Goal: Task Accomplishment & Management: Manage account settings

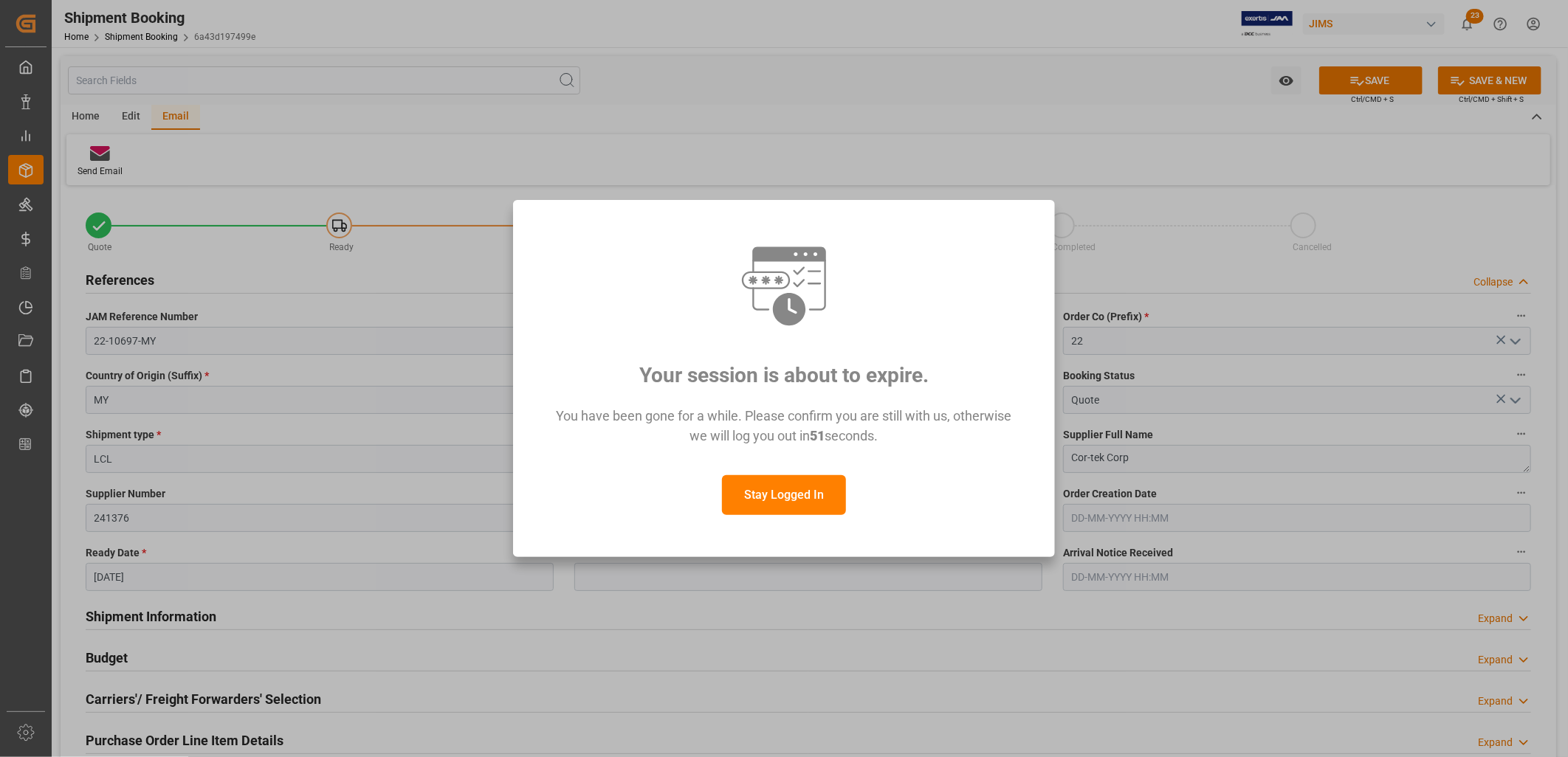
scroll to position [1289, 0]
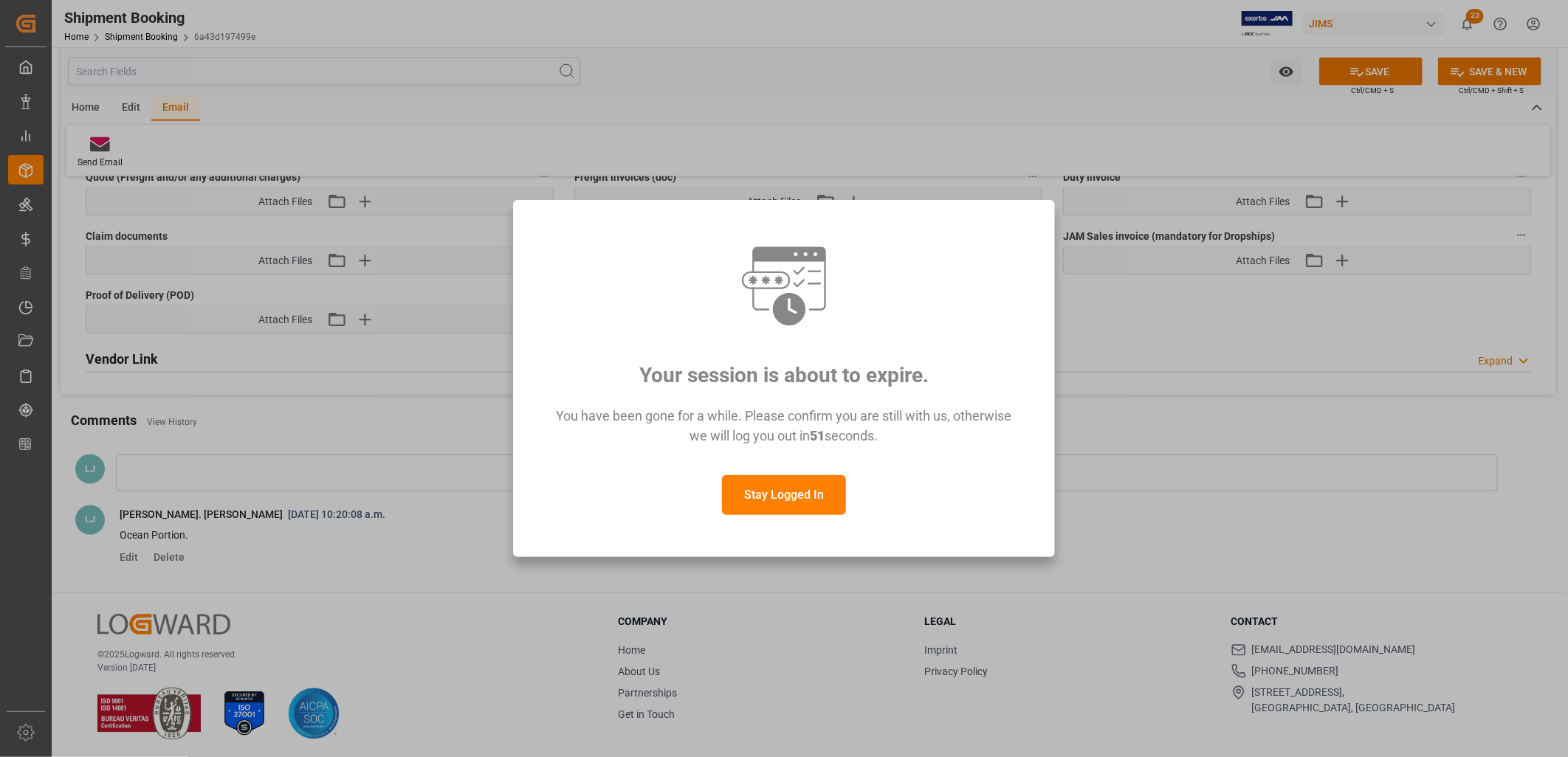
click at [777, 490] on button "Stay Logged In" at bounding box center [783, 495] width 124 height 40
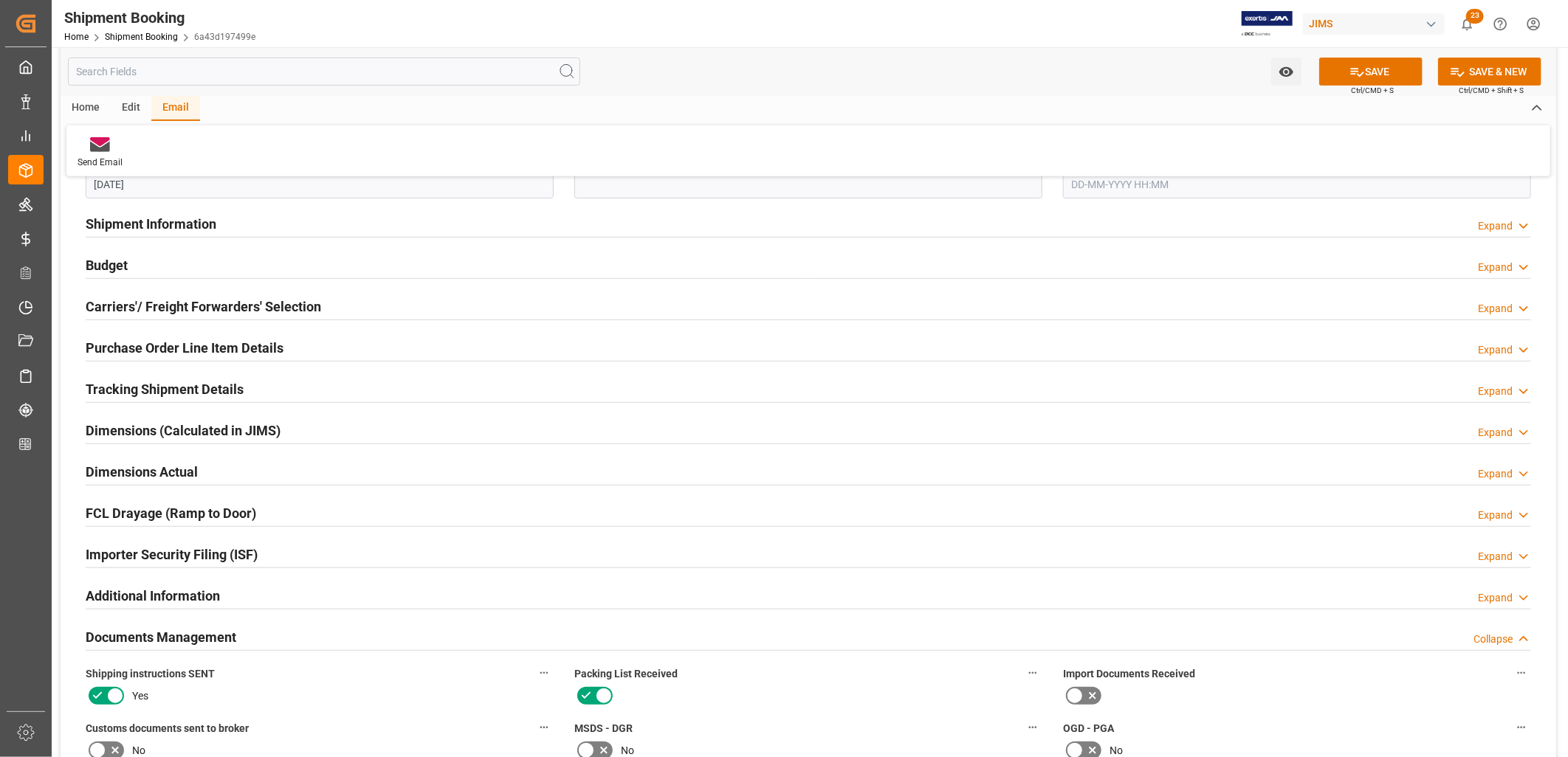
scroll to position [306, 0]
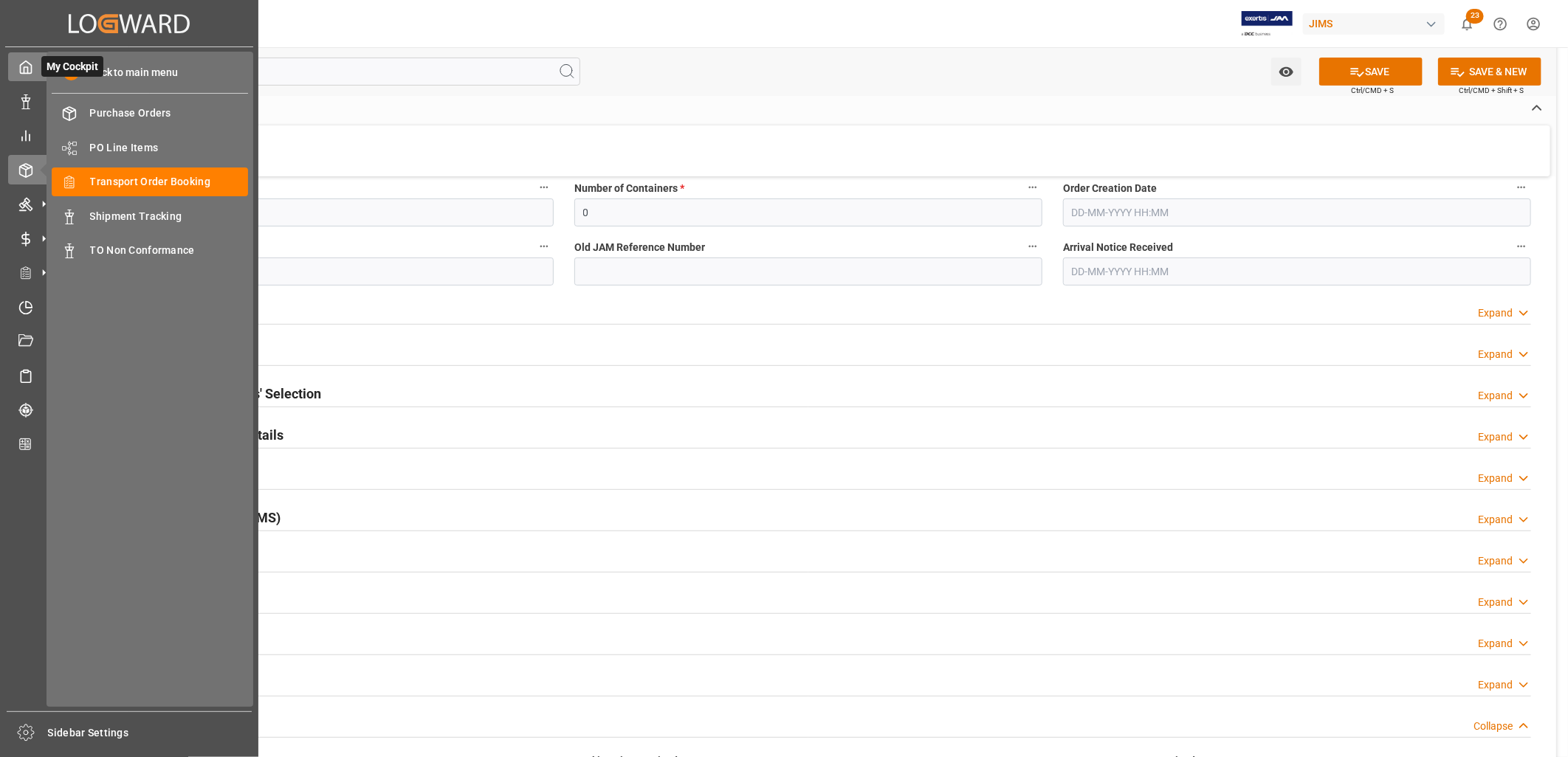
click at [26, 64] on icon at bounding box center [26, 66] width 15 height 15
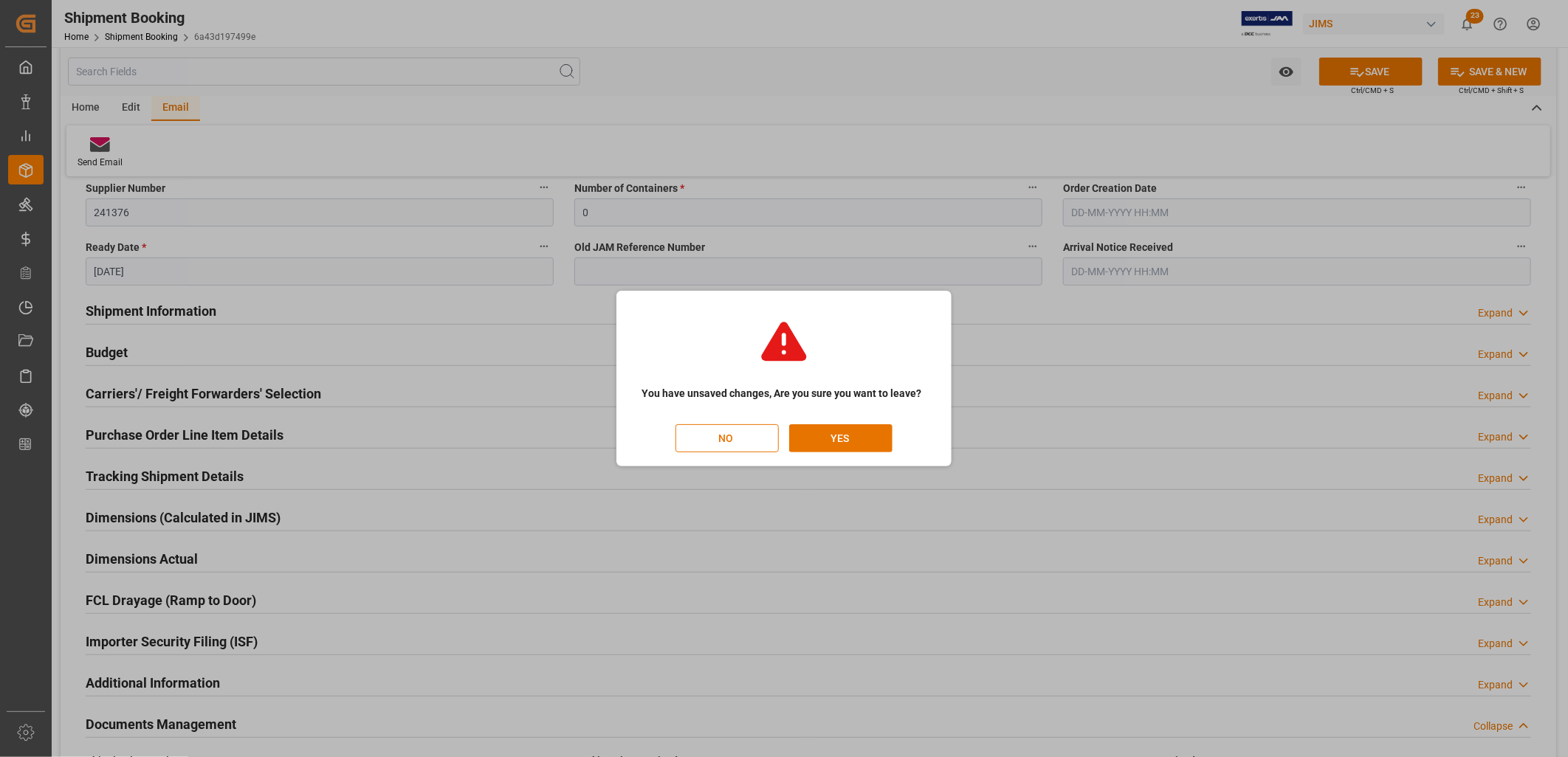
click at [726, 442] on button "NO" at bounding box center [727, 439] width 103 height 28
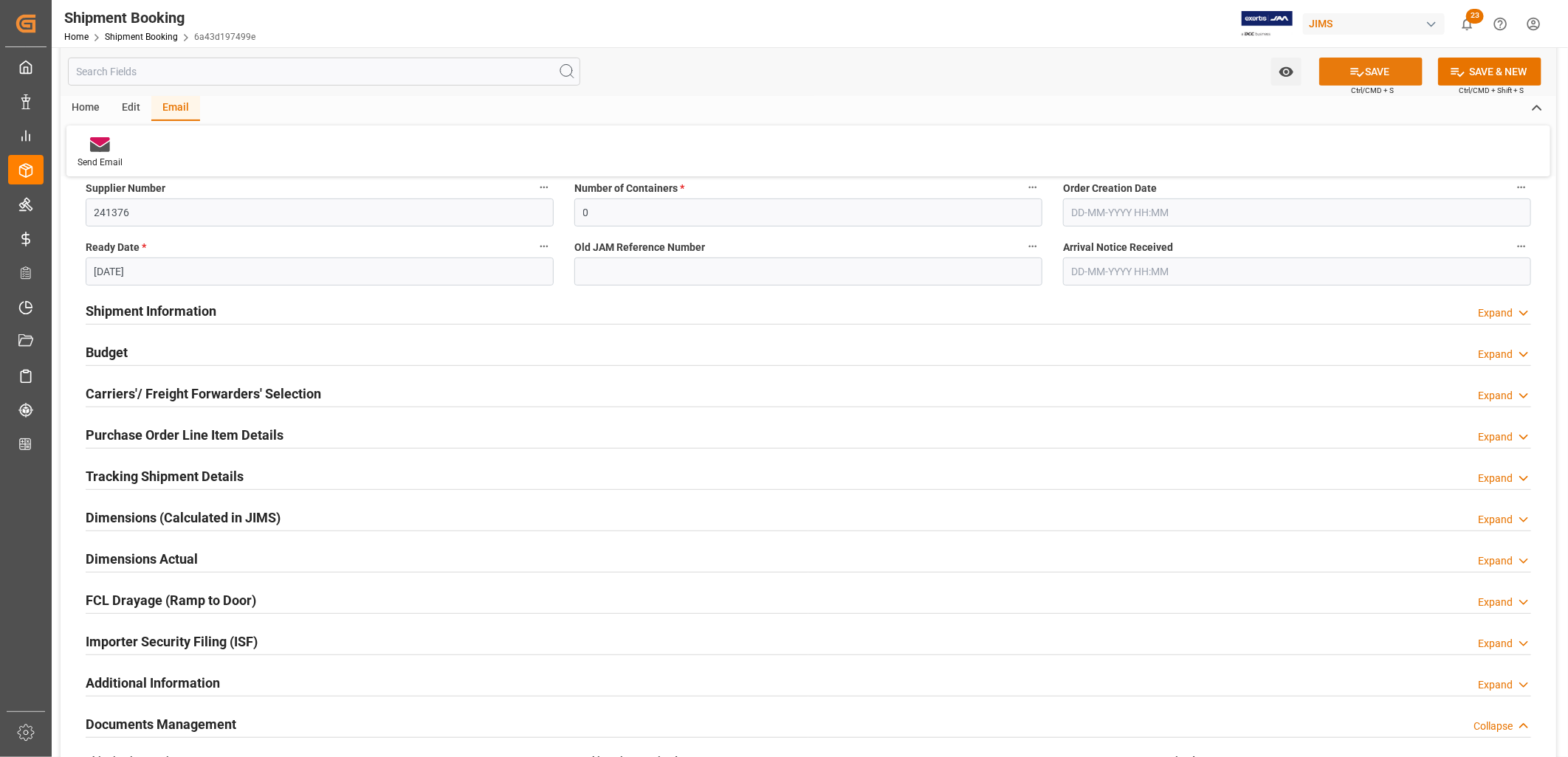
click at [1378, 64] on button "SAVE" at bounding box center [1371, 71] width 103 height 28
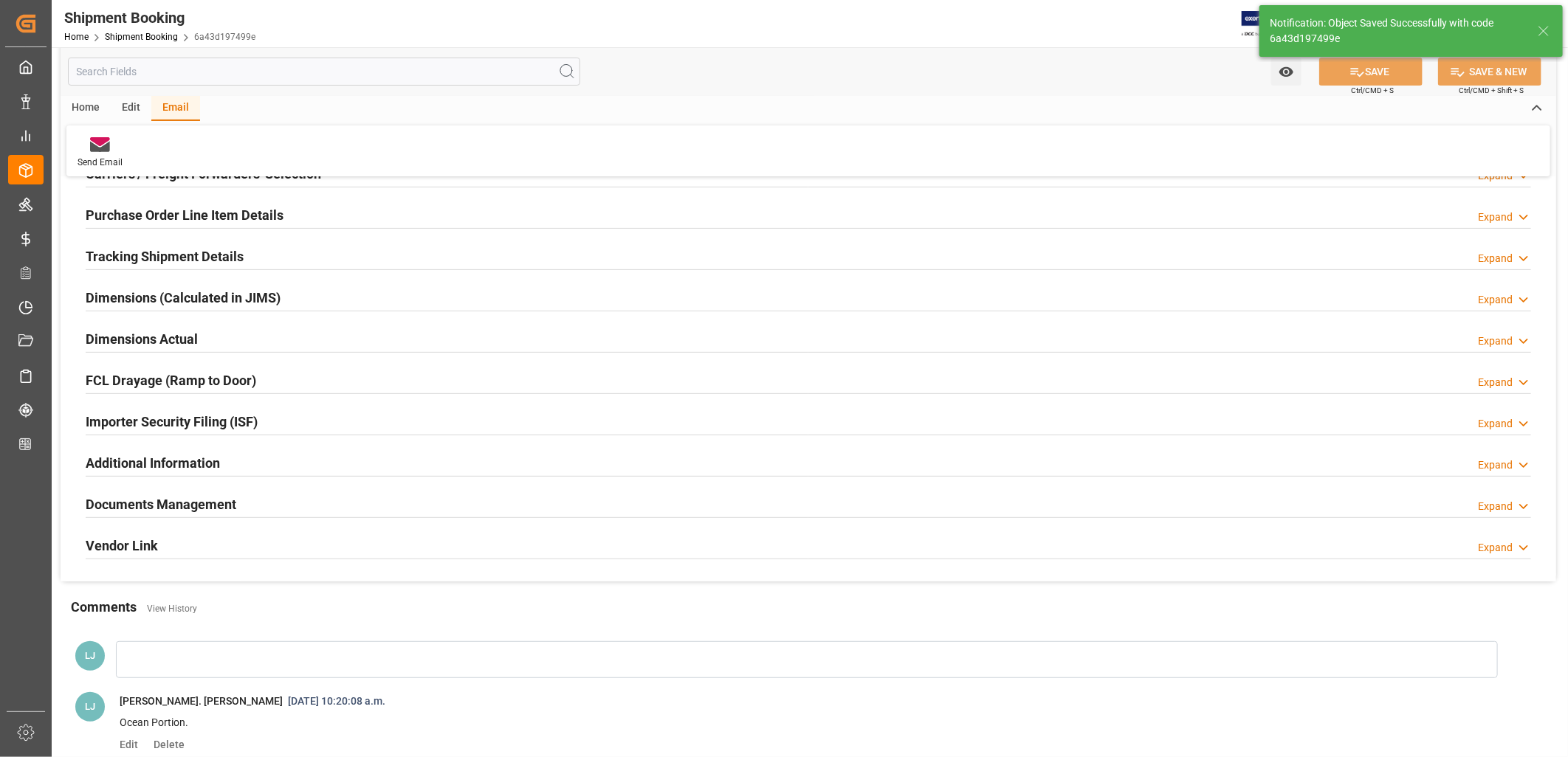
type input "Ready"
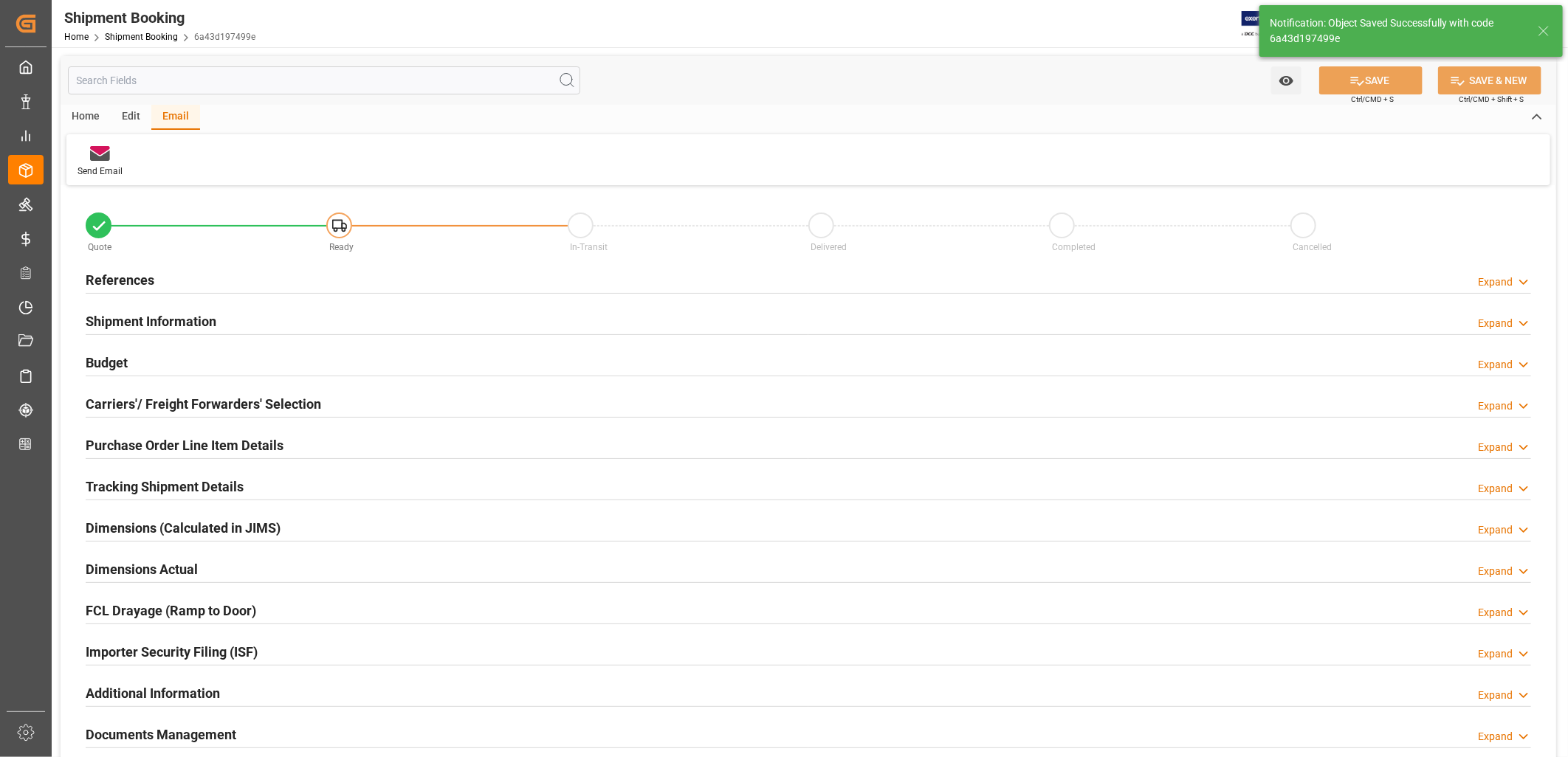
click at [143, 279] on h2 "References" at bounding box center [119, 280] width 68 height 20
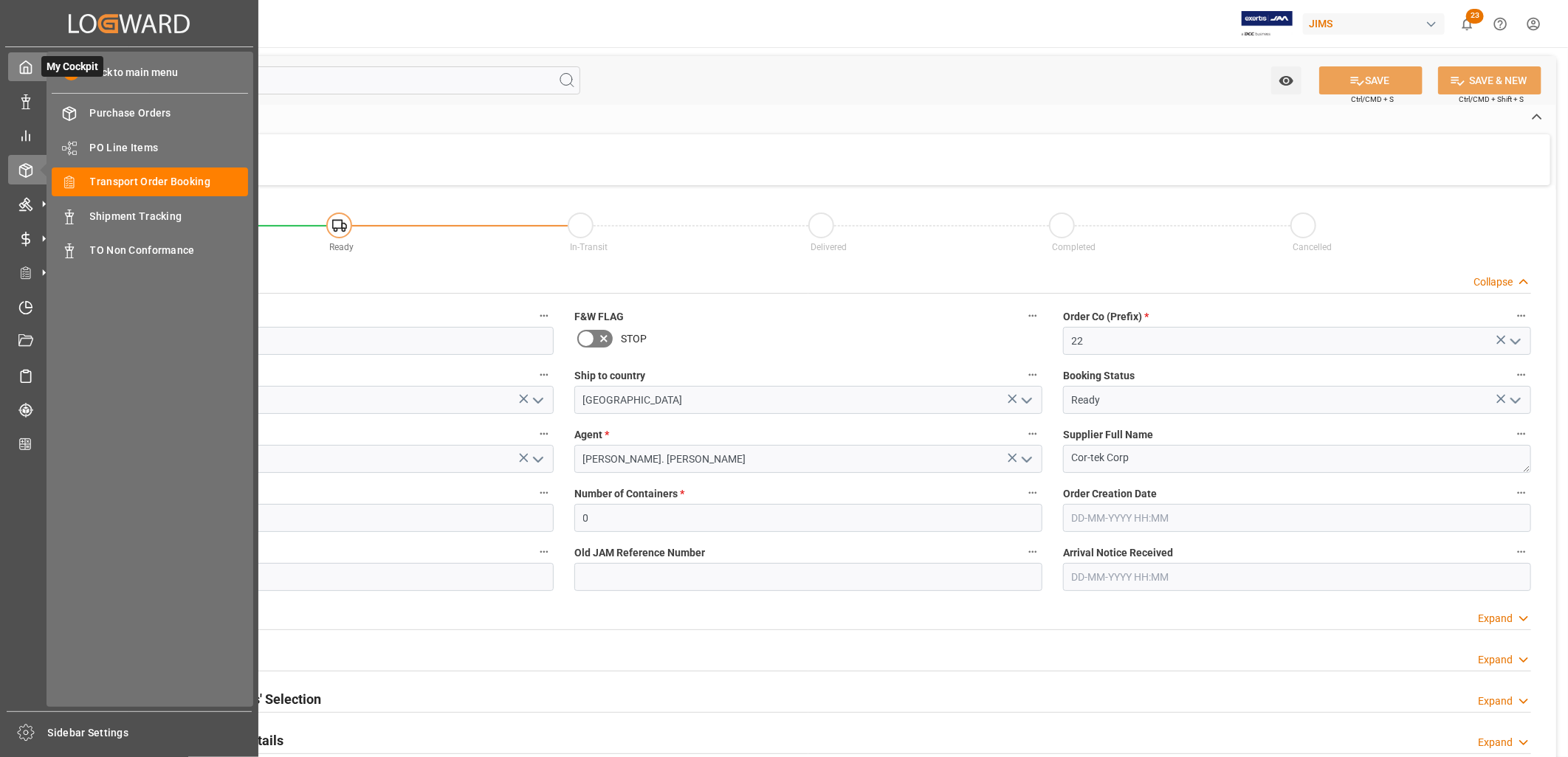
click at [24, 61] on icon at bounding box center [26, 66] width 15 height 15
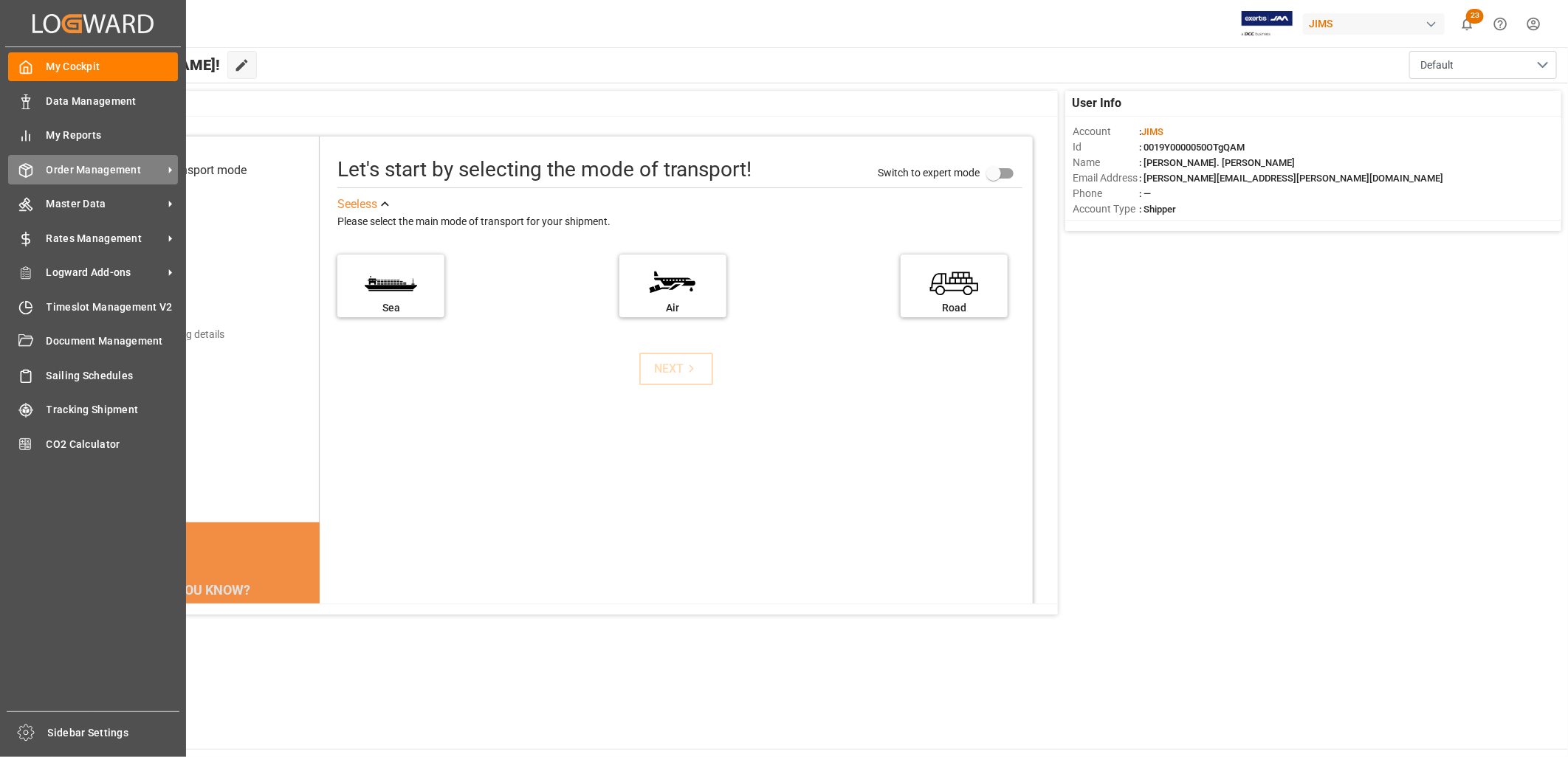
click at [107, 168] on span "Order Management" at bounding box center [105, 171] width 117 height 16
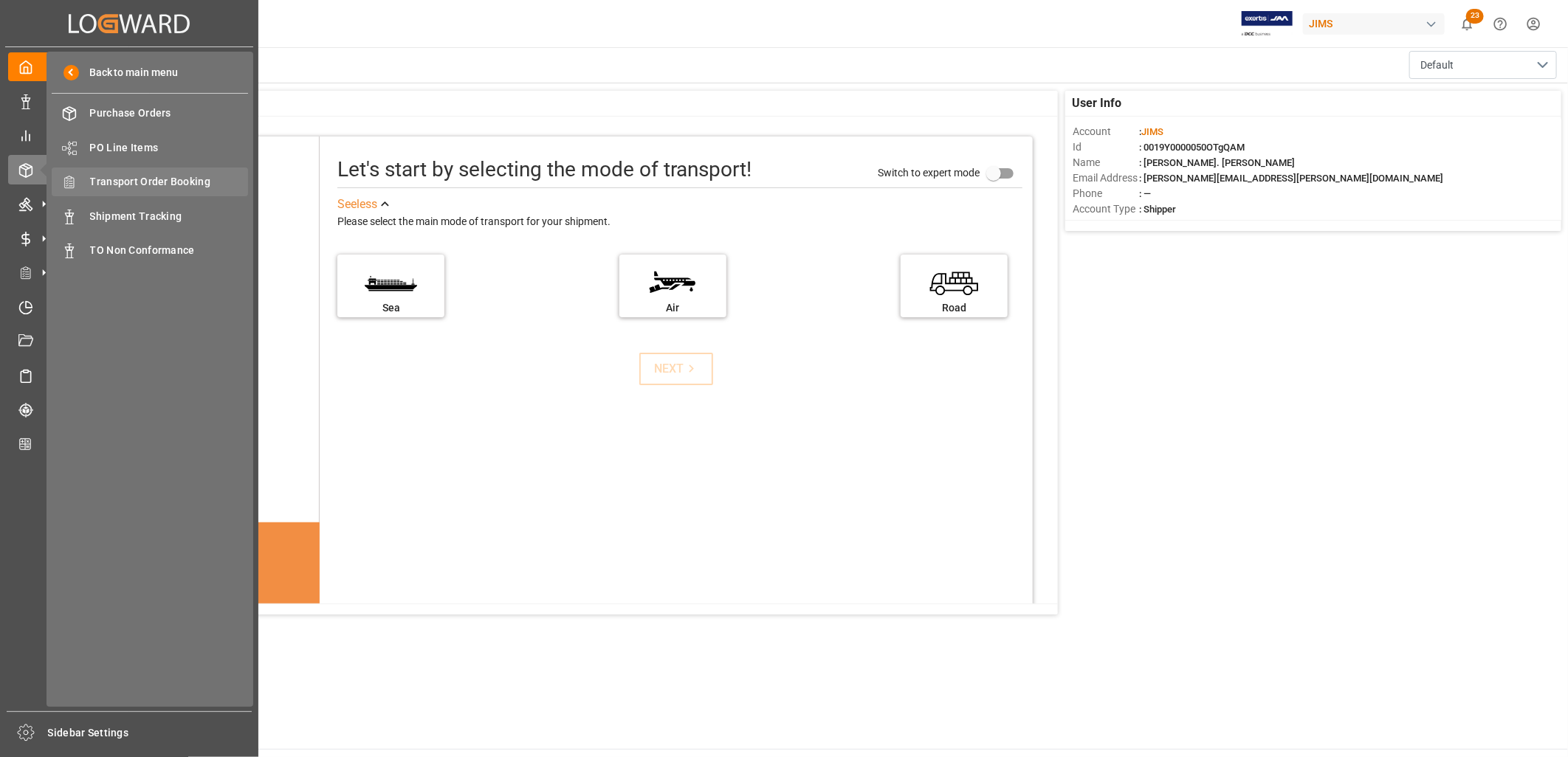
click at [189, 172] on div "Transport Order Booking Transport Order Booking" at bounding box center [150, 182] width 196 height 29
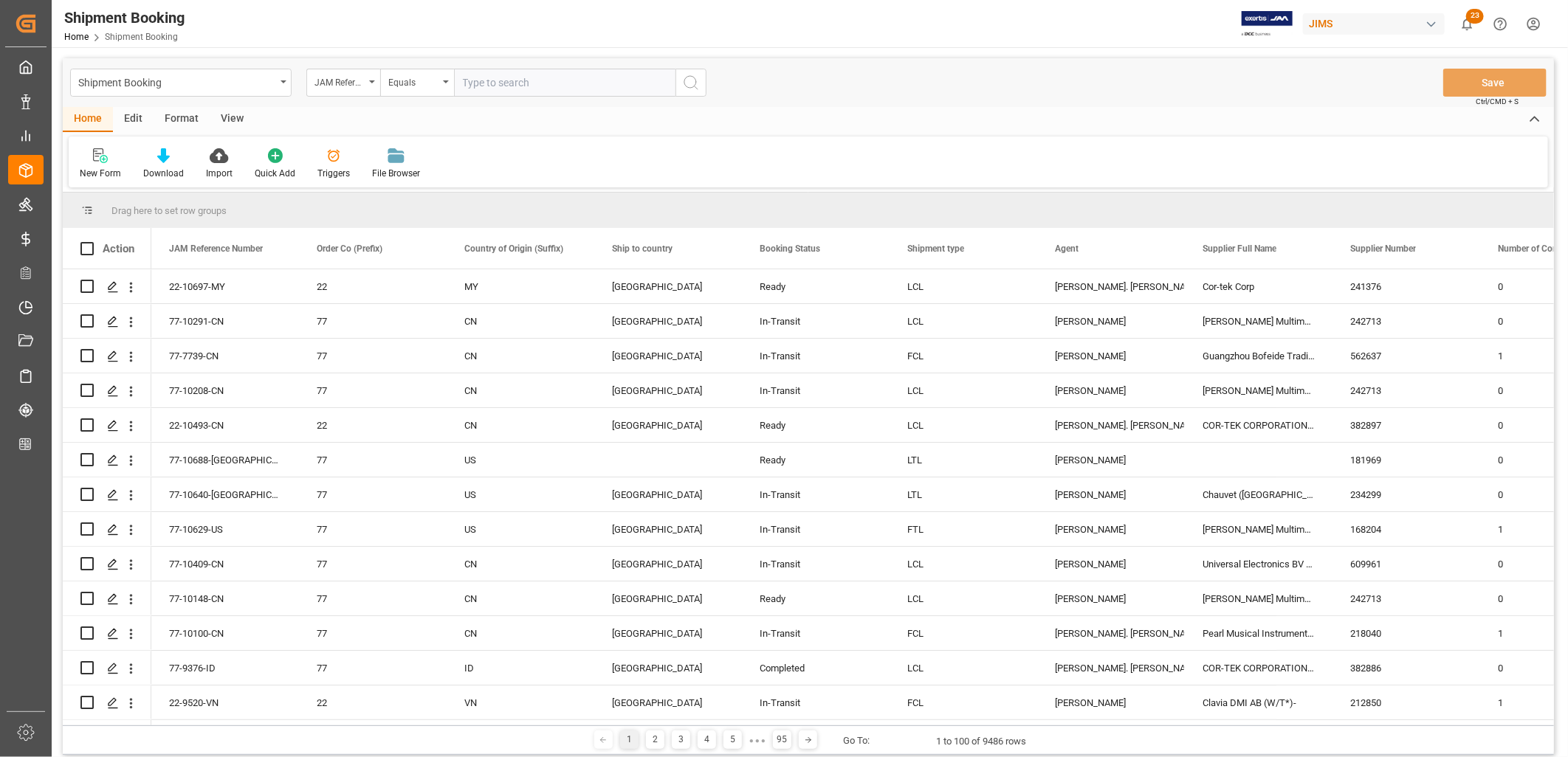
click at [465, 79] on input "text" at bounding box center [564, 82] width 221 height 28
type input "77-10089-[GEOGRAPHIC_DATA]"
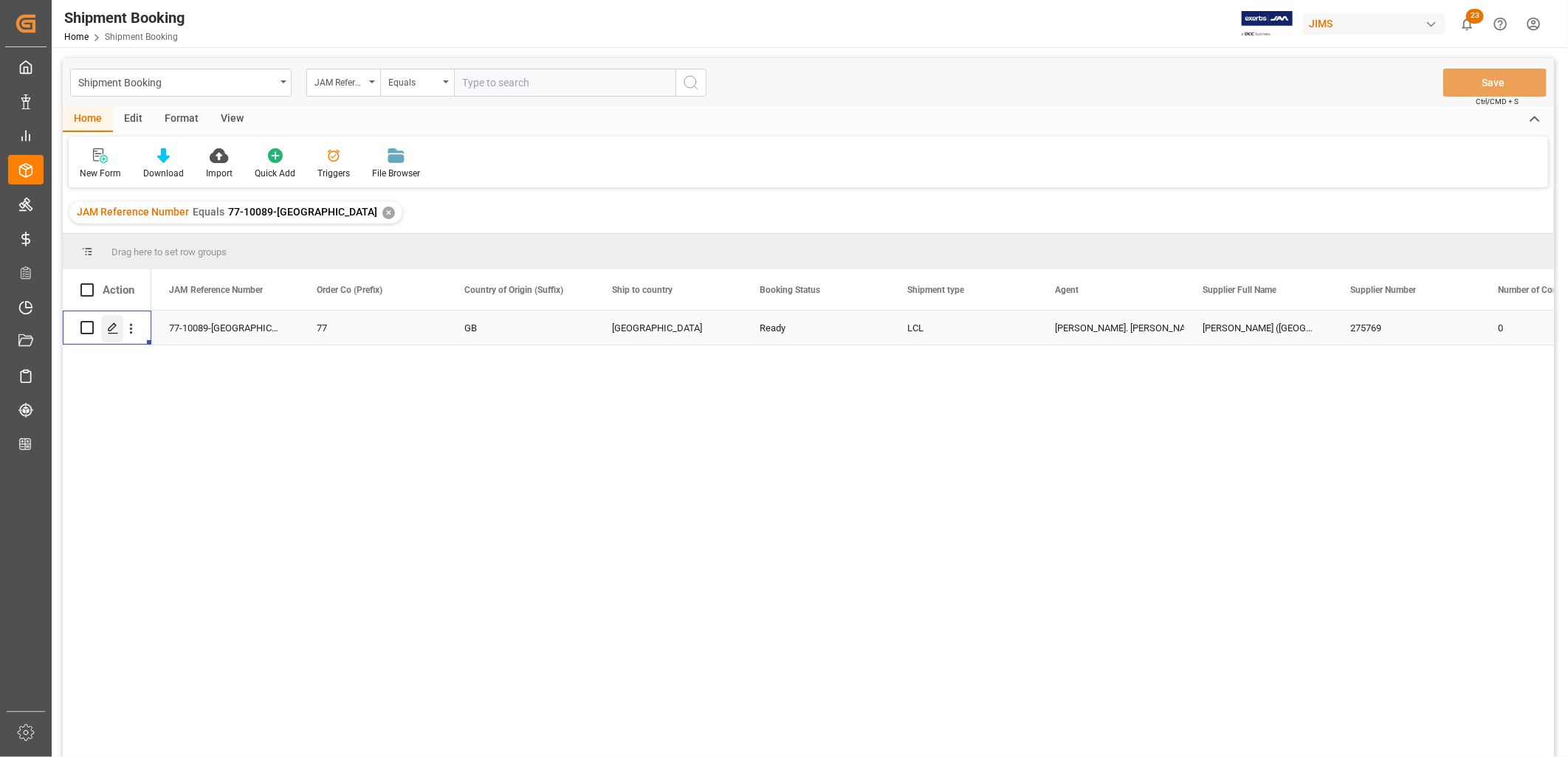
click at [112, 327] on icon "Press SPACE to select this row." at bounding box center [113, 328] width 12 height 12
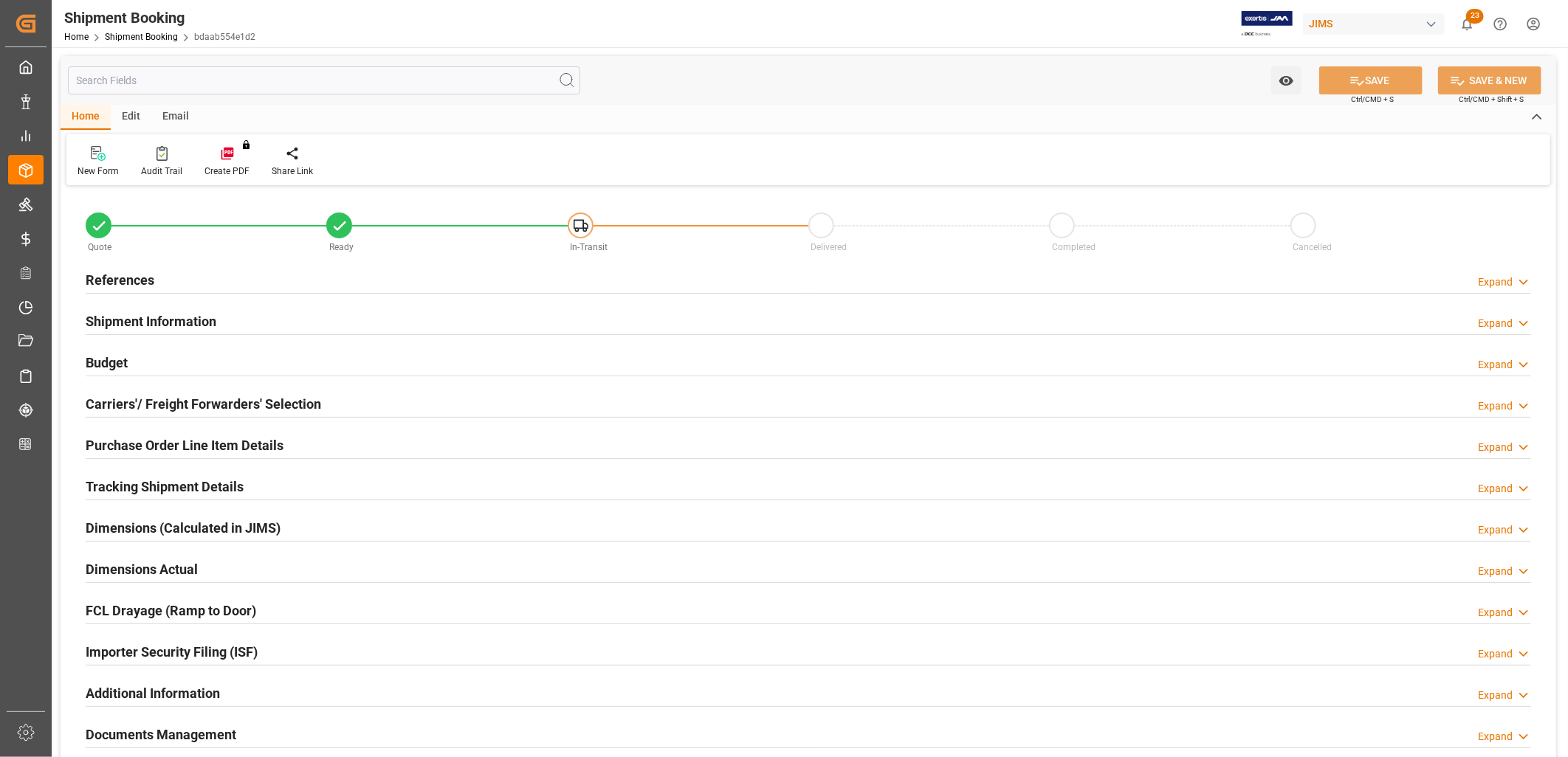
type input "0"
click at [137, 283] on h2 "References" at bounding box center [119, 280] width 68 height 20
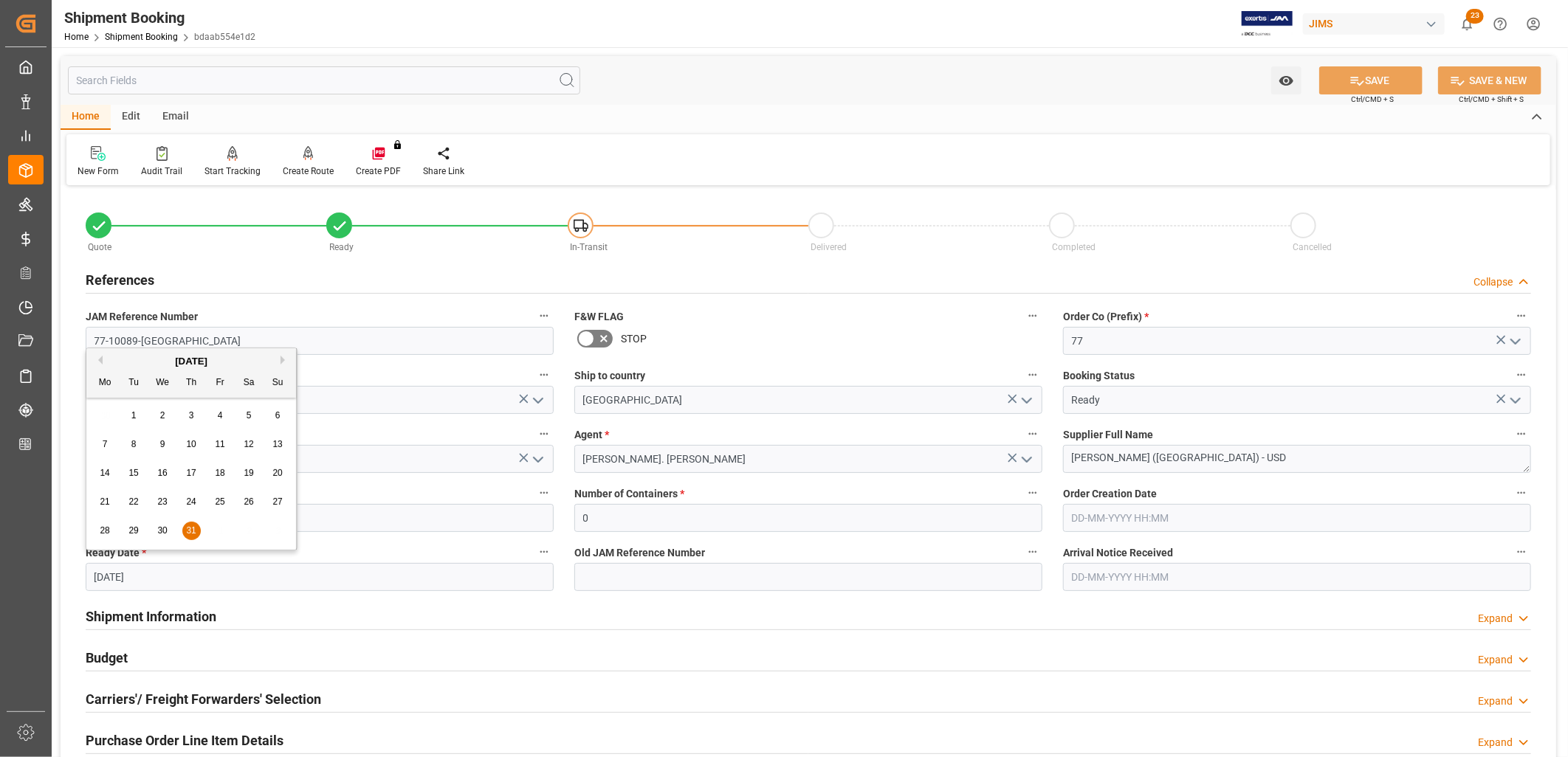
click at [164, 571] on input "31-07-2025" at bounding box center [320, 577] width 468 height 28
click at [282, 358] on button "Next Month" at bounding box center [285, 360] width 9 height 9
click at [134, 414] on span "2" at bounding box center [133, 416] width 5 height 10
type input "[DATE]"
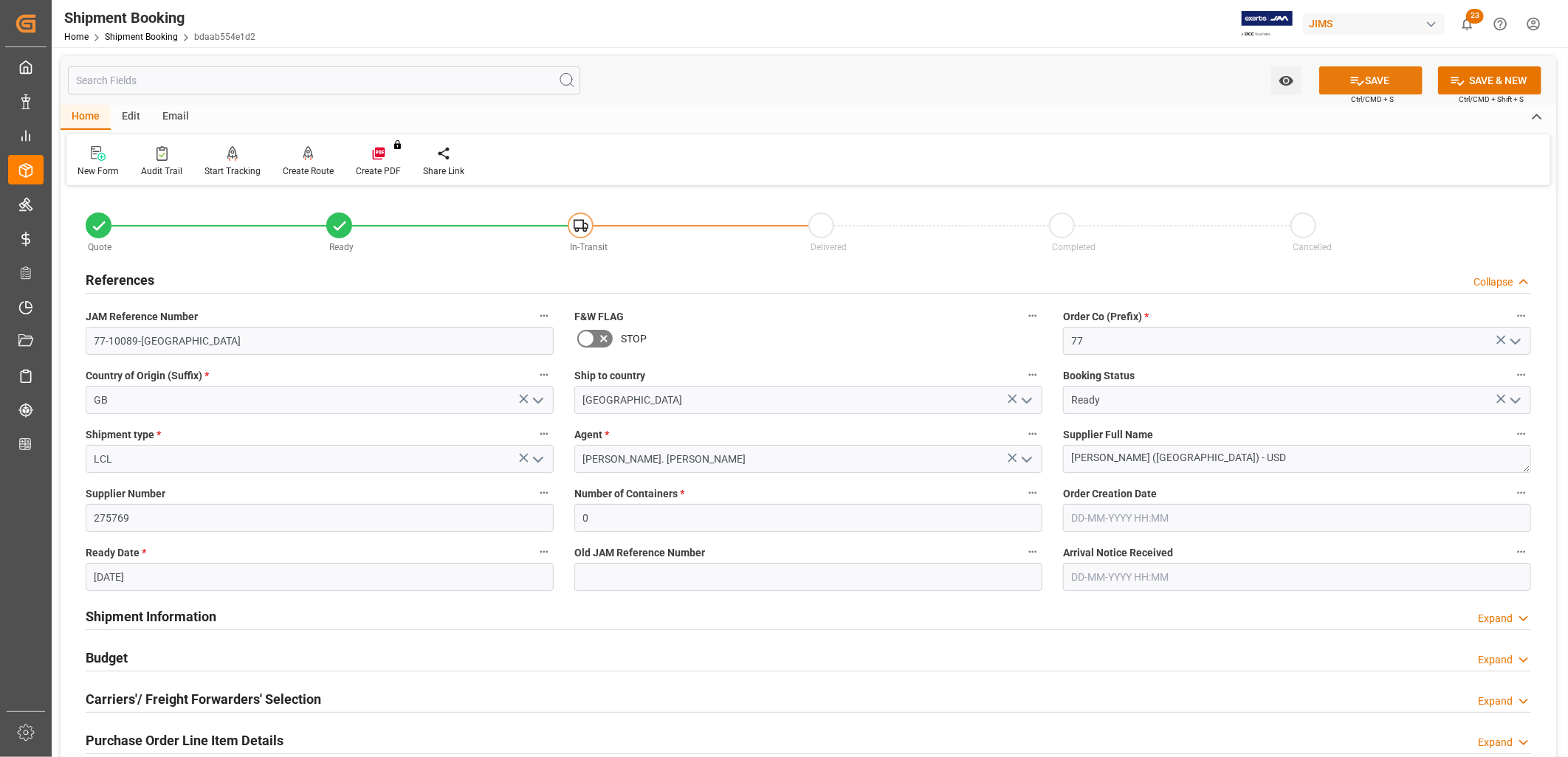
click at [1384, 73] on button "SAVE" at bounding box center [1371, 80] width 103 height 28
click at [1515, 399] on icon "open menu" at bounding box center [1515, 401] width 18 height 18
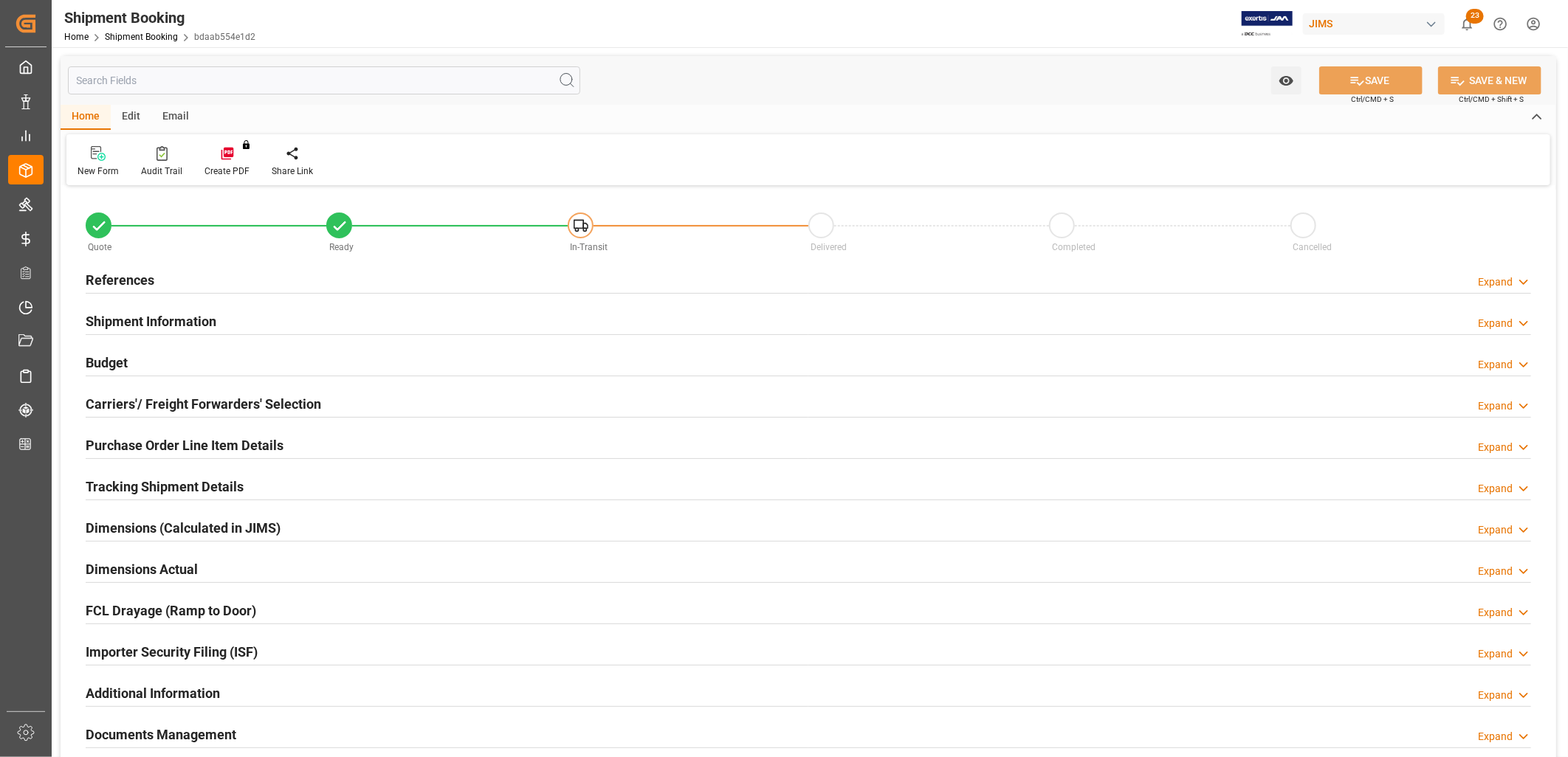
type input "0"
type input "[DATE]"
click at [146, 281] on h2 "References" at bounding box center [119, 280] width 68 height 20
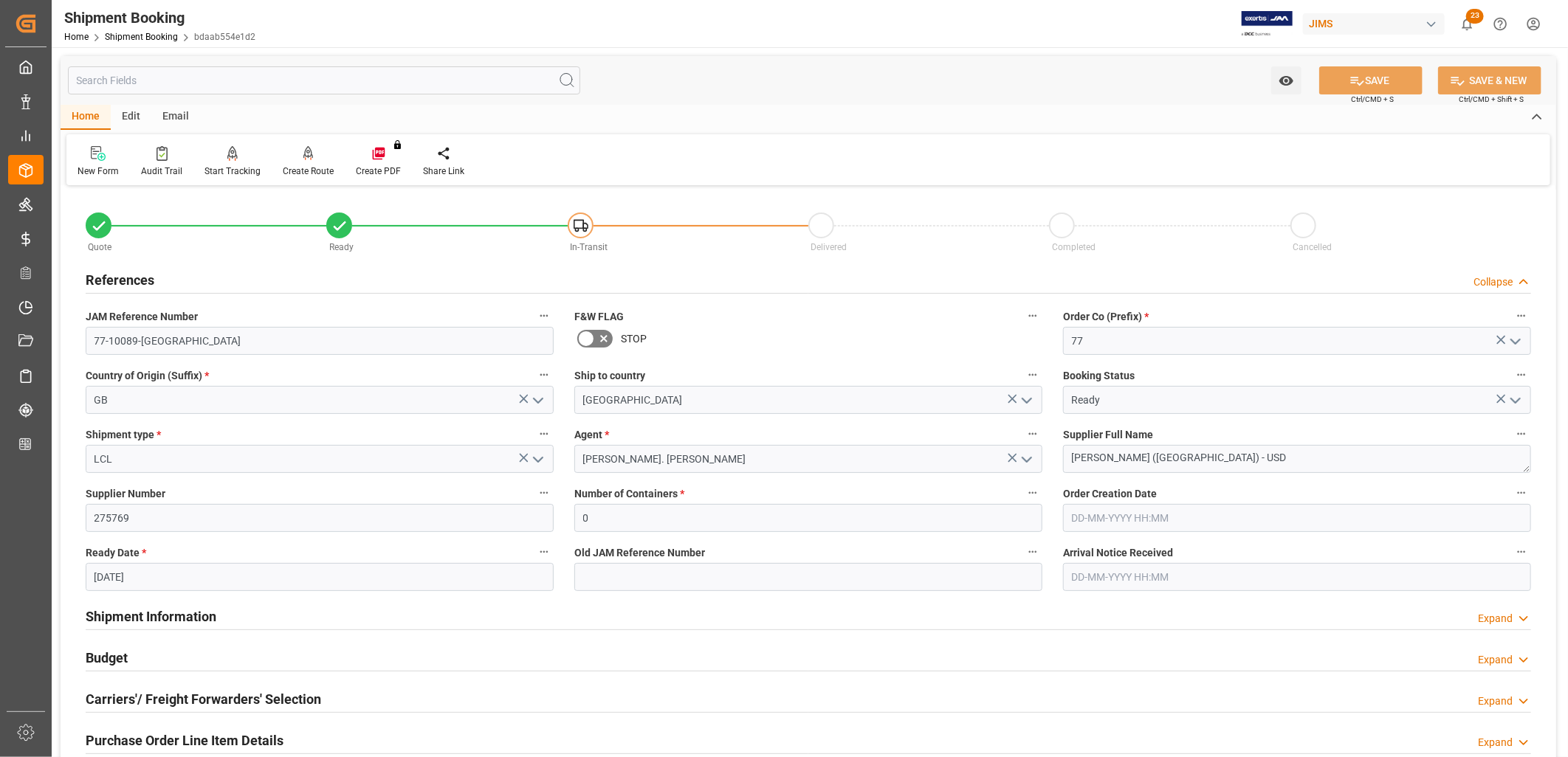
click at [1517, 394] on icon "open menu" at bounding box center [1515, 401] width 18 height 18
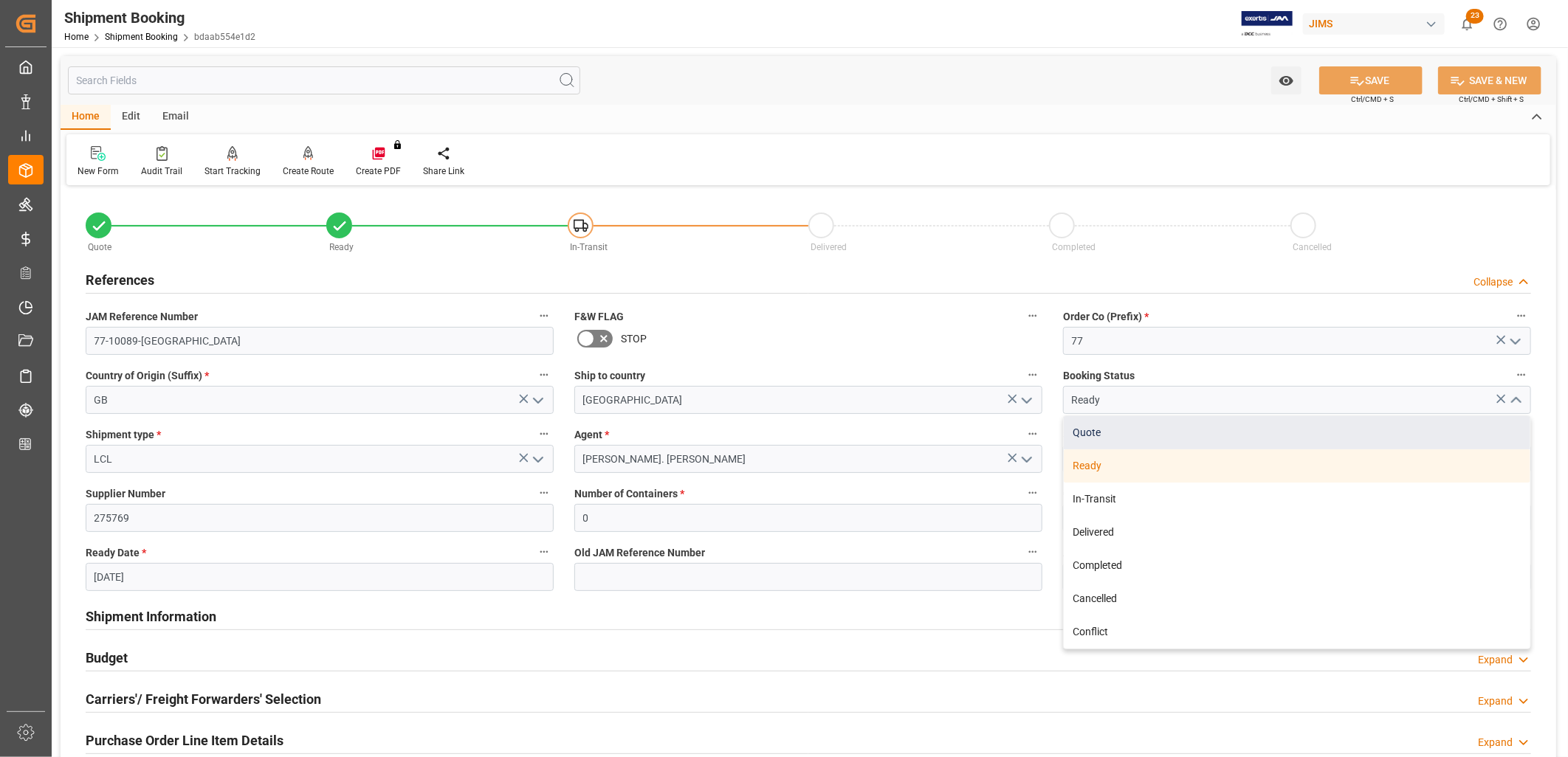
click at [1081, 430] on div "Quote" at bounding box center [1297, 433] width 466 height 33
type input "Quote"
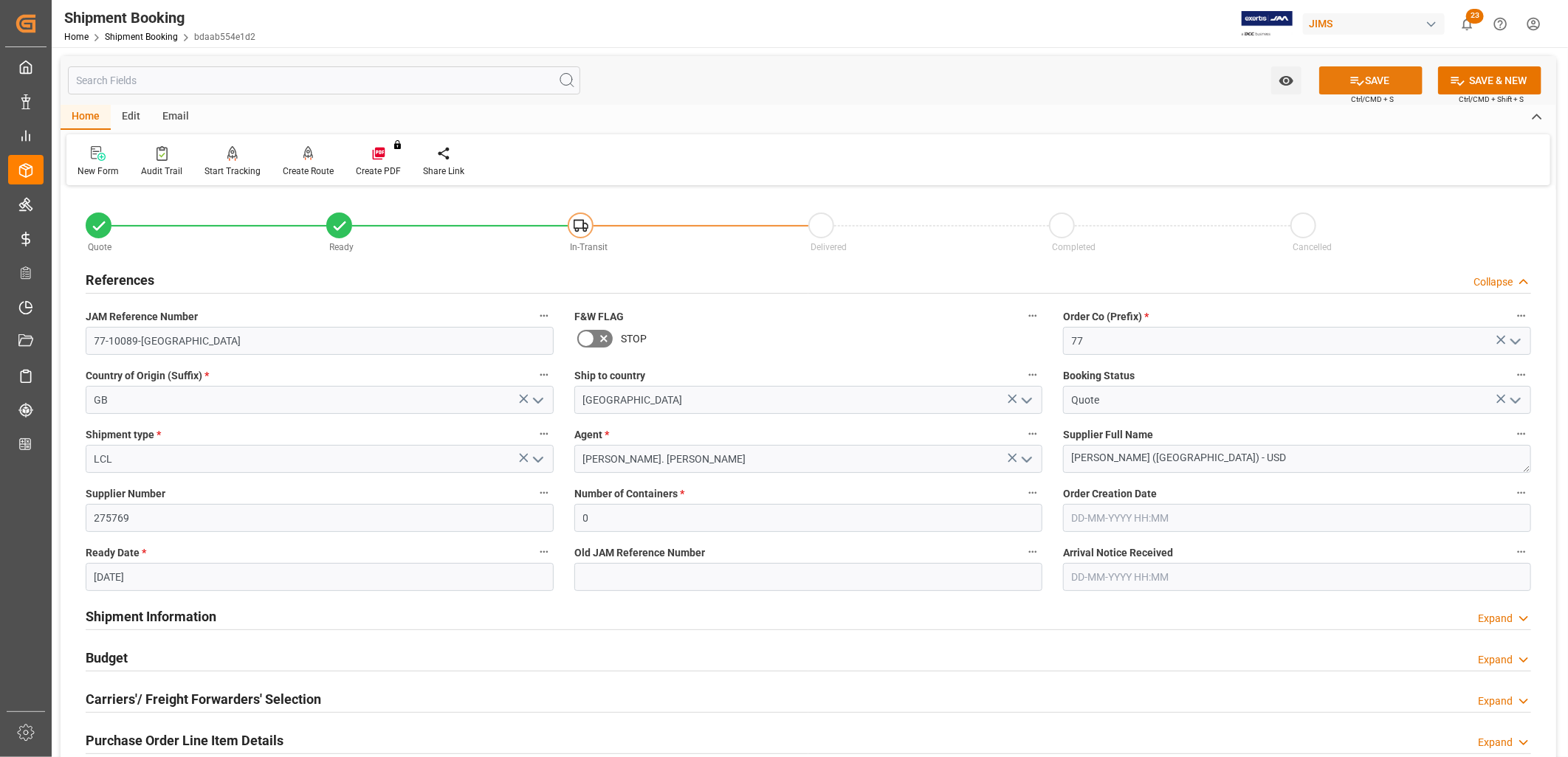
click at [1391, 71] on button "SAVE" at bounding box center [1371, 80] width 103 height 28
click at [542, 454] on icon "open menu" at bounding box center [538, 459] width 18 height 18
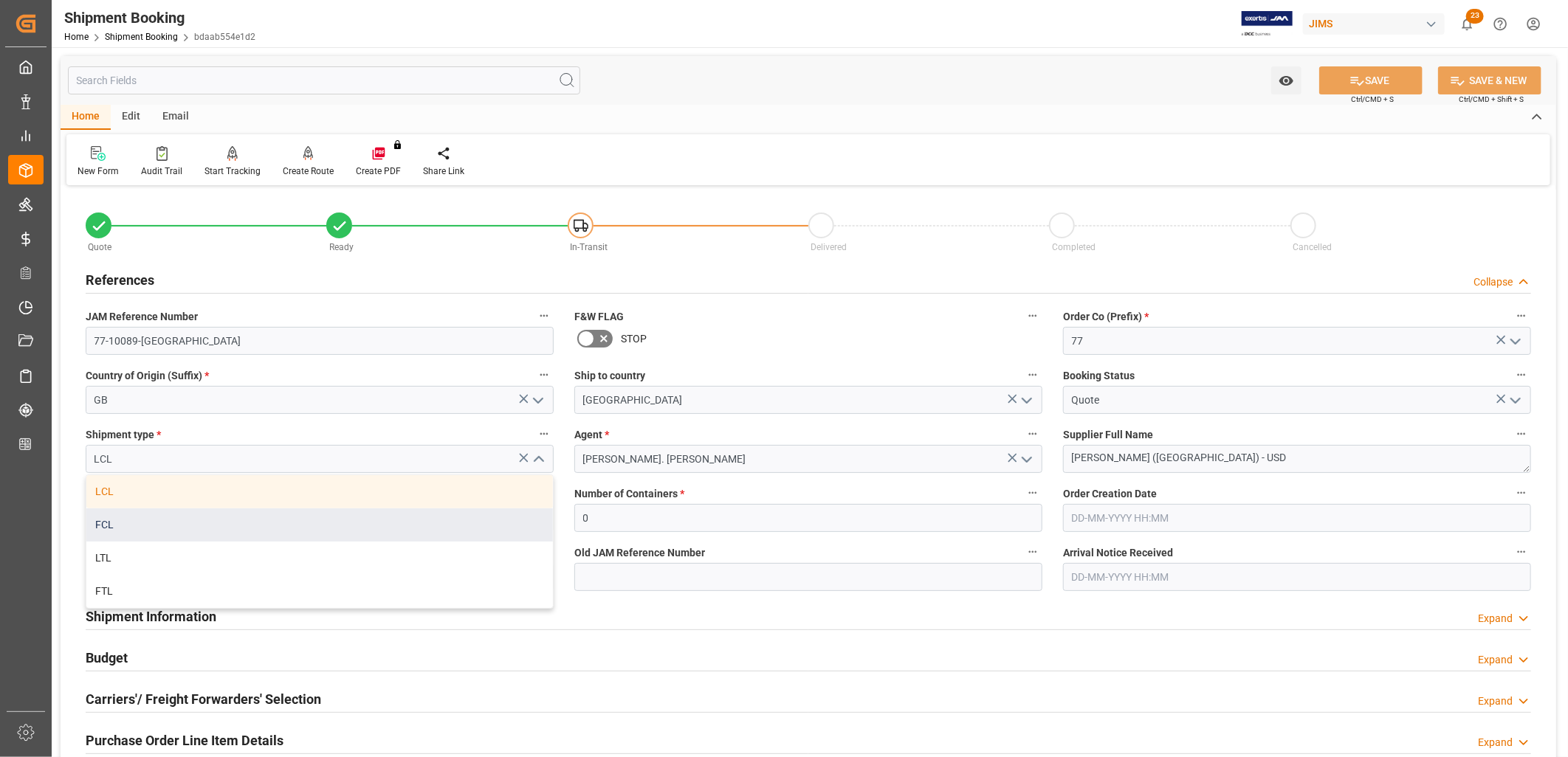
click at [100, 520] on div "FCL" at bounding box center [320, 525] width 466 height 33
type input "FCL"
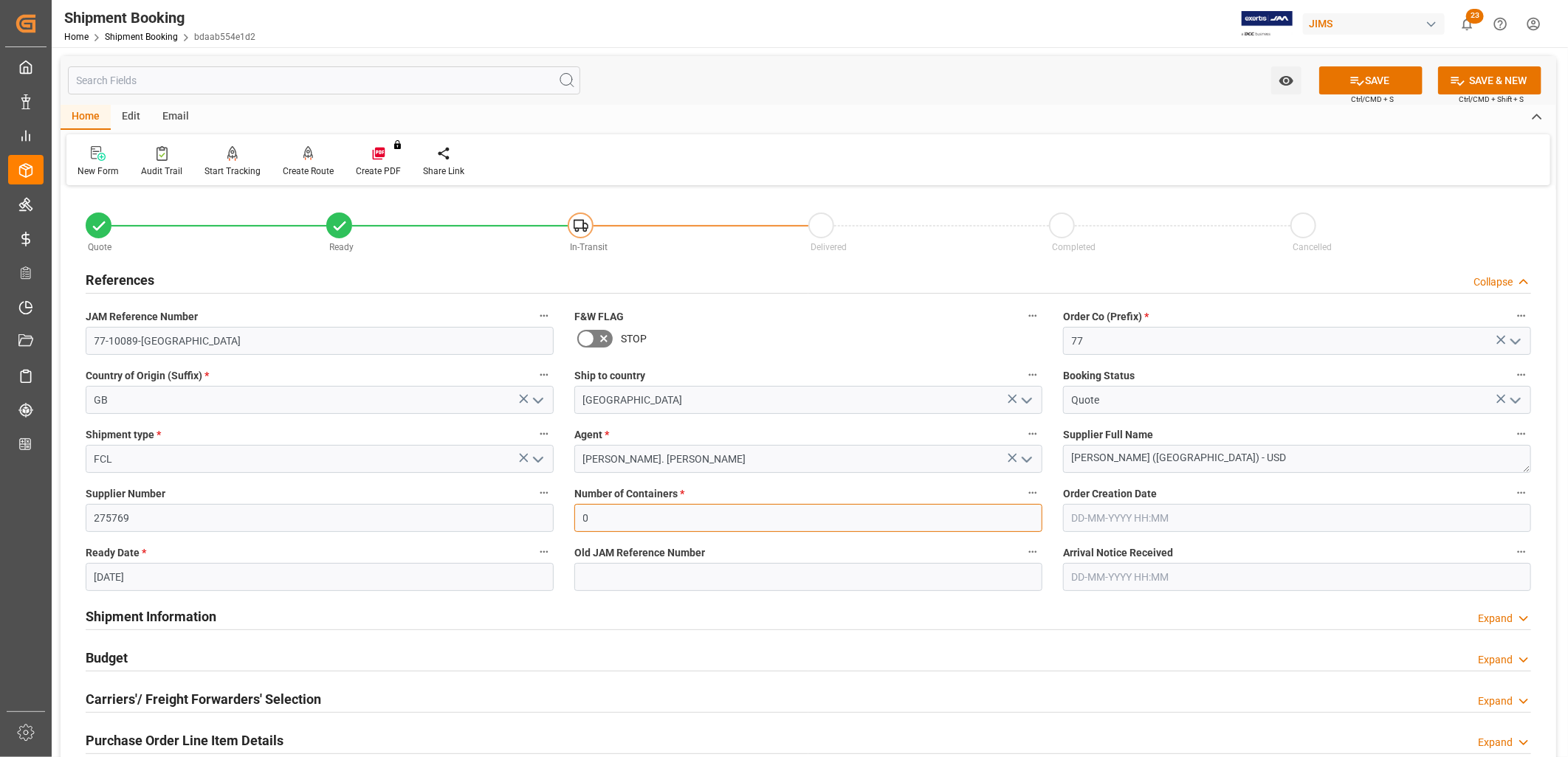
click at [650, 518] on input "0" at bounding box center [809, 518] width 468 height 28
type input "1"
click at [1373, 70] on button "SAVE" at bounding box center [1371, 80] width 103 height 28
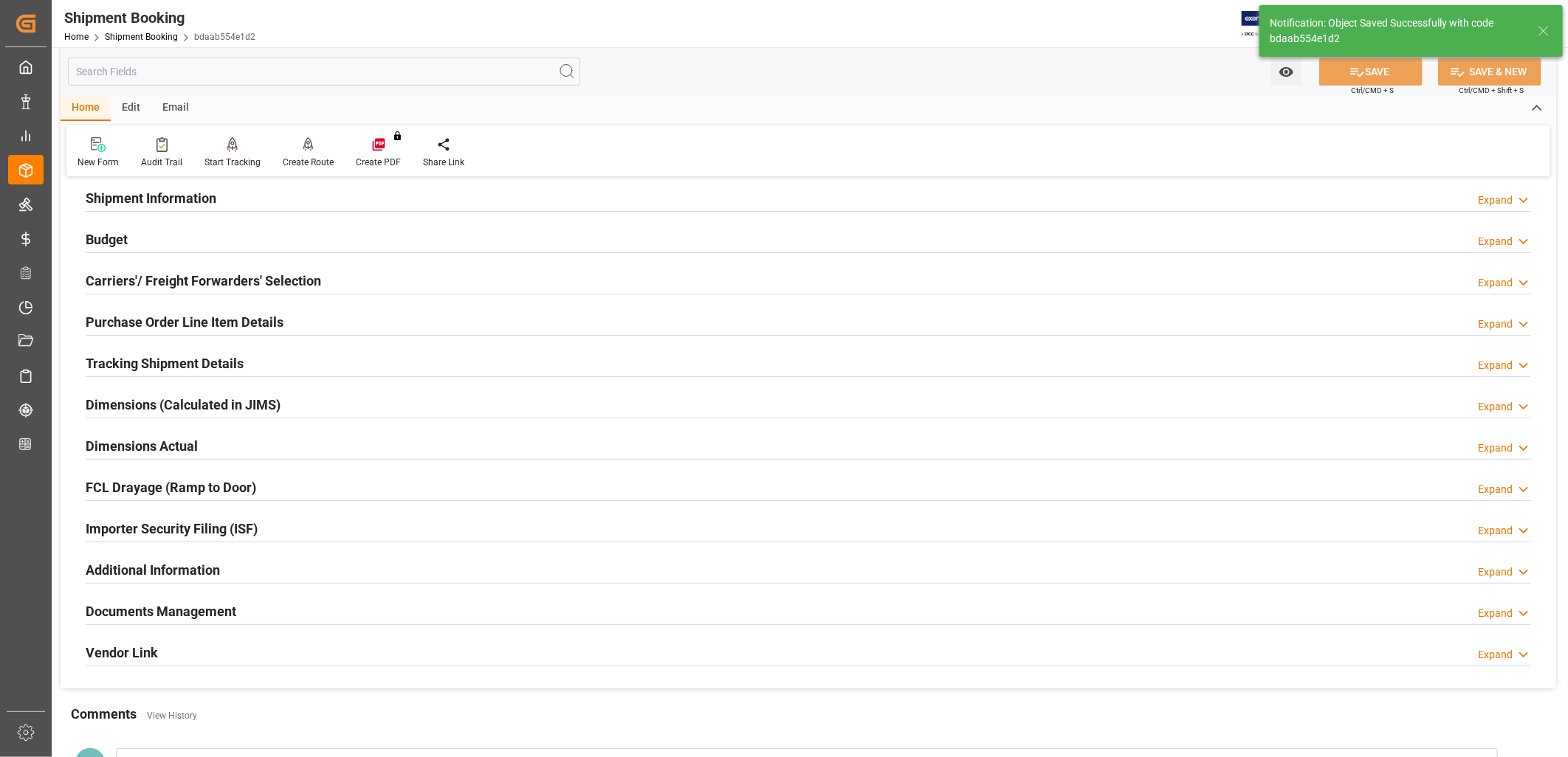
scroll to position [327, 0]
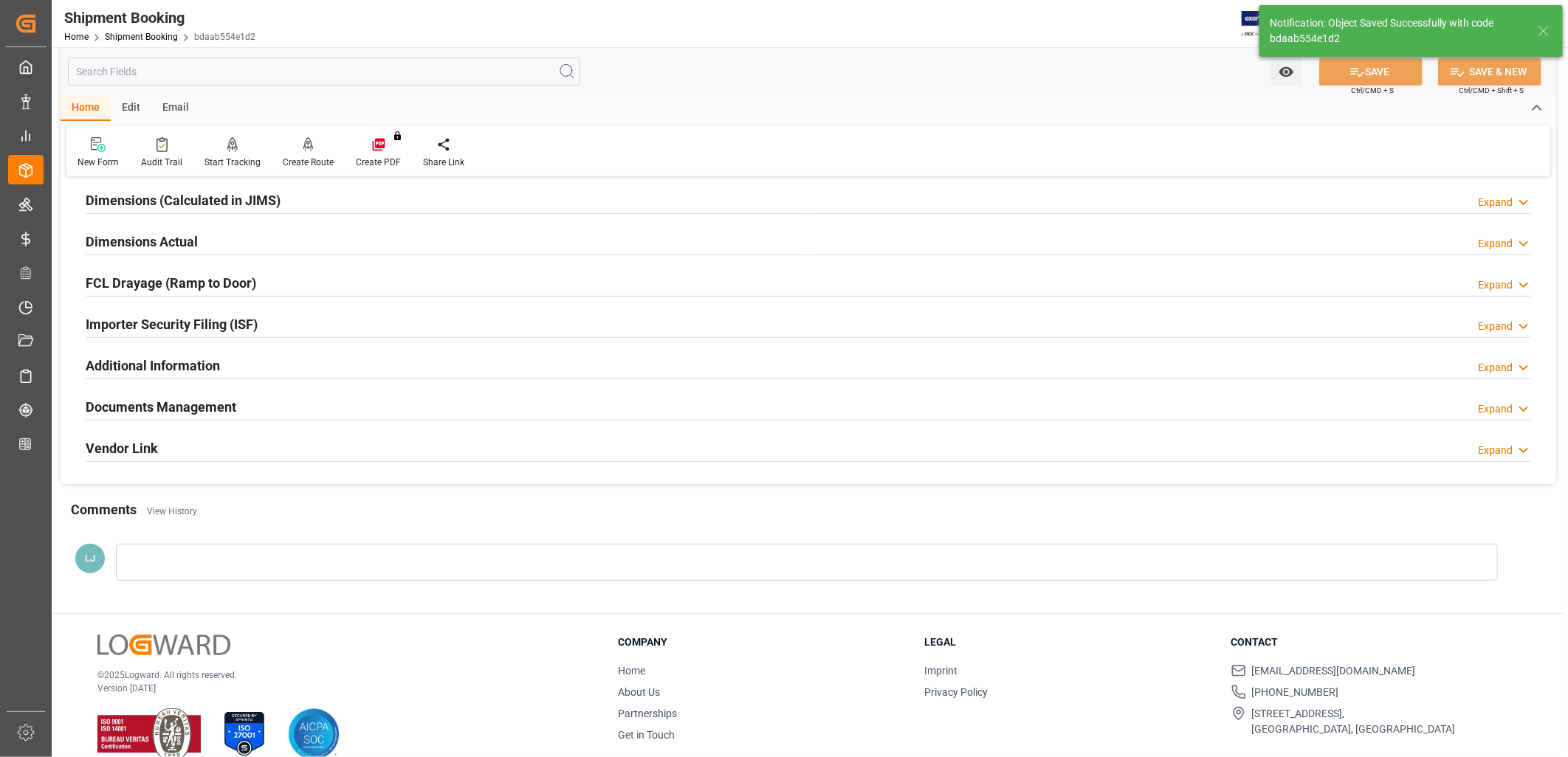
click at [216, 407] on h2 "Documents Management" at bounding box center [161, 407] width 151 height 20
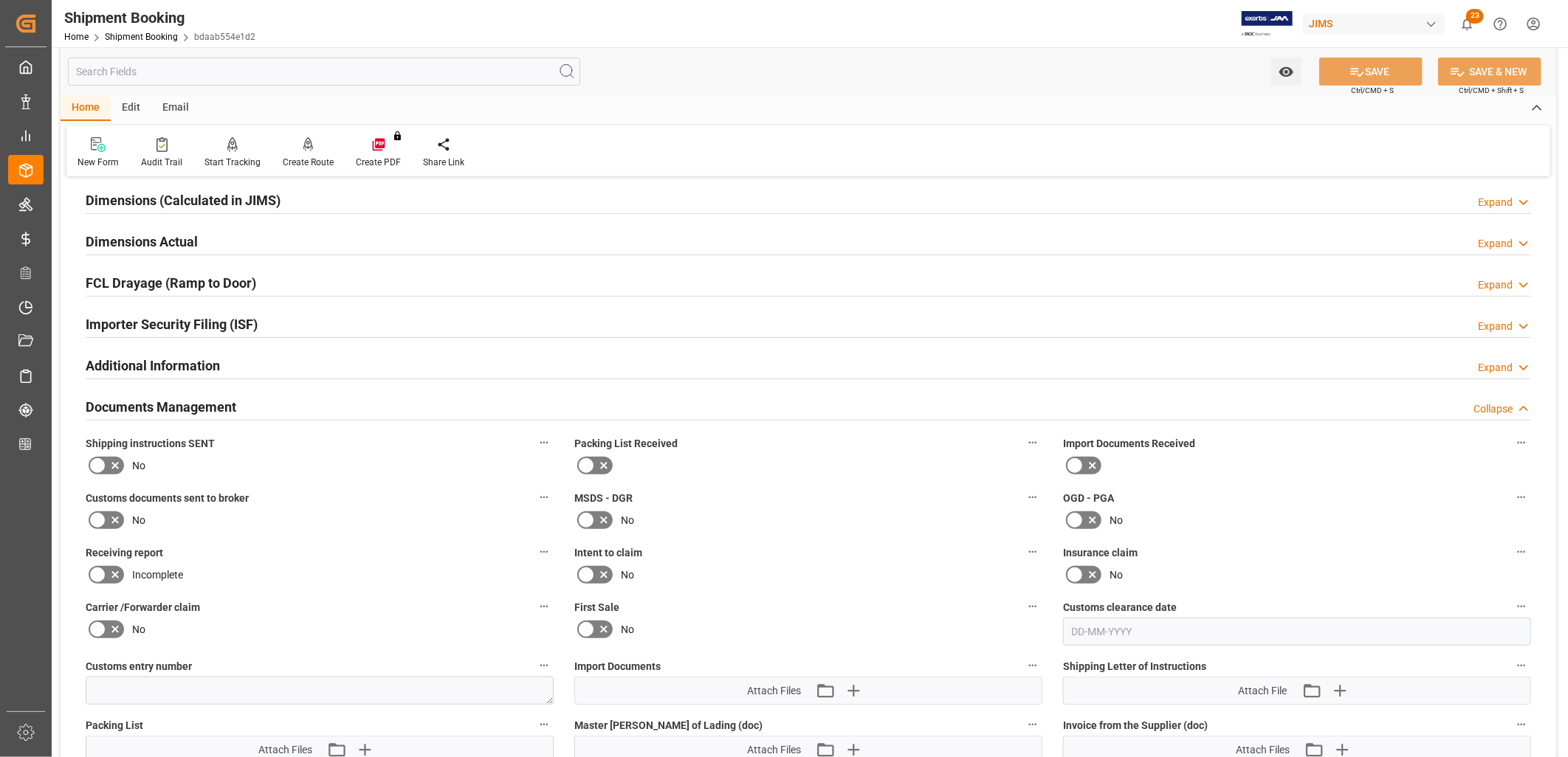
click at [582, 466] on icon at bounding box center [586, 465] width 9 height 7
click at [0, 0] on input "checkbox" at bounding box center [0, 0] width 0 height 0
click at [91, 459] on icon at bounding box center [97, 465] width 18 height 18
click at [0, 0] on input "checkbox" at bounding box center [0, 0] width 0 height 0
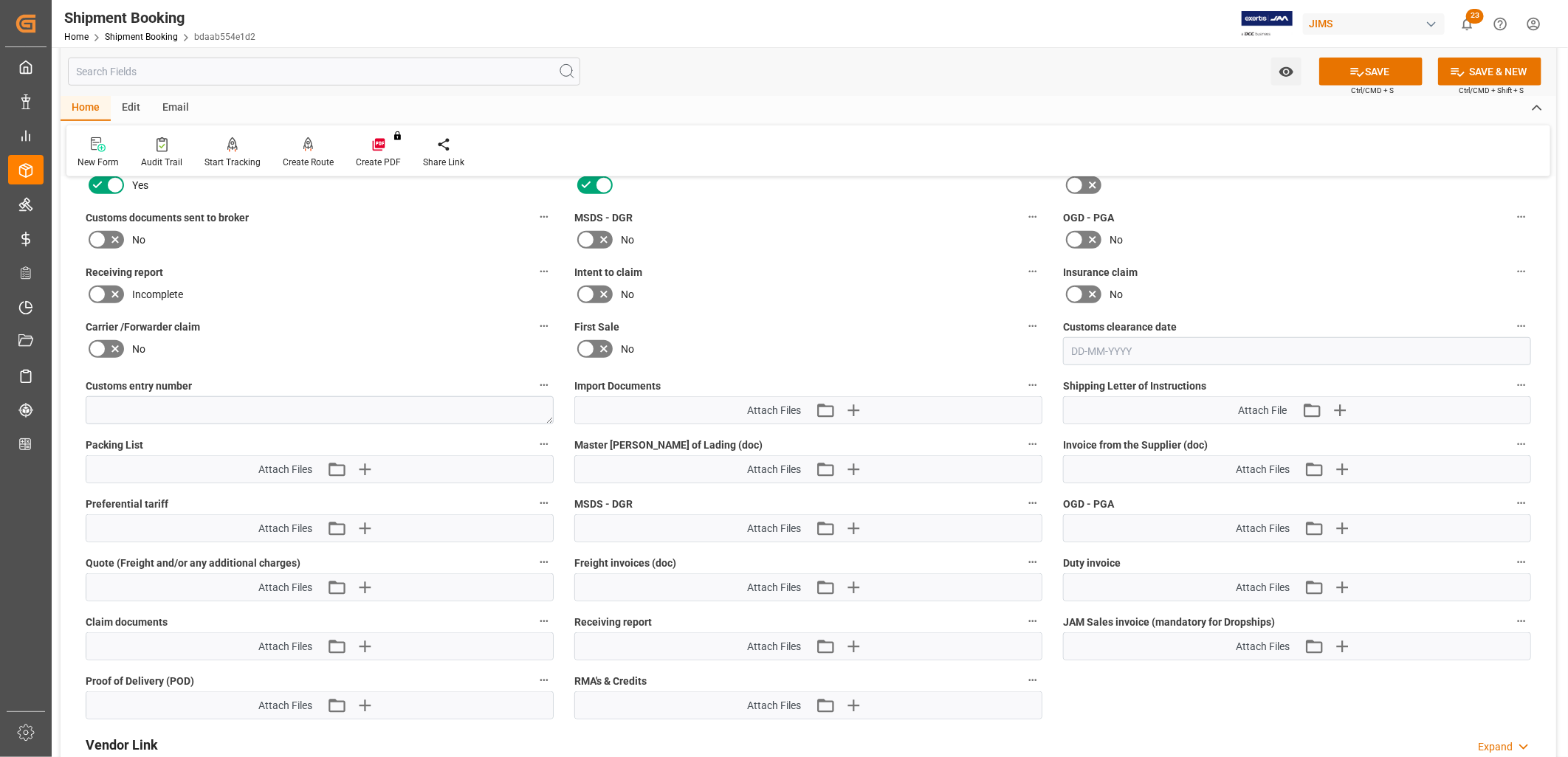
scroll to position [656, 0]
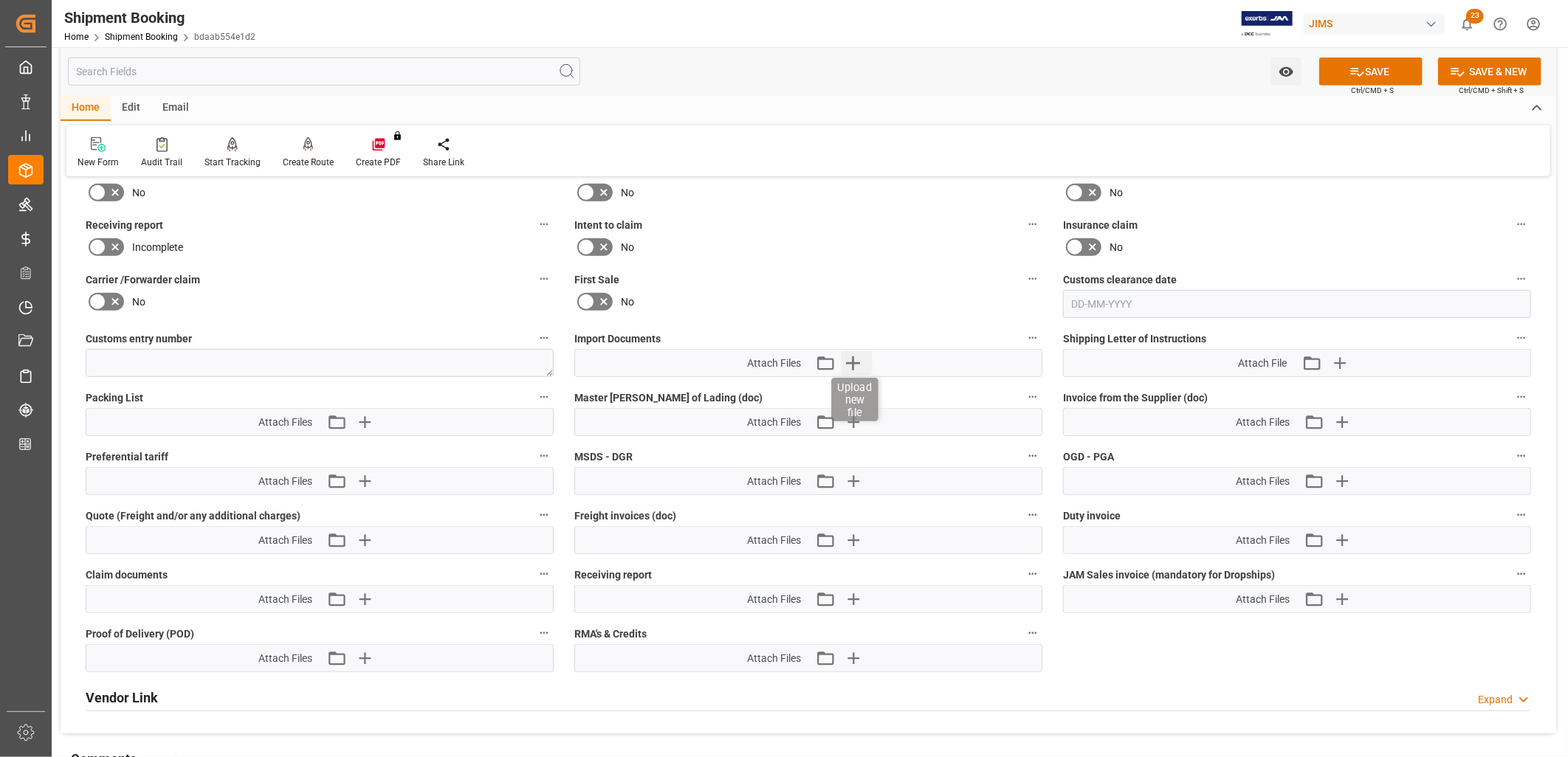
click at [851, 359] on icon "button" at bounding box center [852, 363] width 14 height 14
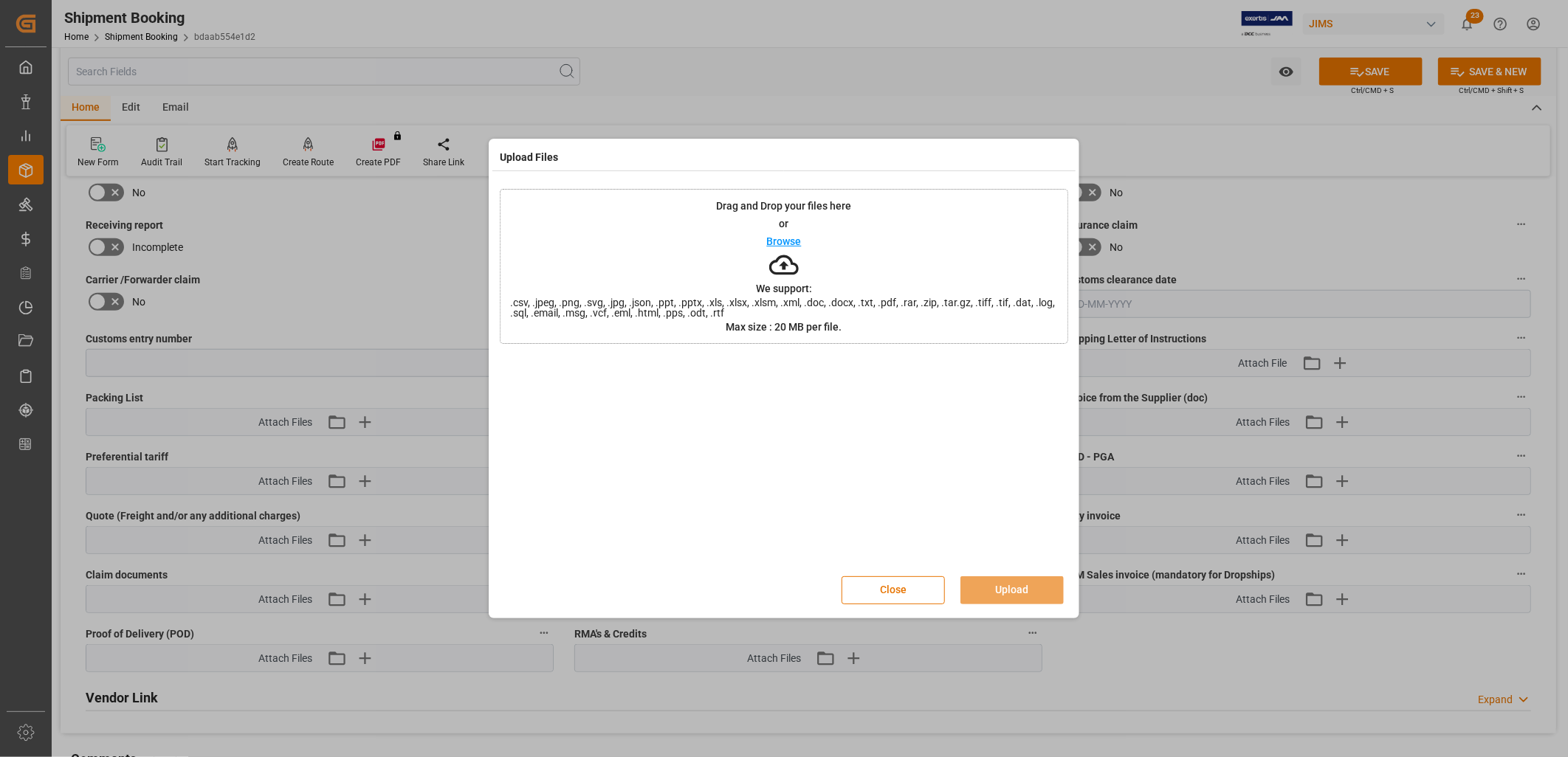
click at [784, 236] on p "Browse" at bounding box center [784, 241] width 35 height 10
click at [1054, 365] on icon at bounding box center [1053, 368] width 16 height 16
click at [880, 592] on button "Close" at bounding box center [893, 590] width 103 height 28
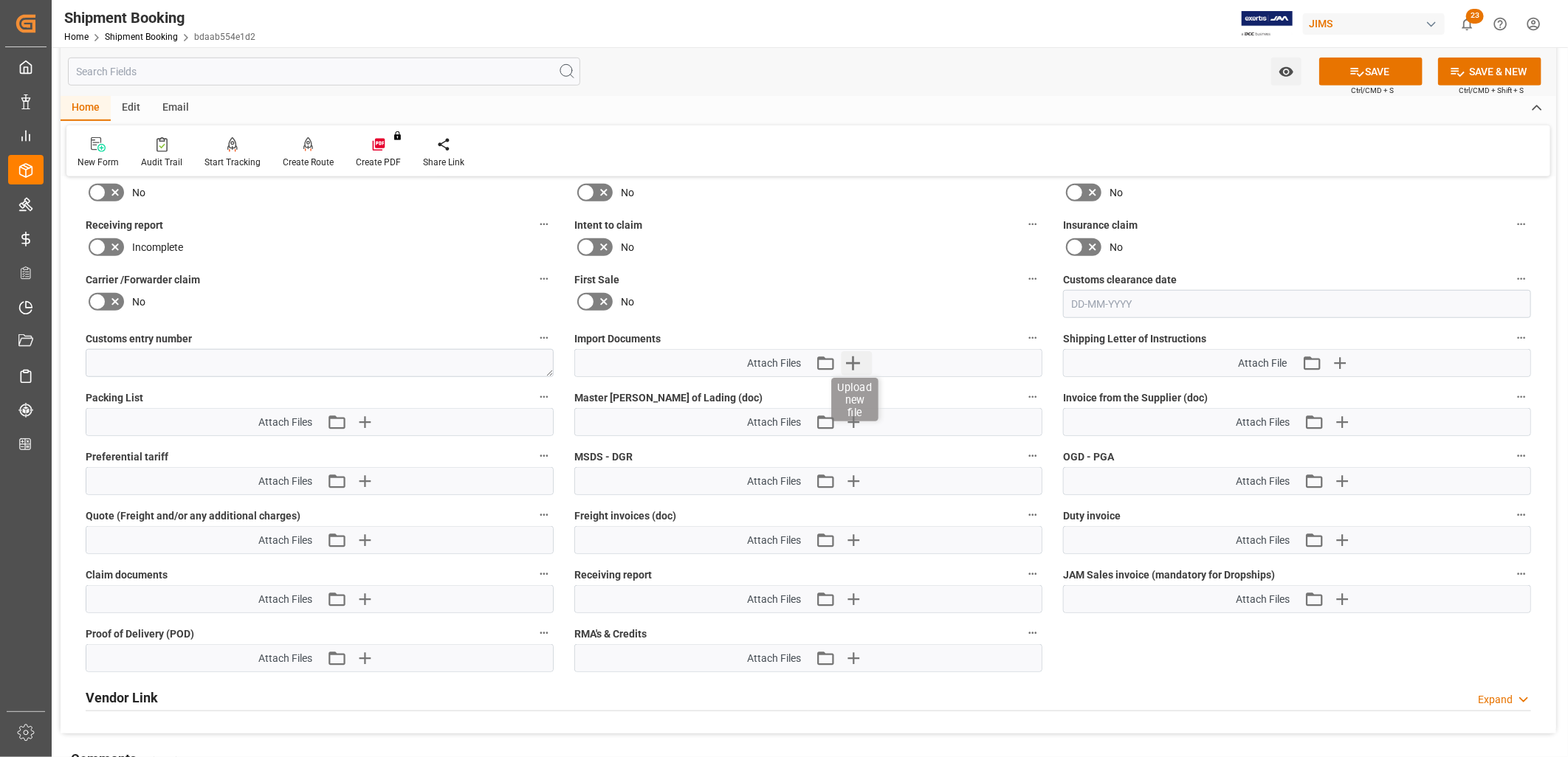
click at [852, 357] on icon "button" at bounding box center [852, 363] width 14 height 14
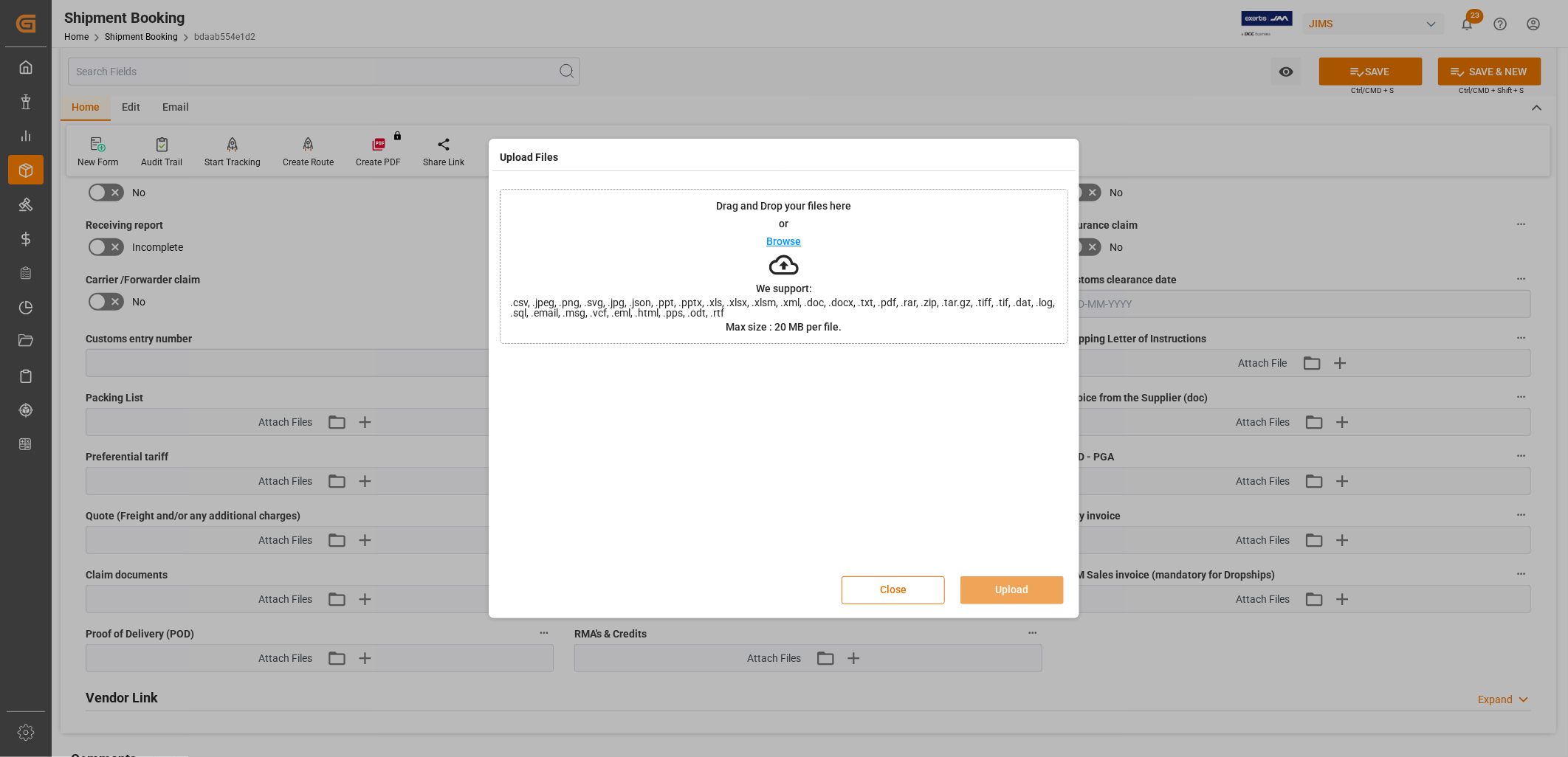
click at [791, 240] on p "Browse" at bounding box center [784, 241] width 35 height 10
click at [1010, 584] on button "Upload" at bounding box center [1012, 590] width 103 height 28
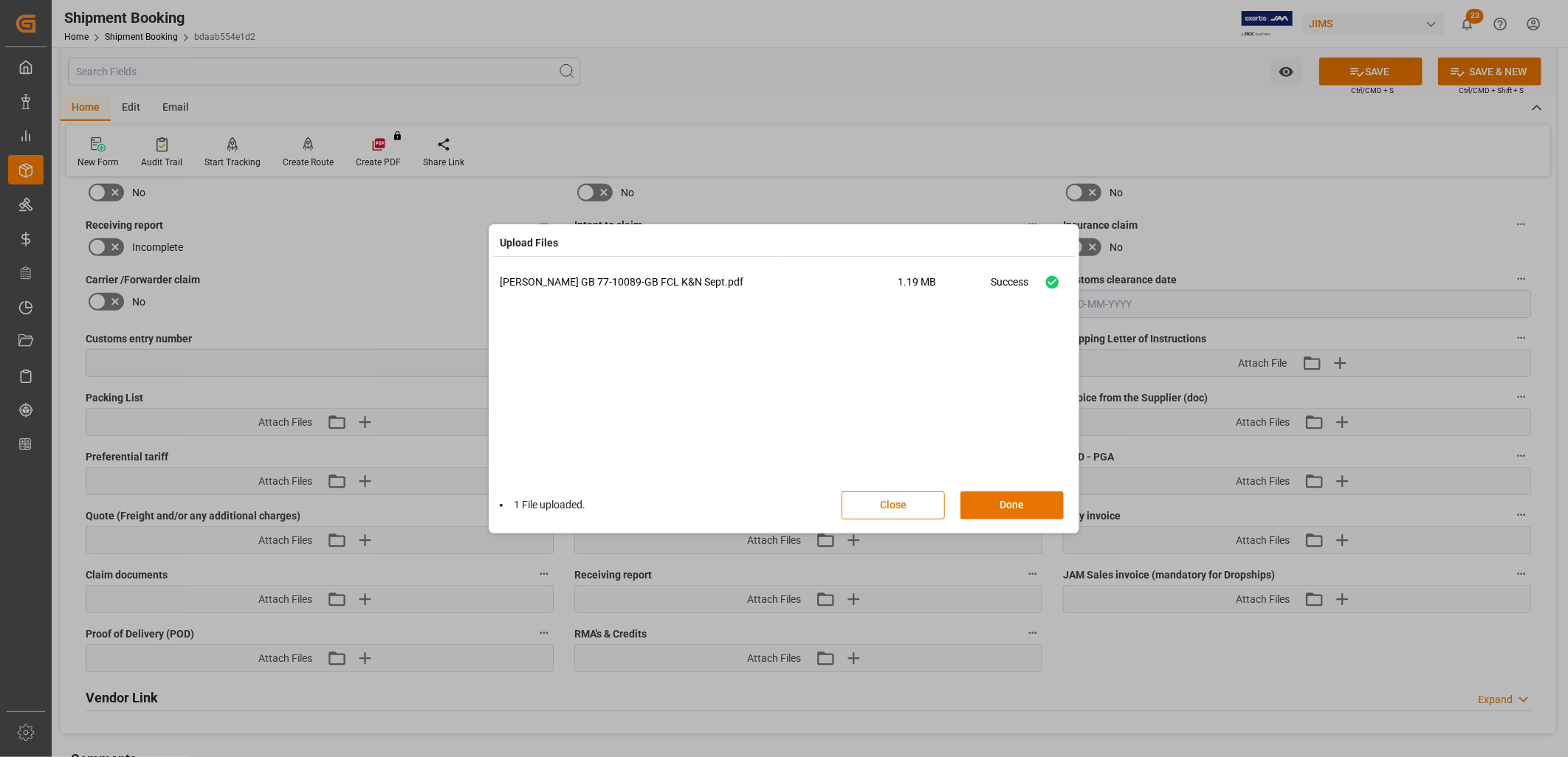
click at [1008, 488] on div "1 File uploaded. Close Done" at bounding box center [784, 505] width 569 height 49
click at [1012, 499] on button "Done" at bounding box center [1012, 505] width 103 height 28
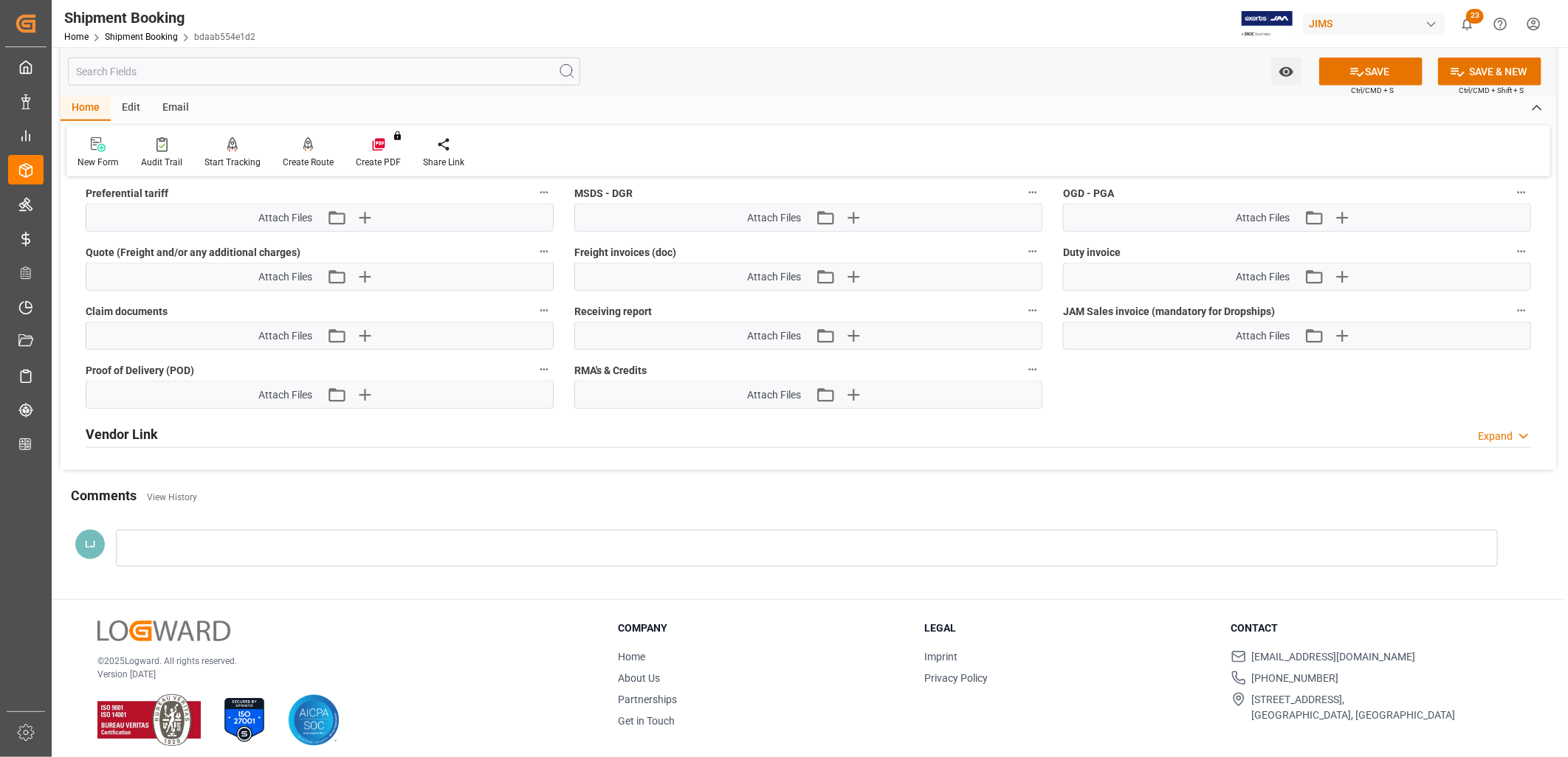
scroll to position [926, 0]
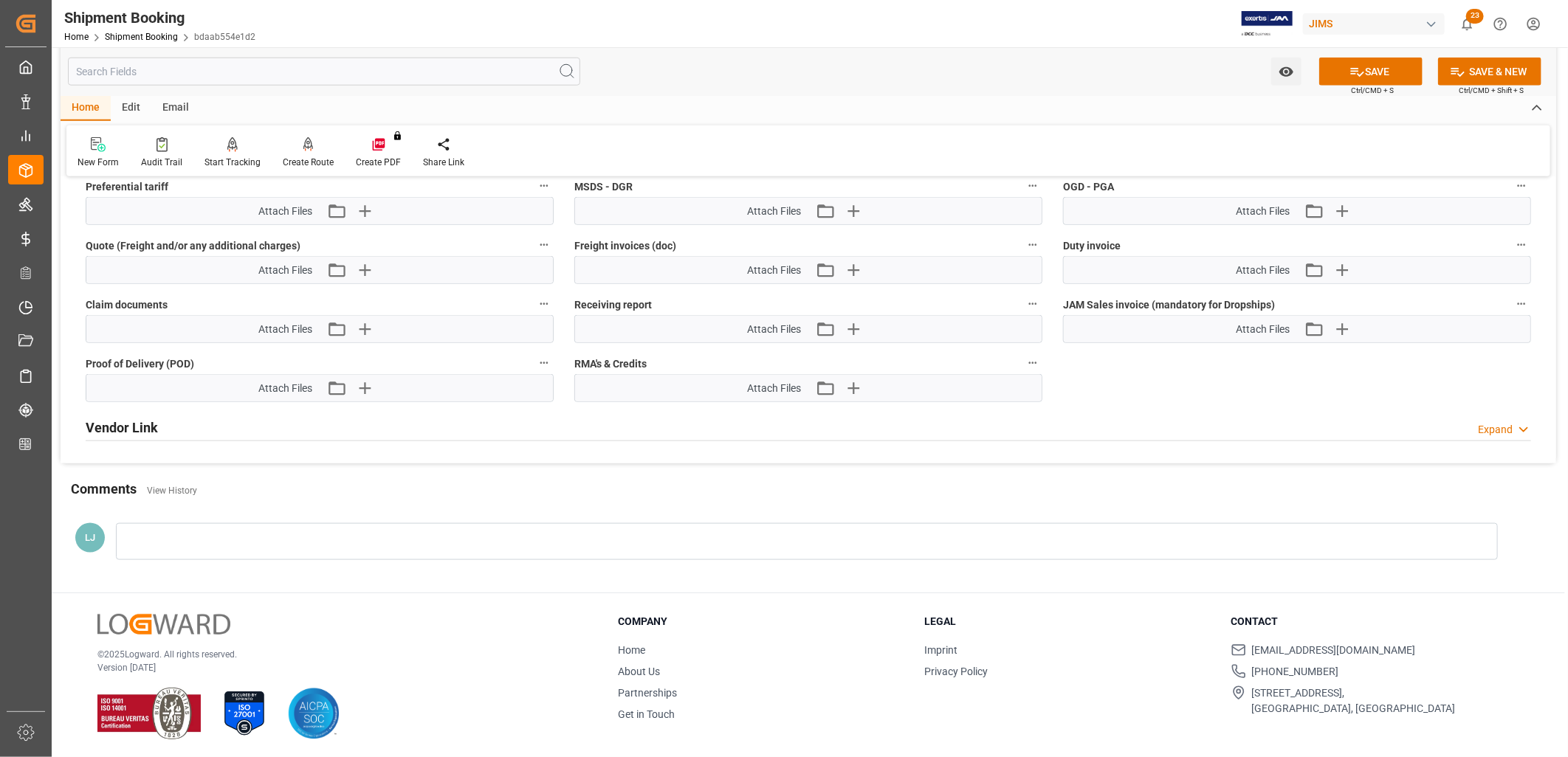
click at [190, 540] on div at bounding box center [807, 541] width 1381 height 37
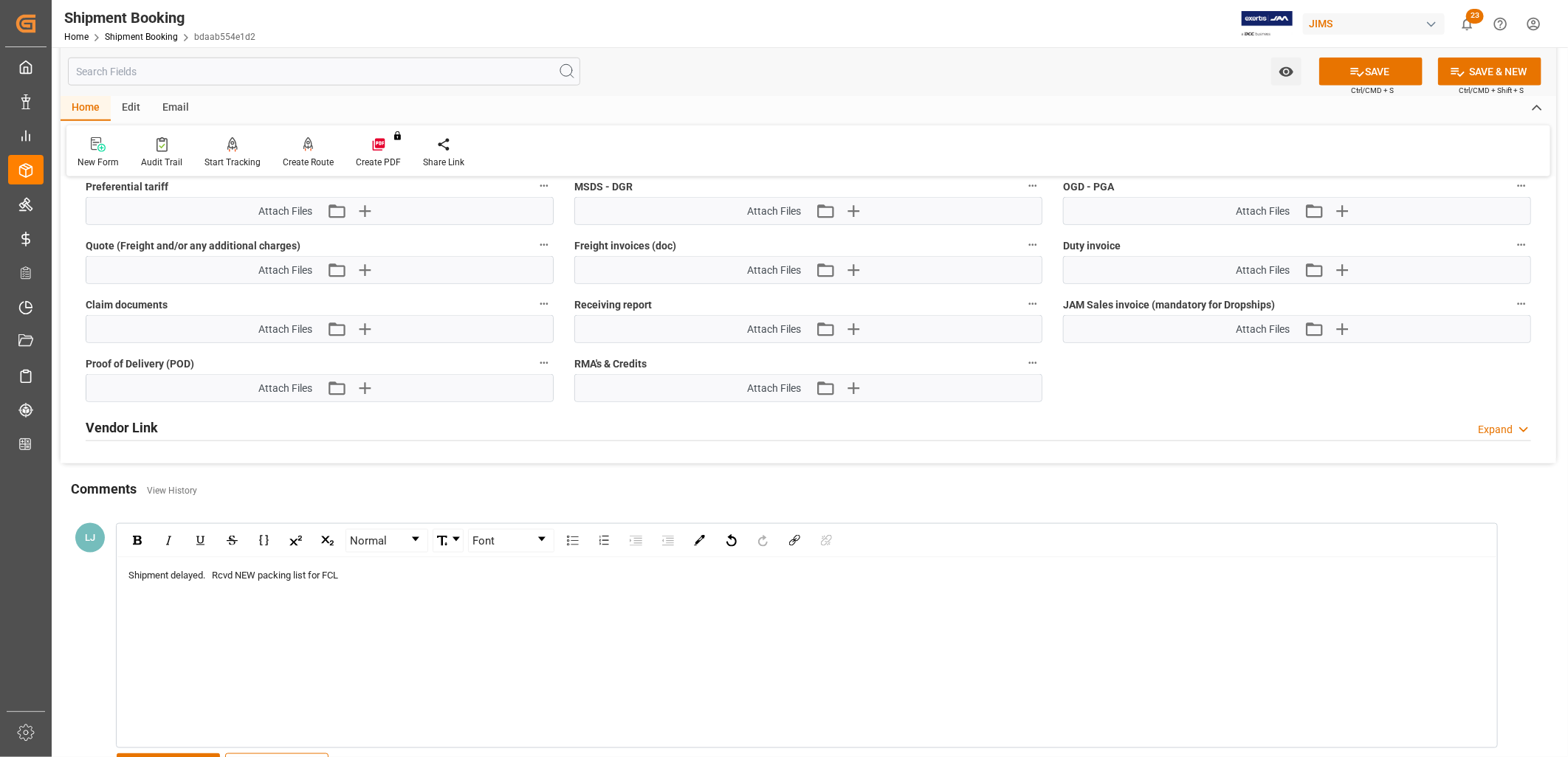
scroll to position [1007, 0]
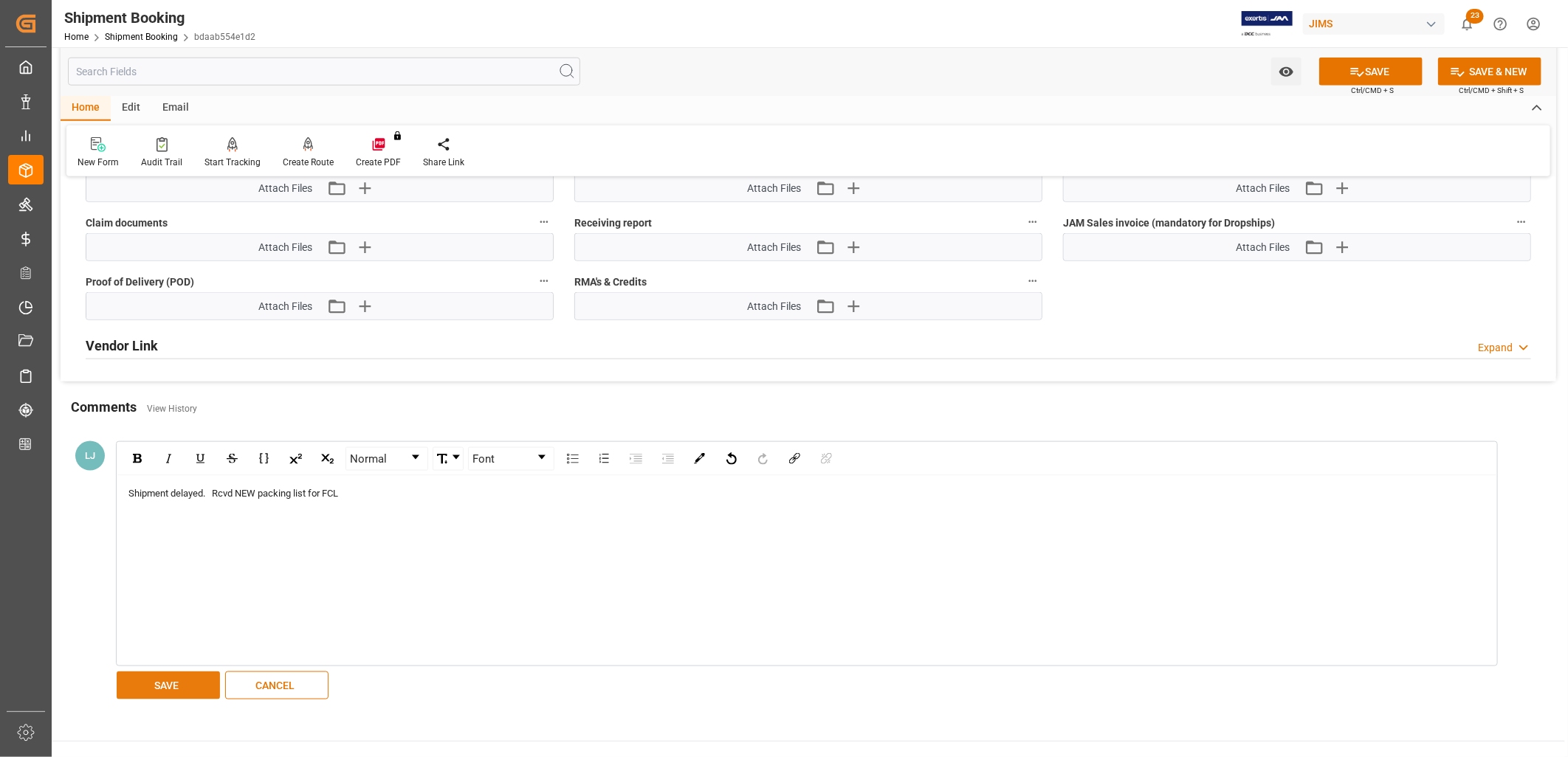
click at [175, 676] on button "SAVE" at bounding box center [169, 686] width 103 height 28
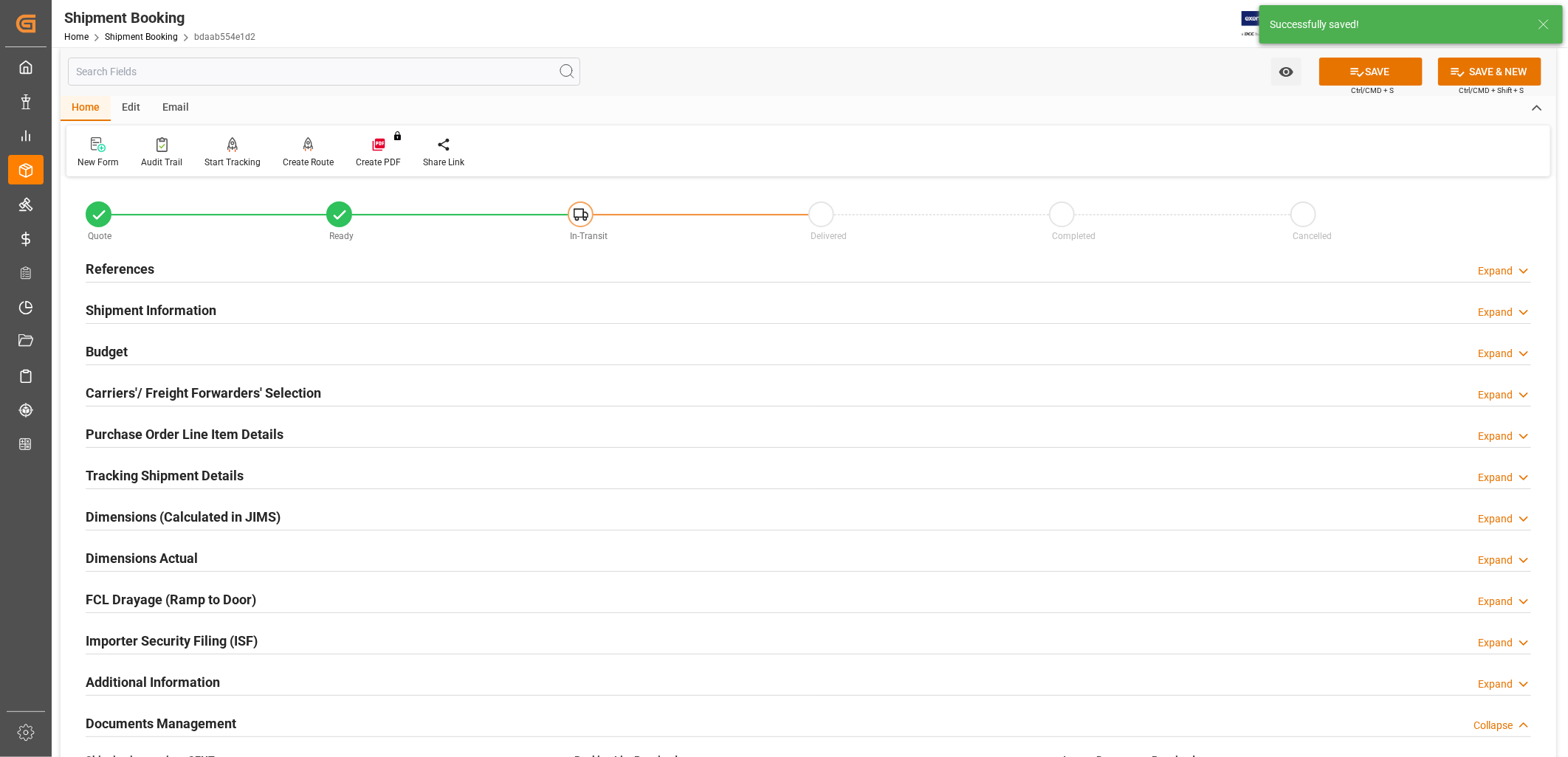
scroll to position [10, 0]
click at [117, 353] on h2 "Budget" at bounding box center [106, 352] width 42 height 20
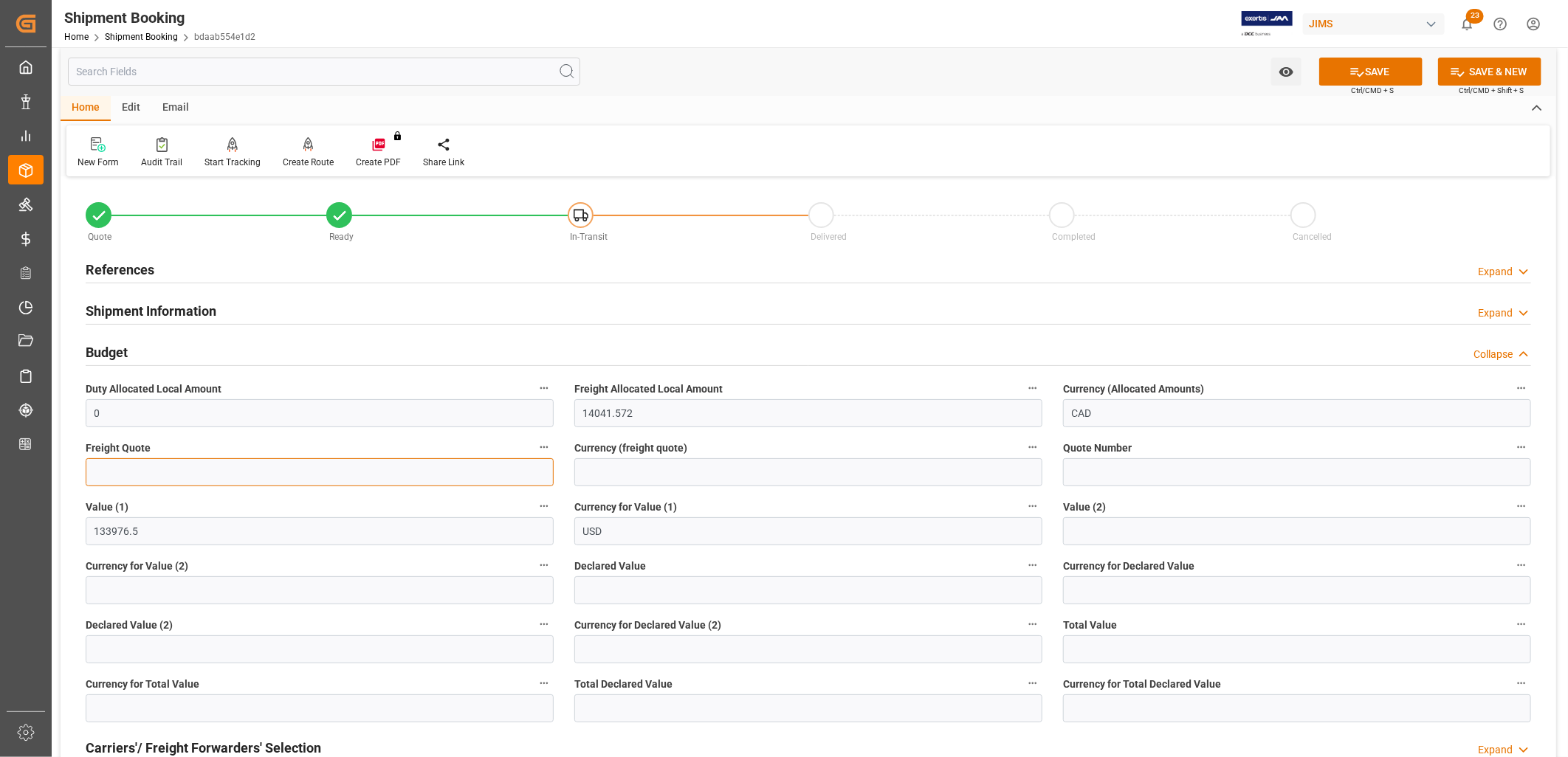
click at [120, 468] on input "text" at bounding box center [320, 472] width 468 height 28
type input "4130.00"
click at [617, 471] on input at bounding box center [809, 472] width 468 height 28
type input "USD"
click at [1397, 64] on button "SAVE" at bounding box center [1371, 71] width 103 height 28
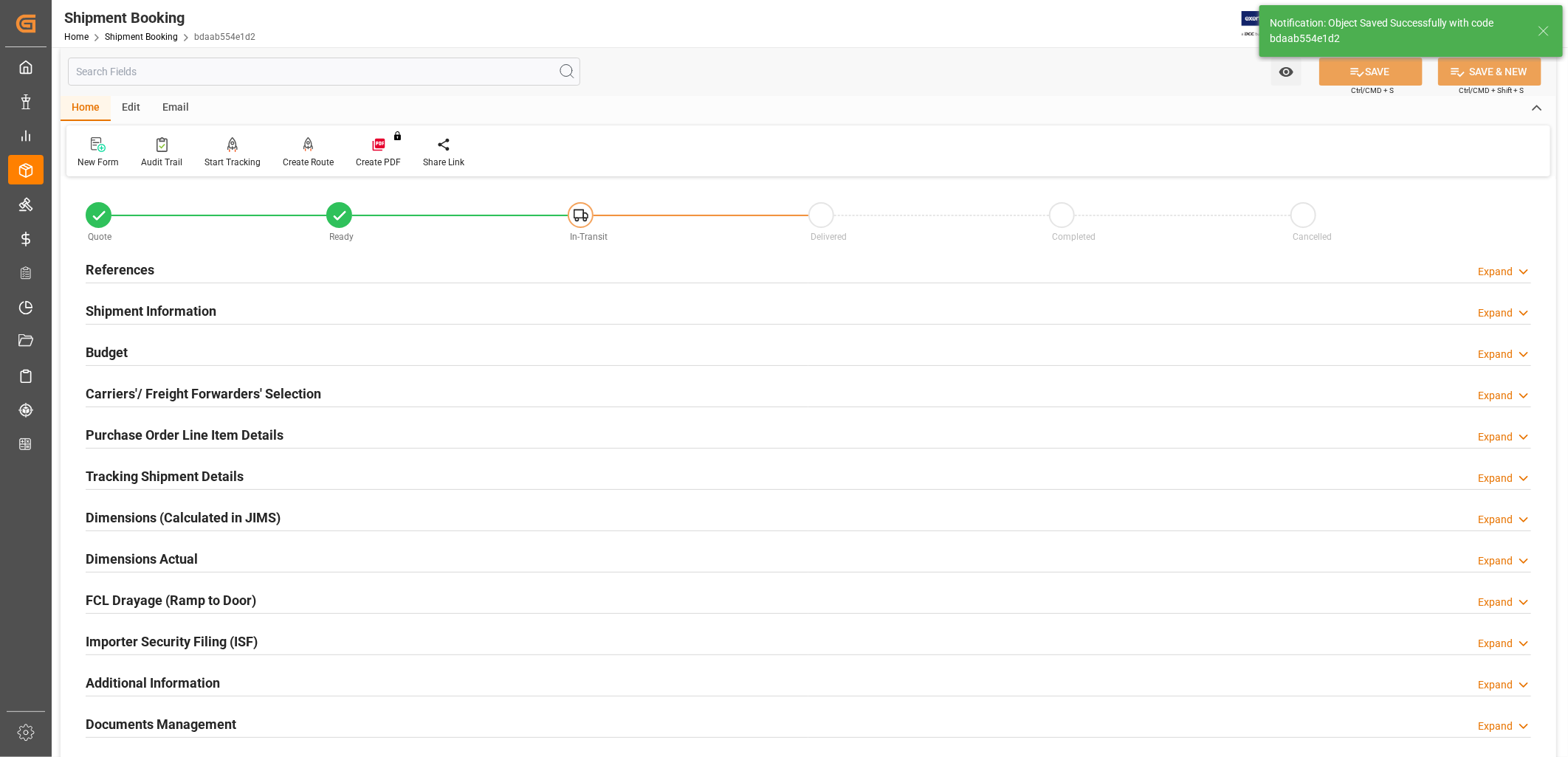
click at [195, 721] on h2 "Documents Management" at bounding box center [161, 724] width 151 height 20
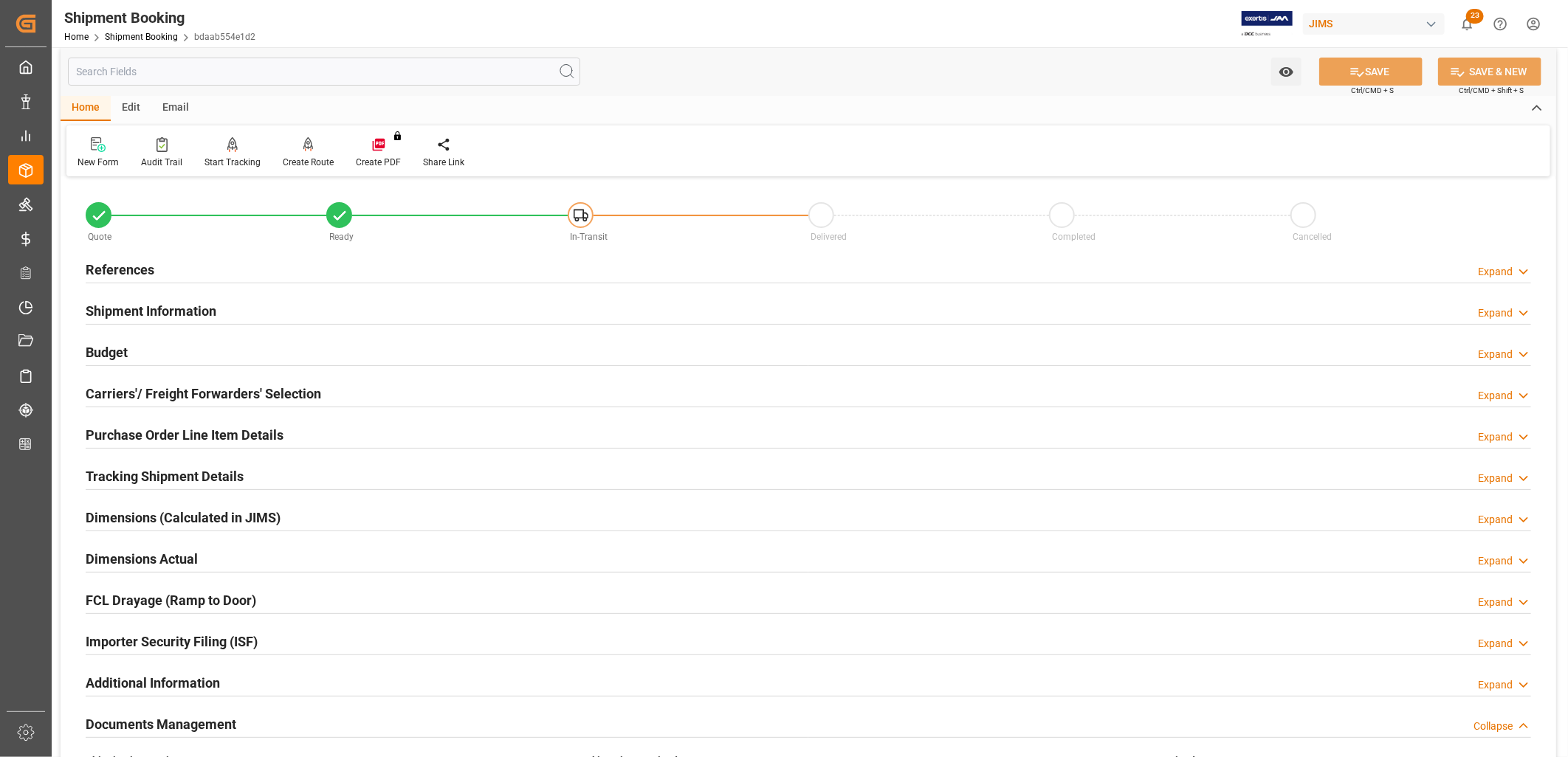
click at [111, 347] on h2 "Budget" at bounding box center [106, 352] width 42 height 20
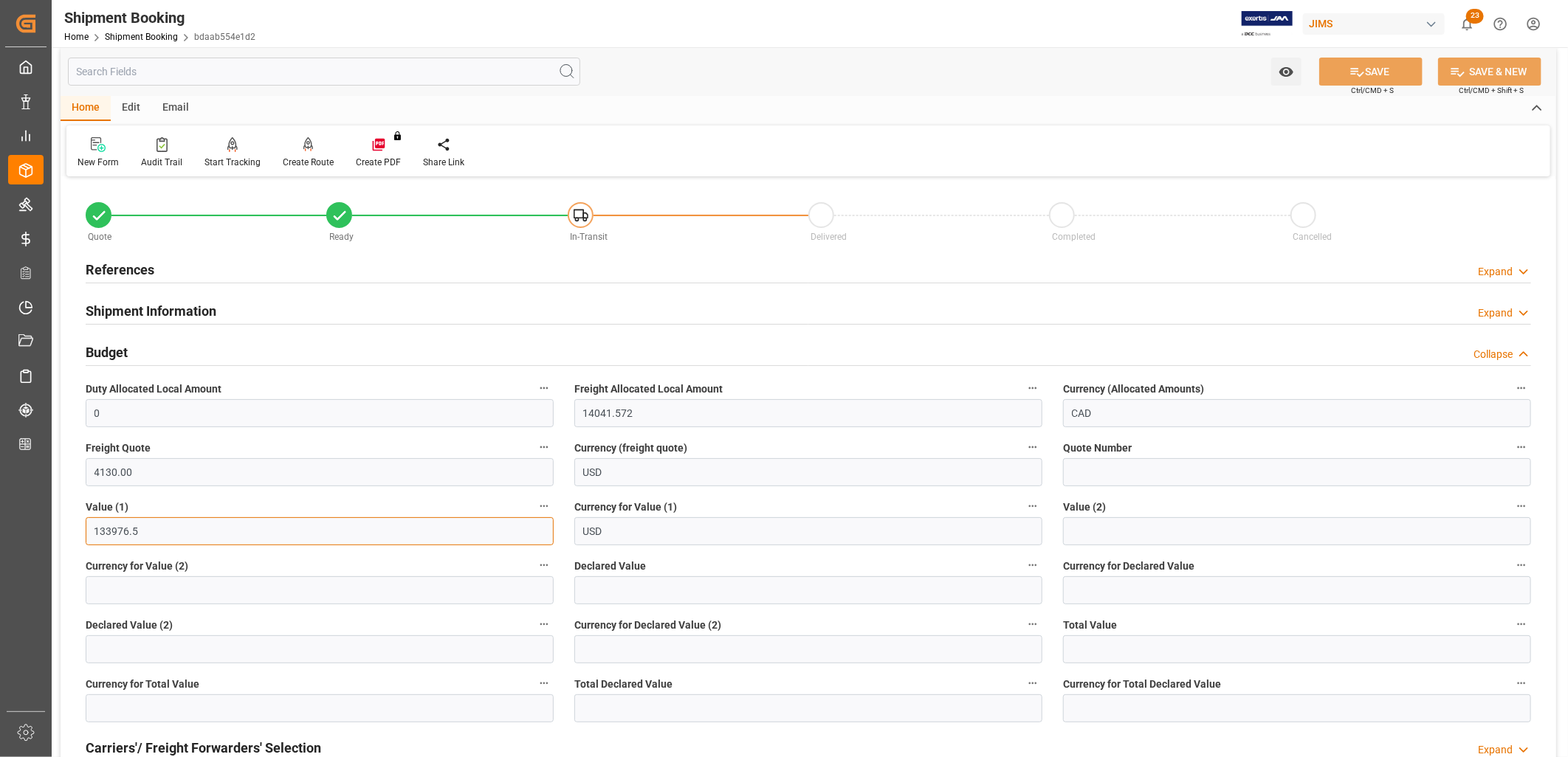
click at [149, 534] on input "133976.5" at bounding box center [320, 531] width 468 height 28
drag, startPoint x: 149, startPoint y: 534, endPoint x: 86, endPoint y: 525, distance: 63.6
click at [86, 525] on input "133976.5" at bounding box center [320, 531] width 468 height 28
type input "134174.50"
click at [1365, 73] on button "SAVE" at bounding box center [1371, 71] width 103 height 28
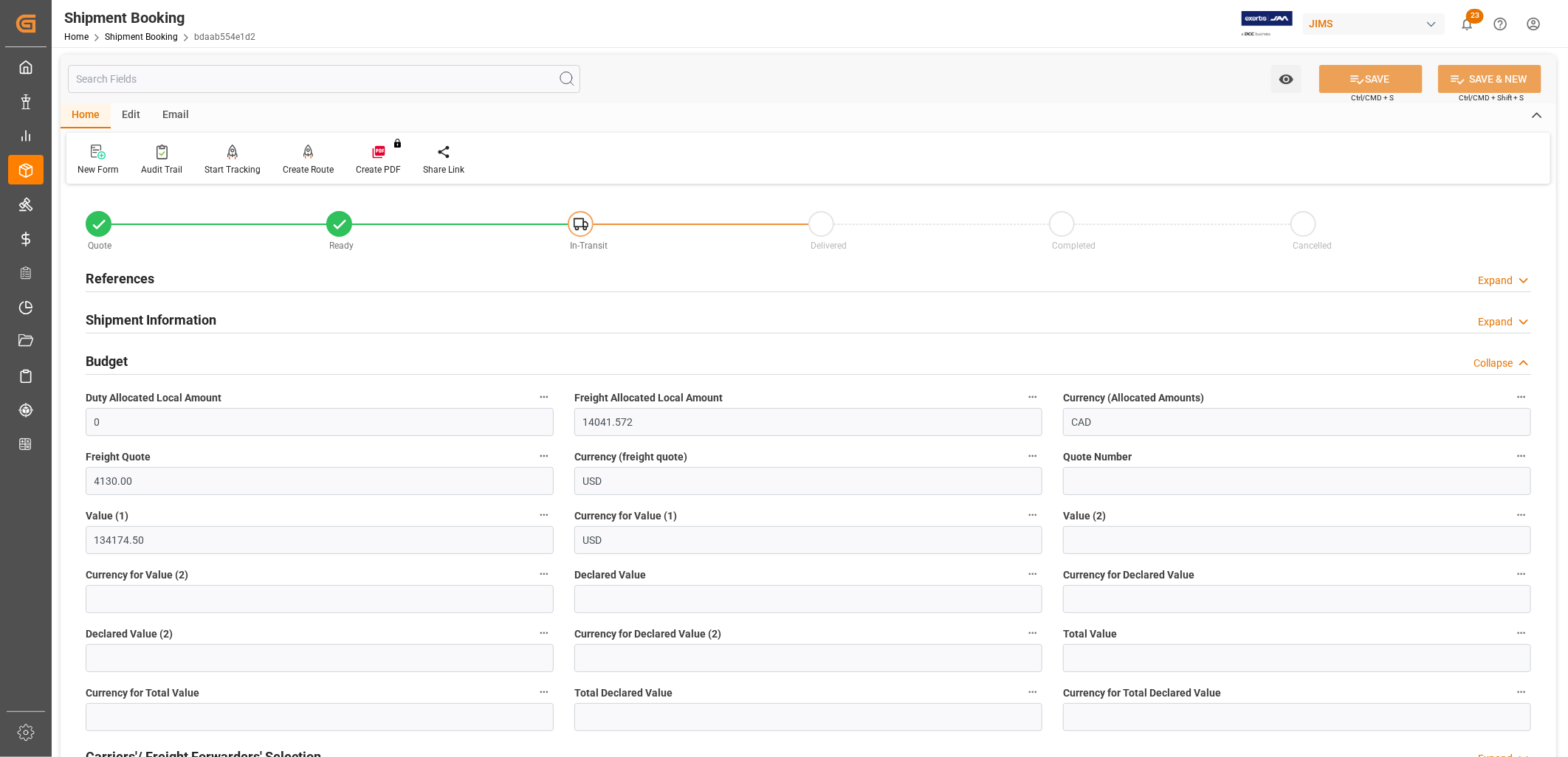
scroll to position [0, 0]
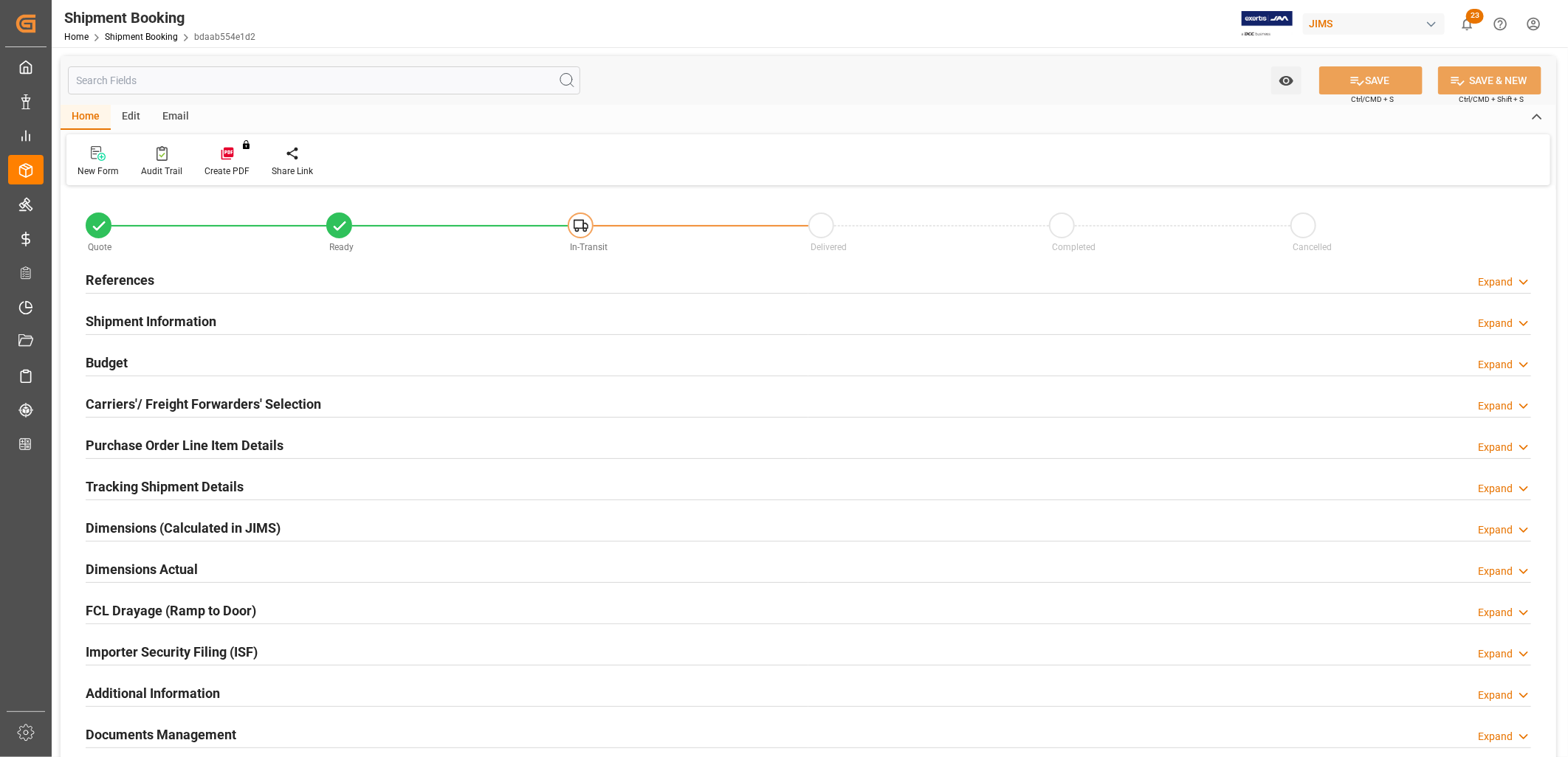
type input "1"
type input "[DATE]"
click at [150, 271] on h2 "References" at bounding box center [119, 280] width 68 height 20
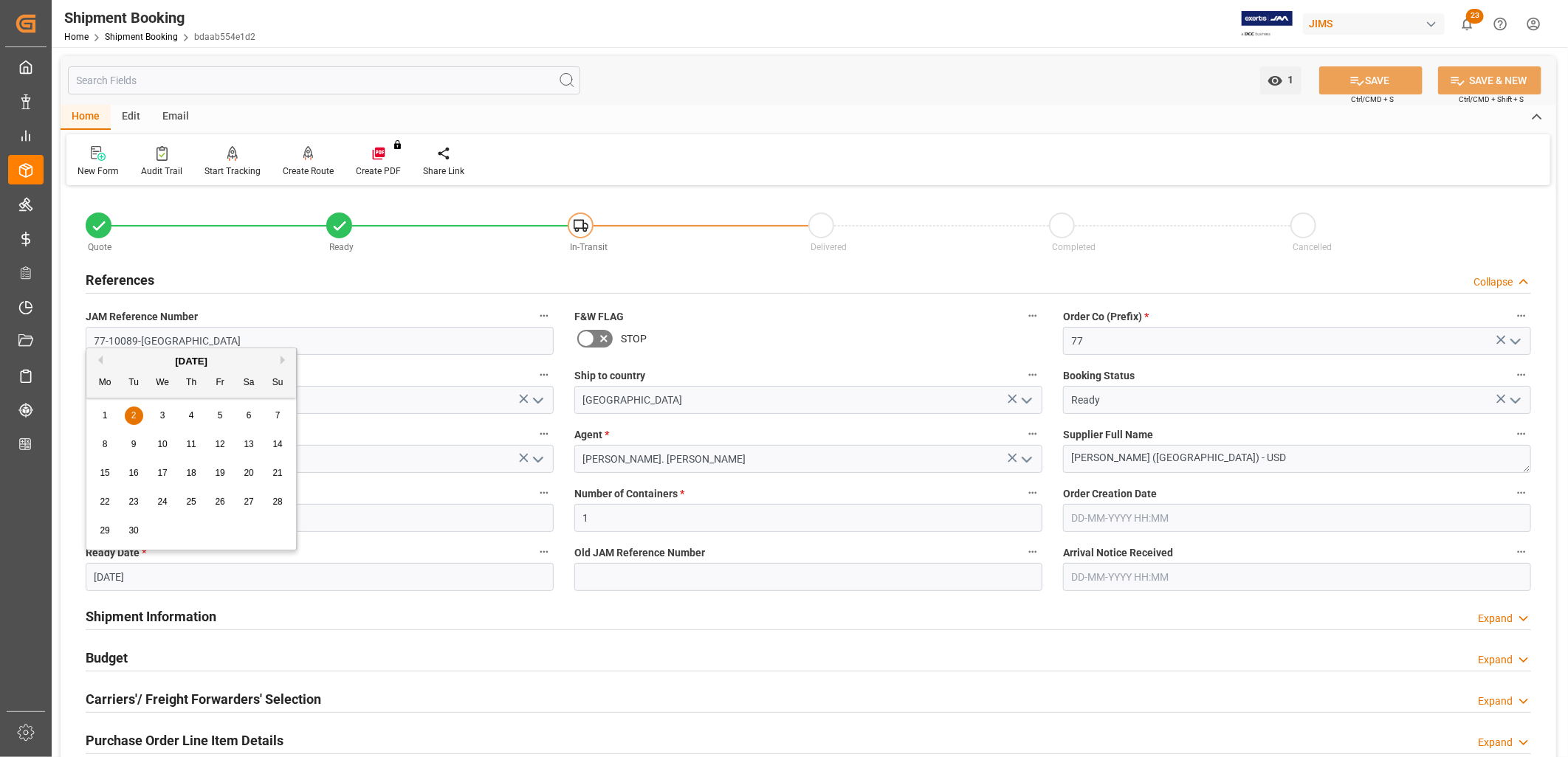
click at [173, 575] on input "[DATE]" at bounding box center [320, 577] width 468 height 28
click at [319, 571] on input "[DATE]" at bounding box center [320, 577] width 468 height 28
click at [136, 414] on span "2" at bounding box center [133, 416] width 5 height 10
click at [1304, 608] on div "Shipment Information Expand" at bounding box center [808, 615] width 1445 height 28
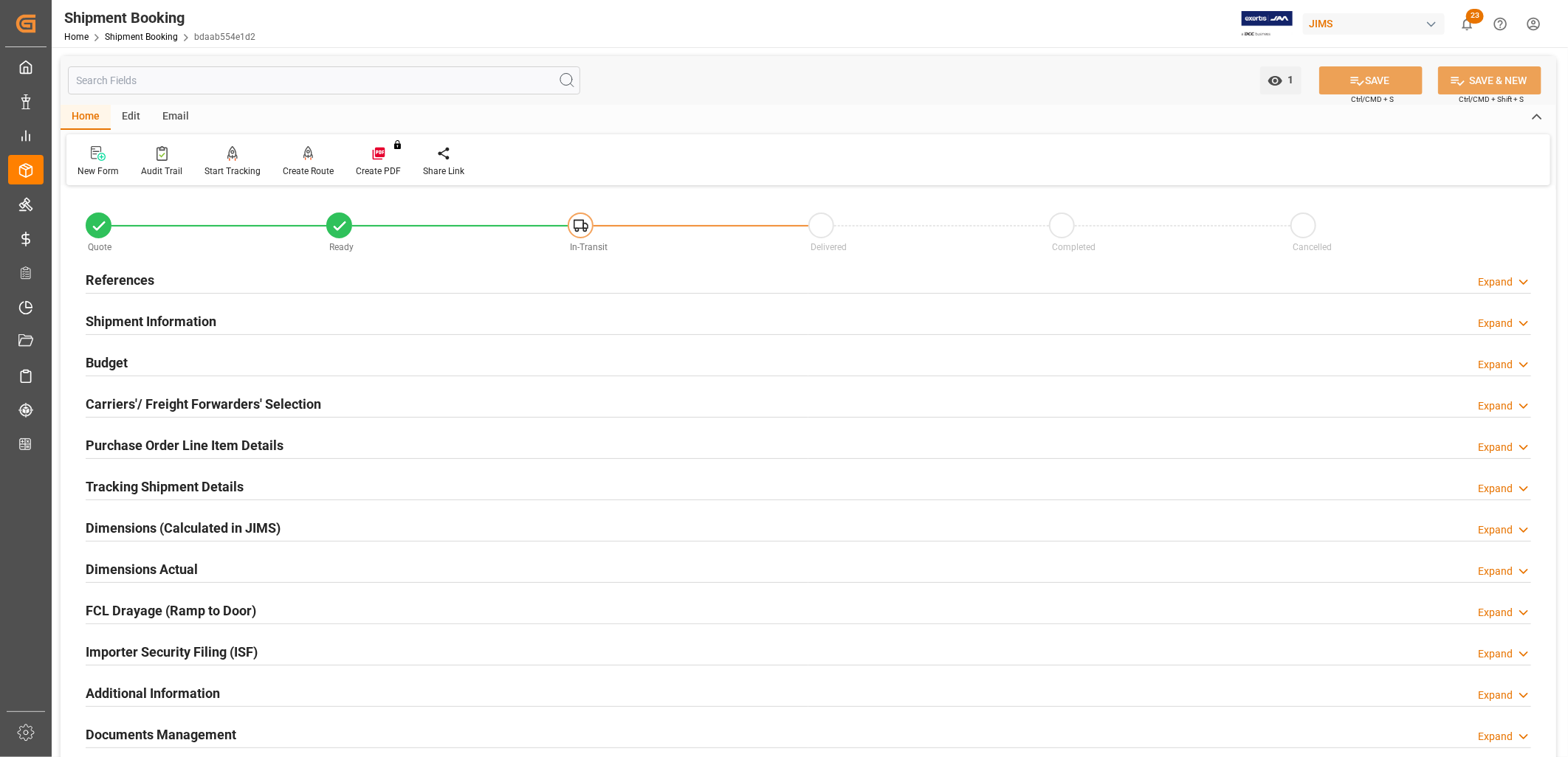
click at [111, 361] on h2 "Budget" at bounding box center [106, 363] width 42 height 20
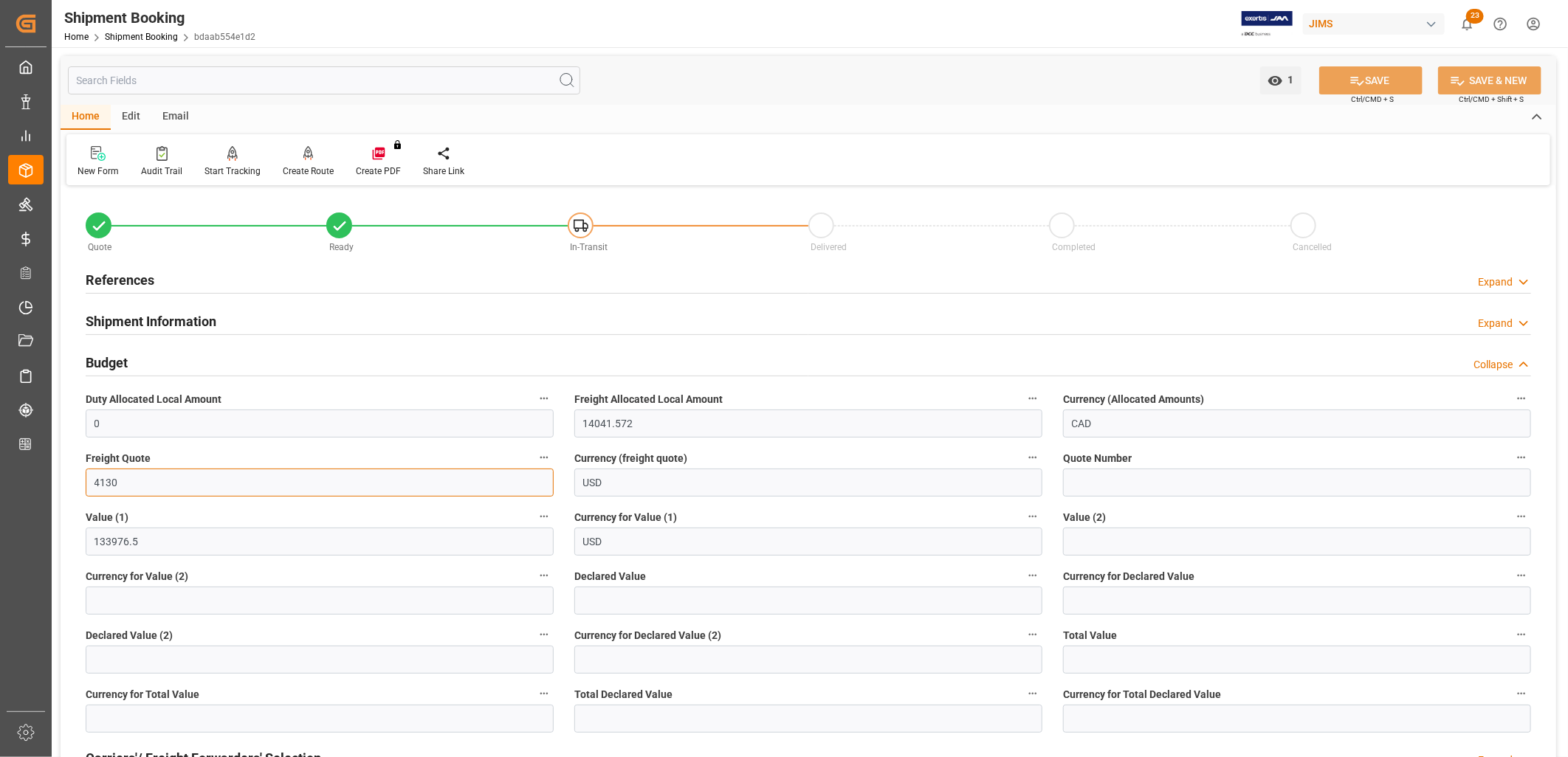
click at [115, 477] on input "4130" at bounding box center [320, 482] width 468 height 28
drag, startPoint x: 114, startPoint y: 477, endPoint x: 81, endPoint y: 478, distance: 33.0
click at [81, 478] on div "Freight Quote 4130" at bounding box center [320, 472] width 488 height 60
type input "4640"
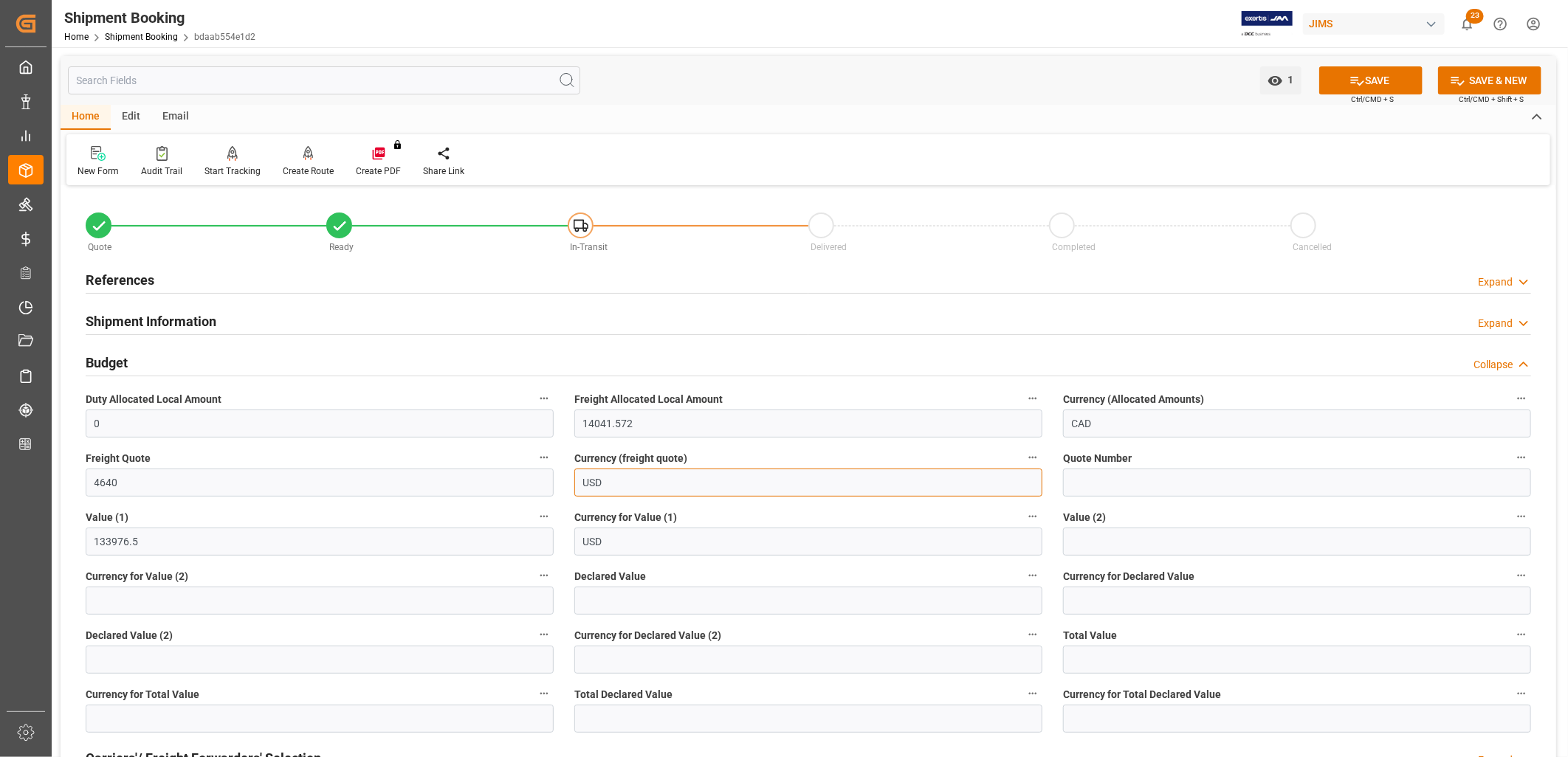
click at [669, 488] on input "USD" at bounding box center [809, 482] width 468 height 28
click at [1381, 77] on button "SAVE" at bounding box center [1371, 80] width 103 height 28
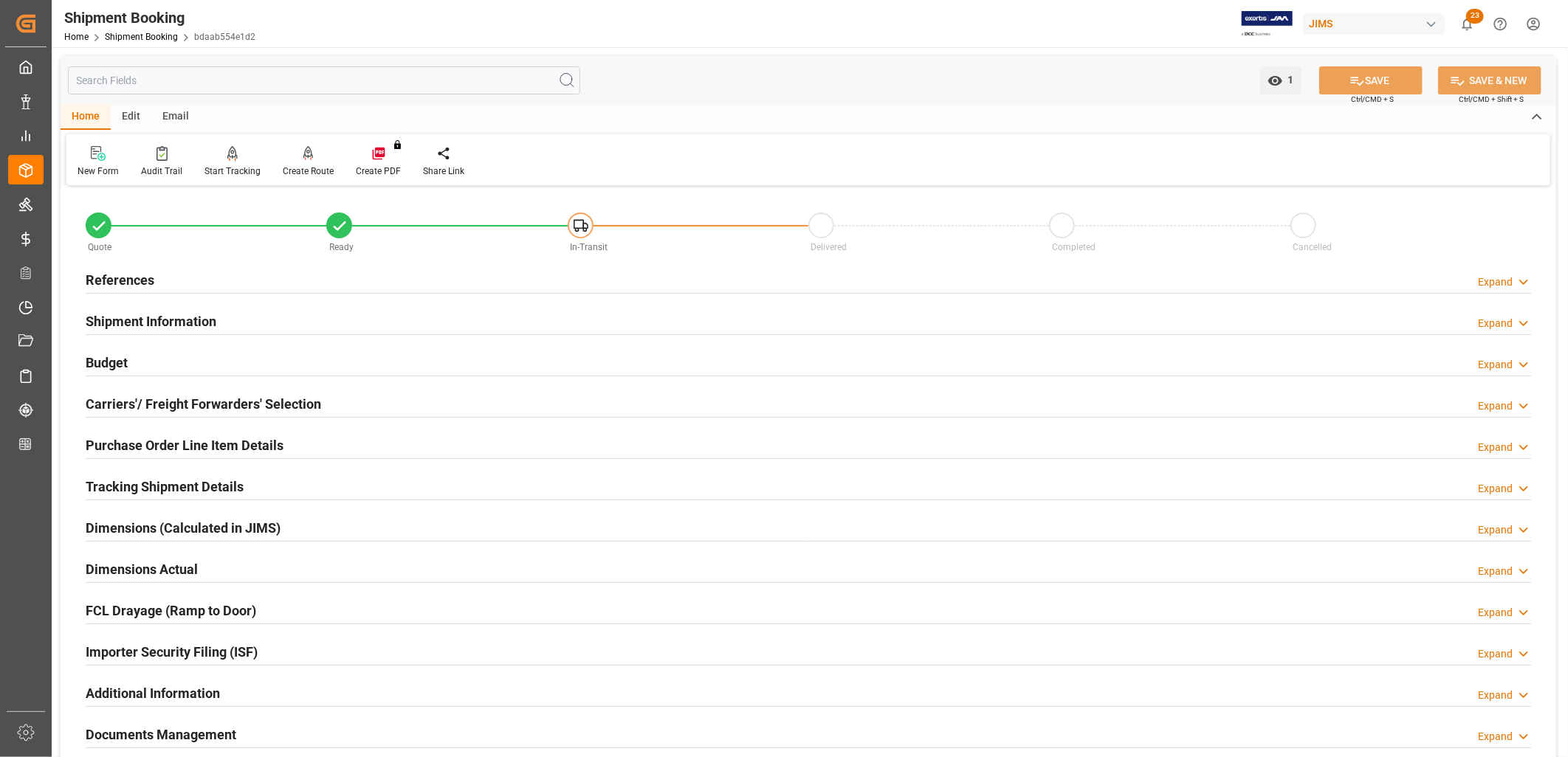
click at [137, 274] on h2 "References" at bounding box center [119, 280] width 68 height 20
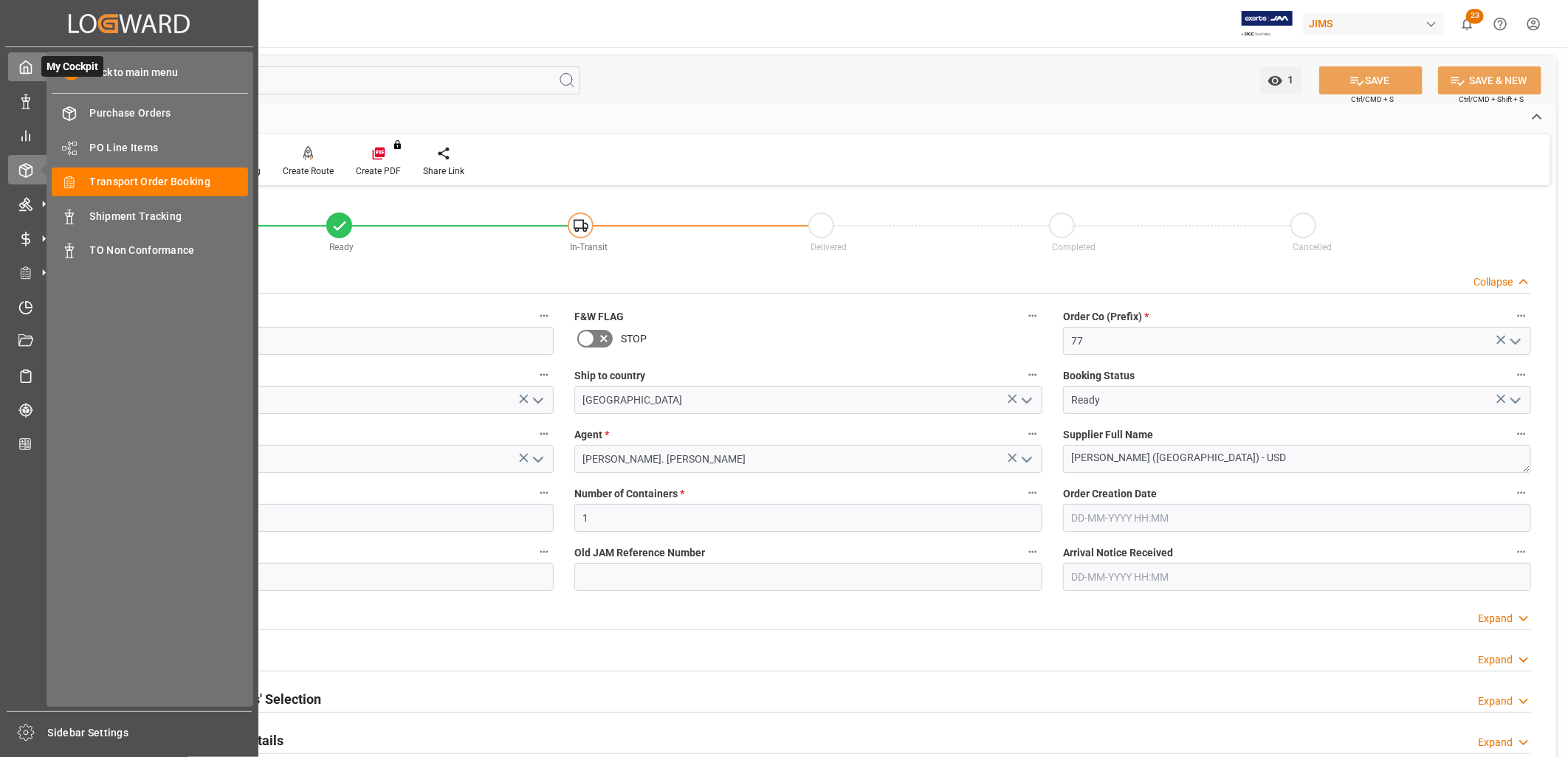
click at [25, 64] on icon at bounding box center [26, 66] width 15 height 15
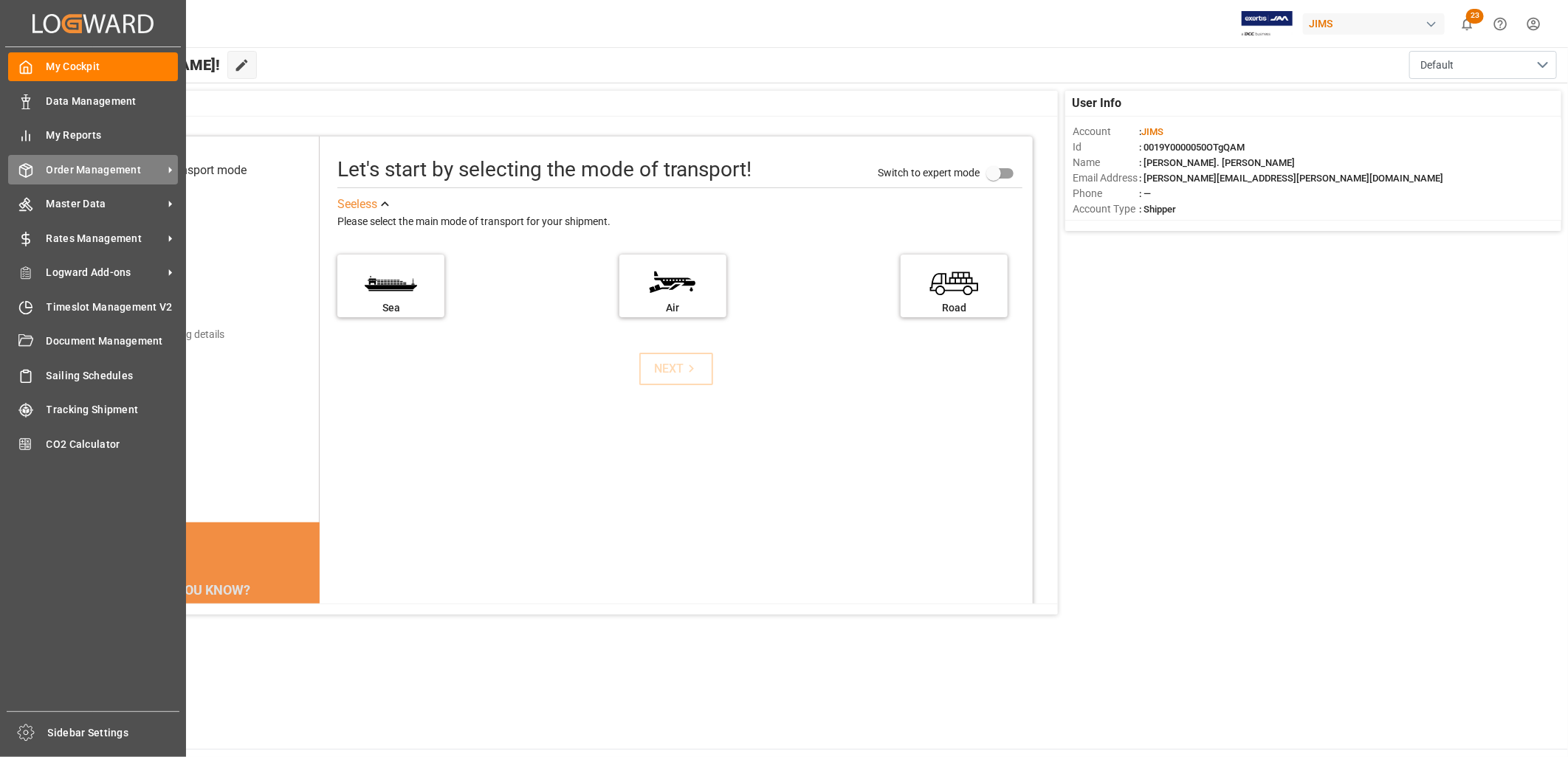
click at [73, 164] on span "Order Management" at bounding box center [105, 171] width 117 height 16
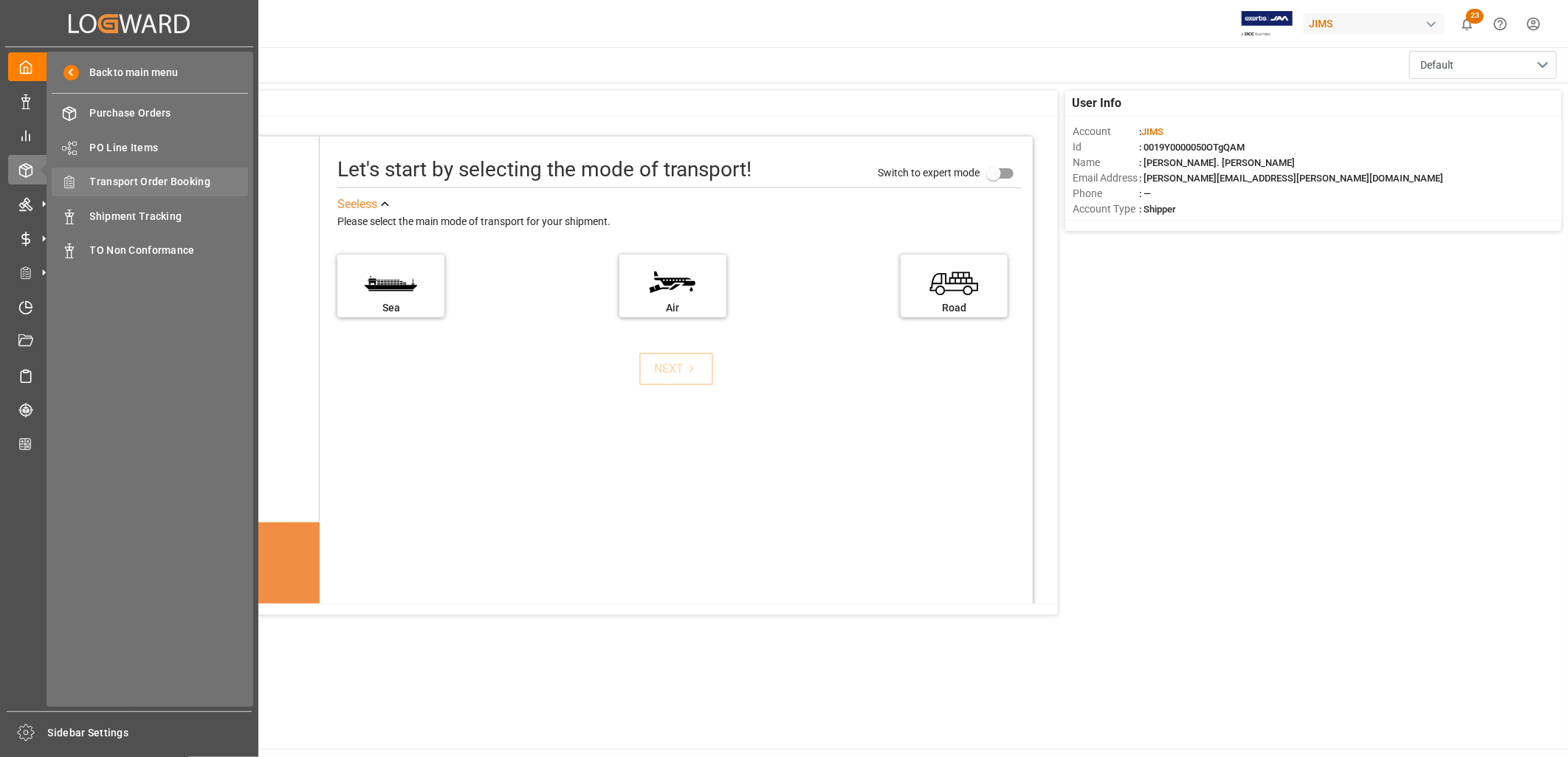
click at [165, 178] on span "Transport Order Booking" at bounding box center [170, 183] width 159 height 16
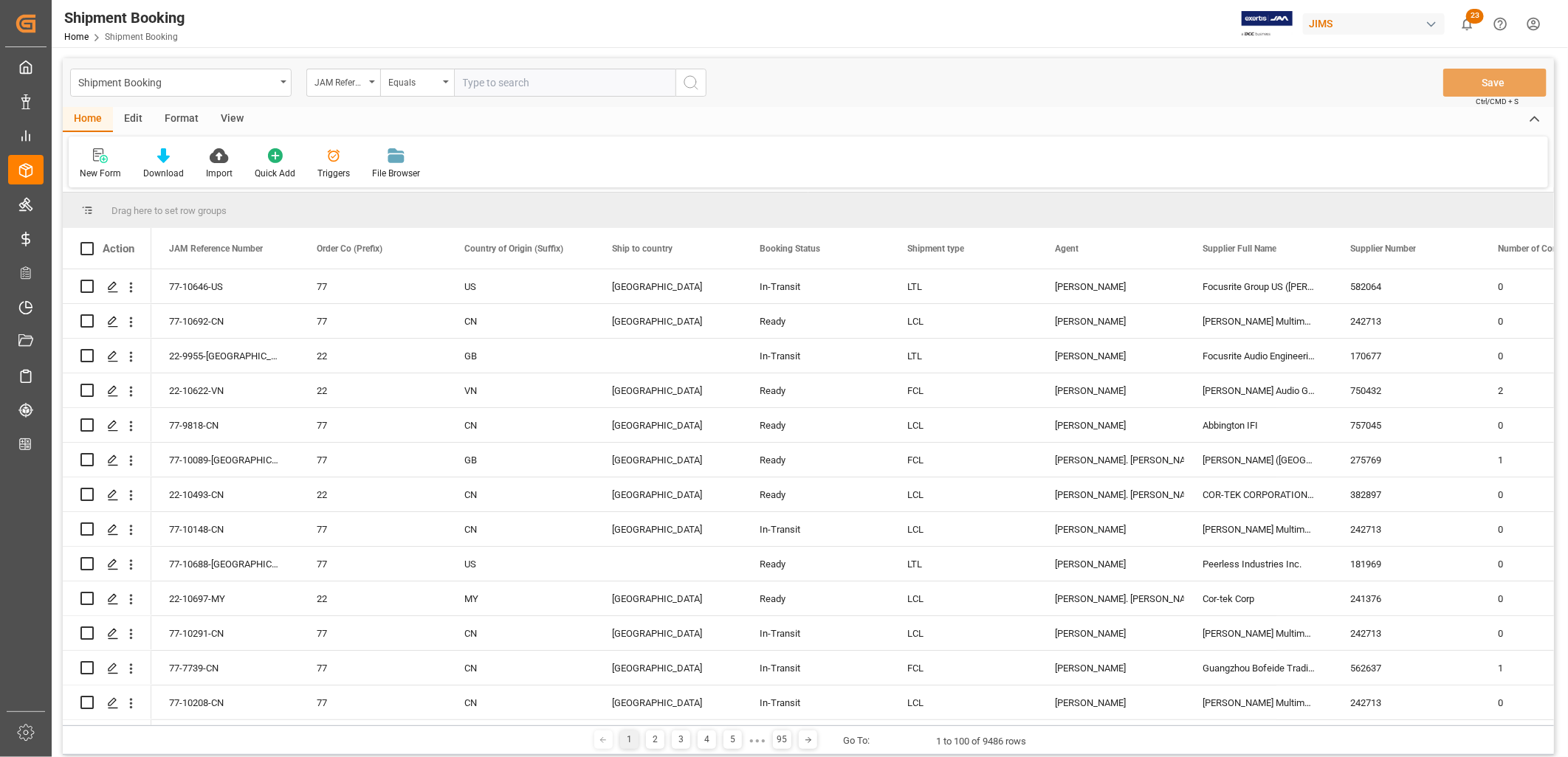
click at [485, 82] on input "text" at bounding box center [564, 82] width 221 height 28
type input "77-10089-[GEOGRAPHIC_DATA]"
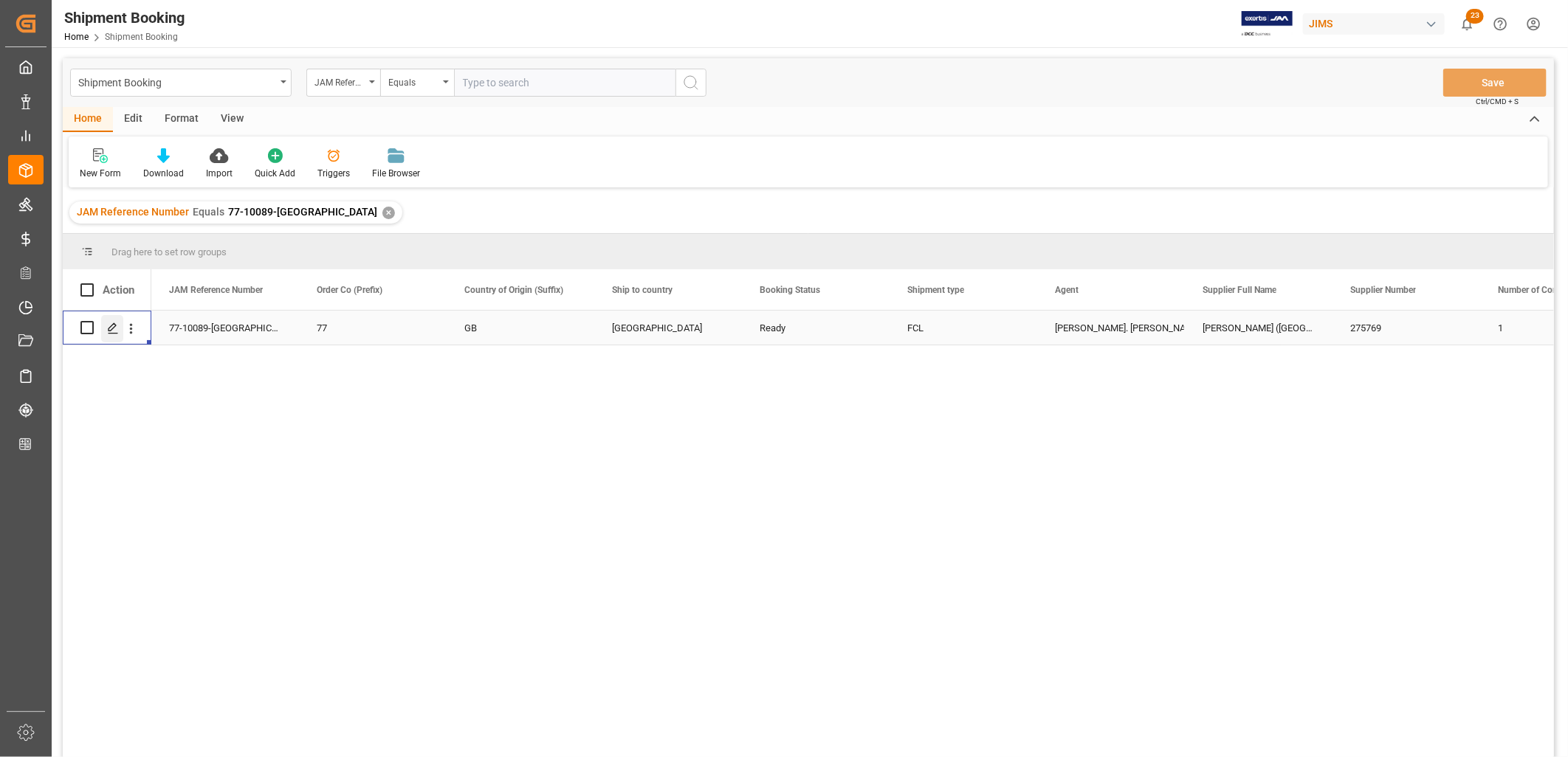
click at [113, 326] on icon "Press SPACE to select this row." at bounding box center [113, 328] width 12 height 12
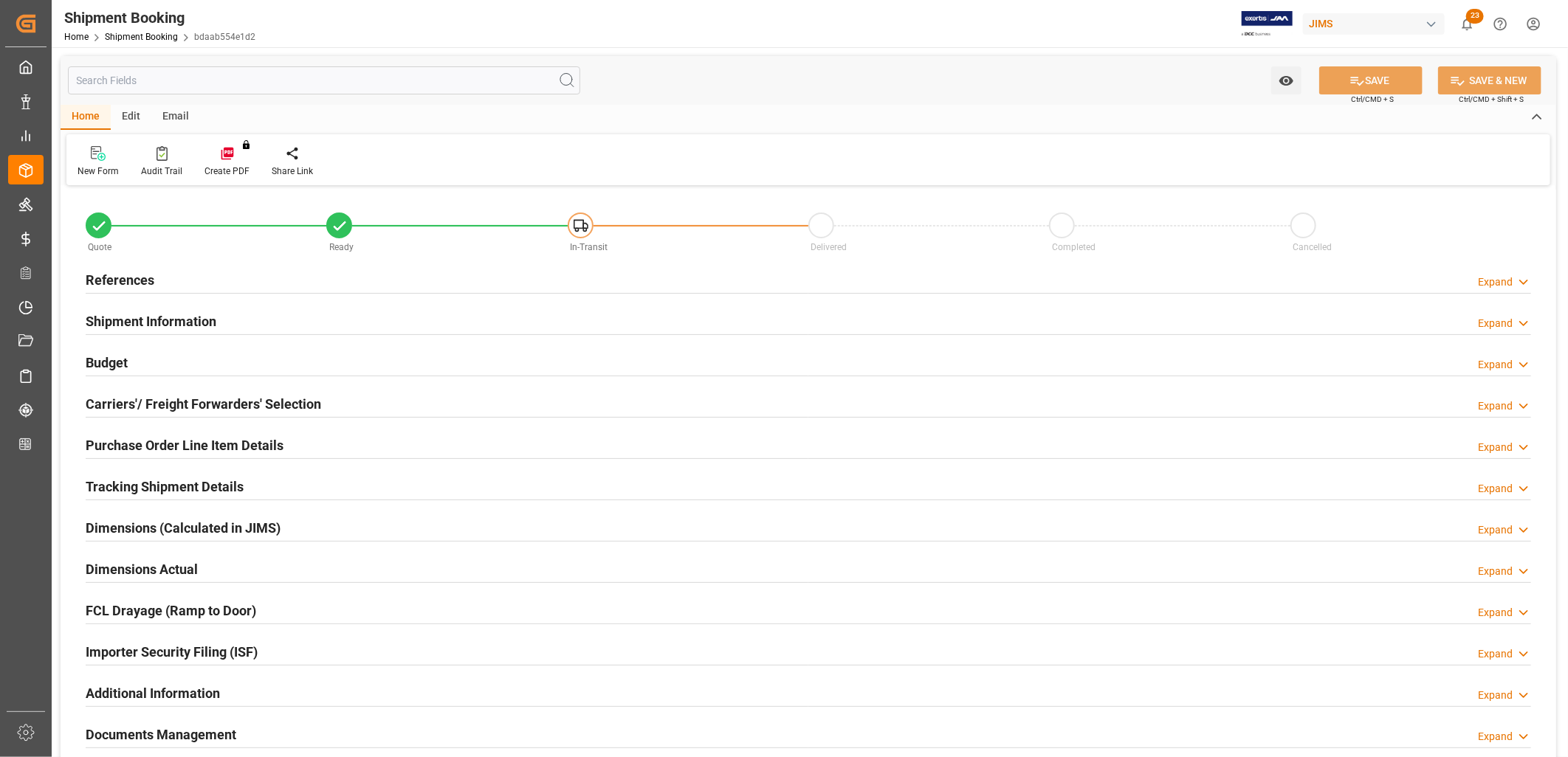
type input "0"
type input "14041.572"
type input "4640"
type input "133976.5"
click at [117, 362] on h2 "Budget" at bounding box center [106, 363] width 42 height 20
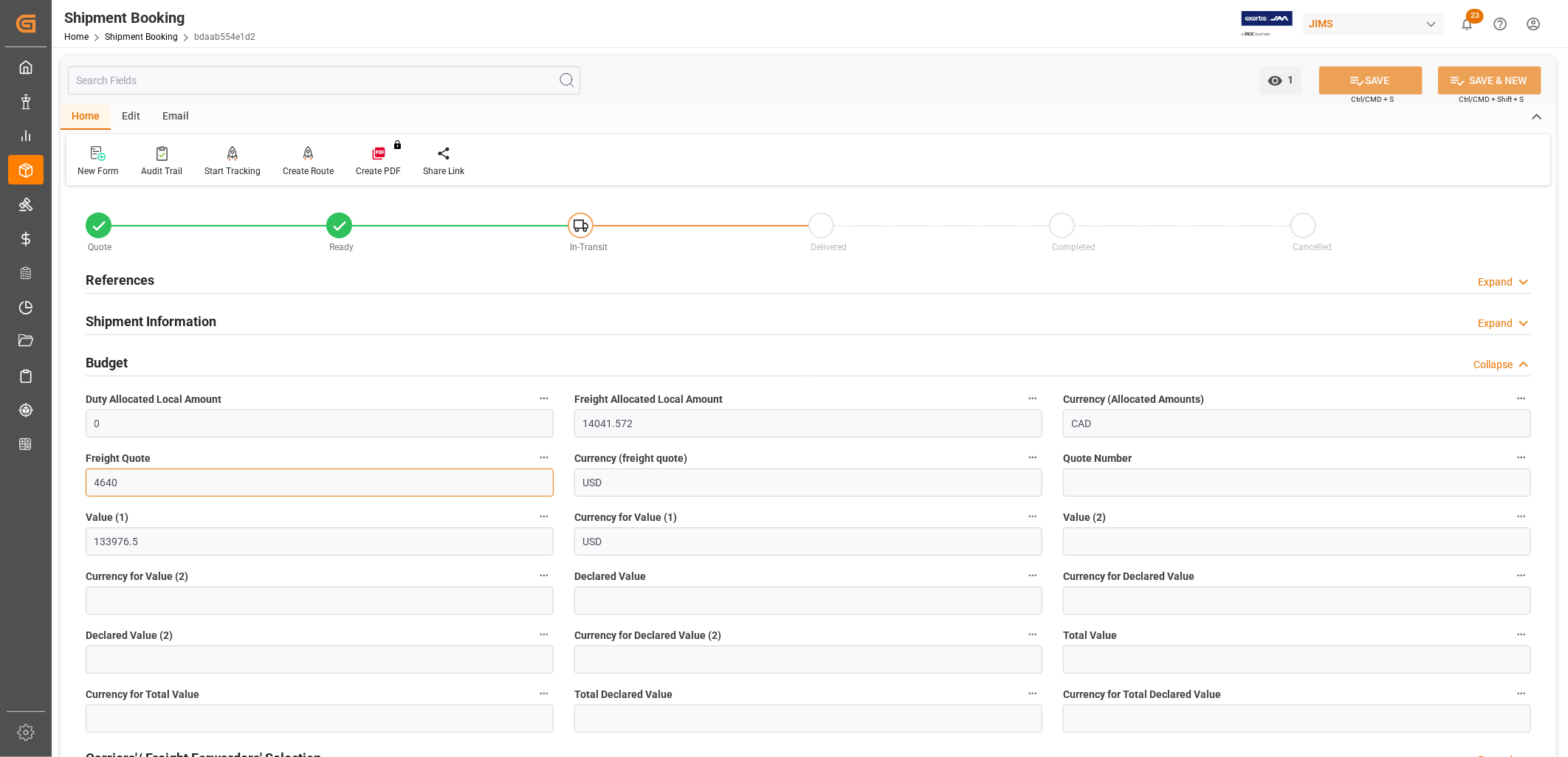
drag, startPoint x: 138, startPoint y: 487, endPoint x: 90, endPoint y: 477, distance: 49.0
click at [90, 477] on input "4640" at bounding box center [320, 482] width 468 height 28
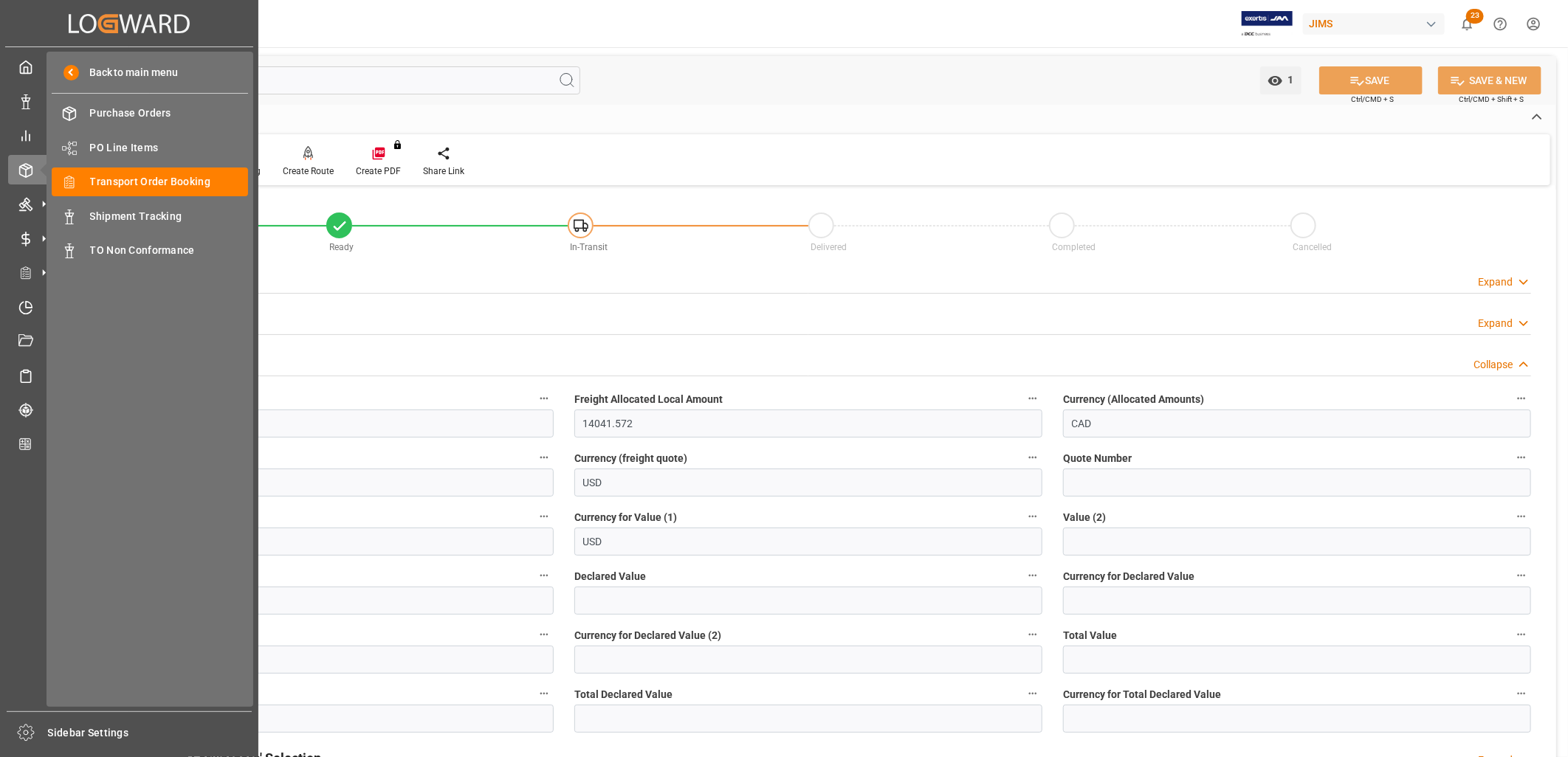
click at [217, 491] on div "Back to main menu Purchase Orders Purchase Orders PO Line Items PO Line Items T…" at bounding box center [150, 379] width 206 height 656
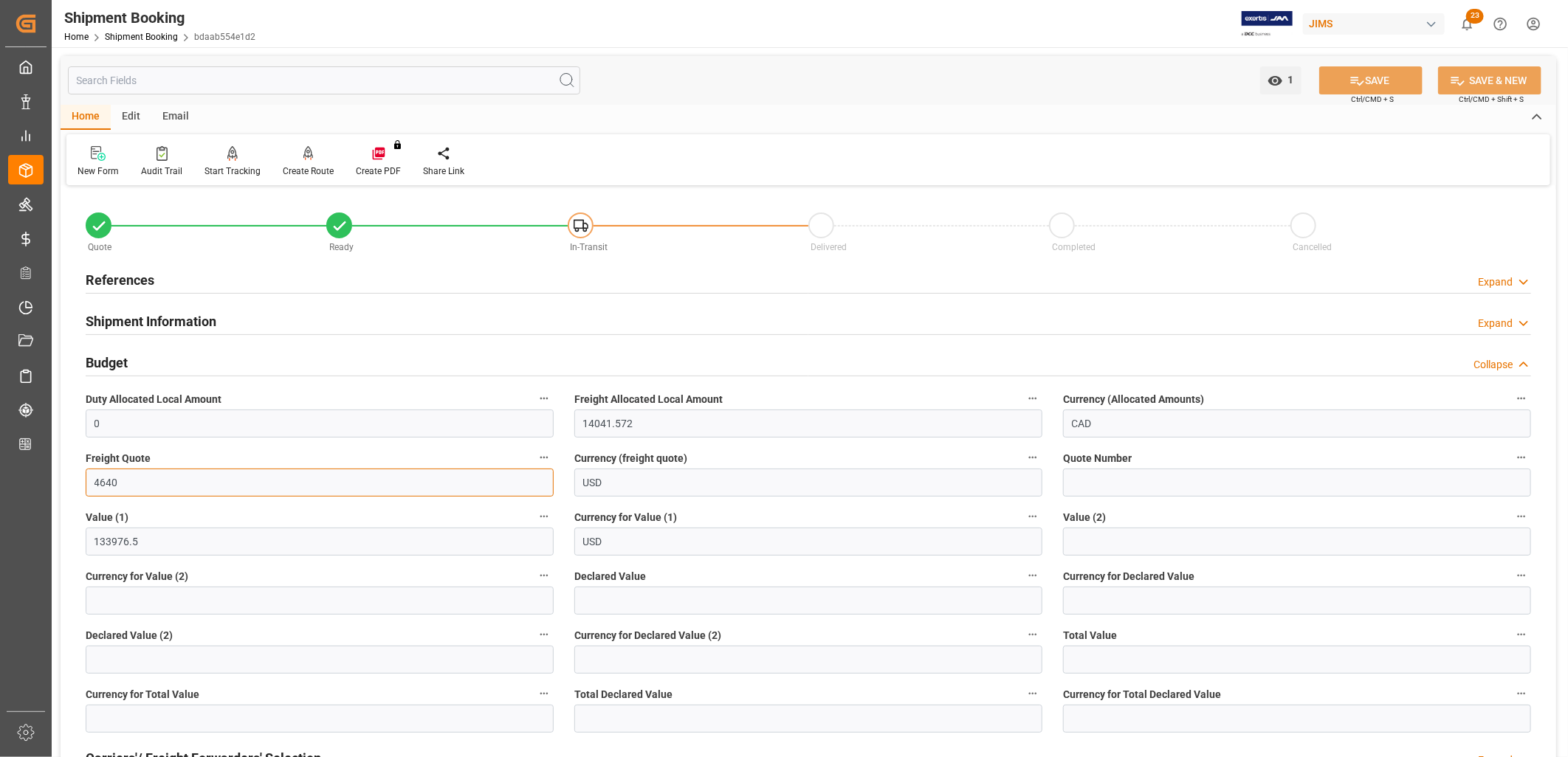
click at [279, 479] on input "4640" at bounding box center [320, 482] width 468 height 28
drag, startPoint x: 143, startPoint y: 483, endPoint x: 79, endPoint y: 490, distance: 64.4
click at [79, 490] on div "Freight Quote 4640" at bounding box center [320, 472] width 488 height 60
type input "5550"
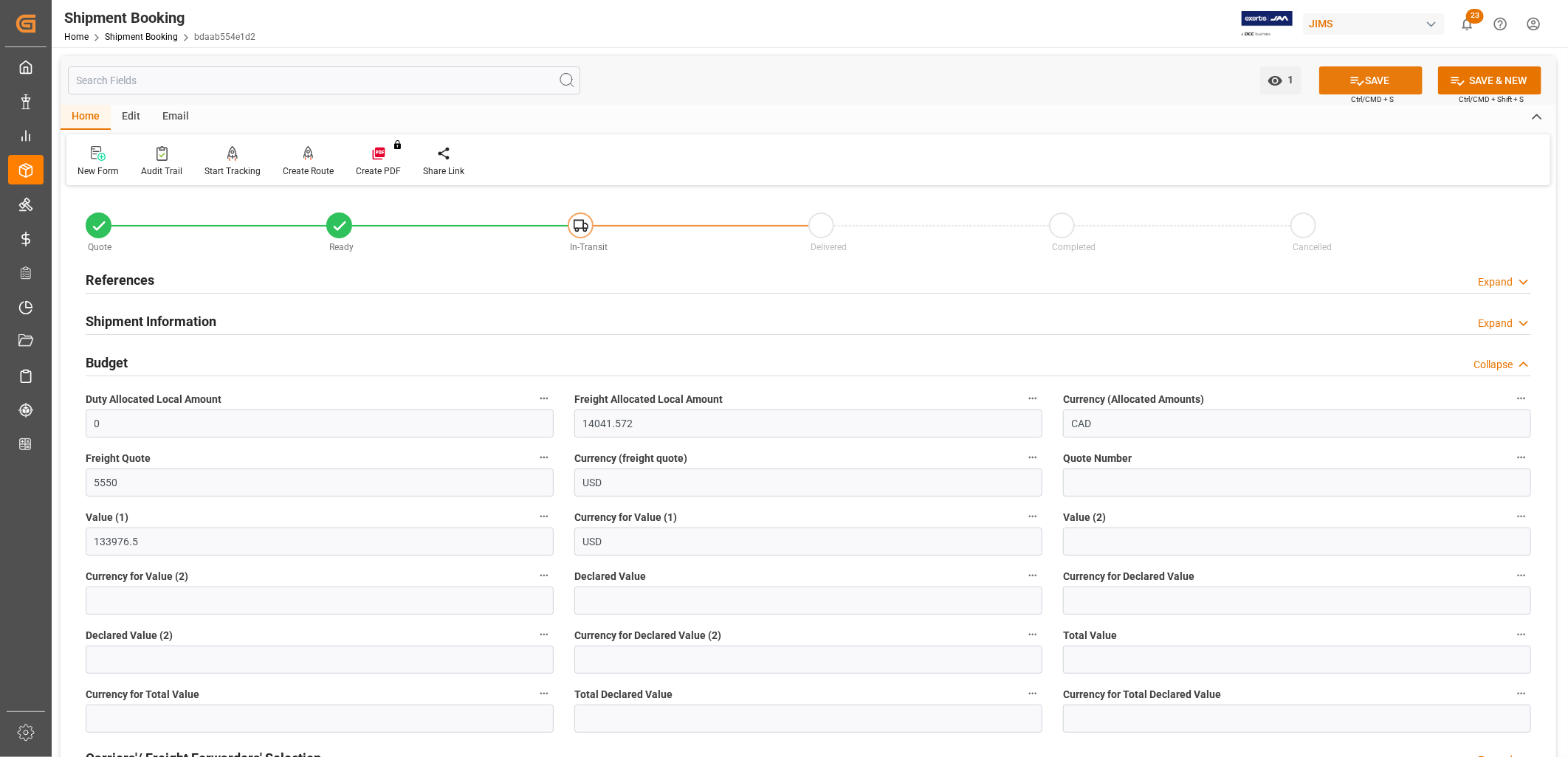
click at [1381, 76] on button "SAVE" at bounding box center [1371, 80] width 103 height 28
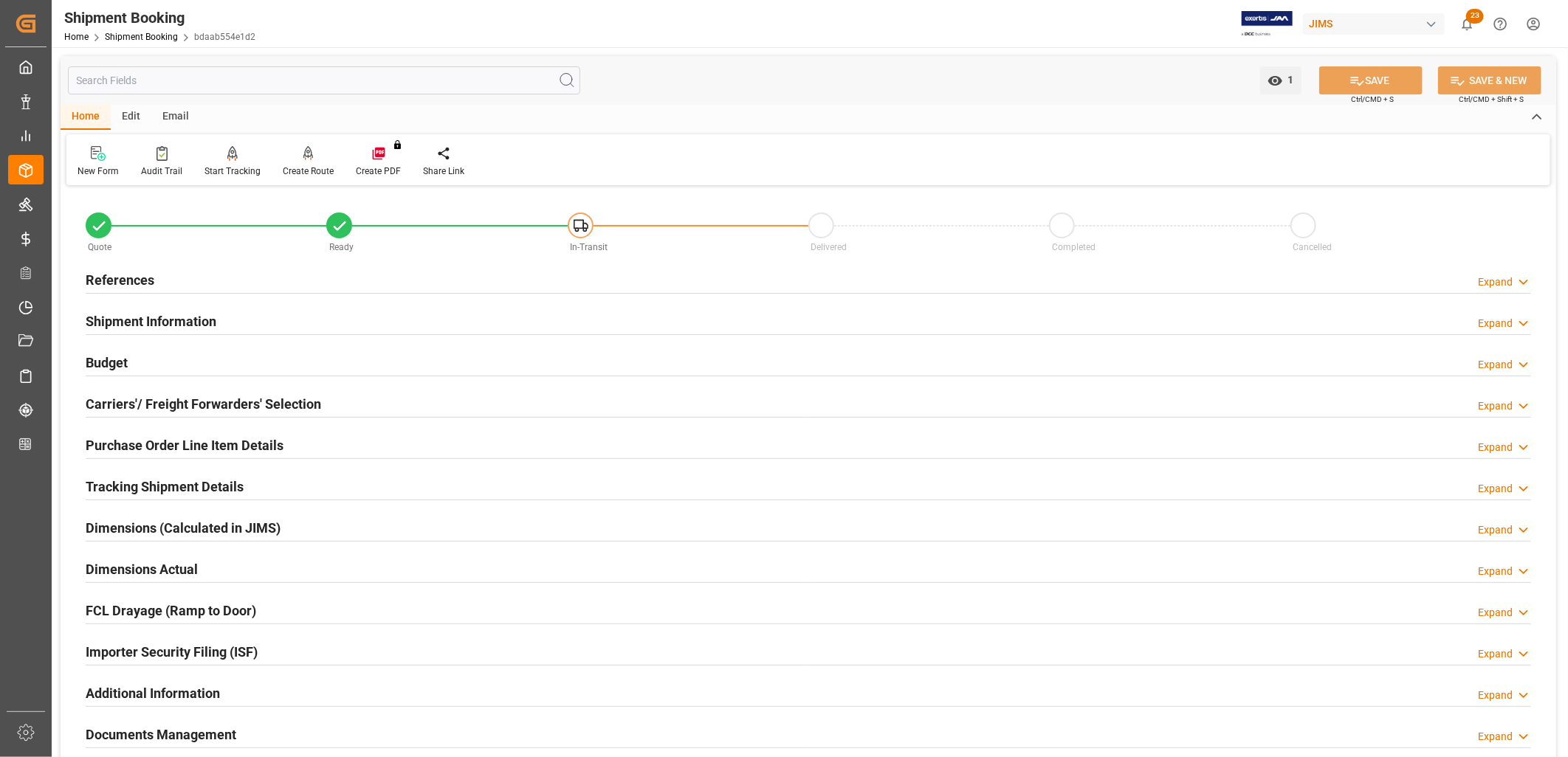
click at [172, 113] on div "Email" at bounding box center [175, 117] width 49 height 25
click at [93, 157] on icon at bounding box center [100, 156] width 20 height 10
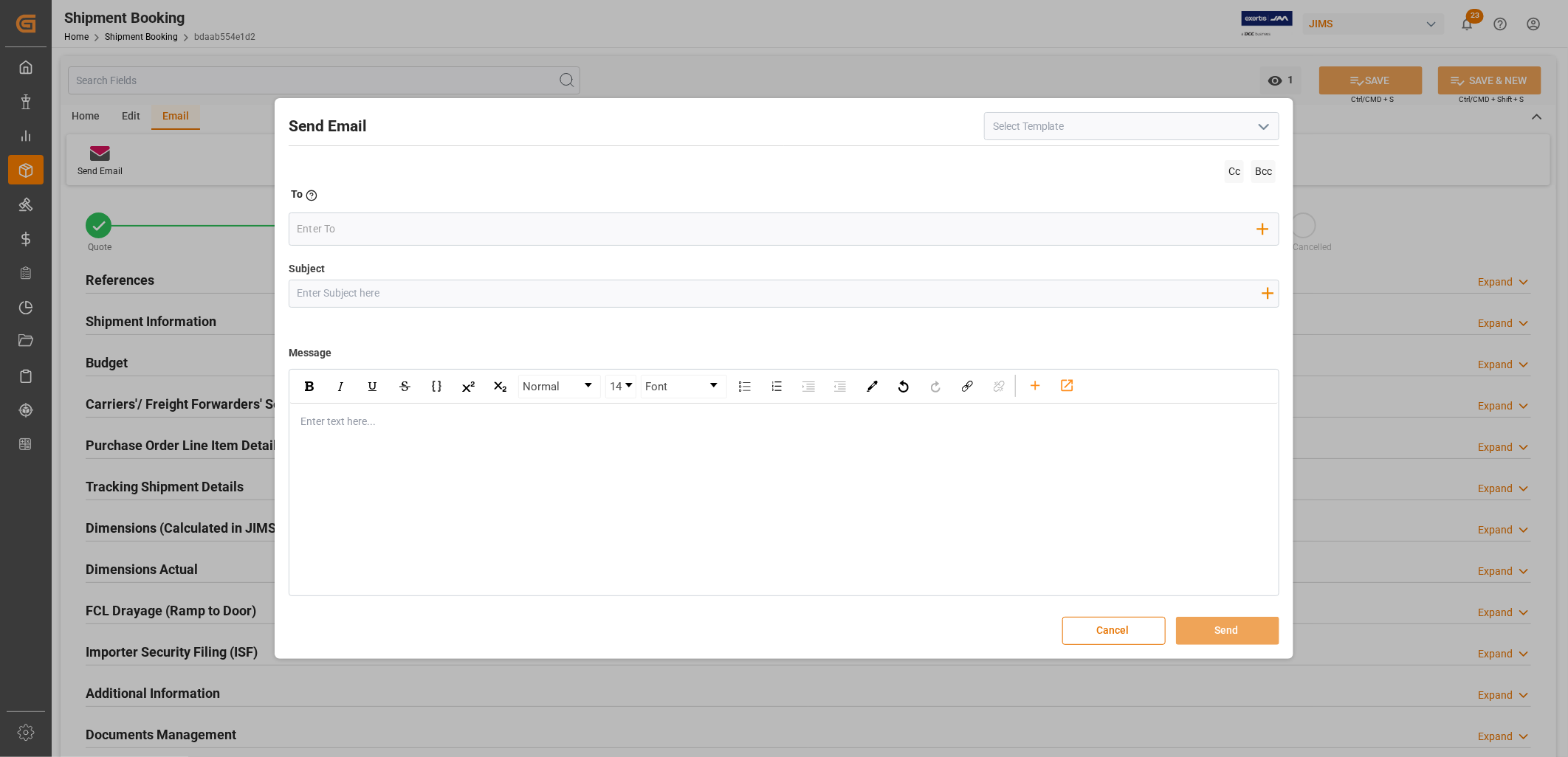
click at [1263, 125] on icon "open menu" at bounding box center [1264, 127] width 18 height 18
click at [1098, 157] on div "2BOOK - Ocean - Air freight" at bounding box center [1131, 159] width 294 height 33
type input "2BOOK - Ocean - Air freight"
type input "2BOOK {{jamReferenceNumber}} {{supplierFullName}} Ship from: {{country}} Ship t…"
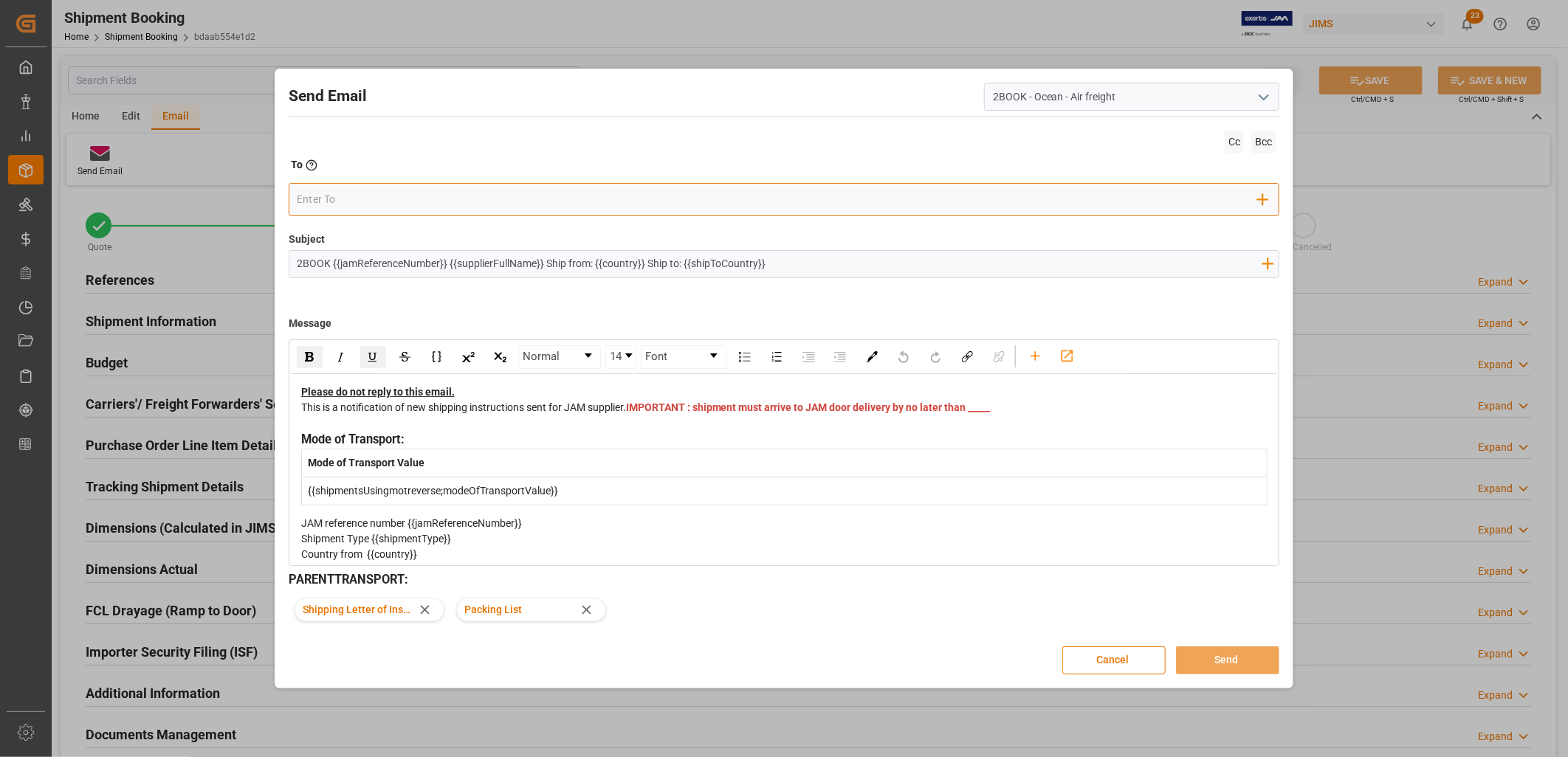
click at [316, 197] on input "email" at bounding box center [777, 199] width 961 height 22
type input "seac"
click at [400, 226] on span "seacare.mtr@kuehne-nagel.com" at bounding box center [436, 235] width 217 height 31
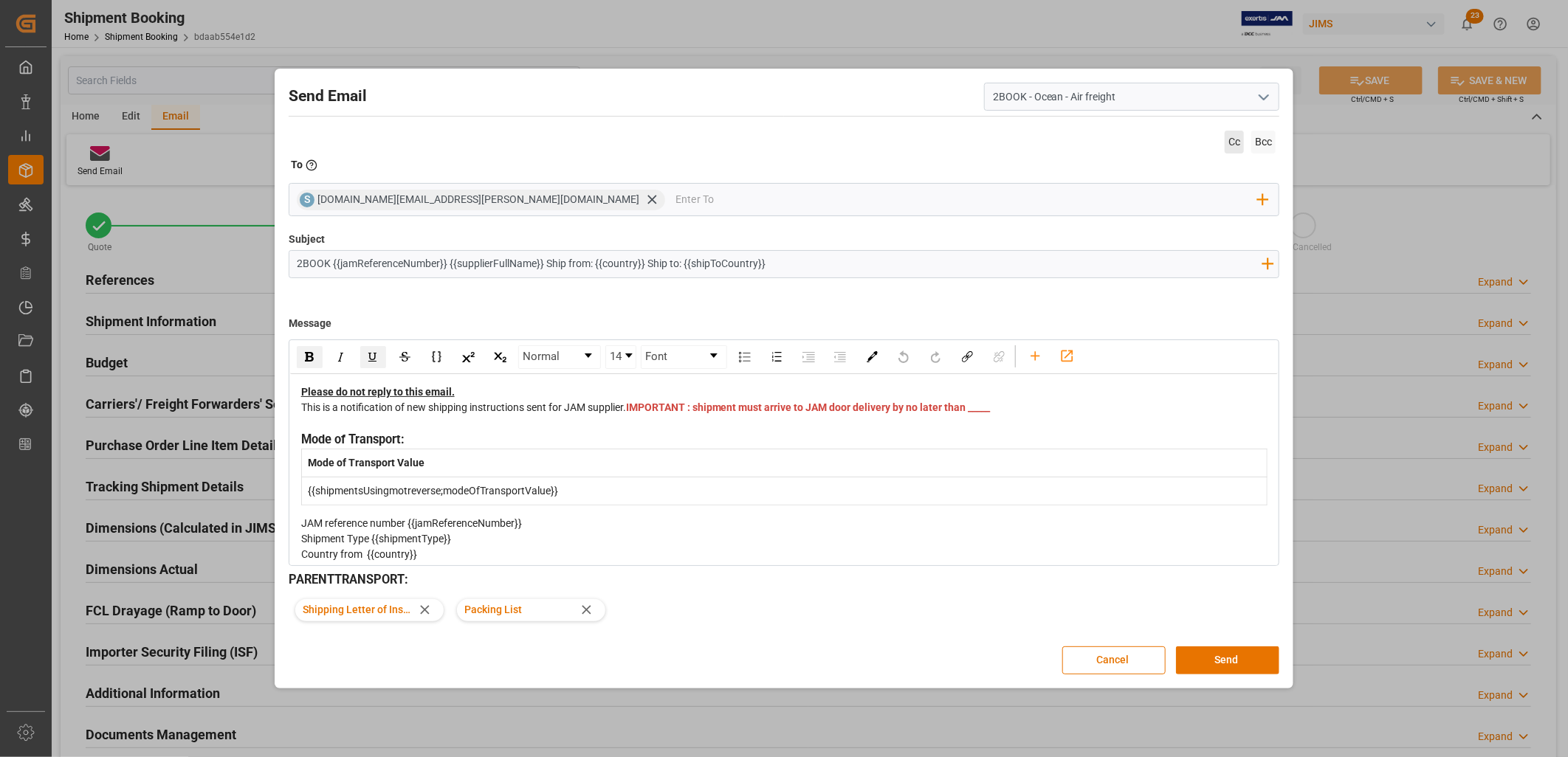
click at [1238, 141] on span "Cc" at bounding box center [1234, 142] width 19 height 23
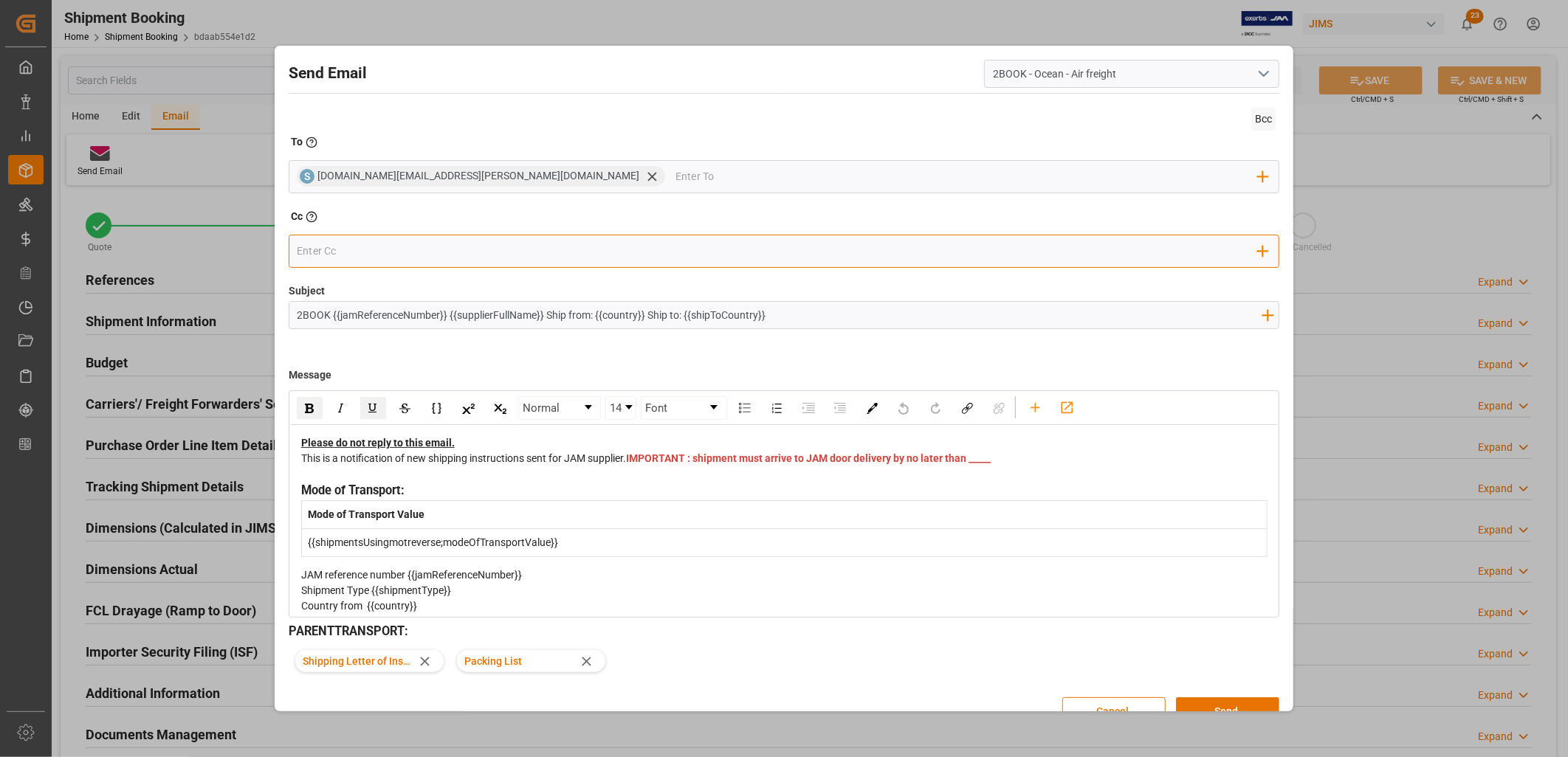
click at [316, 248] on input "email" at bounding box center [777, 251] width 961 height 22
type input "nitin"
click at [327, 276] on div "nitin.bhugun@jamindustries.com" at bounding box center [410, 280] width 175 height 26
drag, startPoint x: 329, startPoint y: 315, endPoint x: 851, endPoint y: 301, distance: 522.2
click at [851, 301] on div "2BOOK {{jamReferenceNumber}} {{supplierFullName}} Ship from: {{country}} Ship t…" at bounding box center [784, 315] width 991 height 28
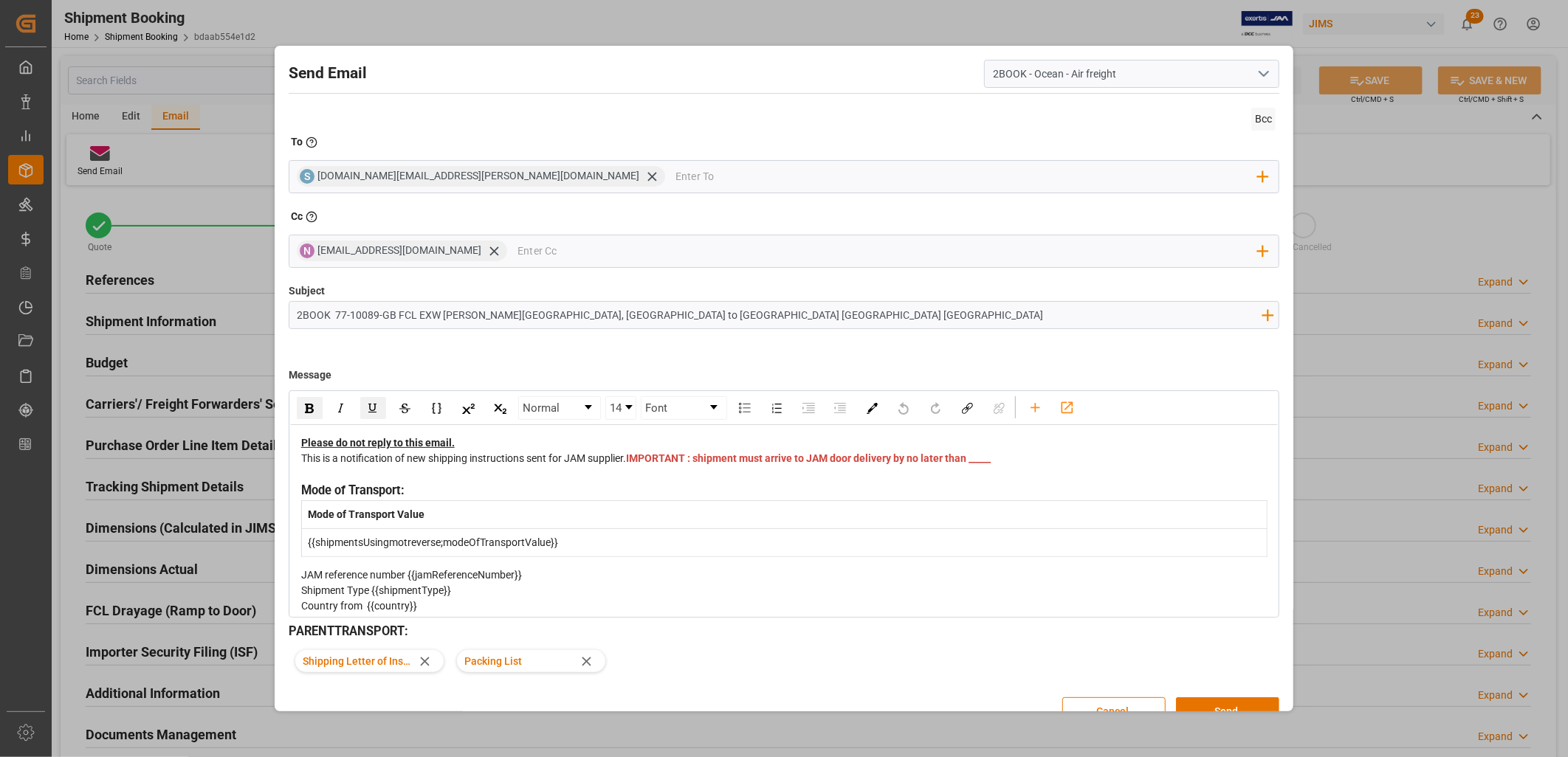
type input "2BOOK 77-10089-GB FCL EXW Milton Keynes, UK to Montreal Quebec Canada"
click at [626, 464] on span "IMPORTANT : shipment must arrive to JAM door delivery by no later than _____" at bounding box center [808, 458] width 364 height 12
click at [641, 464] on span "IMPORTANT : shipment must arrive to JAM door delivery by no later than _____" at bounding box center [808, 458] width 364 height 12
drag, startPoint x: 639, startPoint y: 475, endPoint x: 665, endPoint y: 475, distance: 26.0
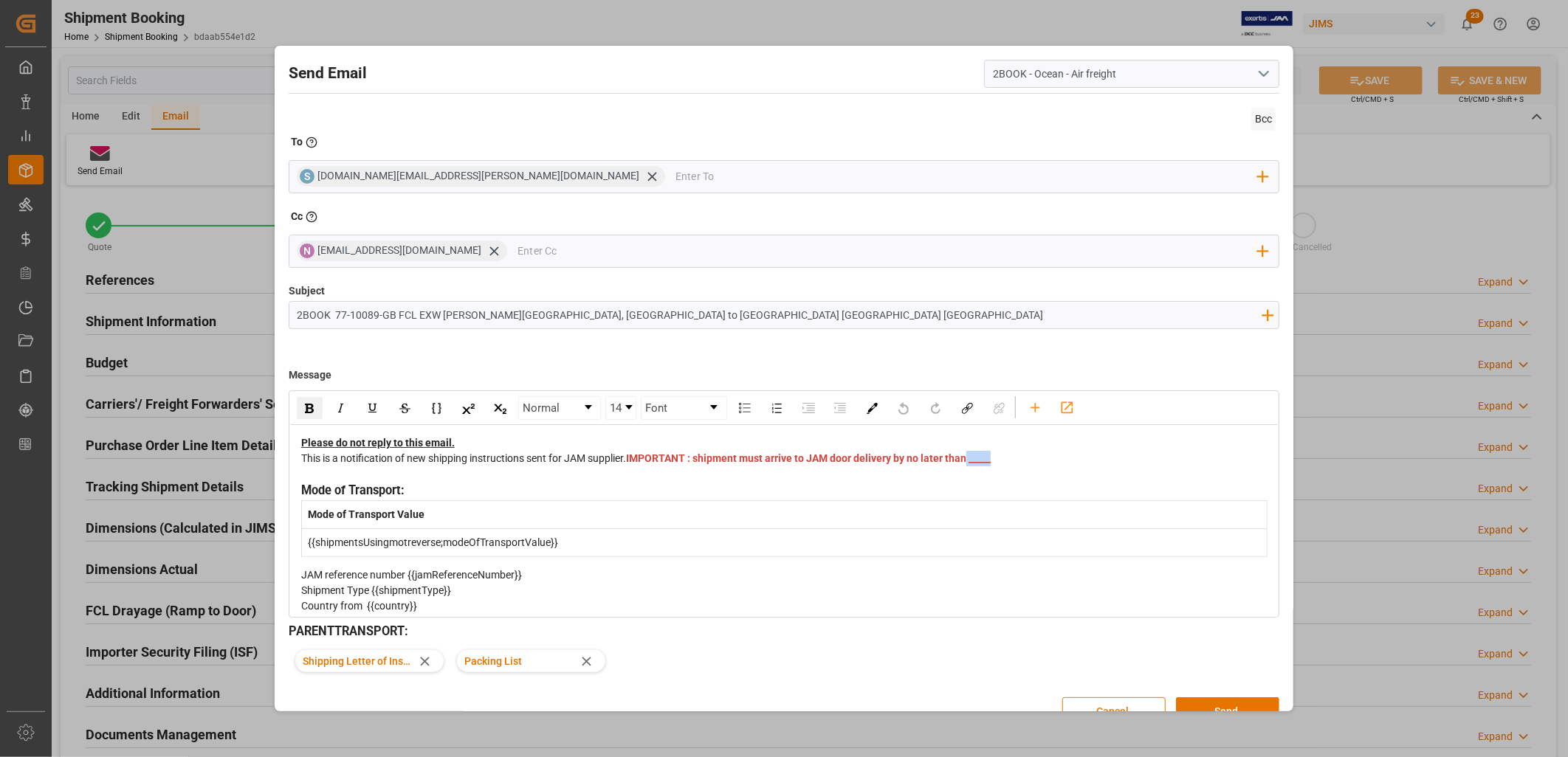
click at [665, 464] on span "IMPORTANT : shipment must arrive to JAM door delivery by no later than _____" at bounding box center [808, 458] width 364 height 12
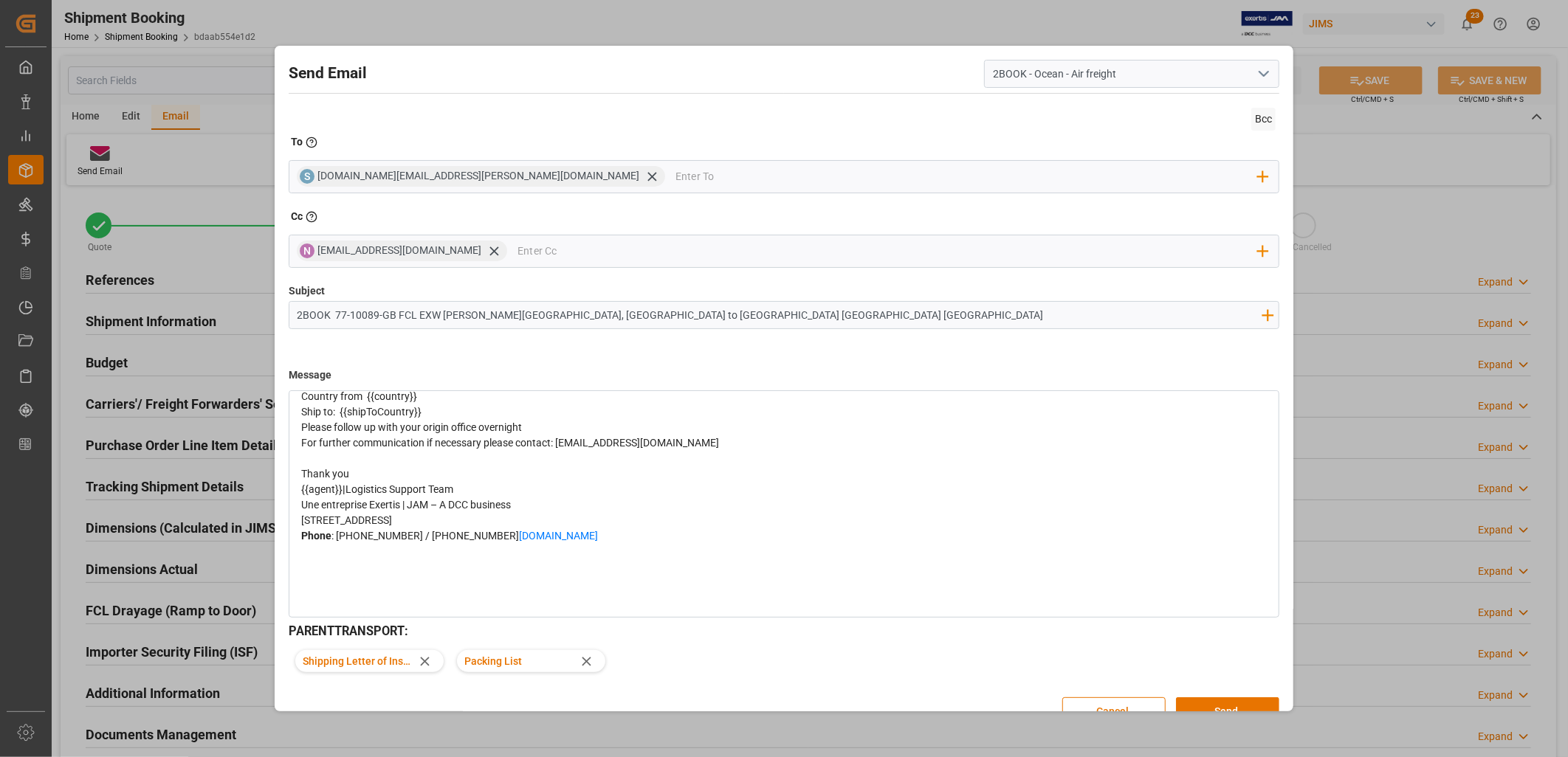
scroll to position [28, 0]
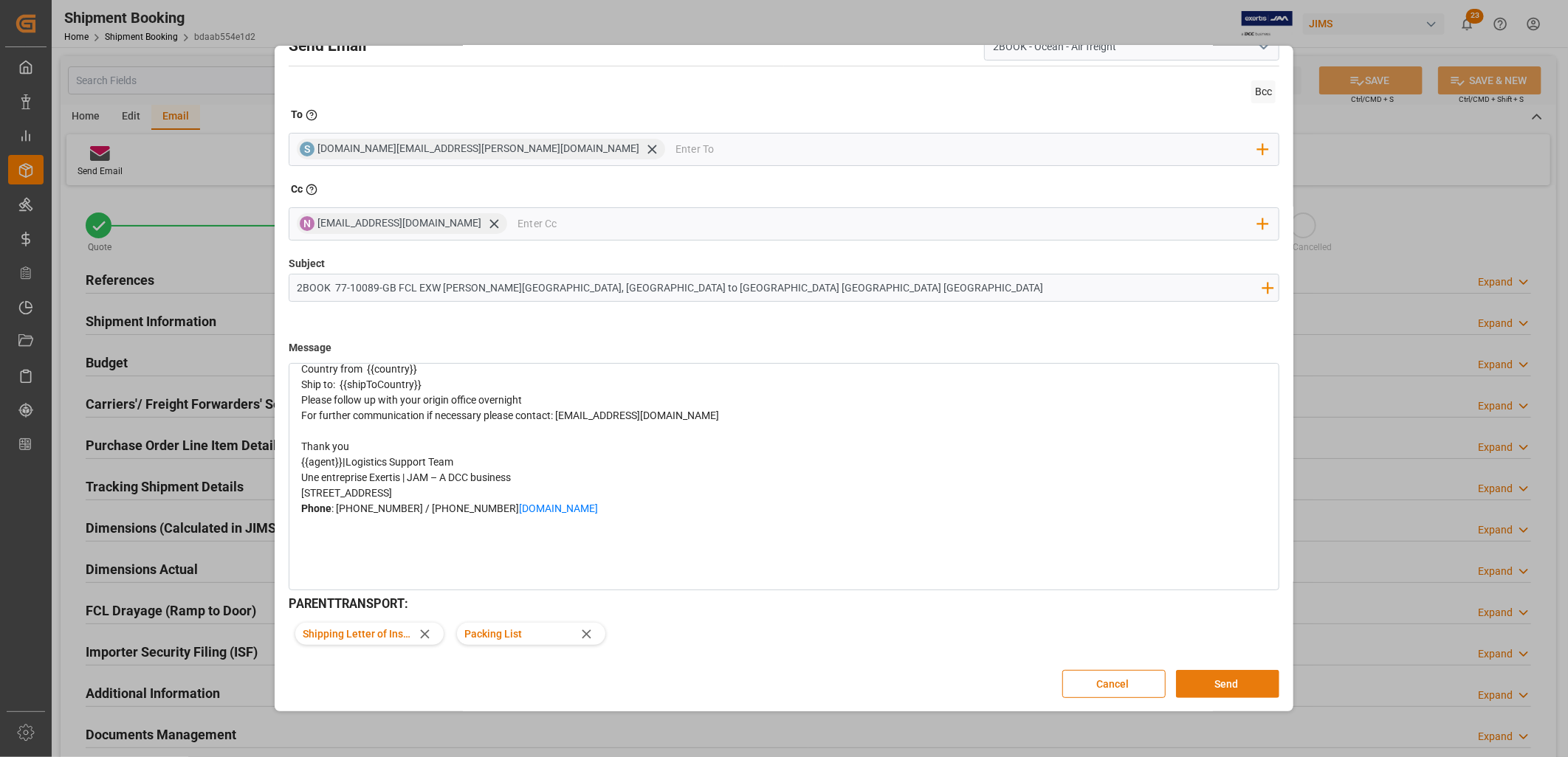
click at [1221, 684] on button "Send" at bounding box center [1228, 684] width 103 height 28
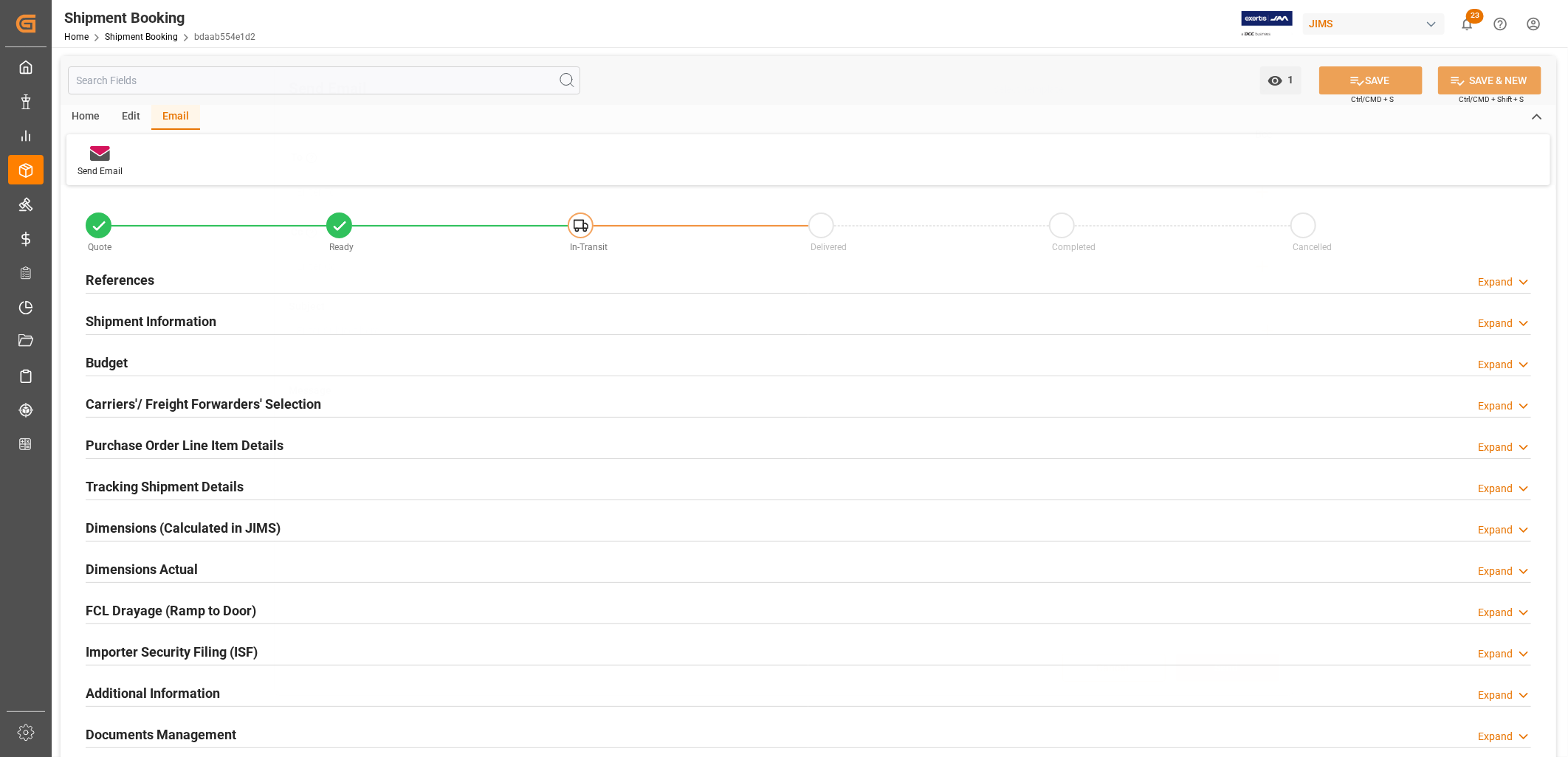
scroll to position [0, 0]
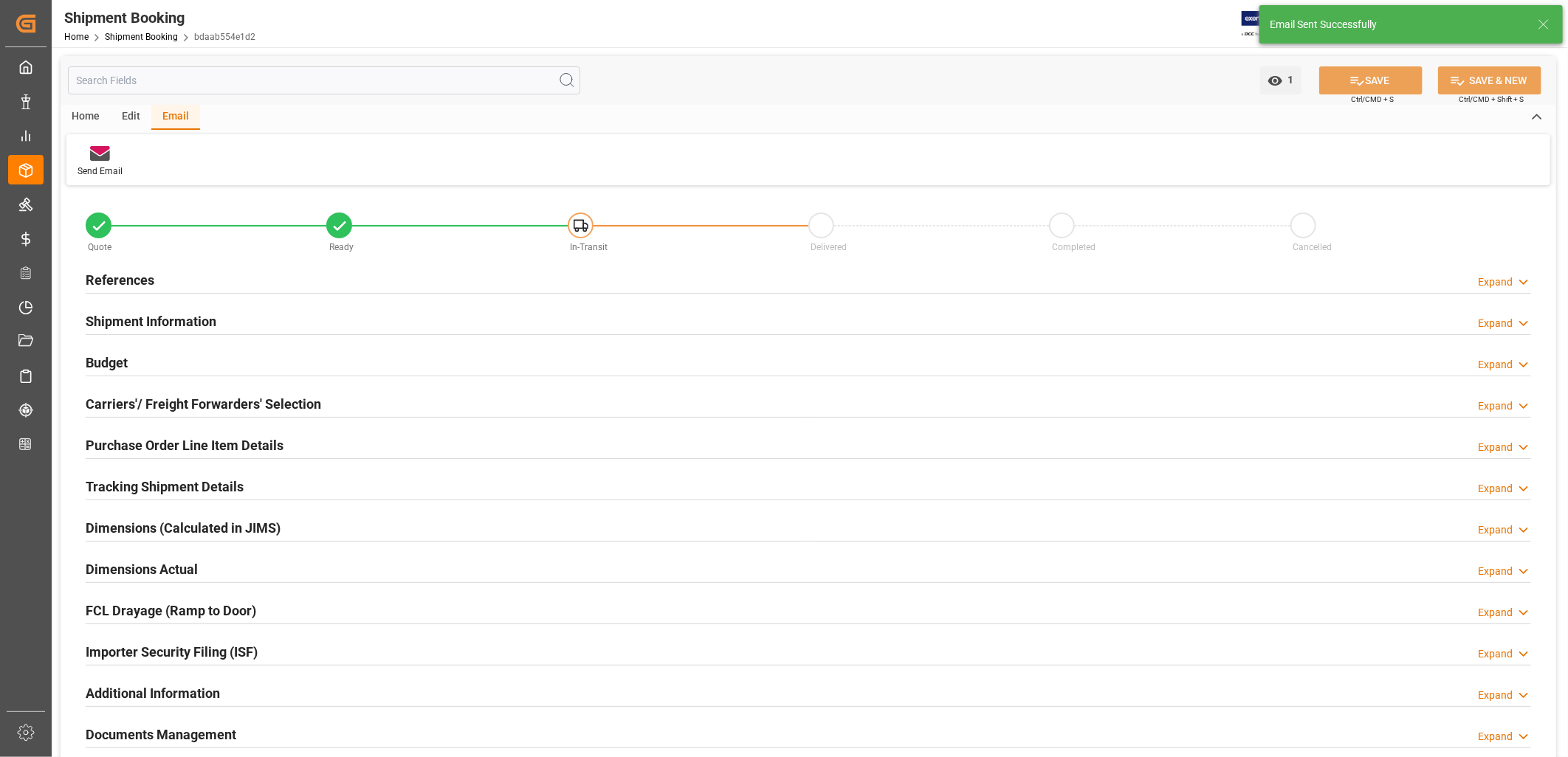
click at [197, 736] on h2 "Documents Management" at bounding box center [161, 734] width 151 height 20
click at [149, 729] on h2 "Documents Management" at bounding box center [161, 734] width 151 height 20
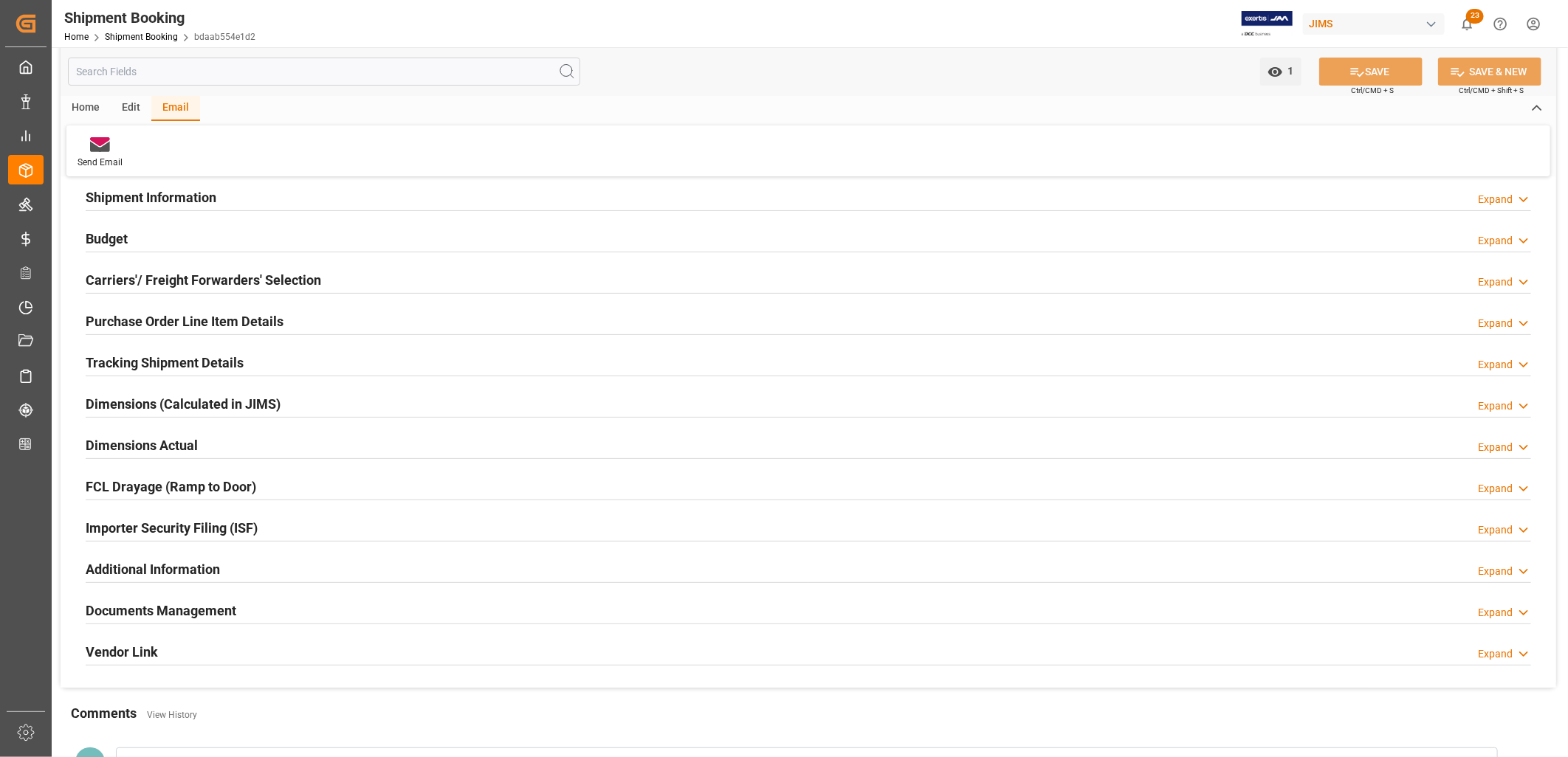
scroll to position [410, 0]
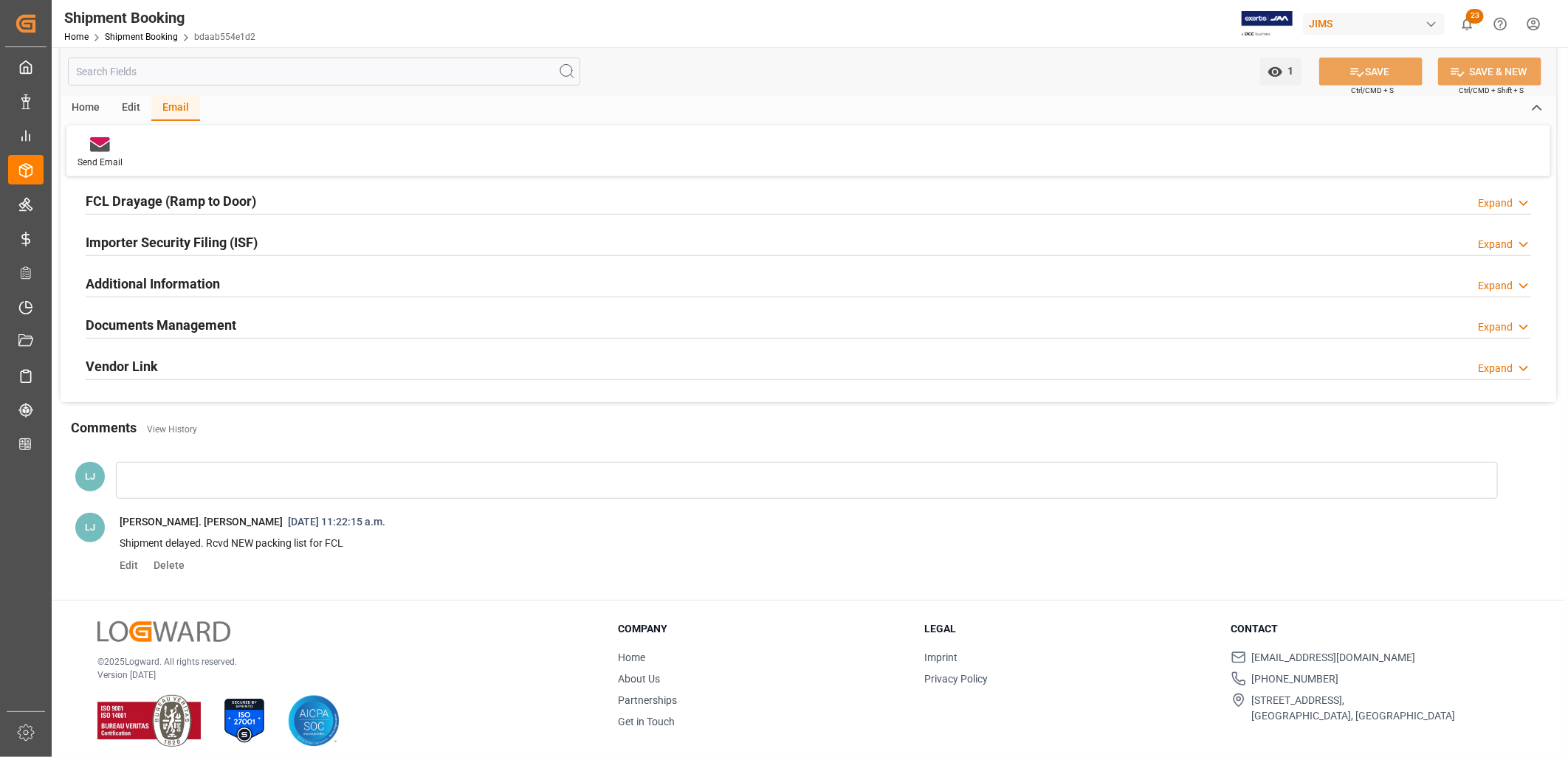
click at [170, 323] on h2 "Documents Management" at bounding box center [161, 325] width 151 height 20
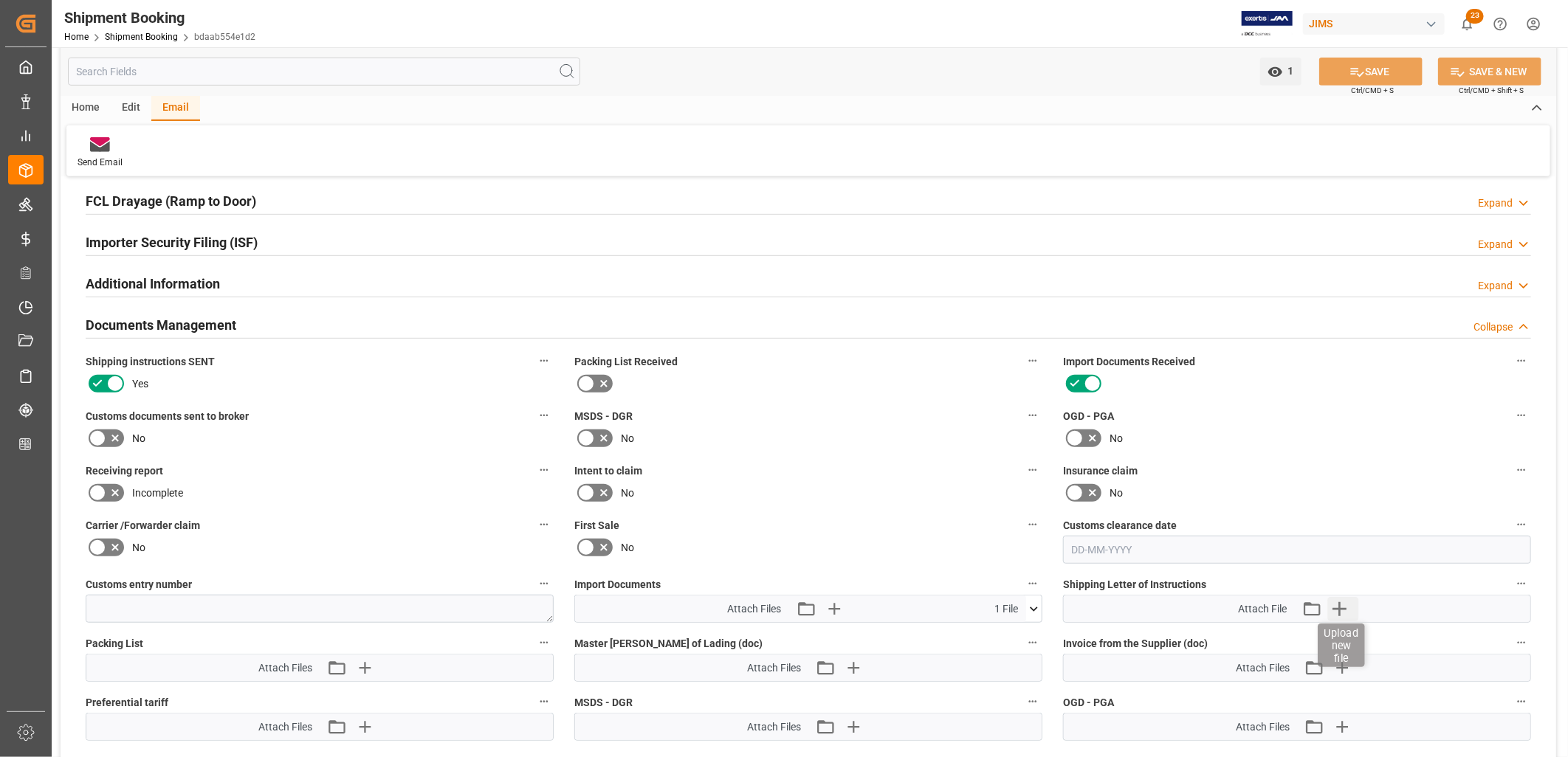
click at [1341, 607] on icon "button" at bounding box center [1339, 609] width 24 height 24
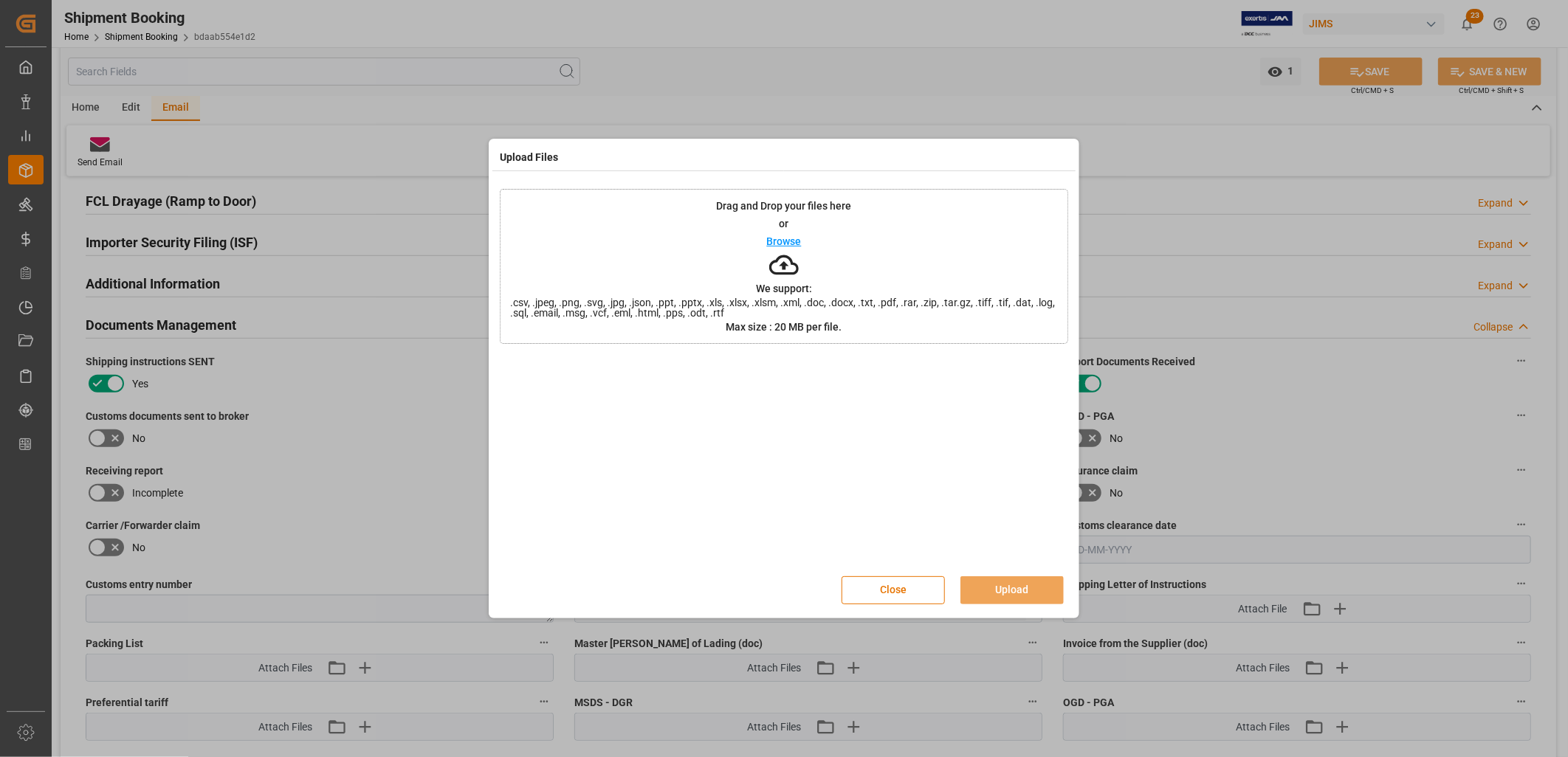
click at [784, 240] on p "Browse" at bounding box center [784, 241] width 35 height 10
click at [1022, 590] on button "Upload" at bounding box center [1012, 590] width 103 height 28
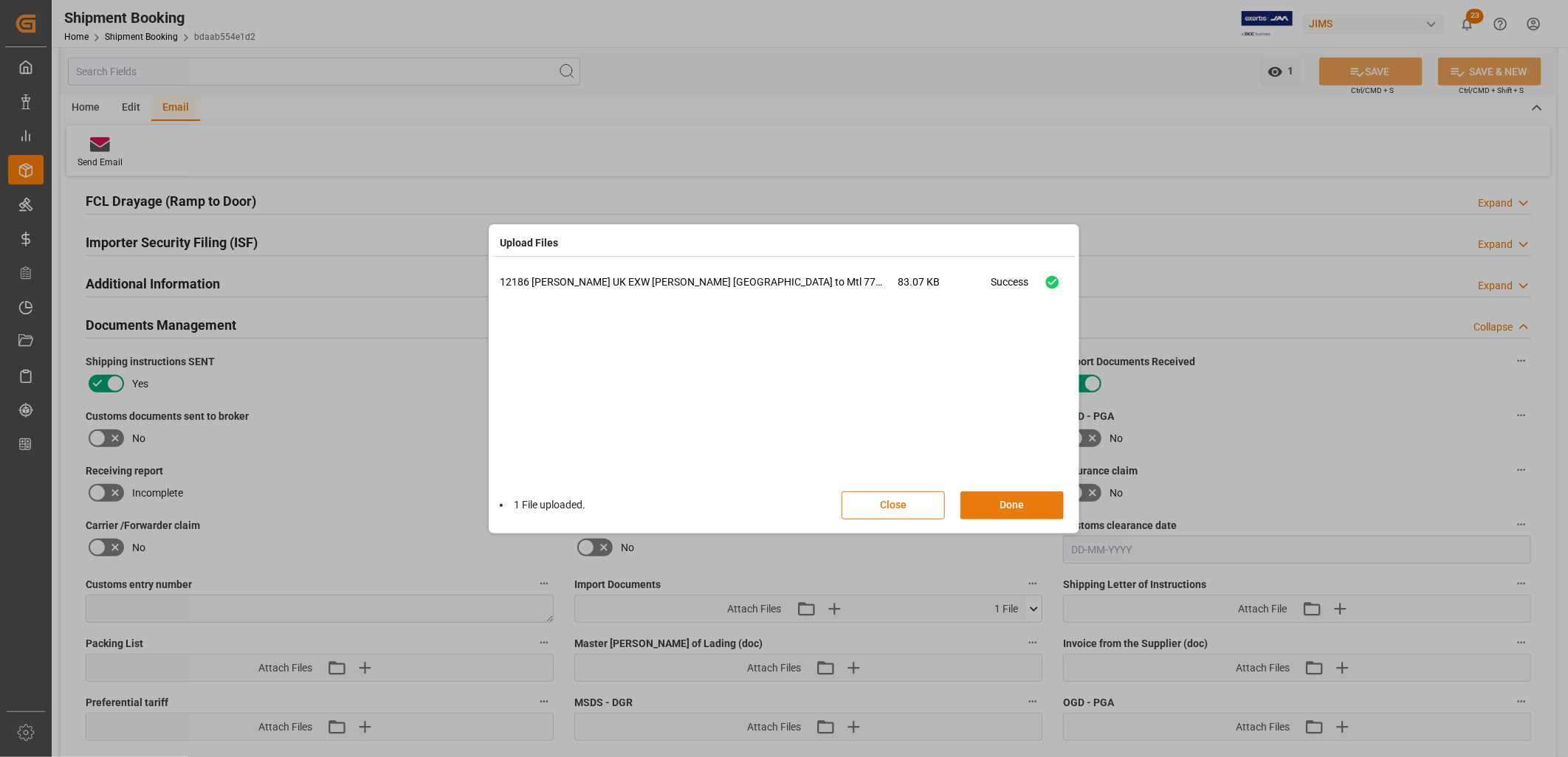
click at [1027, 506] on button "Done" at bounding box center [1012, 505] width 103 height 28
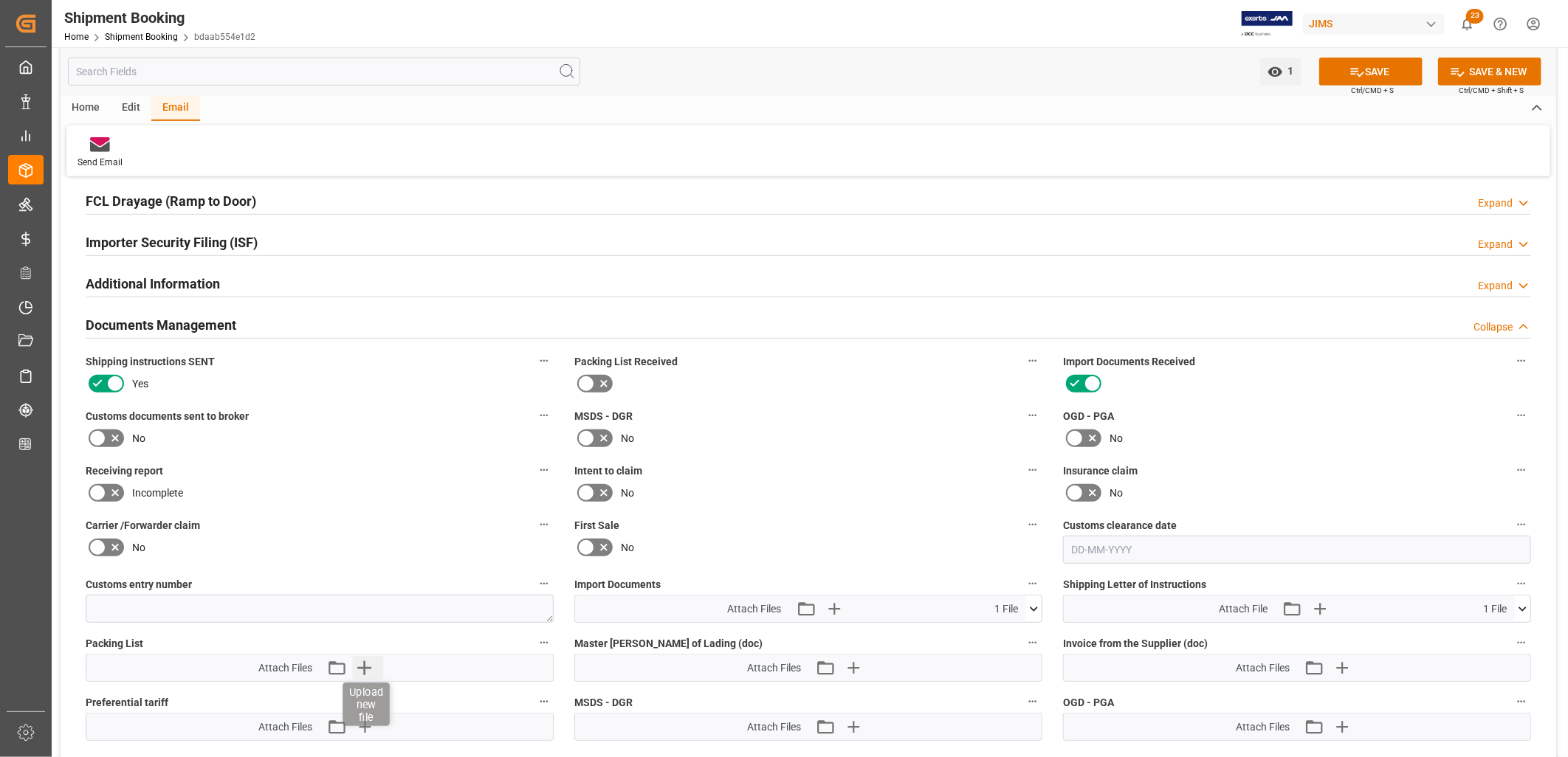
click at [364, 664] on icon "button" at bounding box center [364, 668] width 14 height 14
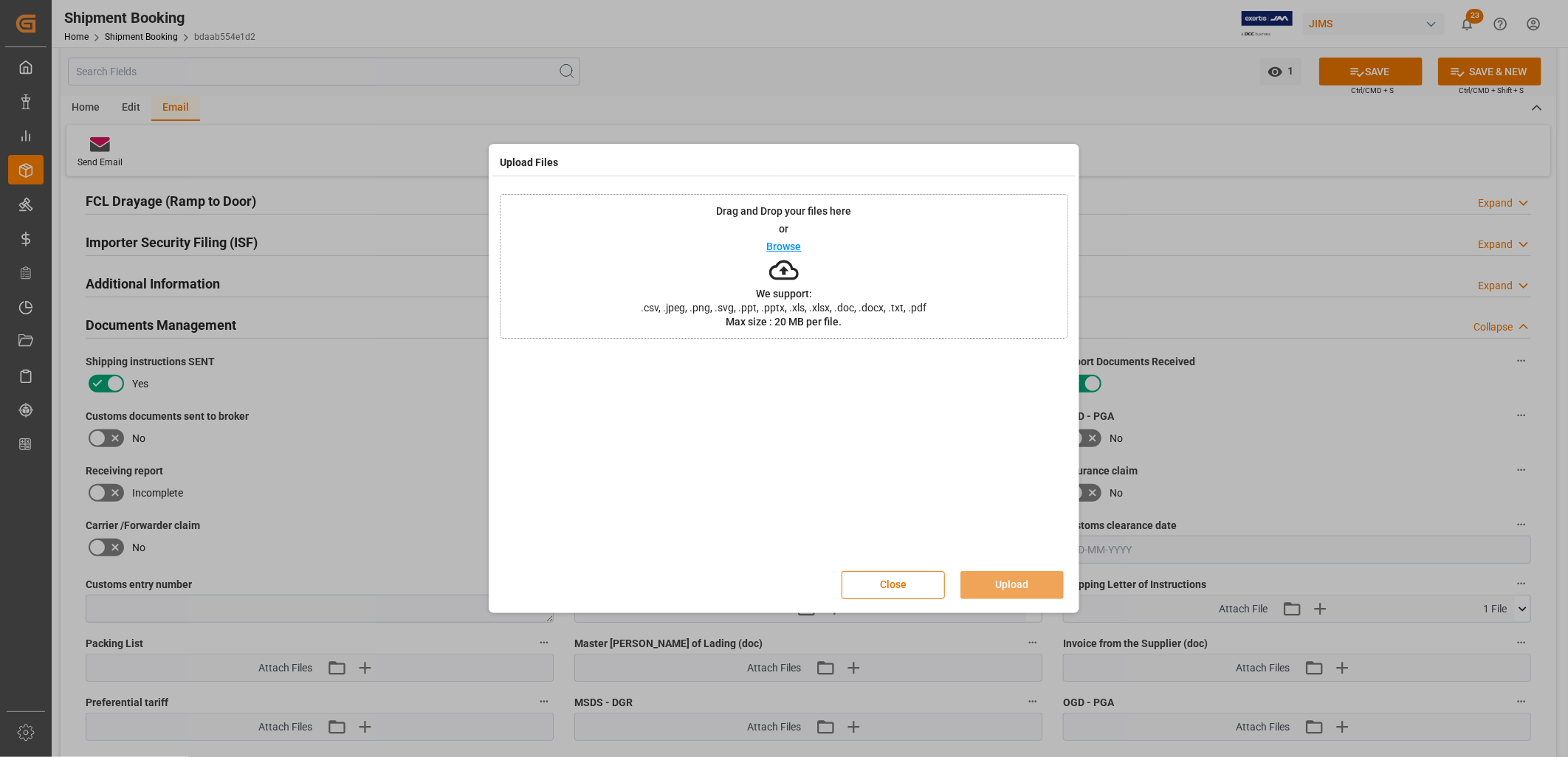
click at [779, 244] on p "Browse" at bounding box center [784, 246] width 35 height 10
click at [1018, 580] on button "Upload" at bounding box center [1012, 585] width 103 height 28
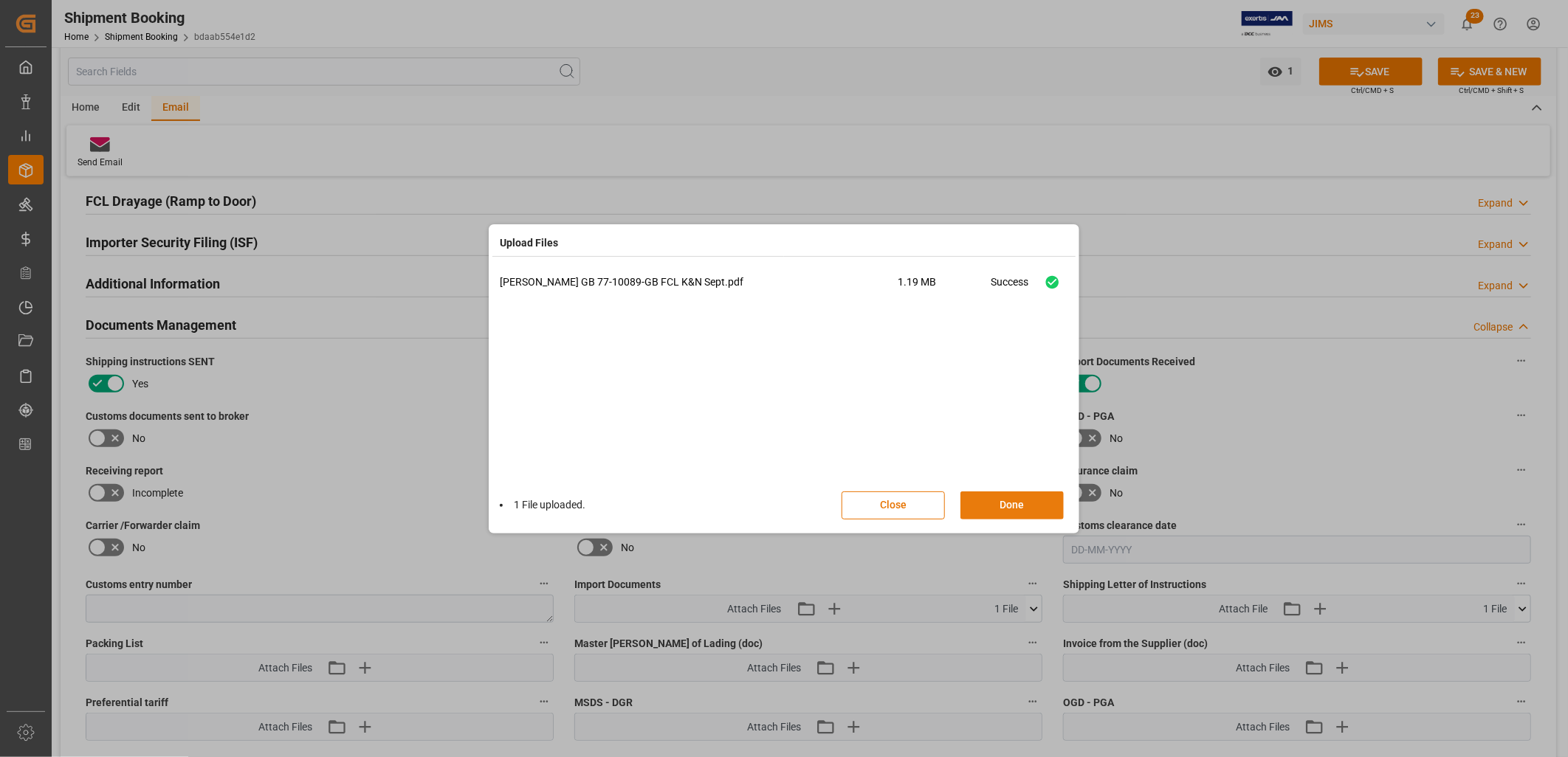
click at [1016, 506] on button "Done" at bounding box center [1012, 505] width 103 height 28
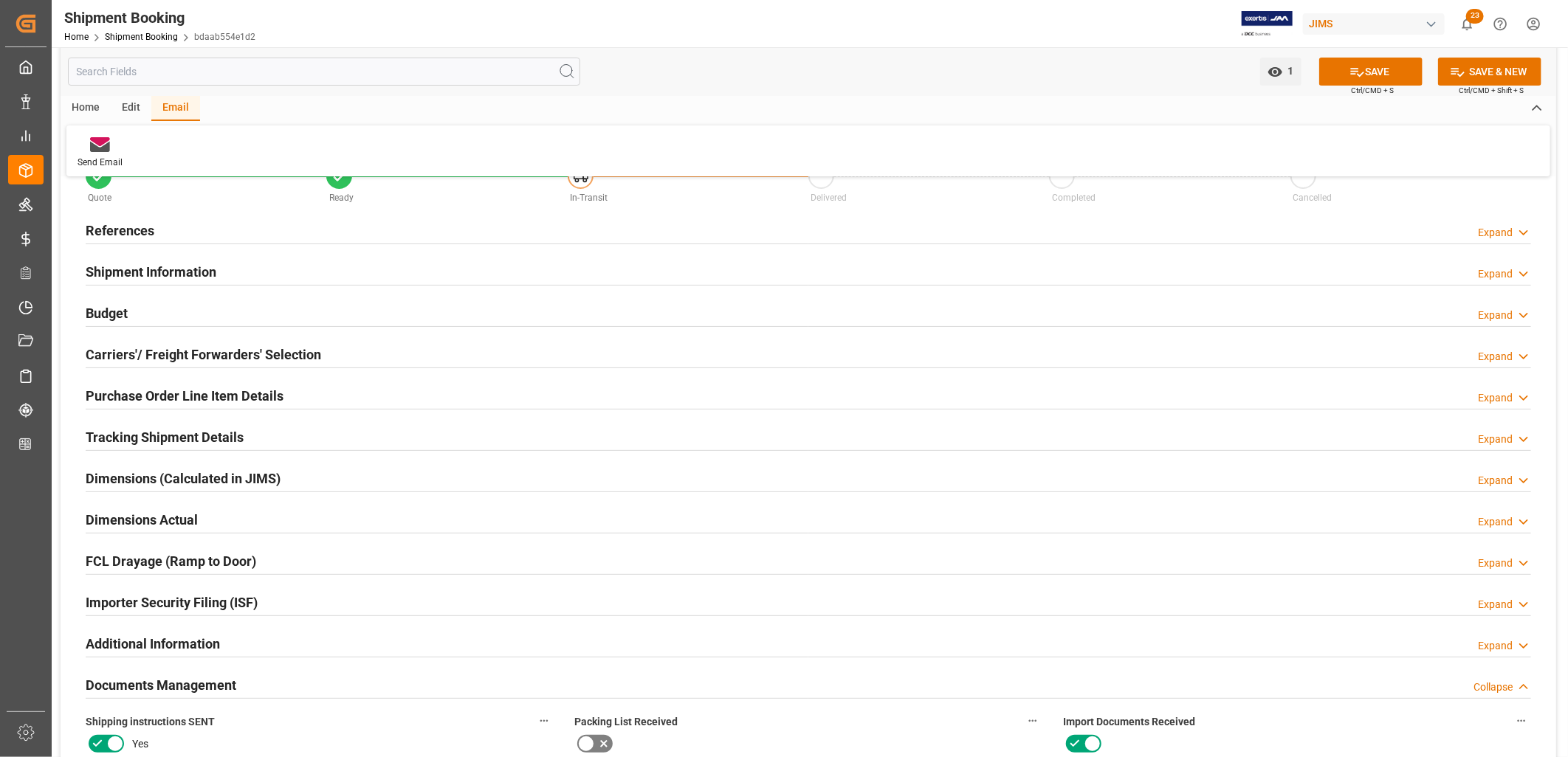
scroll to position [0, 0]
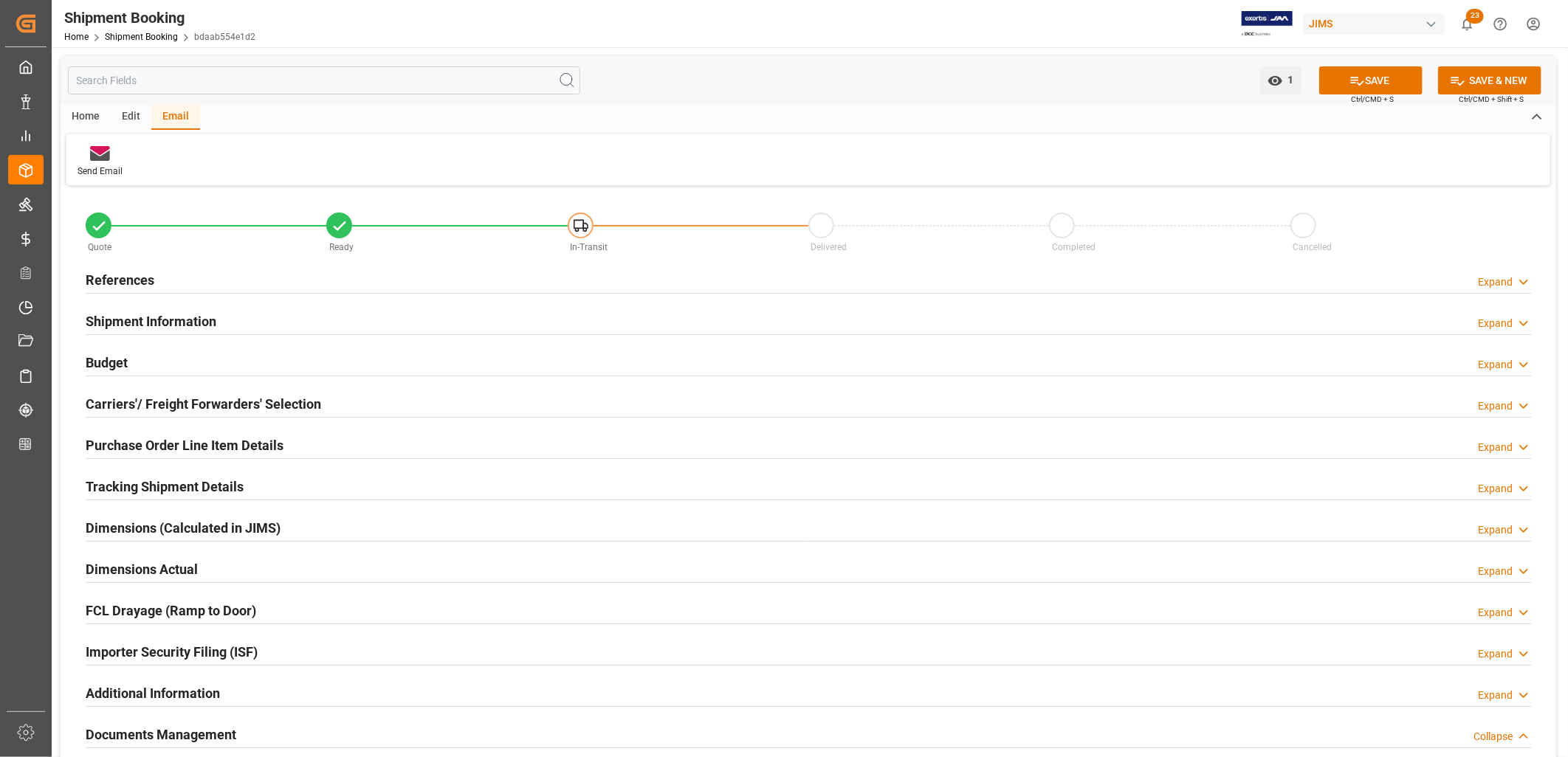
click at [139, 275] on h2 "References" at bounding box center [119, 280] width 68 height 20
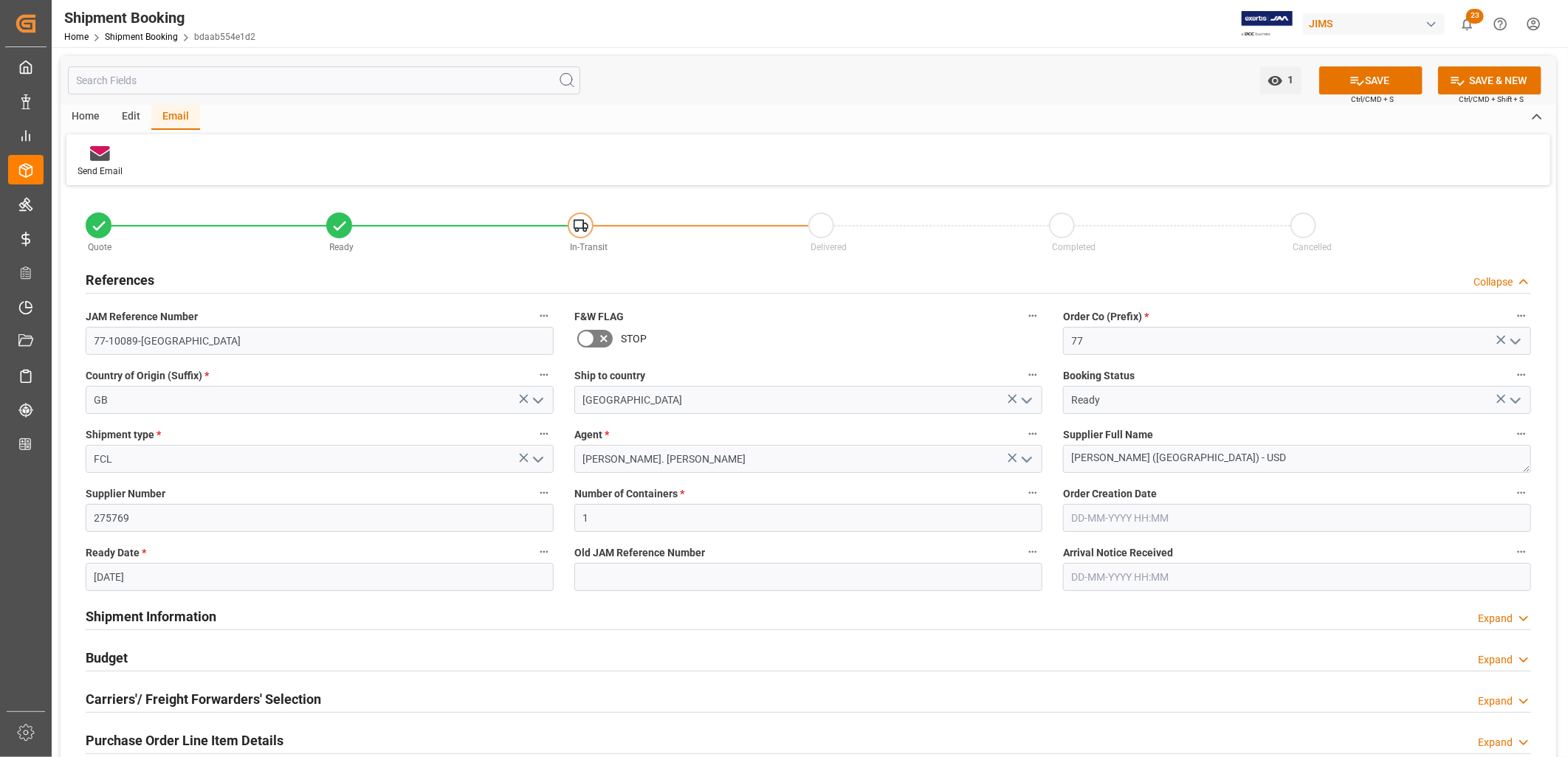
click at [178, 113] on div "Email" at bounding box center [175, 117] width 49 height 25
click at [97, 154] on icon at bounding box center [100, 153] width 20 height 15
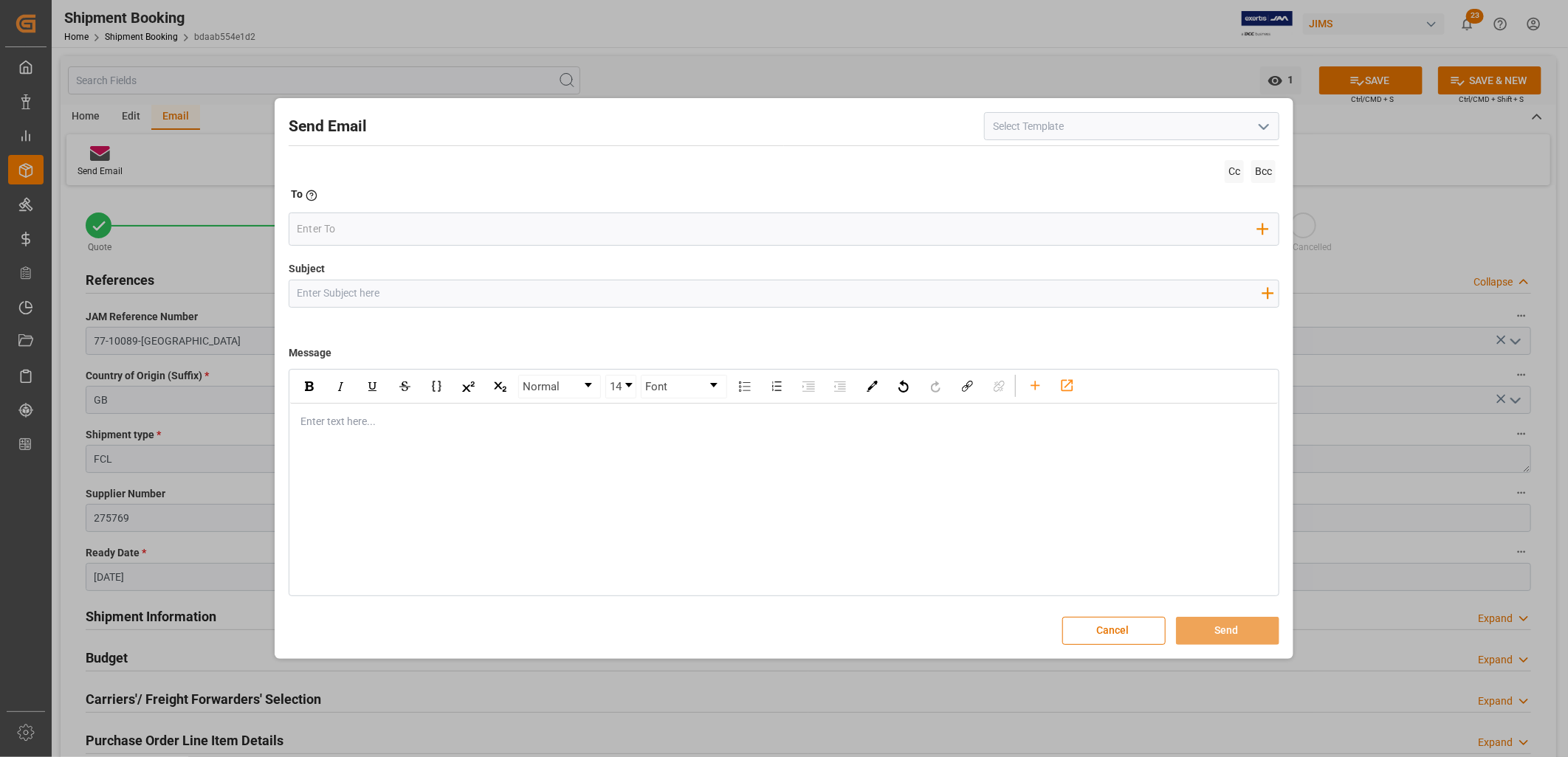
click at [1267, 126] on polyline "open menu" at bounding box center [1263, 127] width 9 height 4
click at [1104, 158] on div "2BOOK - Ocean - Air freight" at bounding box center [1131, 159] width 294 height 33
type input "2BOOK - Ocean - Air freight"
type input "2BOOK {{jamReferenceNumber}} {{supplierFullName}} Ship from: {{country}} Ship t…"
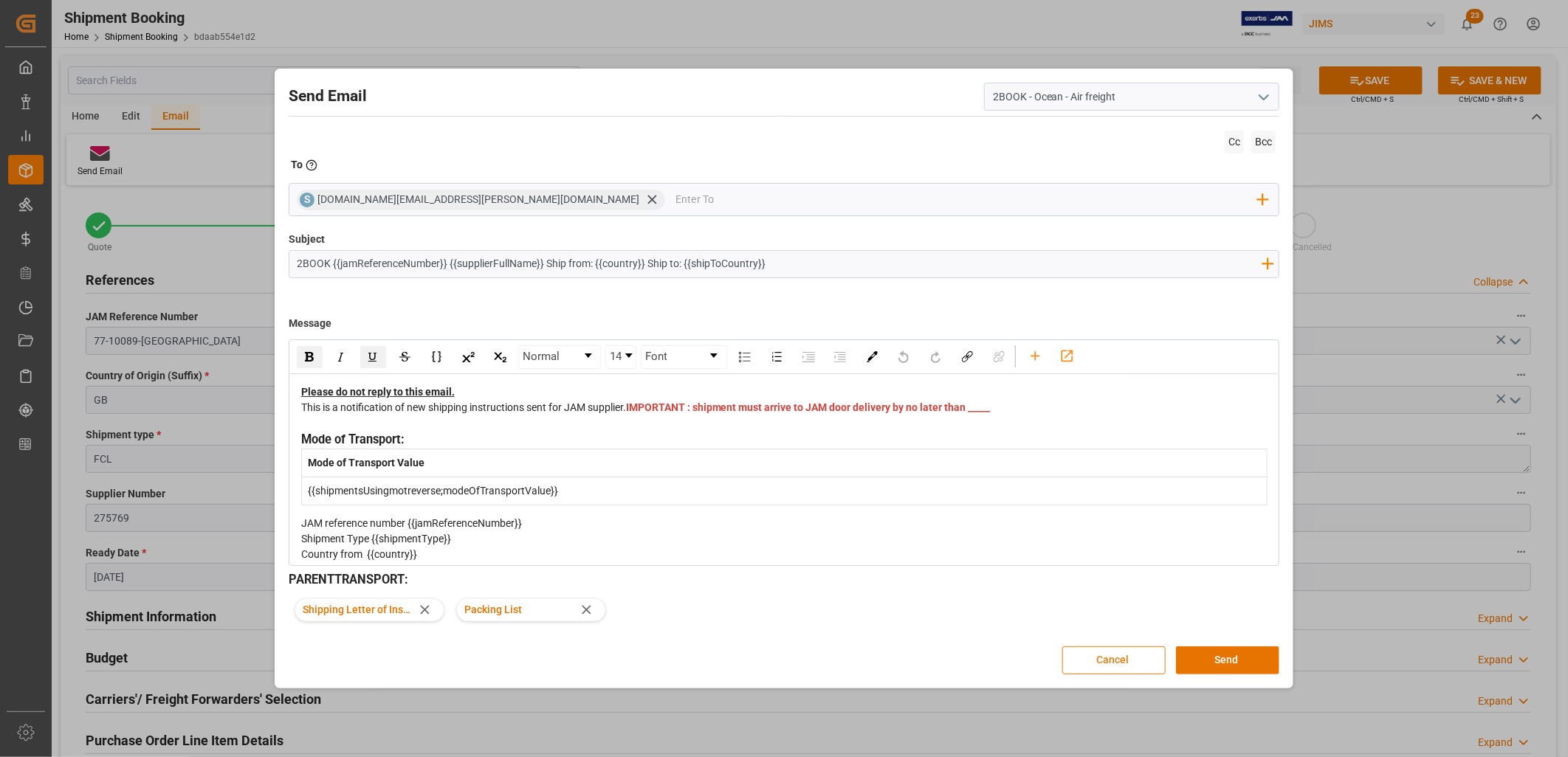
click at [1122, 664] on button "Cancel" at bounding box center [1113, 661] width 103 height 28
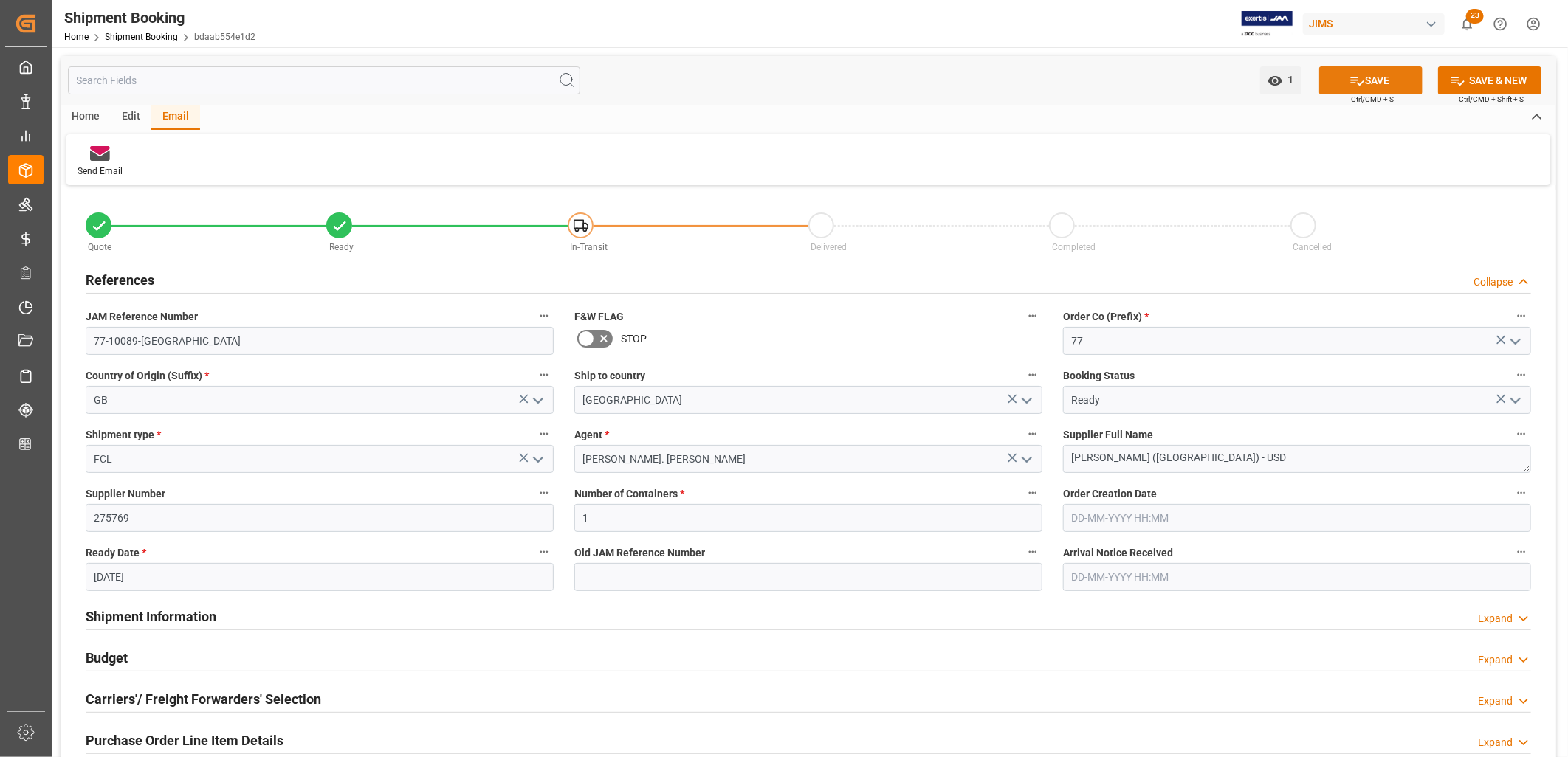
click at [1354, 79] on icon at bounding box center [1357, 80] width 13 height 9
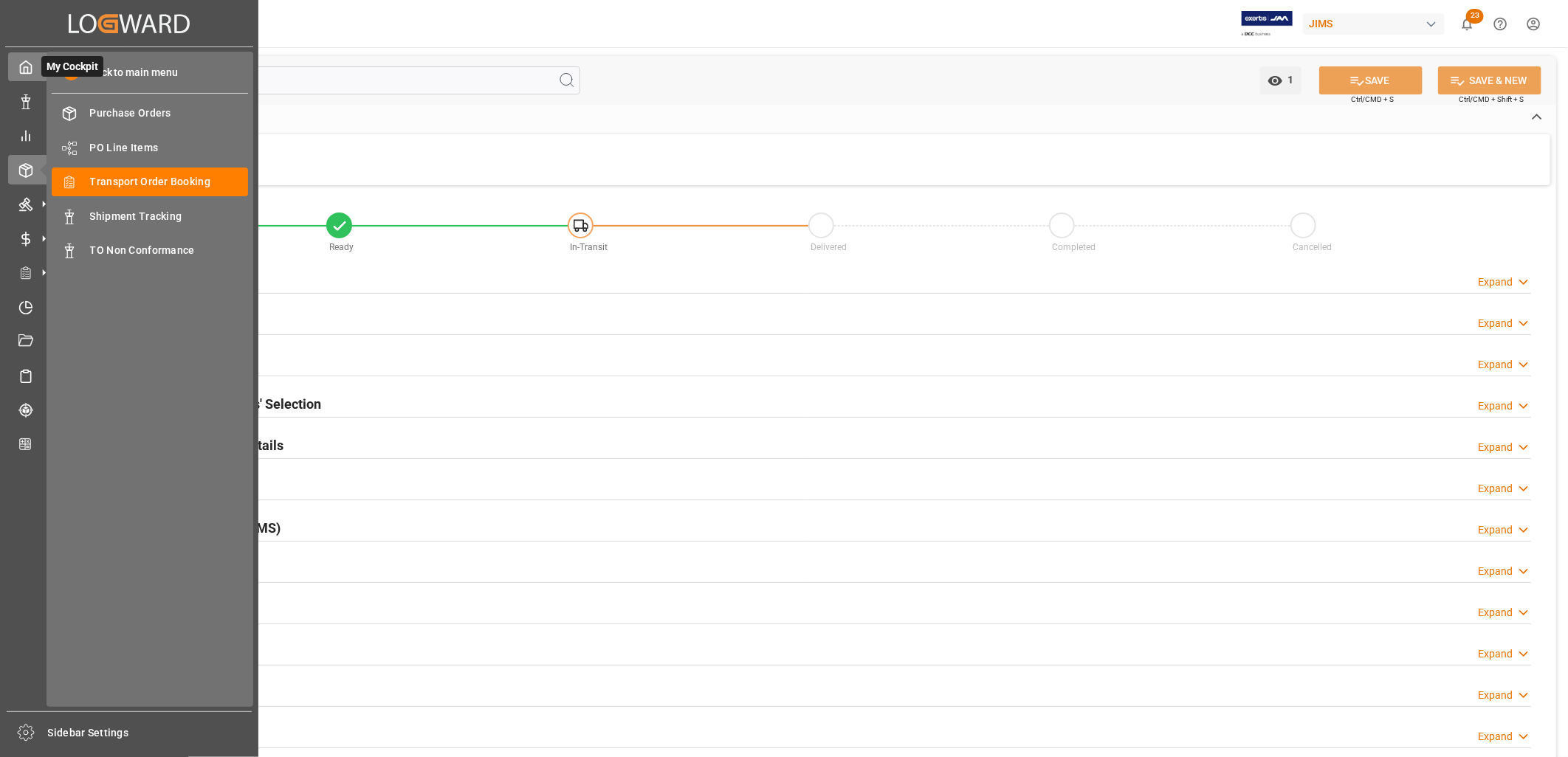
click at [25, 69] on icon at bounding box center [26, 66] width 15 height 15
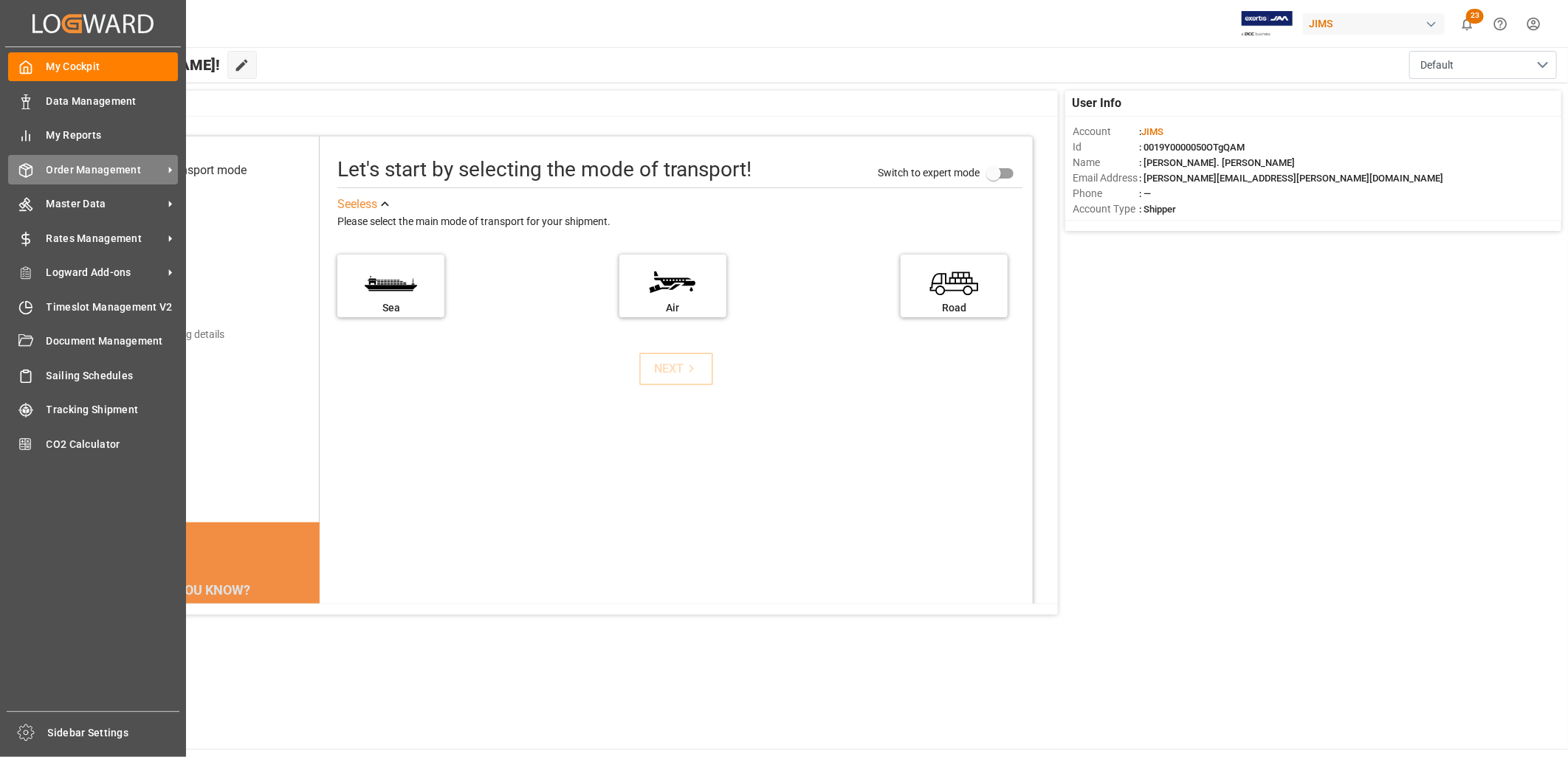
click at [125, 165] on span "Order Management" at bounding box center [105, 171] width 117 height 16
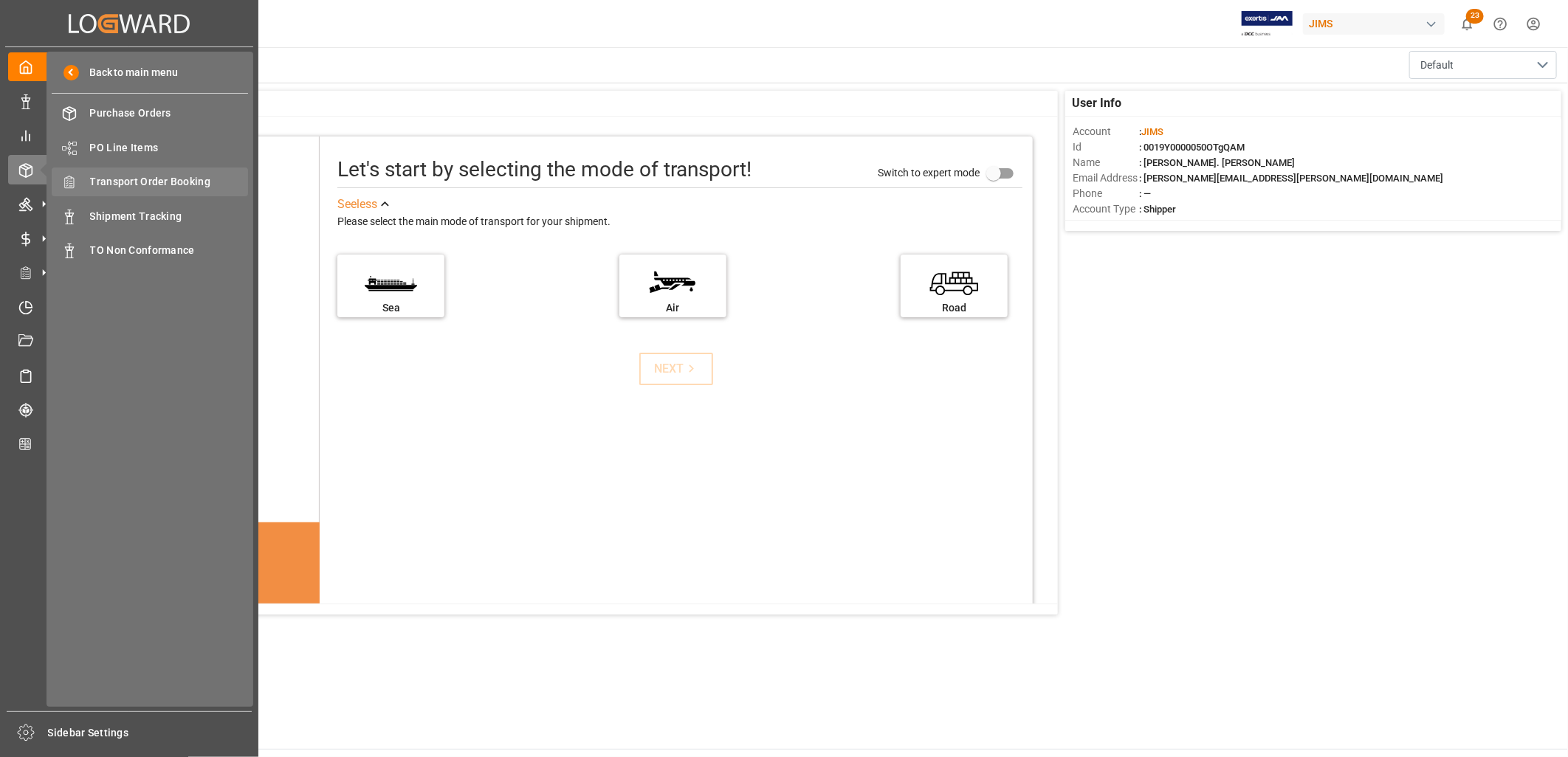
click at [188, 176] on span "Transport Order Booking" at bounding box center [170, 183] width 159 height 16
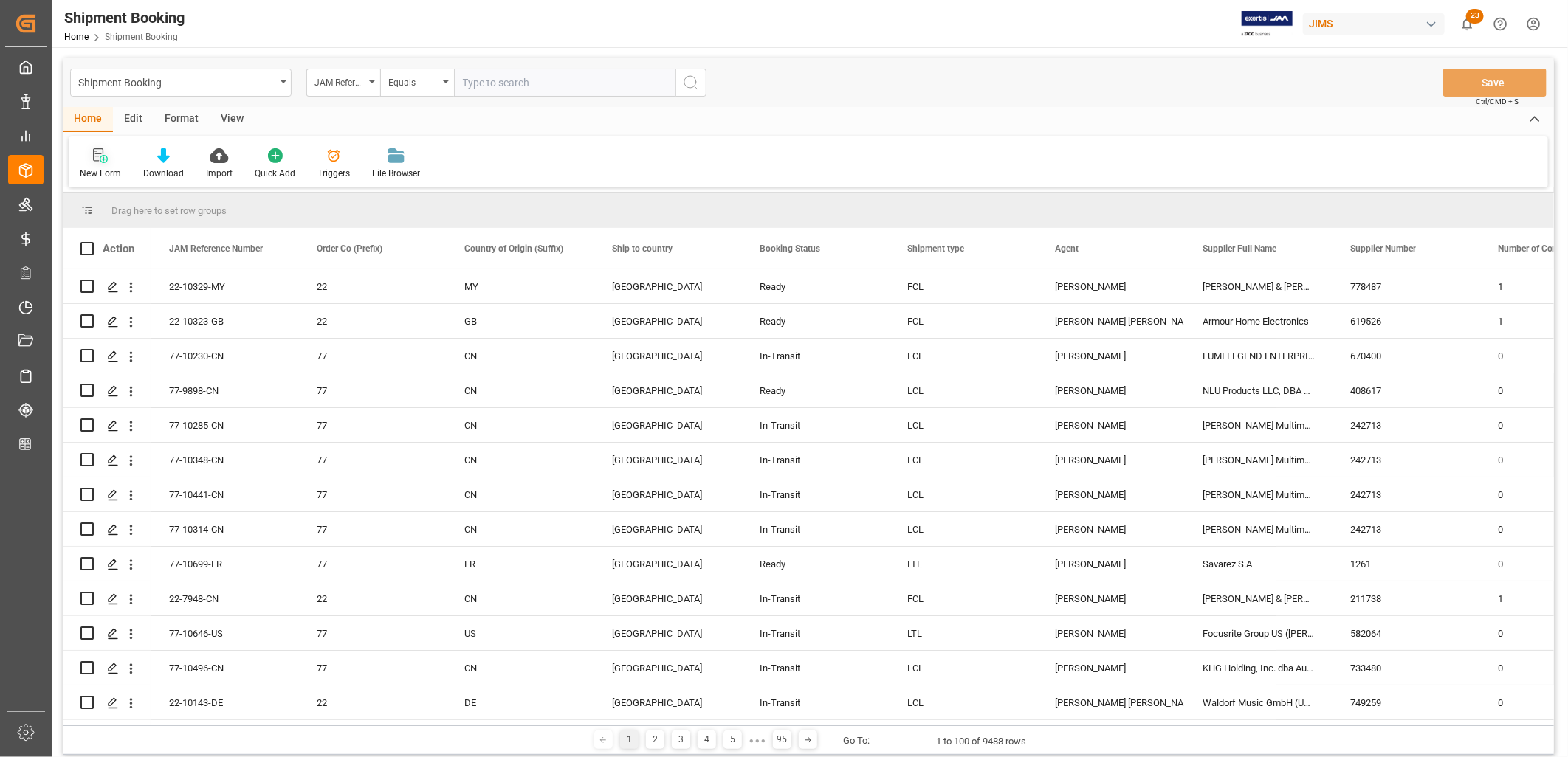
click at [101, 155] on icon at bounding box center [100, 156] width 15 height 15
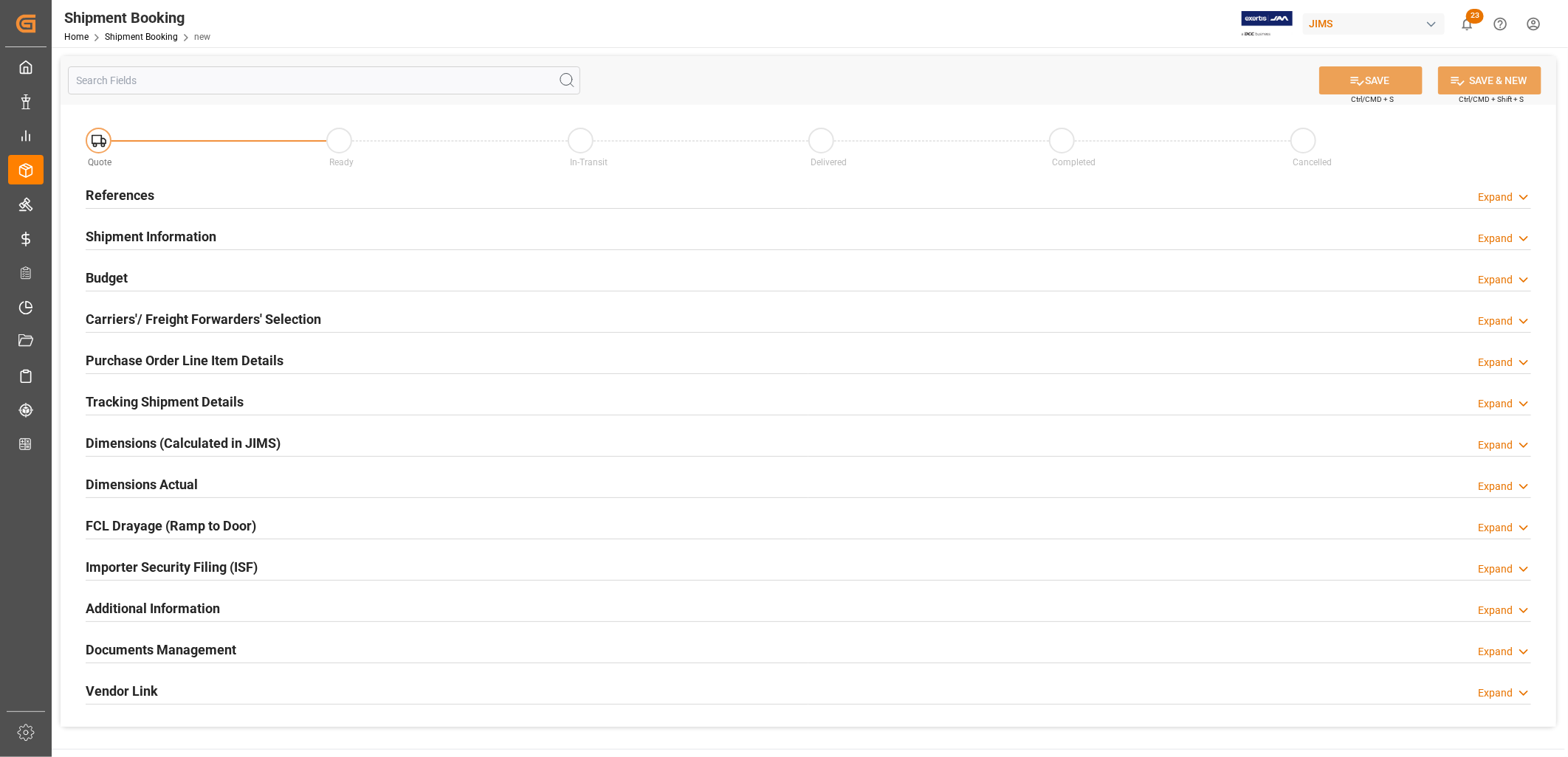
click at [131, 183] on div "References" at bounding box center [119, 193] width 68 height 28
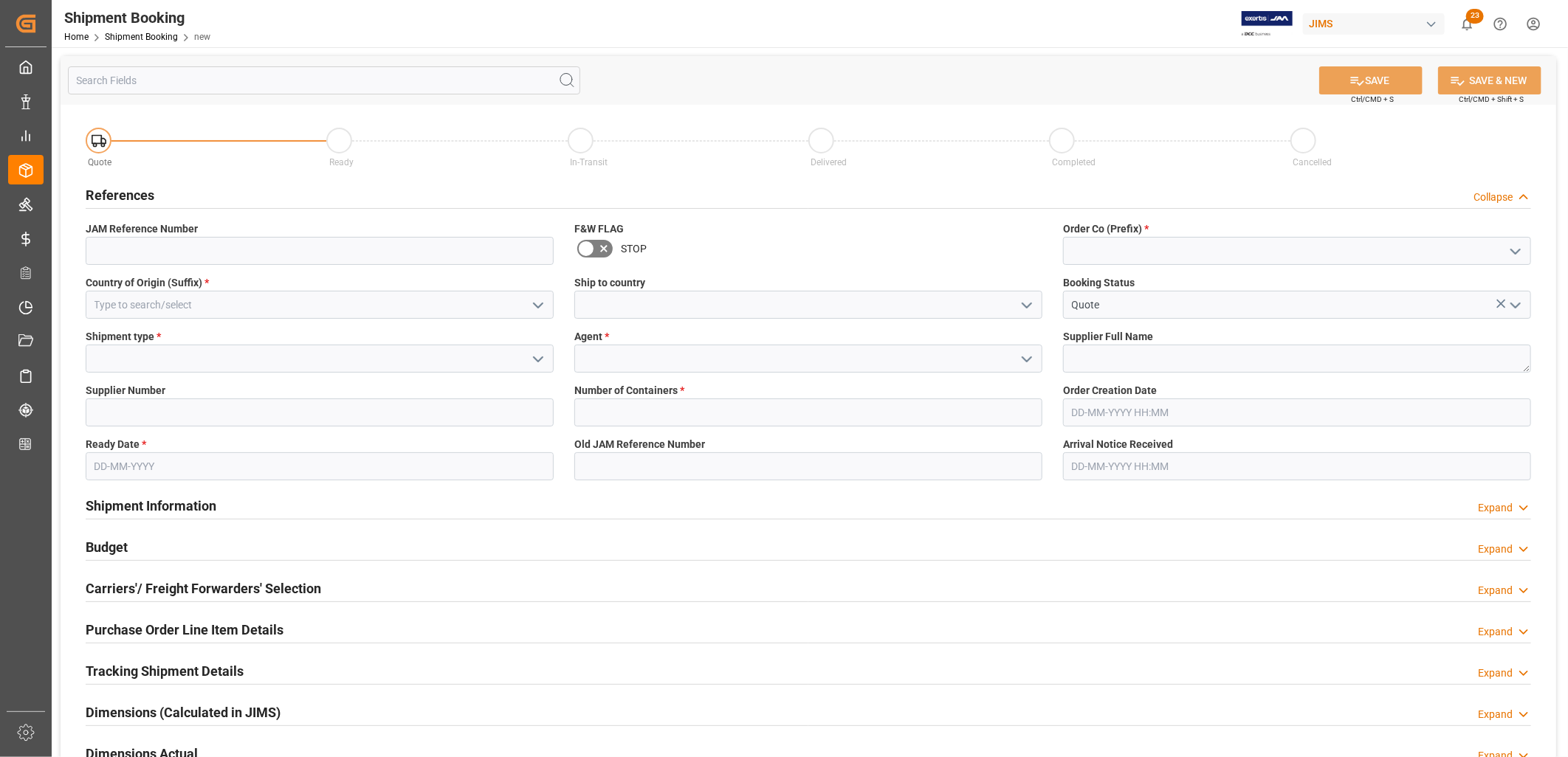
click at [1513, 246] on icon "open menu" at bounding box center [1515, 252] width 18 height 18
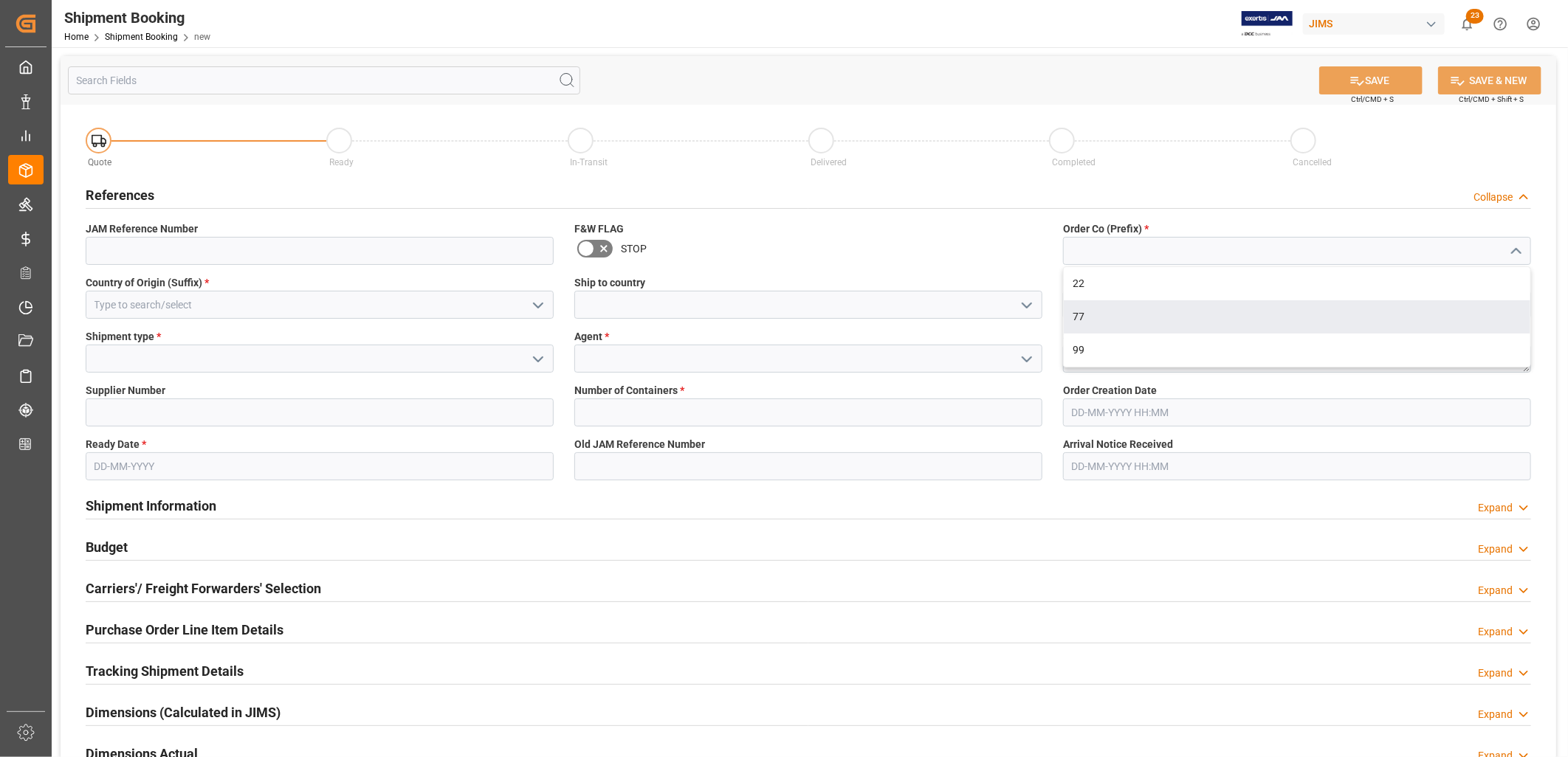
drag, startPoint x: 1074, startPoint y: 313, endPoint x: 1156, endPoint y: 294, distance: 84.2
click at [1076, 309] on div "77" at bounding box center [1297, 316] width 466 height 33
type input "77"
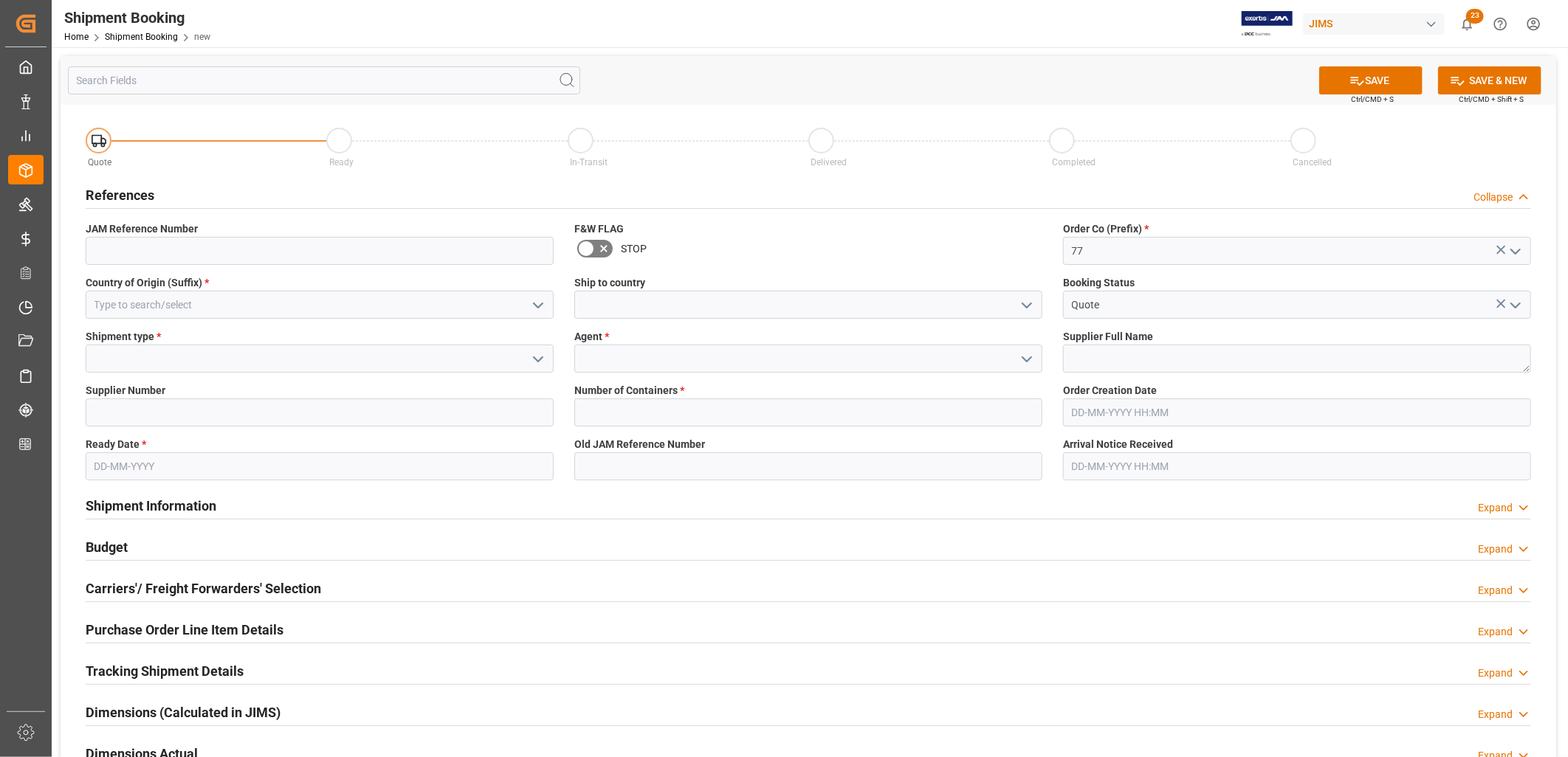
click at [1026, 299] on icon "open menu" at bounding box center [1027, 306] width 18 height 18
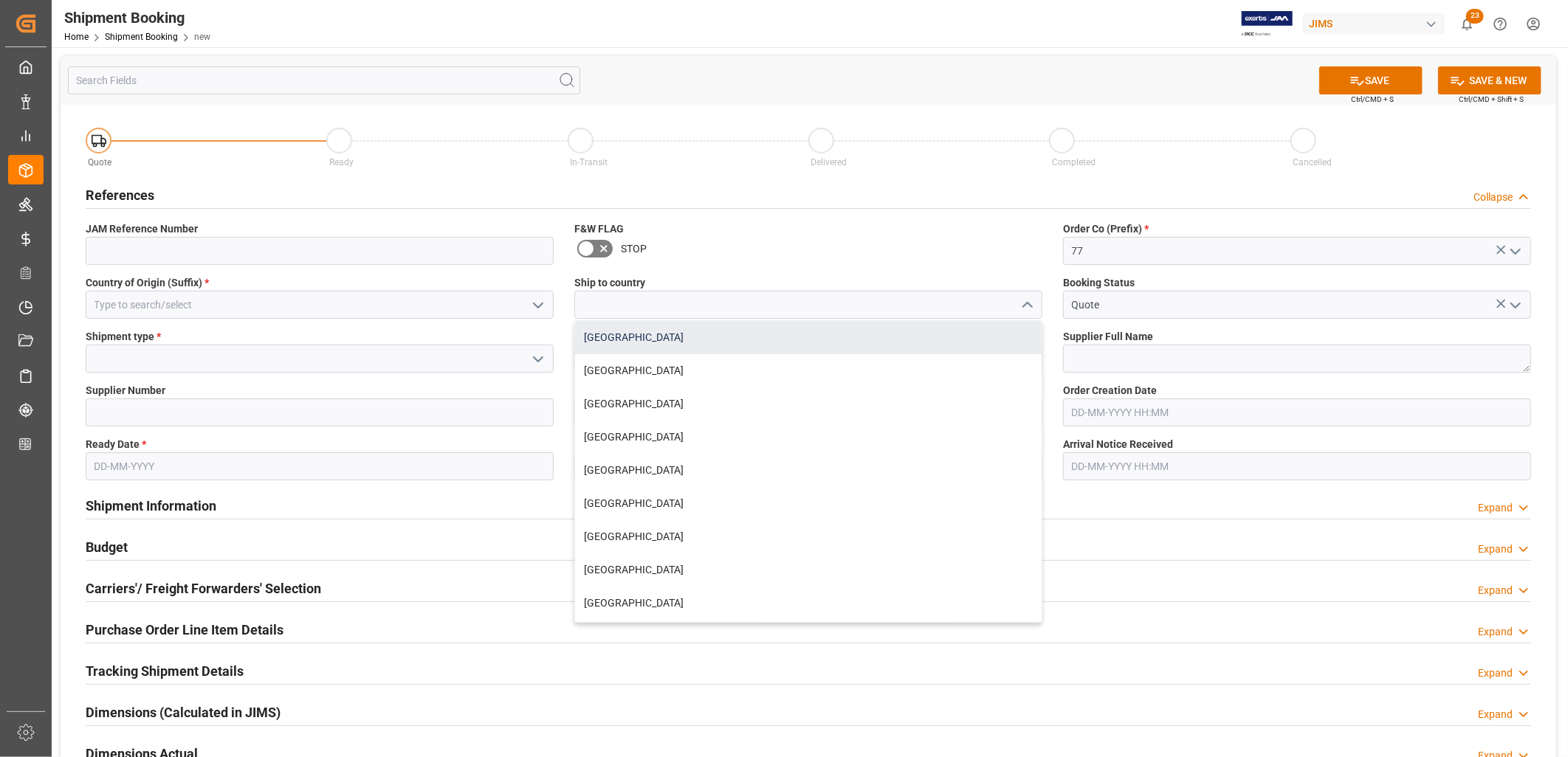
click at [608, 333] on div "[GEOGRAPHIC_DATA]" at bounding box center [808, 337] width 466 height 33
type input "[GEOGRAPHIC_DATA]"
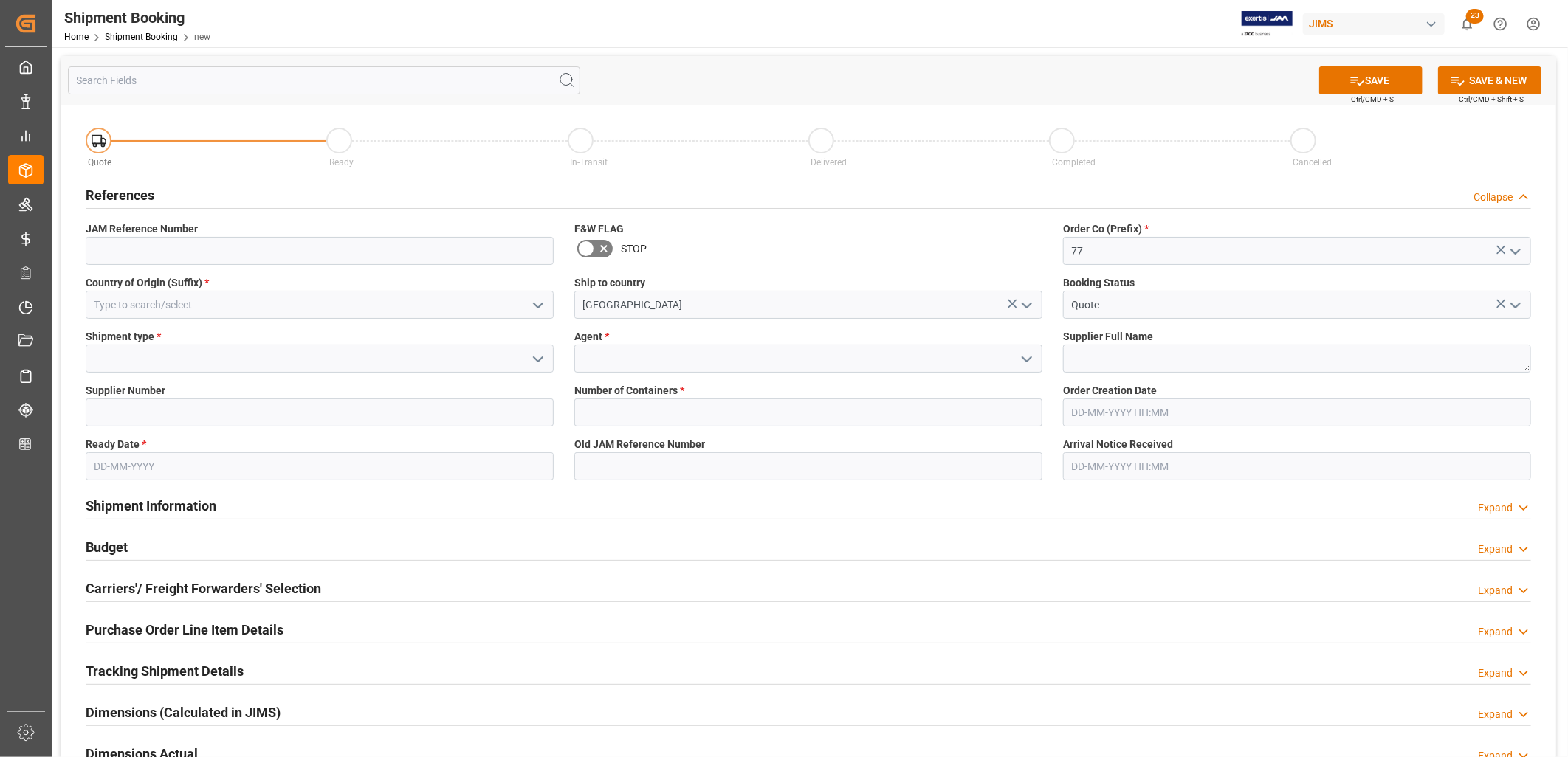
click at [539, 304] on icon "open menu" at bounding box center [538, 306] width 18 height 18
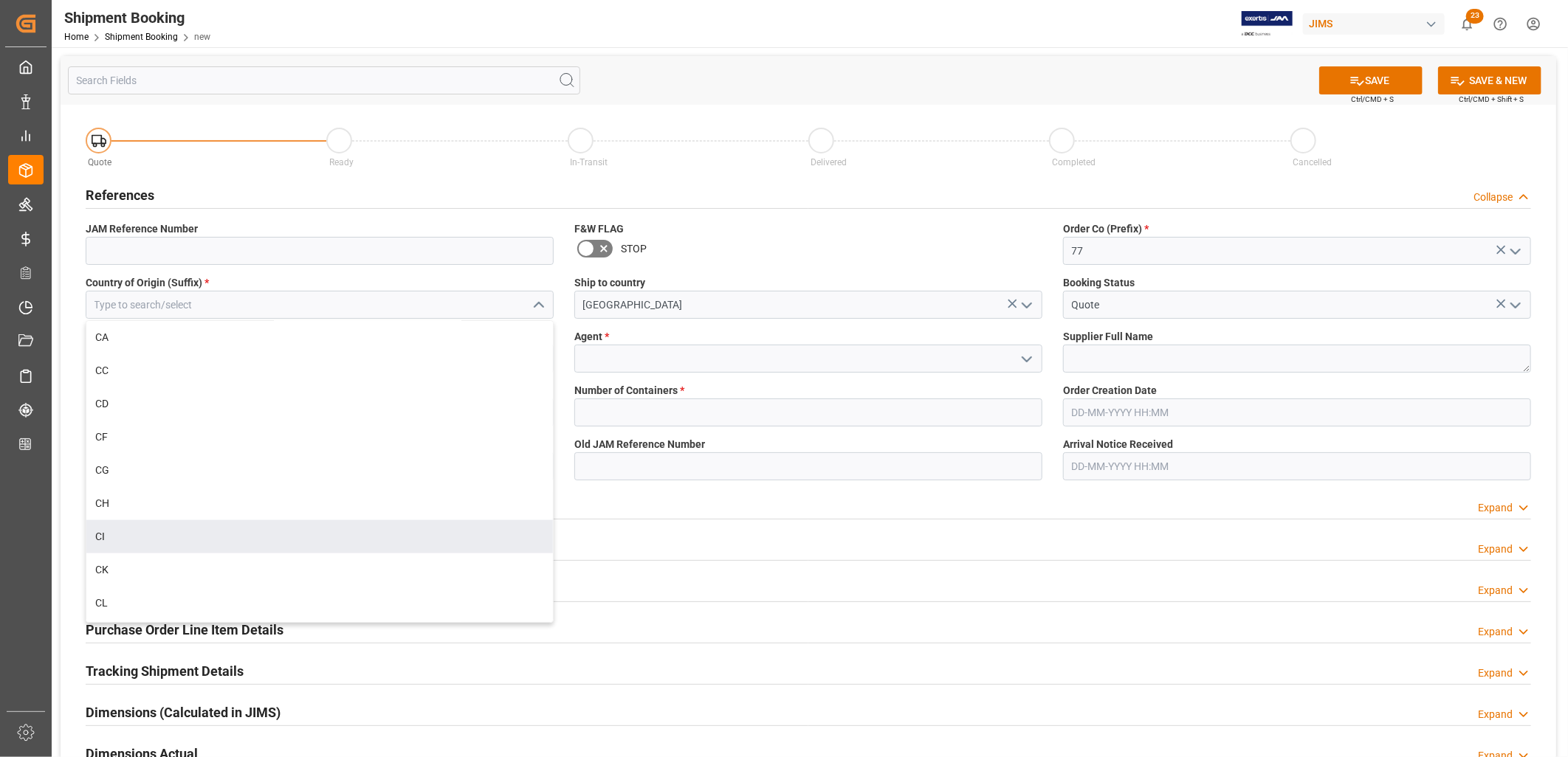
scroll to position [1476, 0]
click at [106, 515] on div "CN" at bounding box center [320, 522] width 466 height 33
type input "CN"
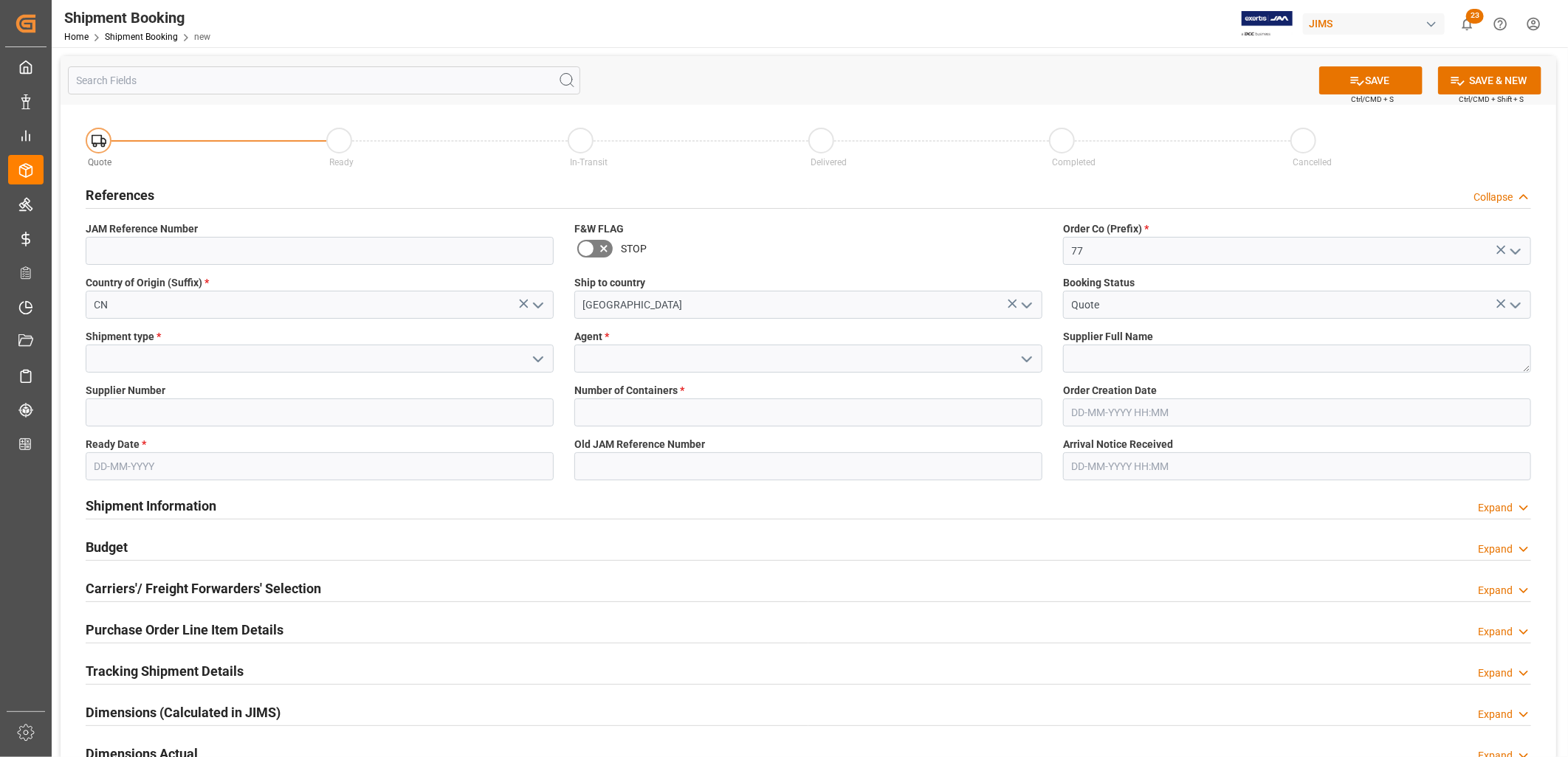
click at [537, 355] on icon "open menu" at bounding box center [538, 359] width 18 height 18
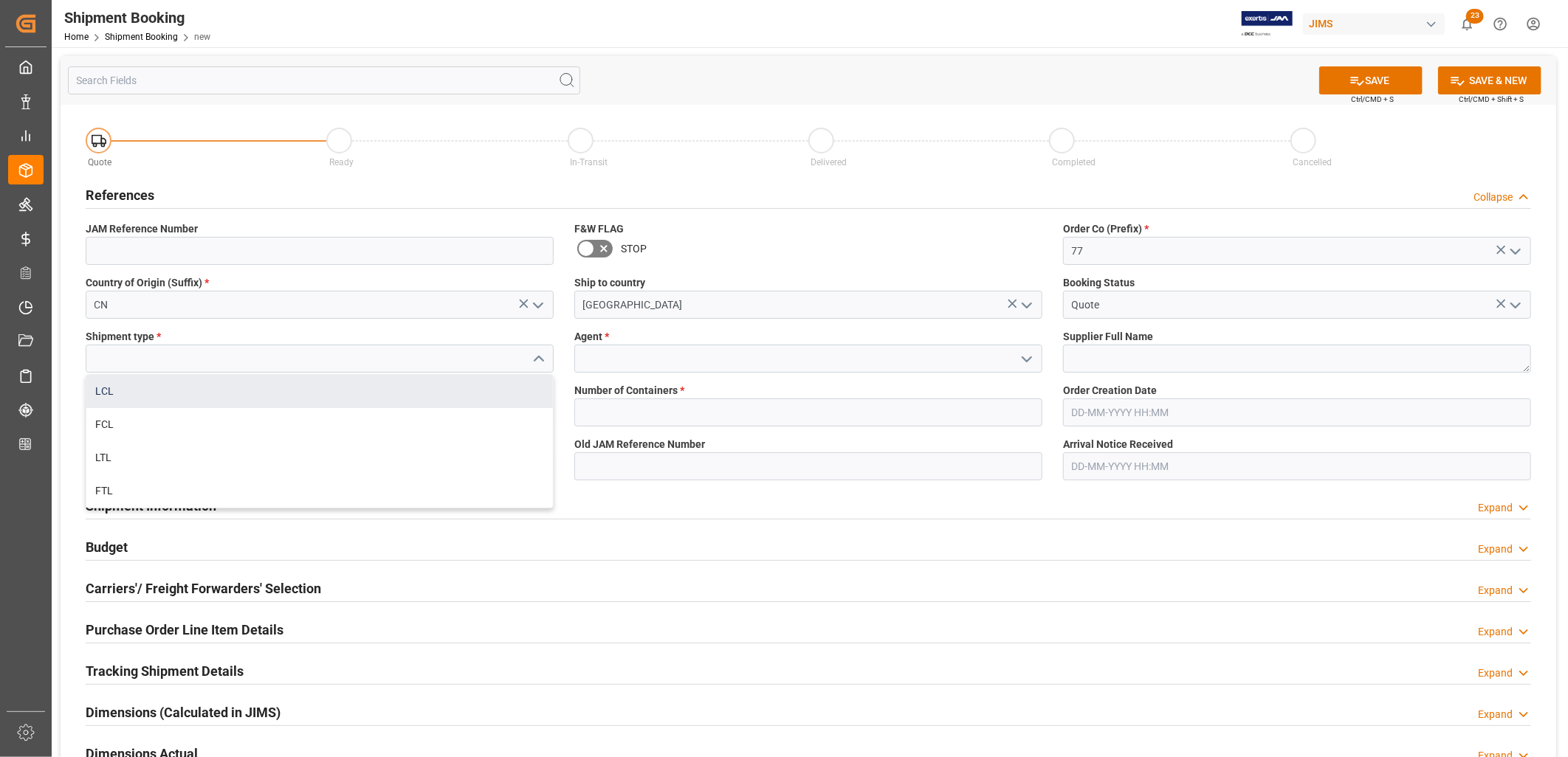
click at [106, 387] on div "LCL" at bounding box center [320, 391] width 466 height 33
type input "LCL"
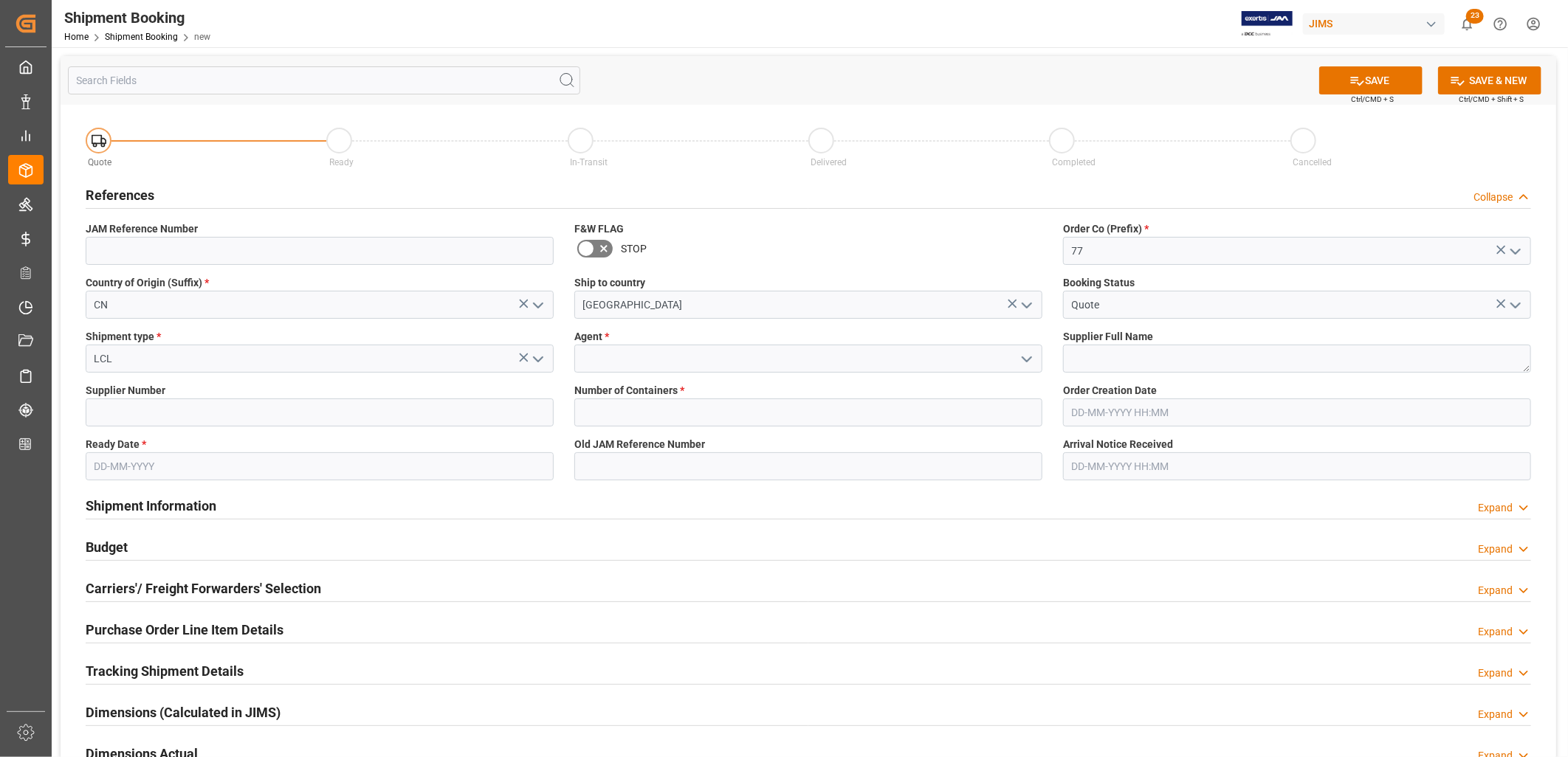
click at [1024, 356] on icon "open menu" at bounding box center [1027, 359] width 18 height 18
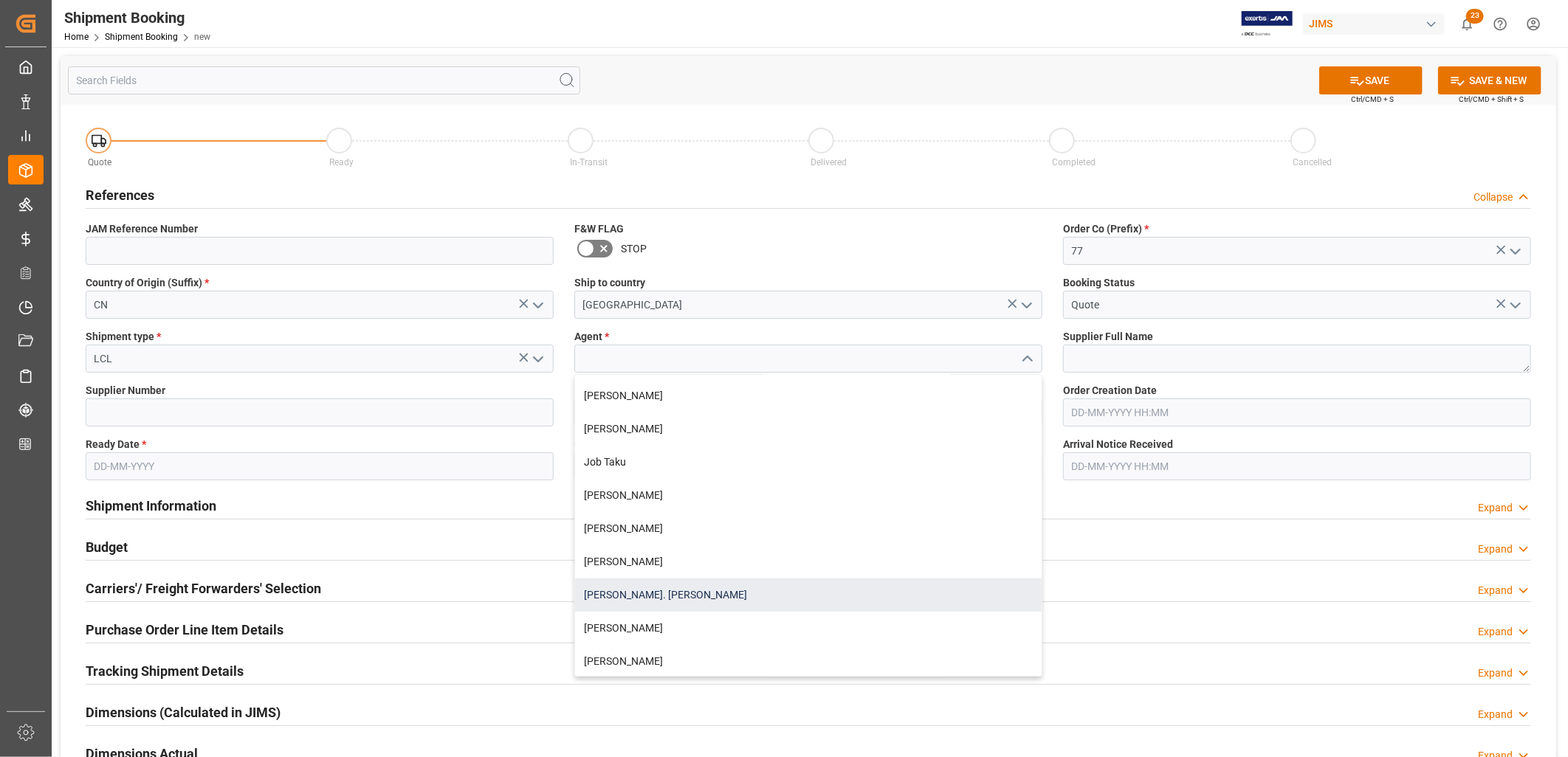
click at [613, 596] on div "[PERSON_NAME]. [PERSON_NAME]" at bounding box center [808, 594] width 466 height 33
type input "[PERSON_NAME]. [PERSON_NAME]"
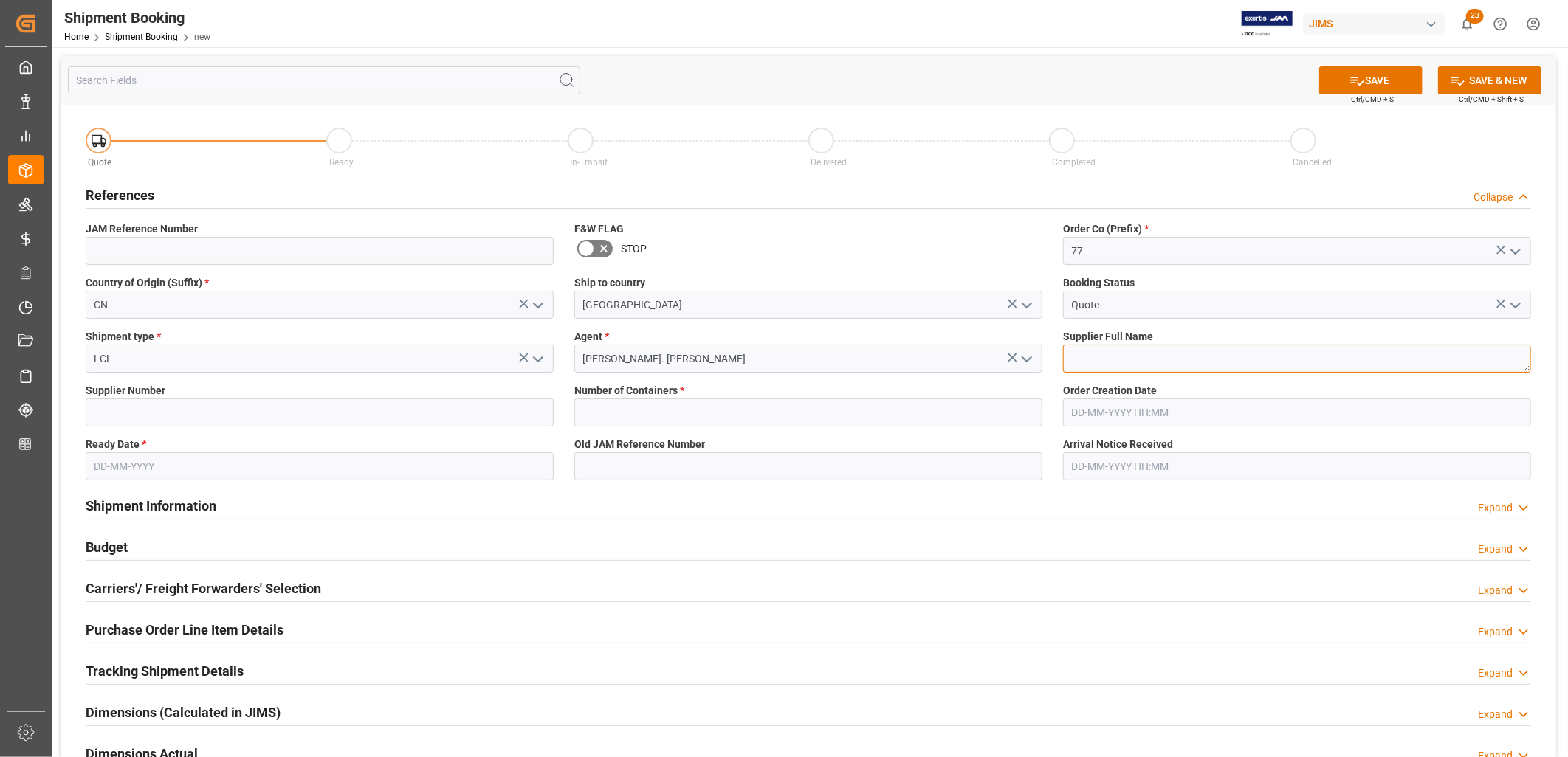
click at [1075, 355] on textarea at bounding box center [1297, 358] width 468 height 28
type textarea "Shenzhen [PERSON_NAME] Technology Ltd"
click at [120, 401] on input at bounding box center [320, 413] width 468 height 28
type input "296013"
click at [606, 409] on input "text" at bounding box center [809, 413] width 468 height 28
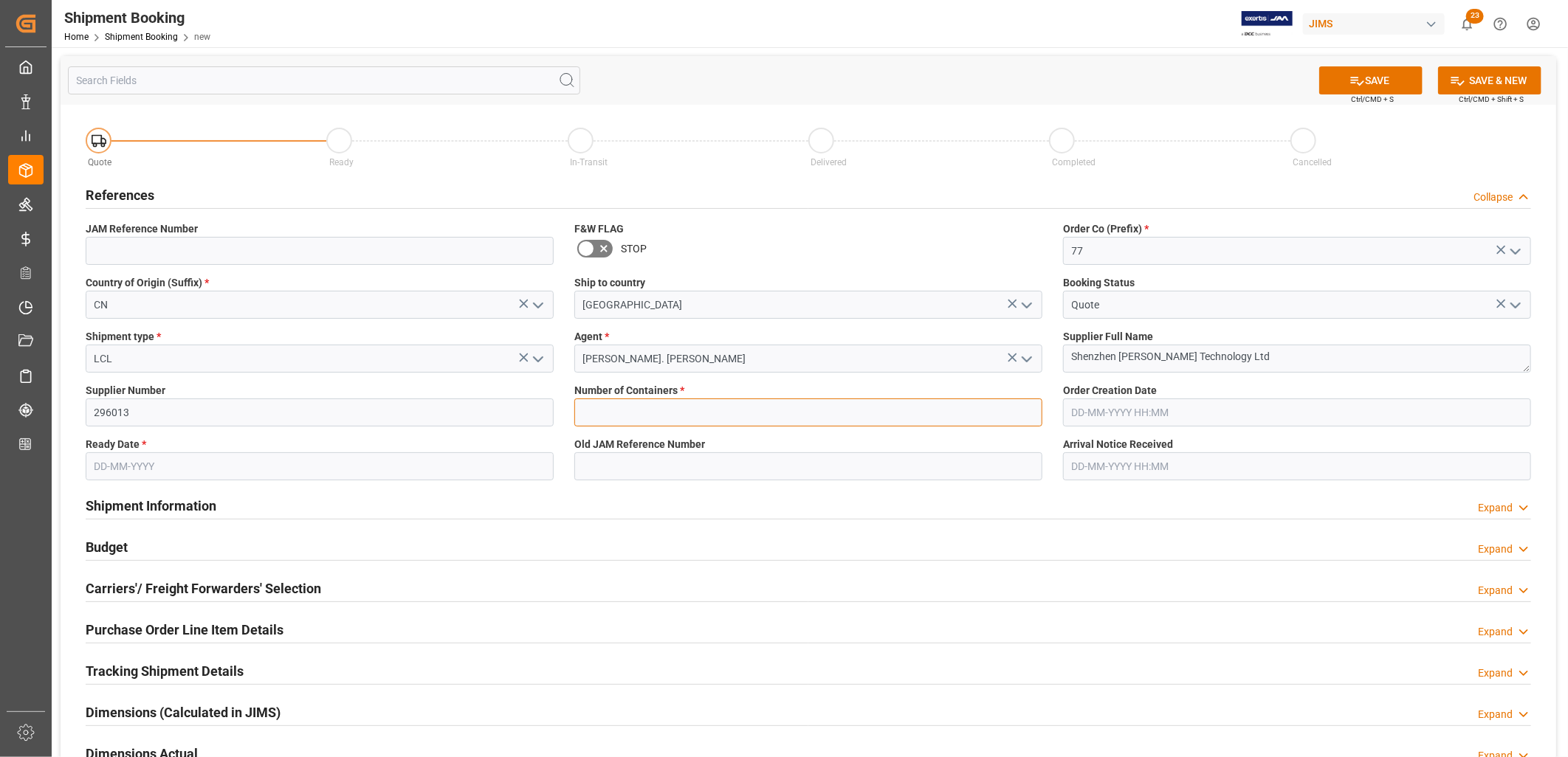
type input "0"
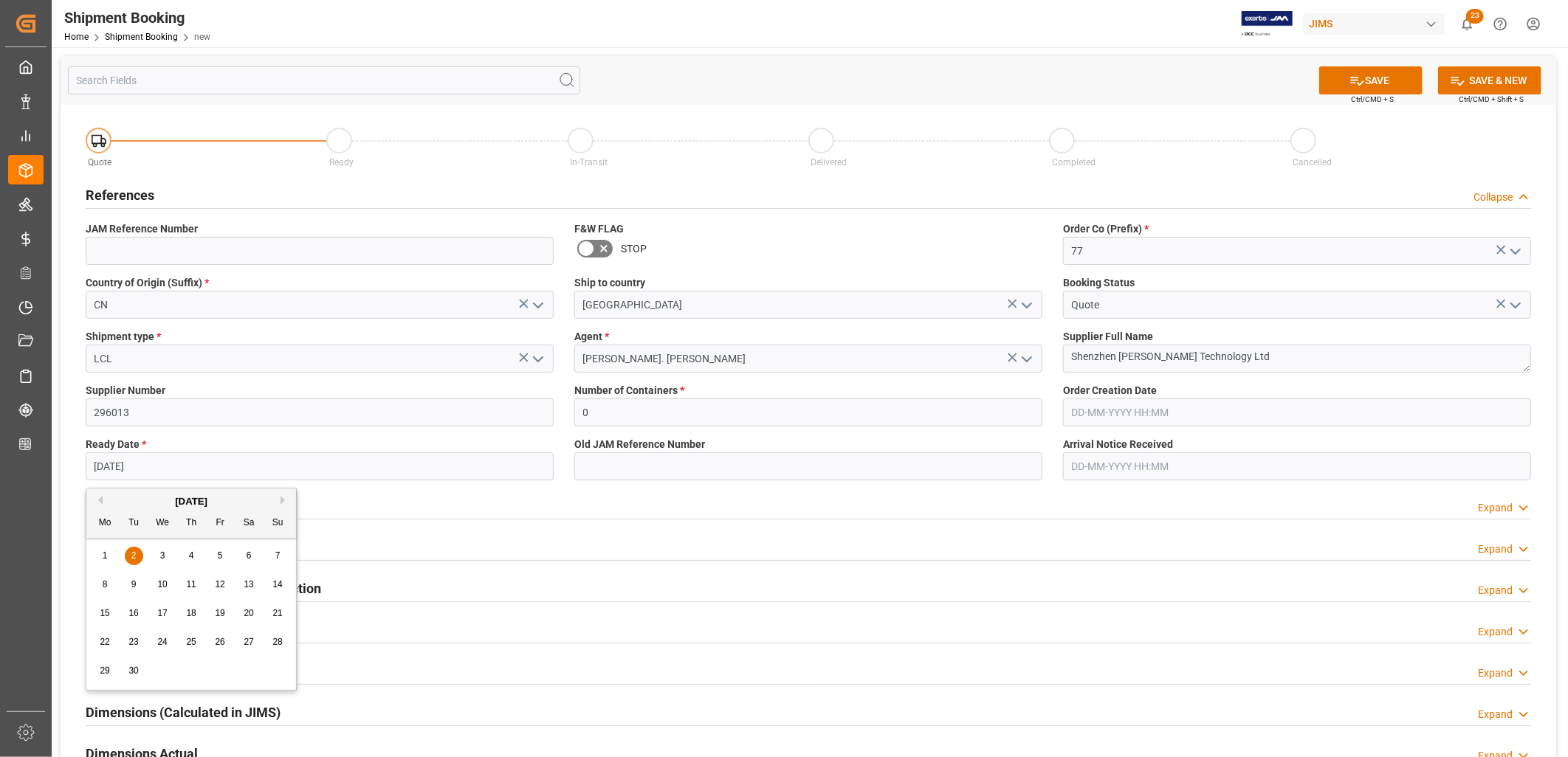
click at [158, 468] on input "[DATE]" at bounding box center [320, 466] width 468 height 28
click at [131, 642] on span "23" at bounding box center [133, 642] width 10 height 10
type input "23-09-2025"
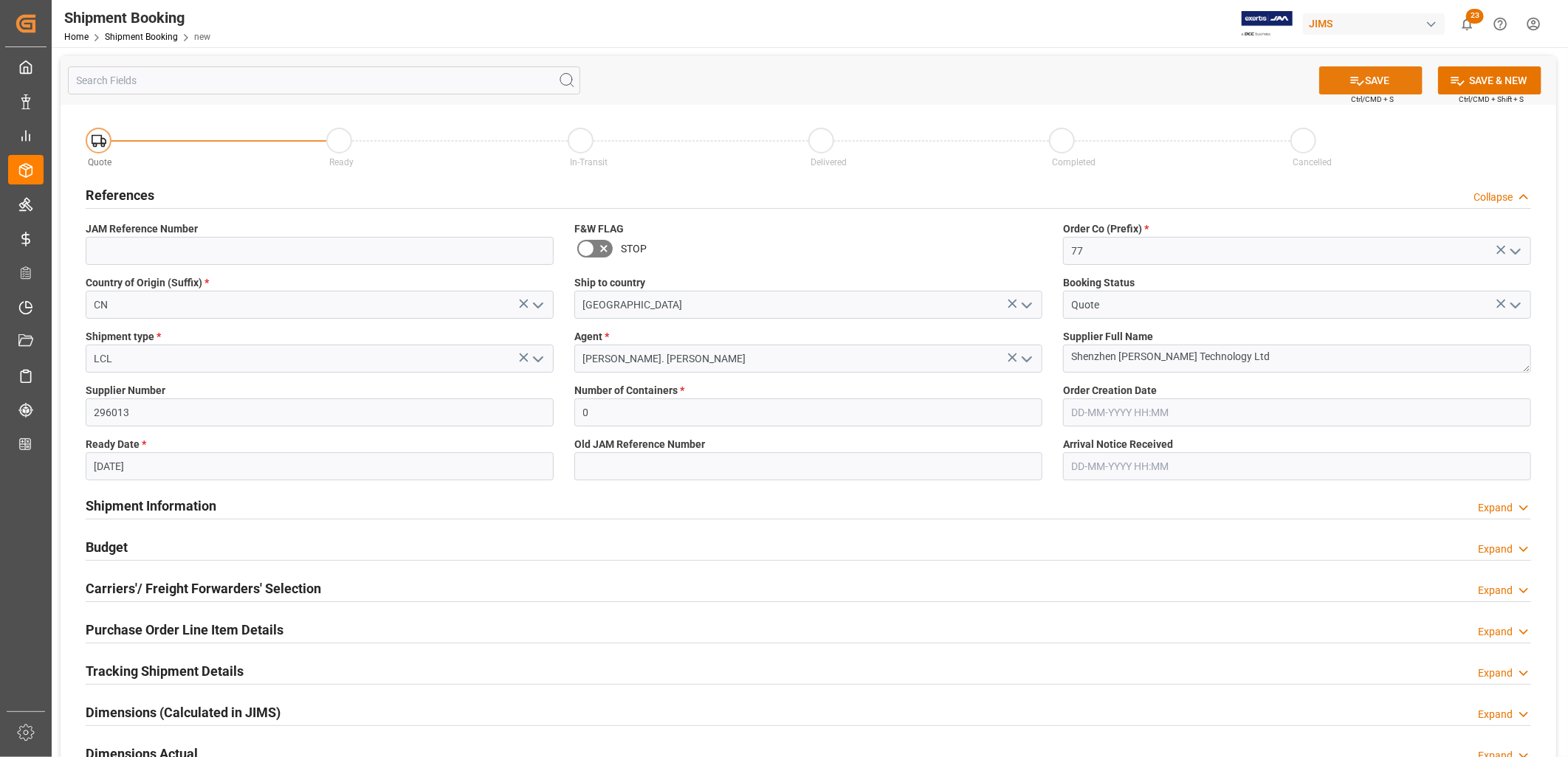
click at [1369, 81] on button "SAVE" at bounding box center [1371, 80] width 103 height 28
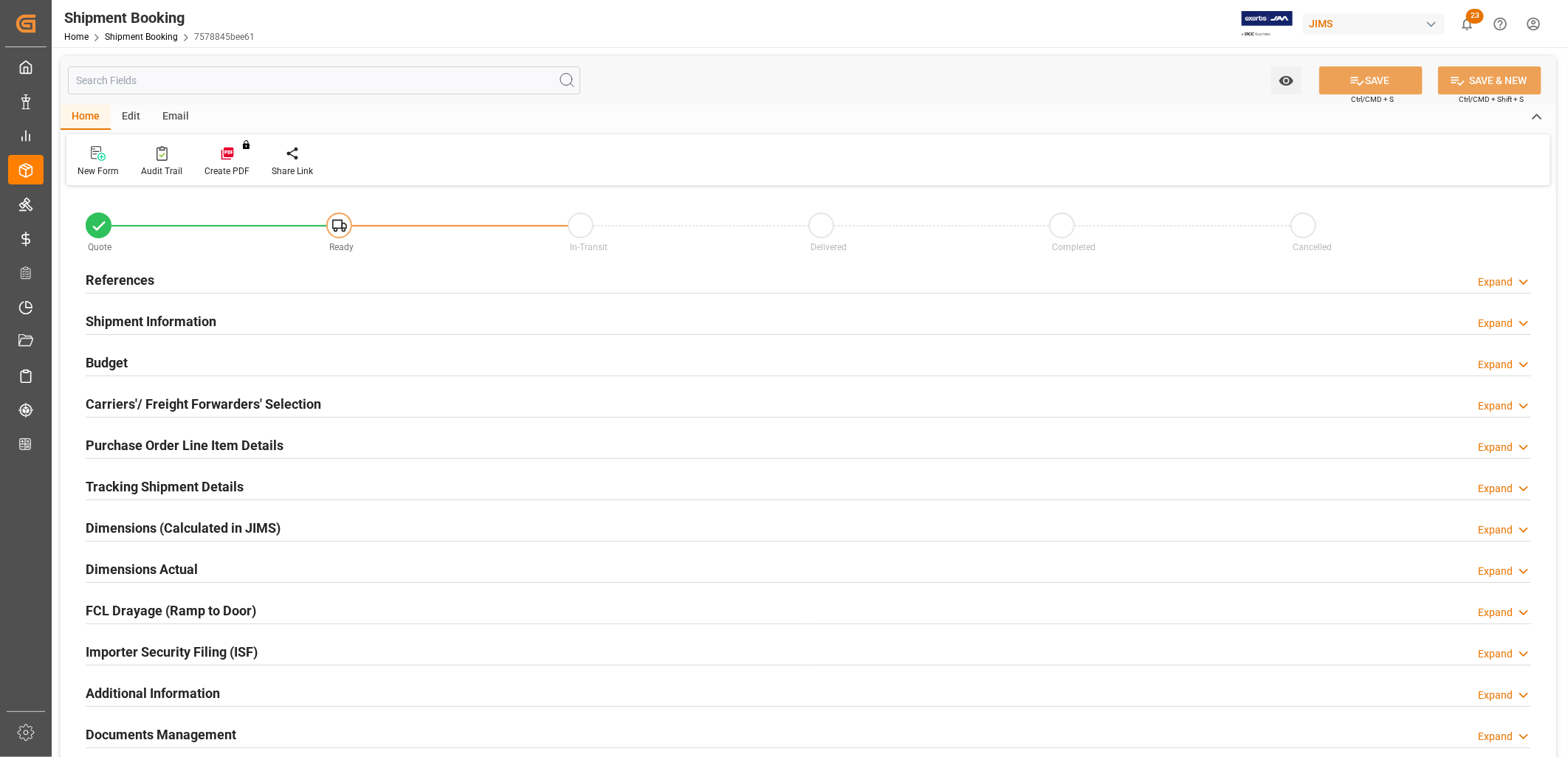
type input "0"
type input "[DATE]"
click at [115, 272] on h2 "References" at bounding box center [119, 280] width 68 height 20
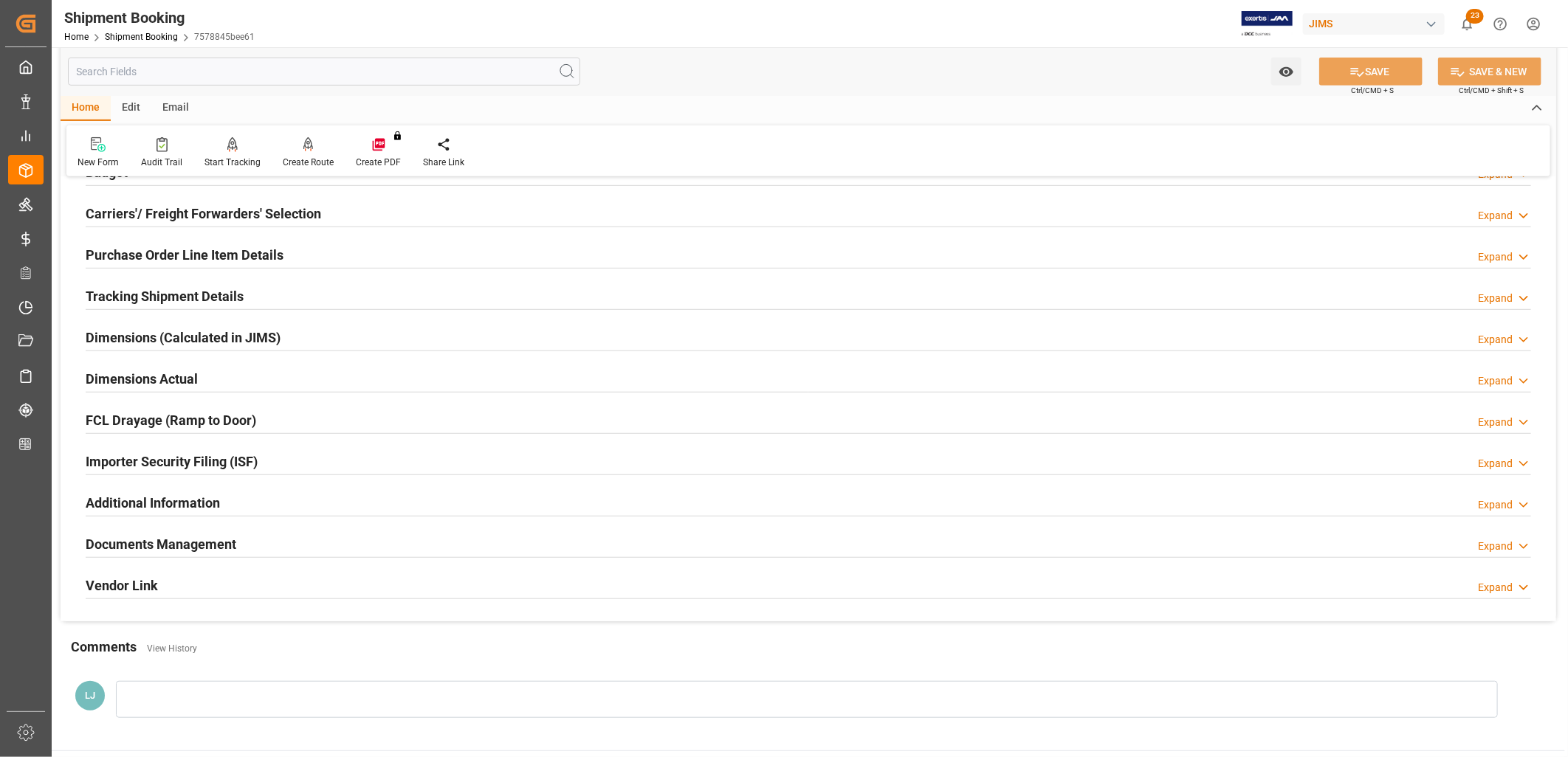
scroll to position [491, 0]
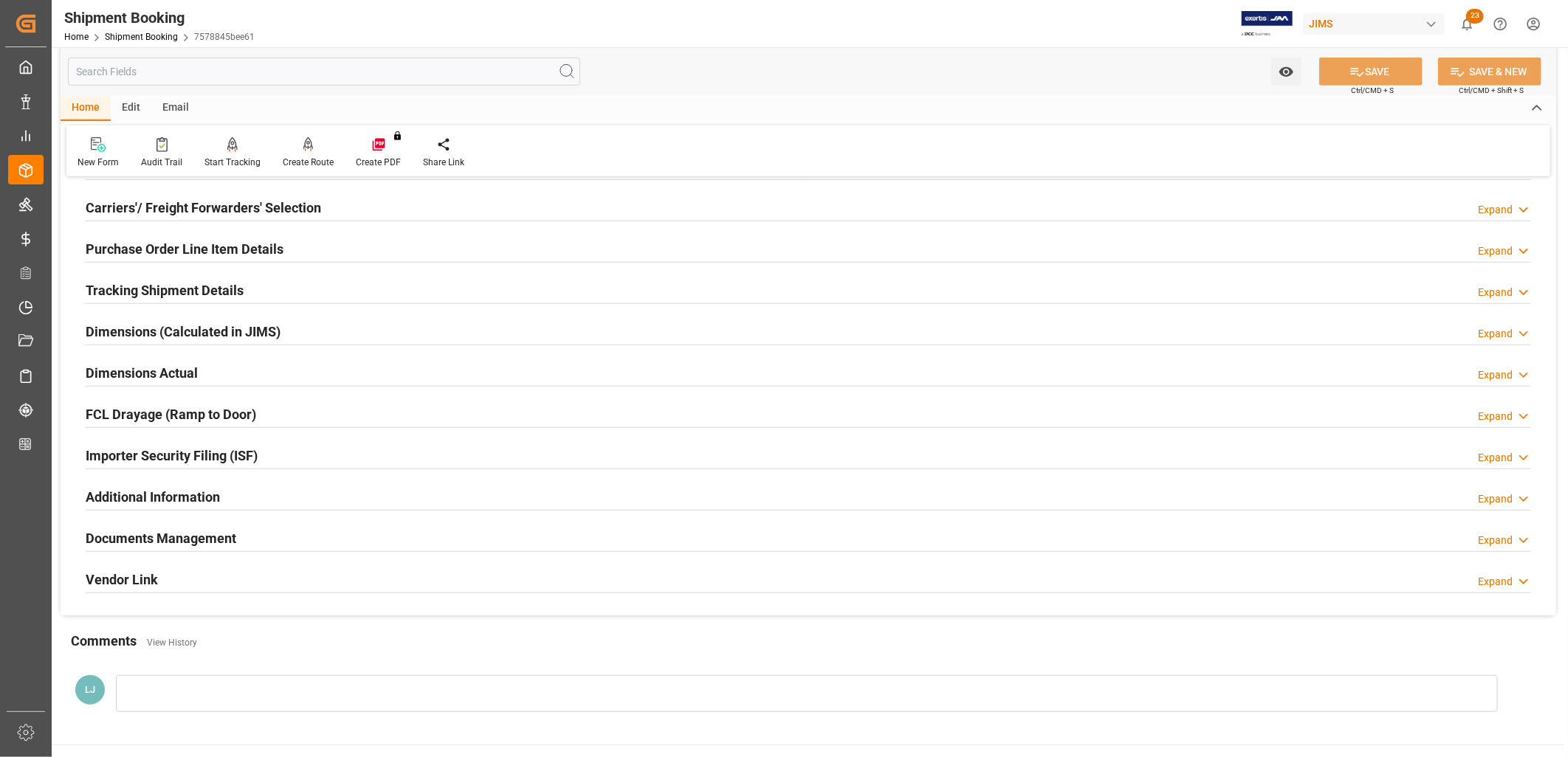
click at [134, 694] on div at bounding box center [807, 694] width 1381 height 37
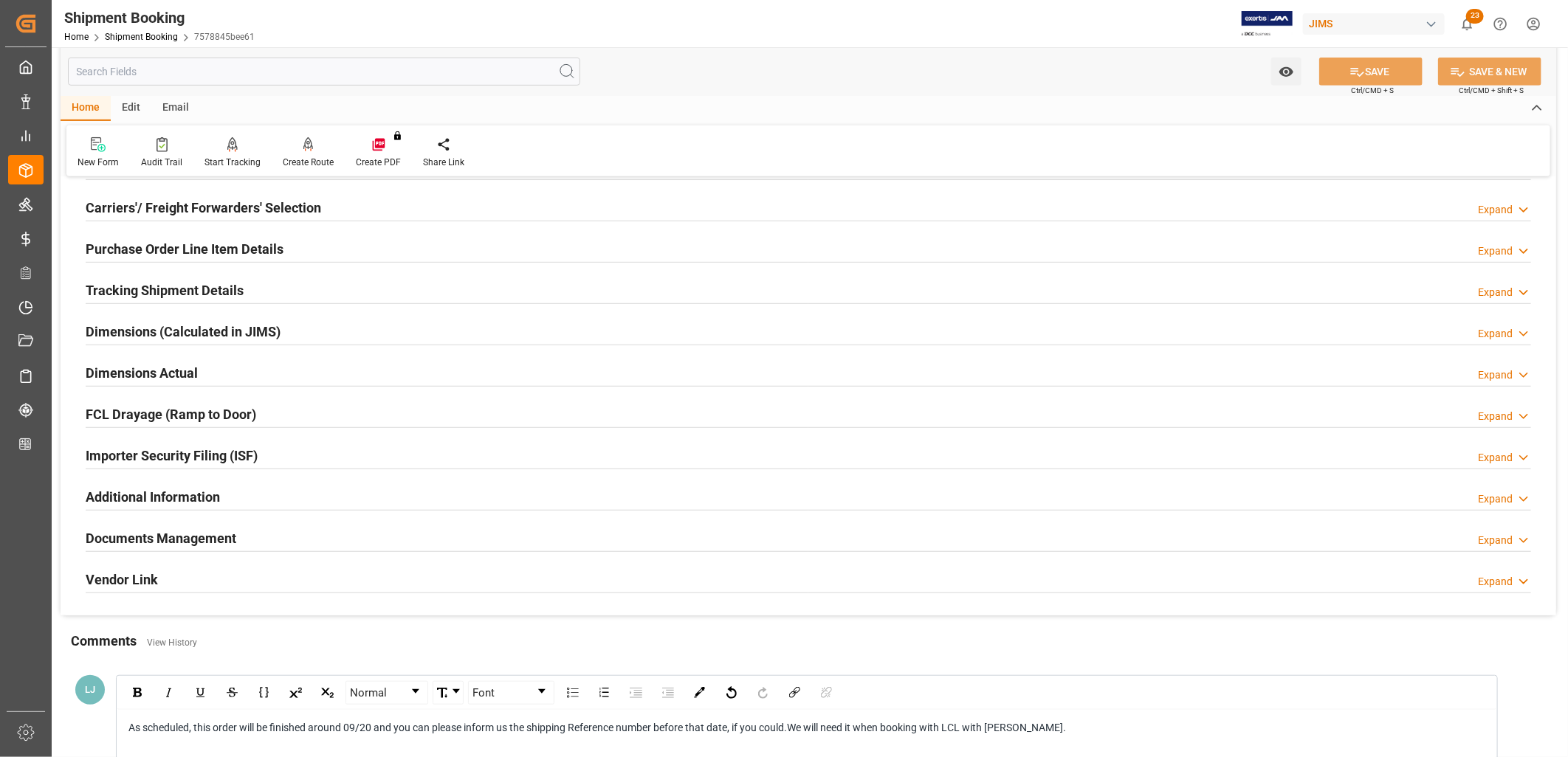
click at [1059, 727] on div "As scheduled, this order will be finished around 09/20 and you can please infor…" at bounding box center [807, 728] width 1358 height 16
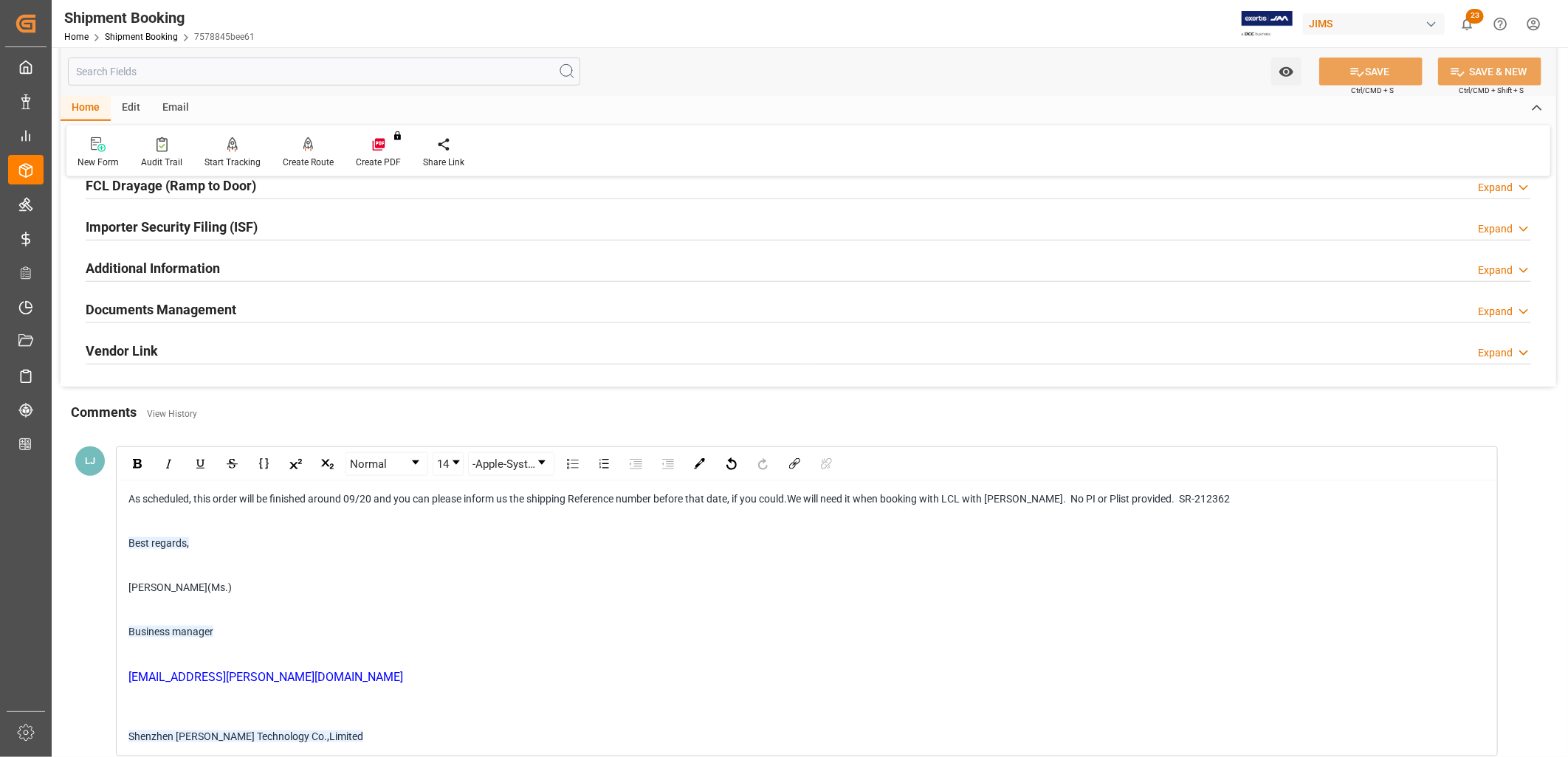
scroll to position [902, 0]
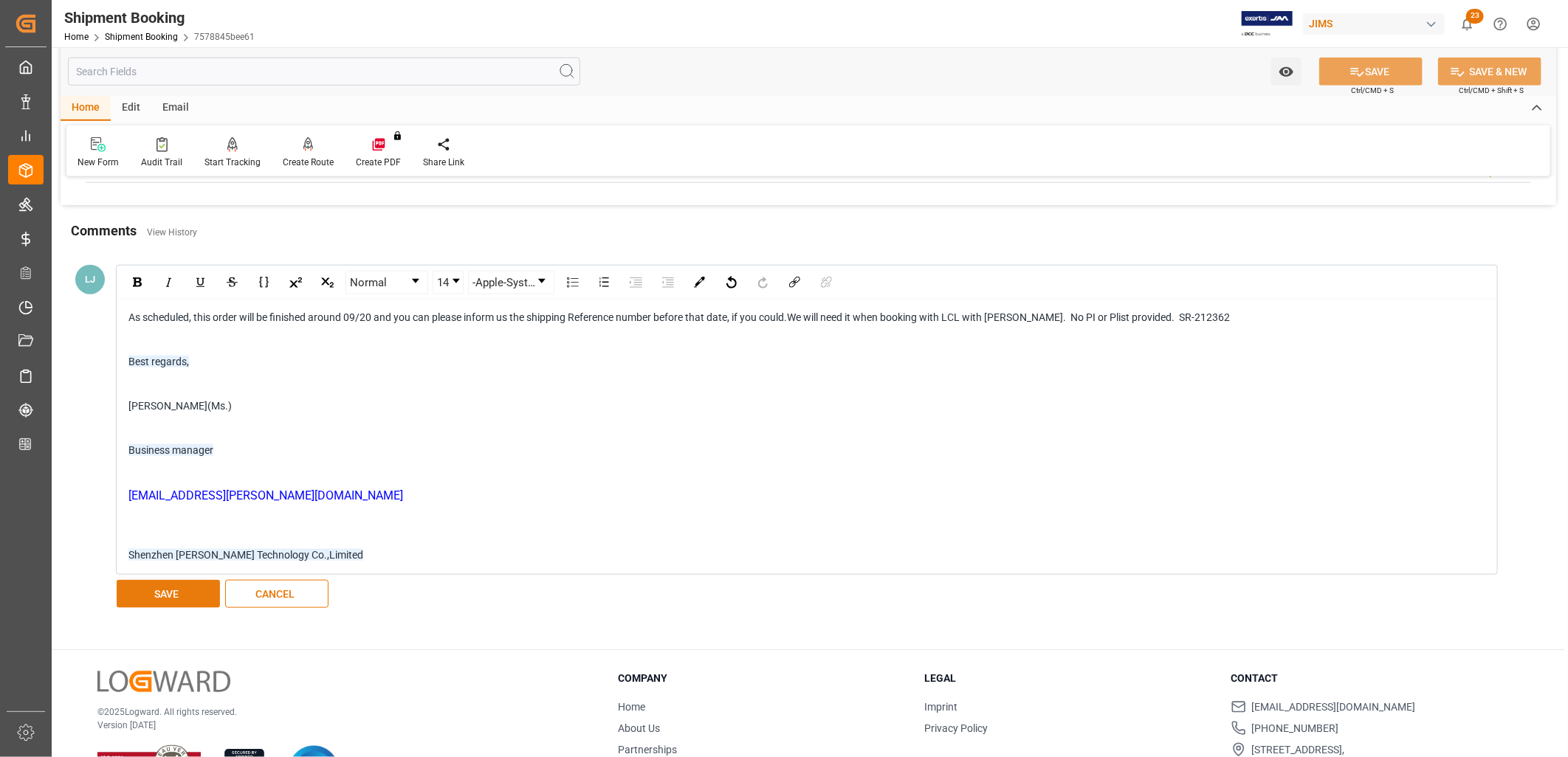
click at [152, 593] on button "SAVE" at bounding box center [169, 594] width 103 height 28
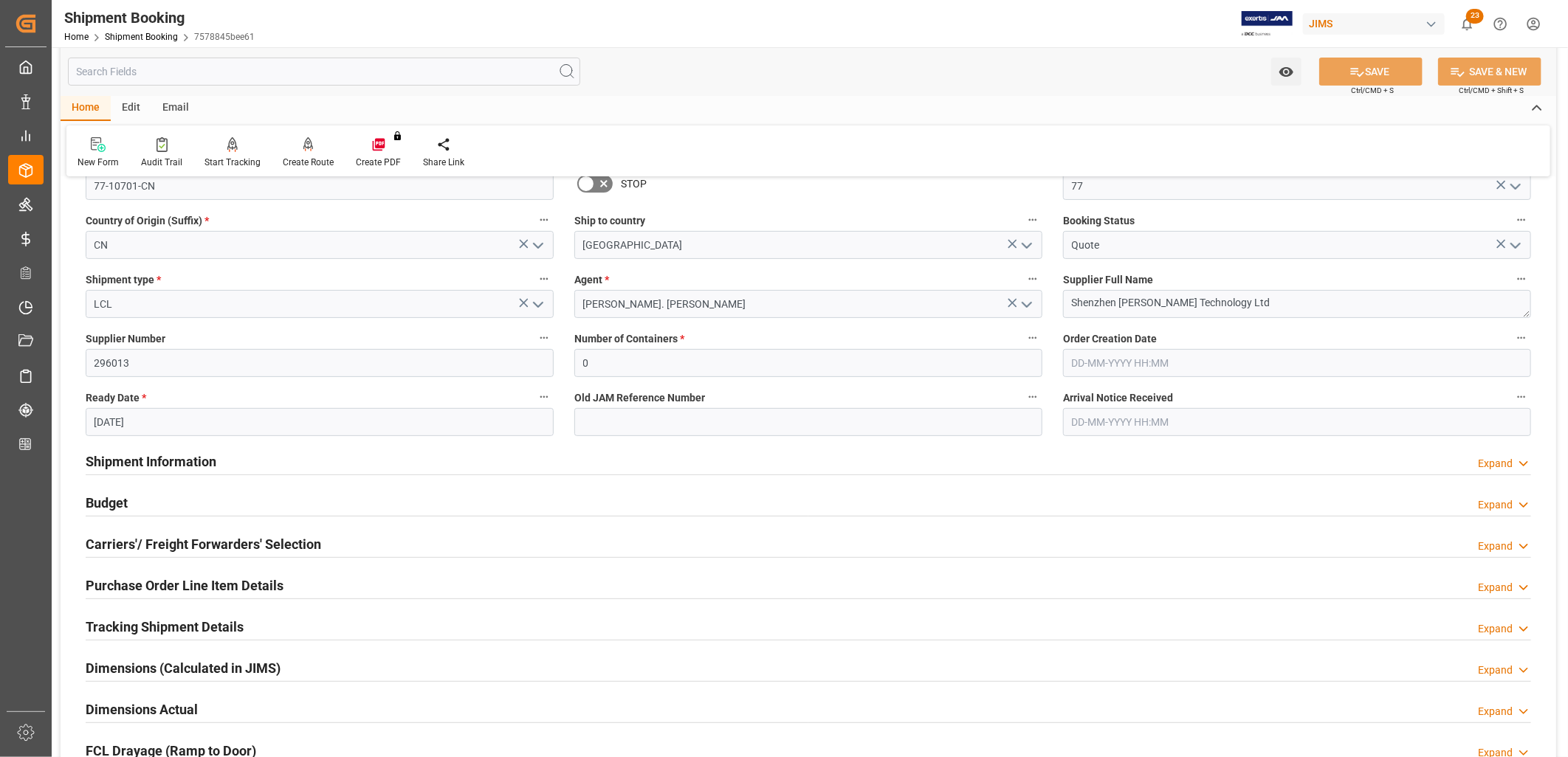
scroll to position [410, 0]
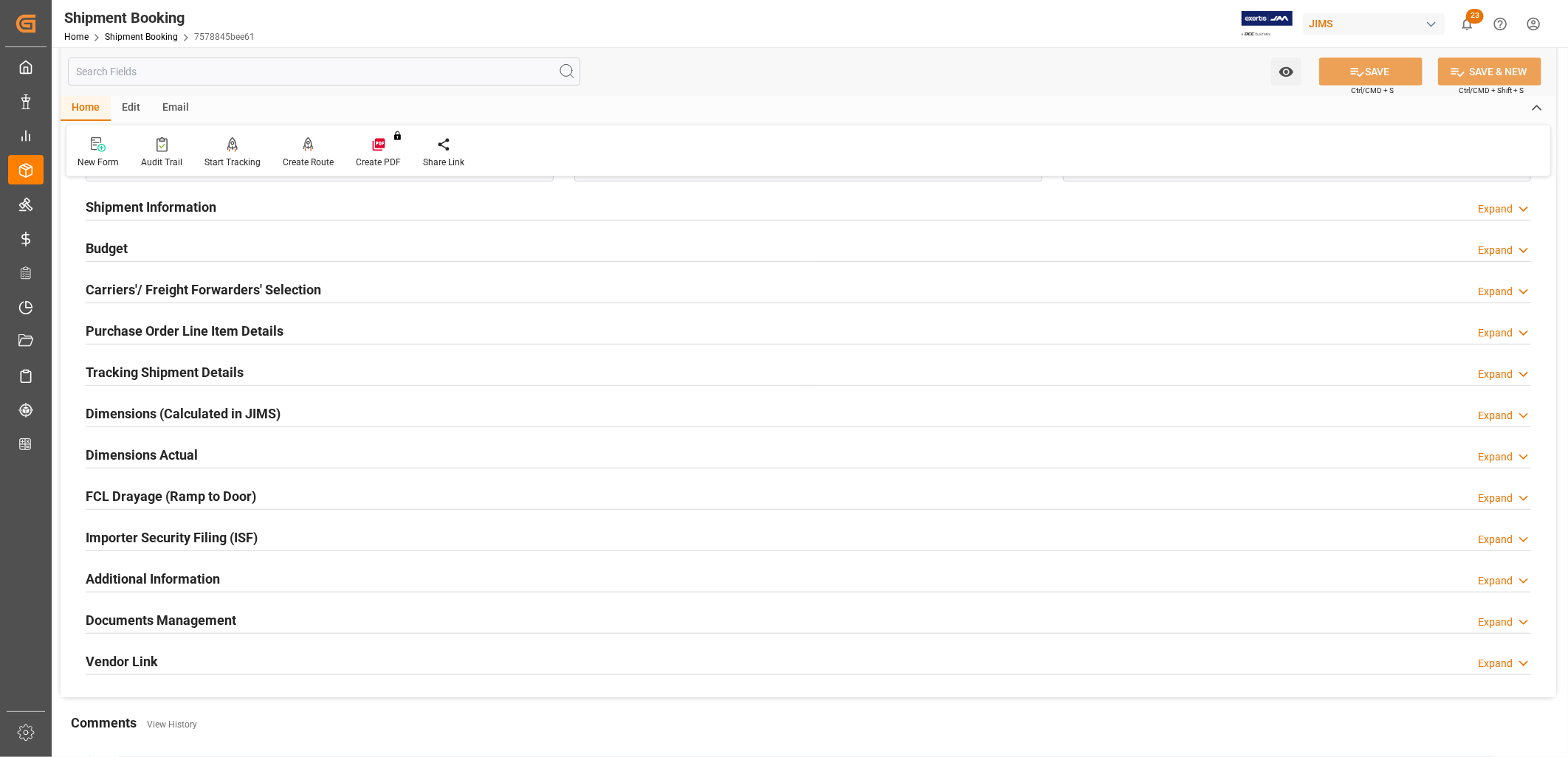
click at [180, 616] on h2 "Documents Management" at bounding box center [161, 620] width 151 height 20
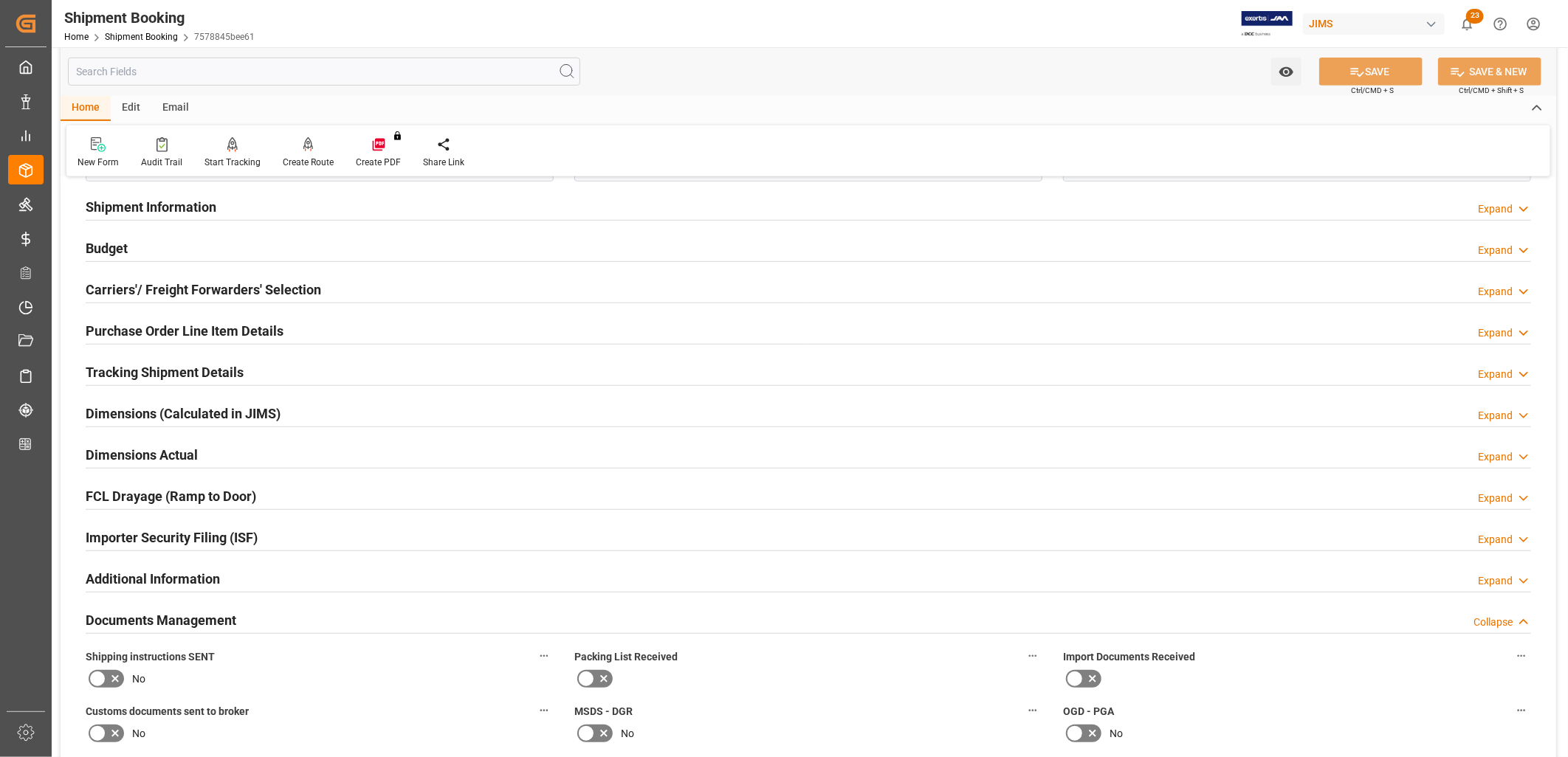
scroll to position [573, 0]
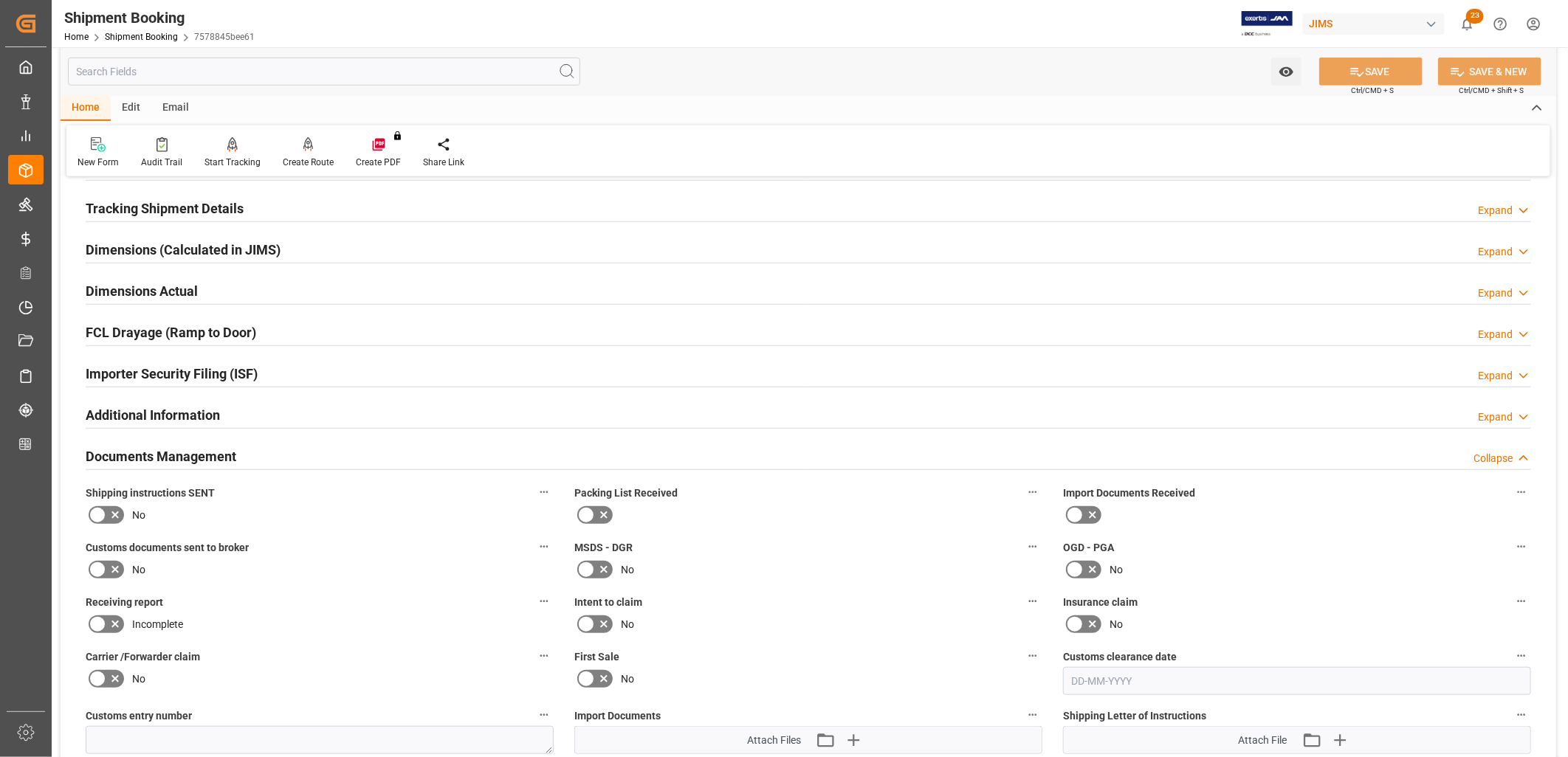
click at [97, 510] on icon at bounding box center [97, 515] width 18 height 18
click at [0, 0] on input "checkbox" at bounding box center [0, 0] width 0 height 0
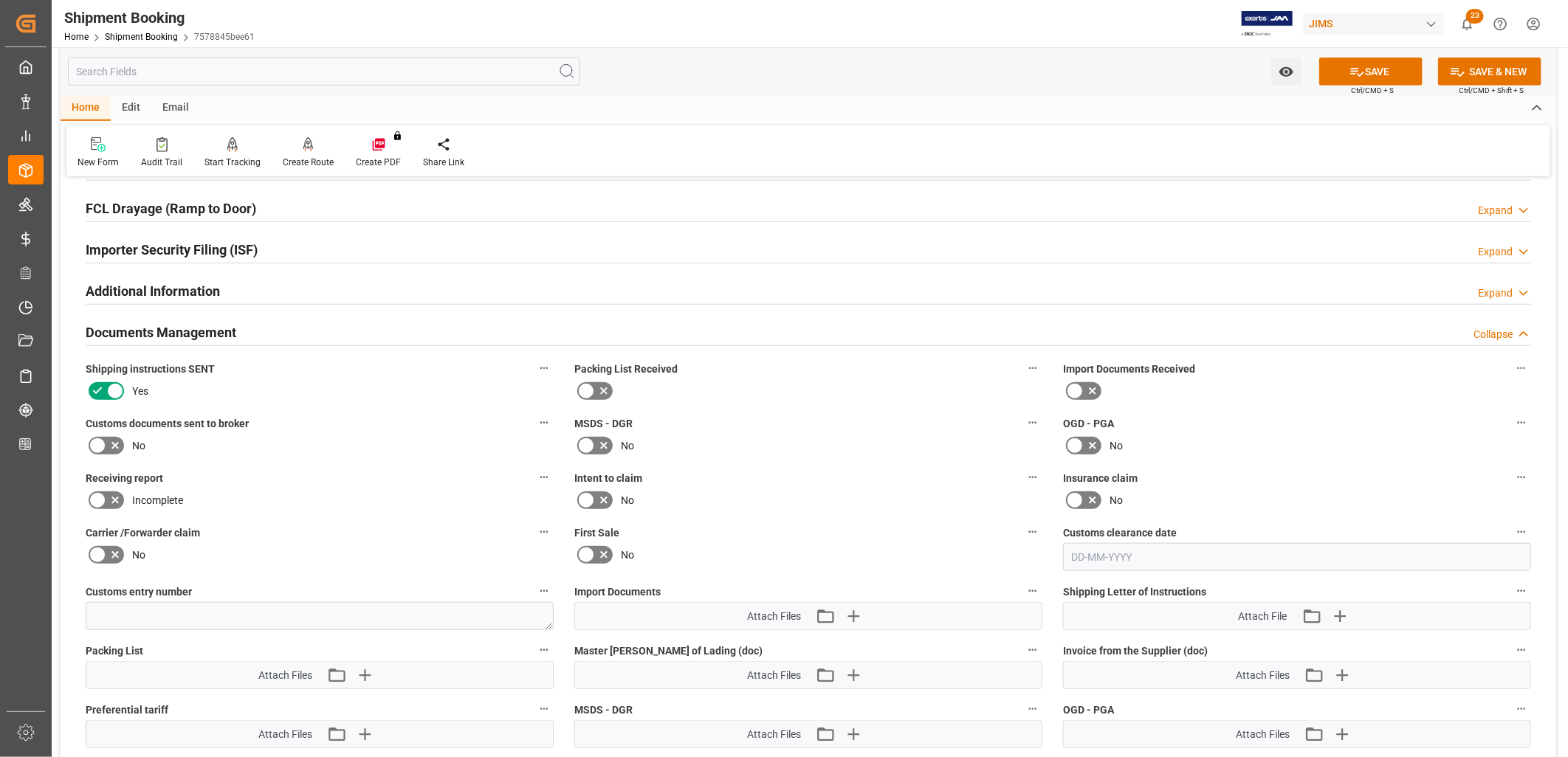
scroll to position [738, 0]
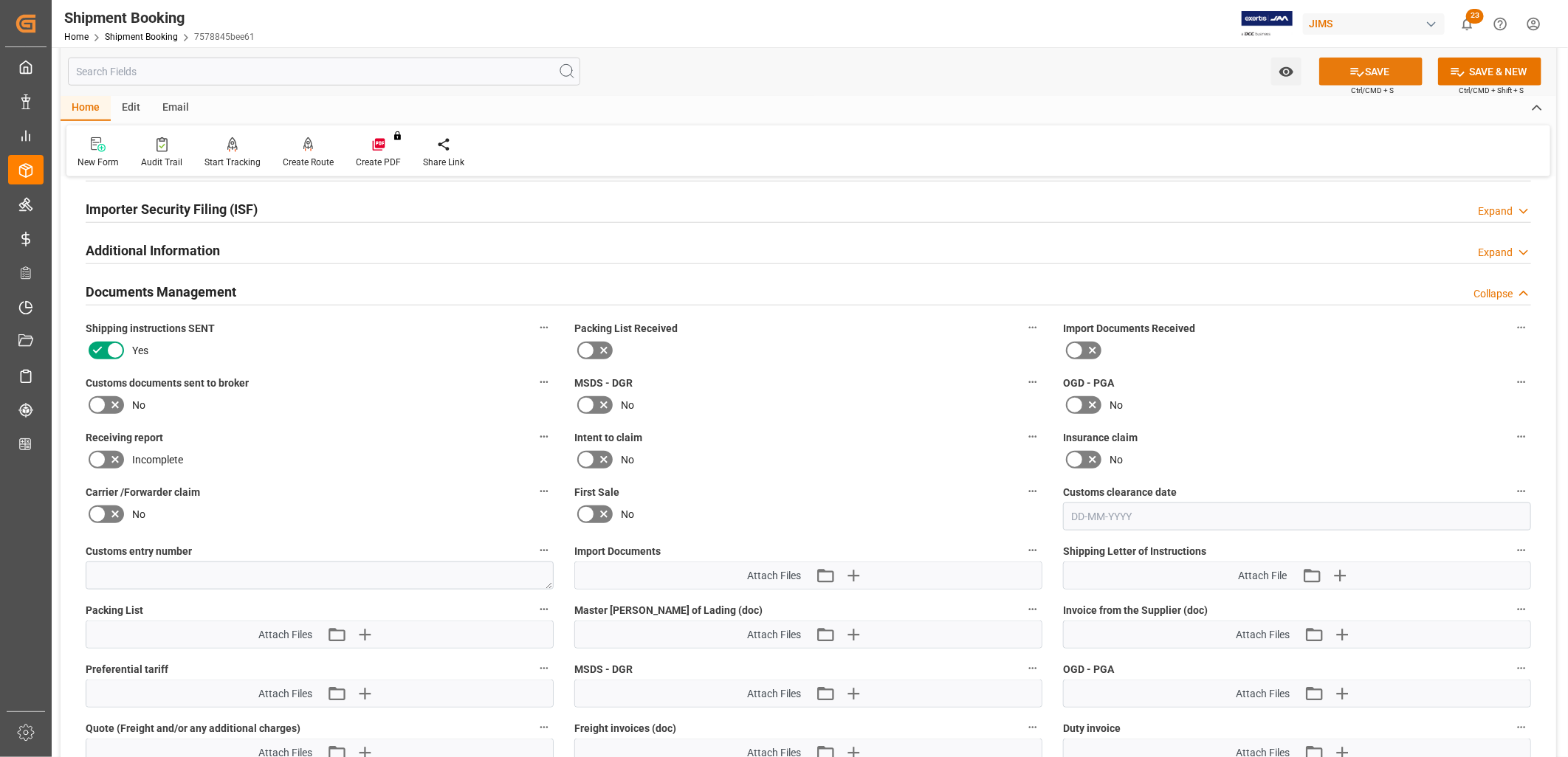
click at [1380, 67] on button "SAVE" at bounding box center [1371, 71] width 103 height 28
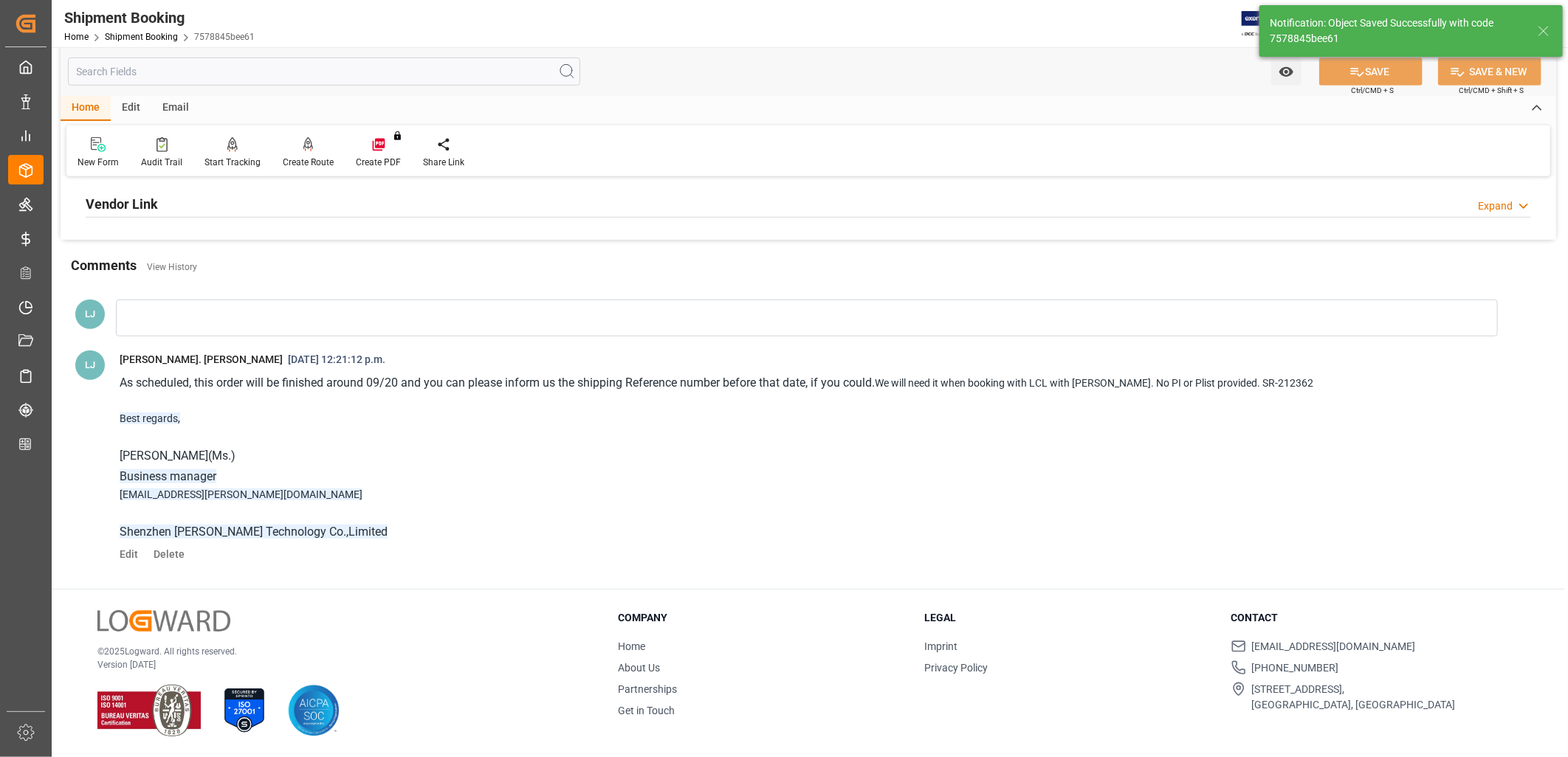
scroll to position [442, 0]
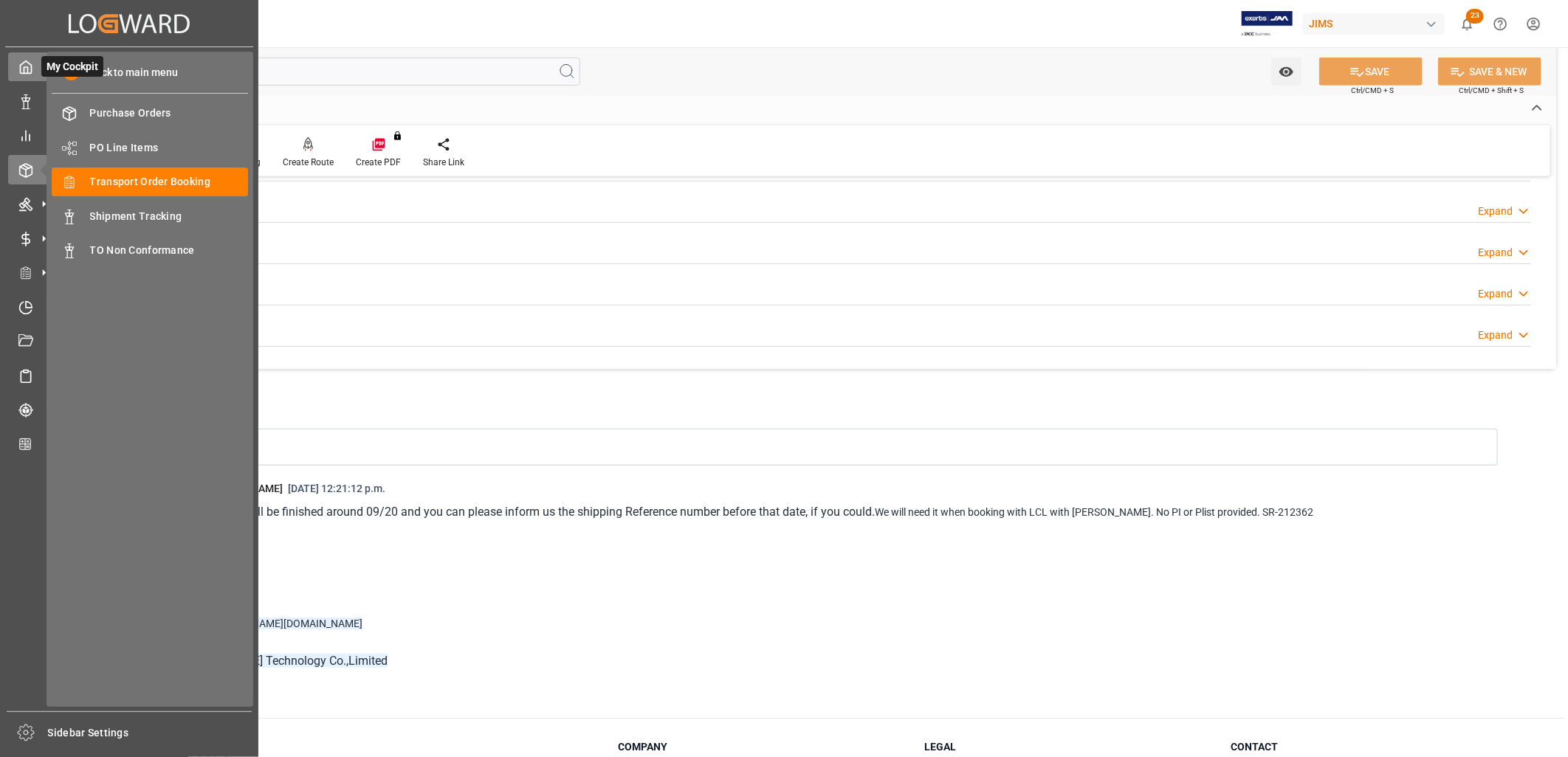
click at [24, 60] on icon at bounding box center [26, 66] width 15 height 15
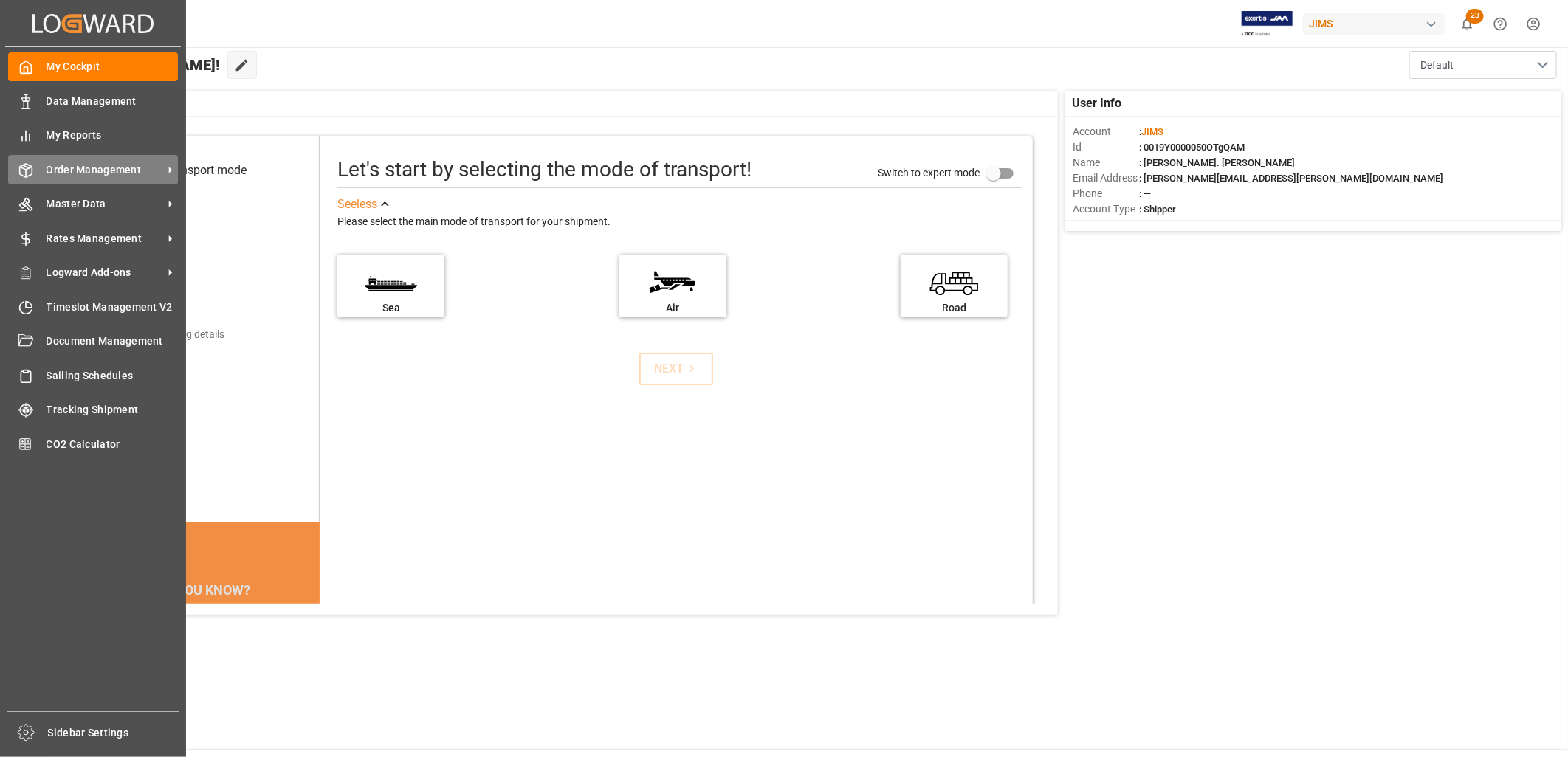
click at [106, 172] on span "Order Management" at bounding box center [105, 171] width 117 height 16
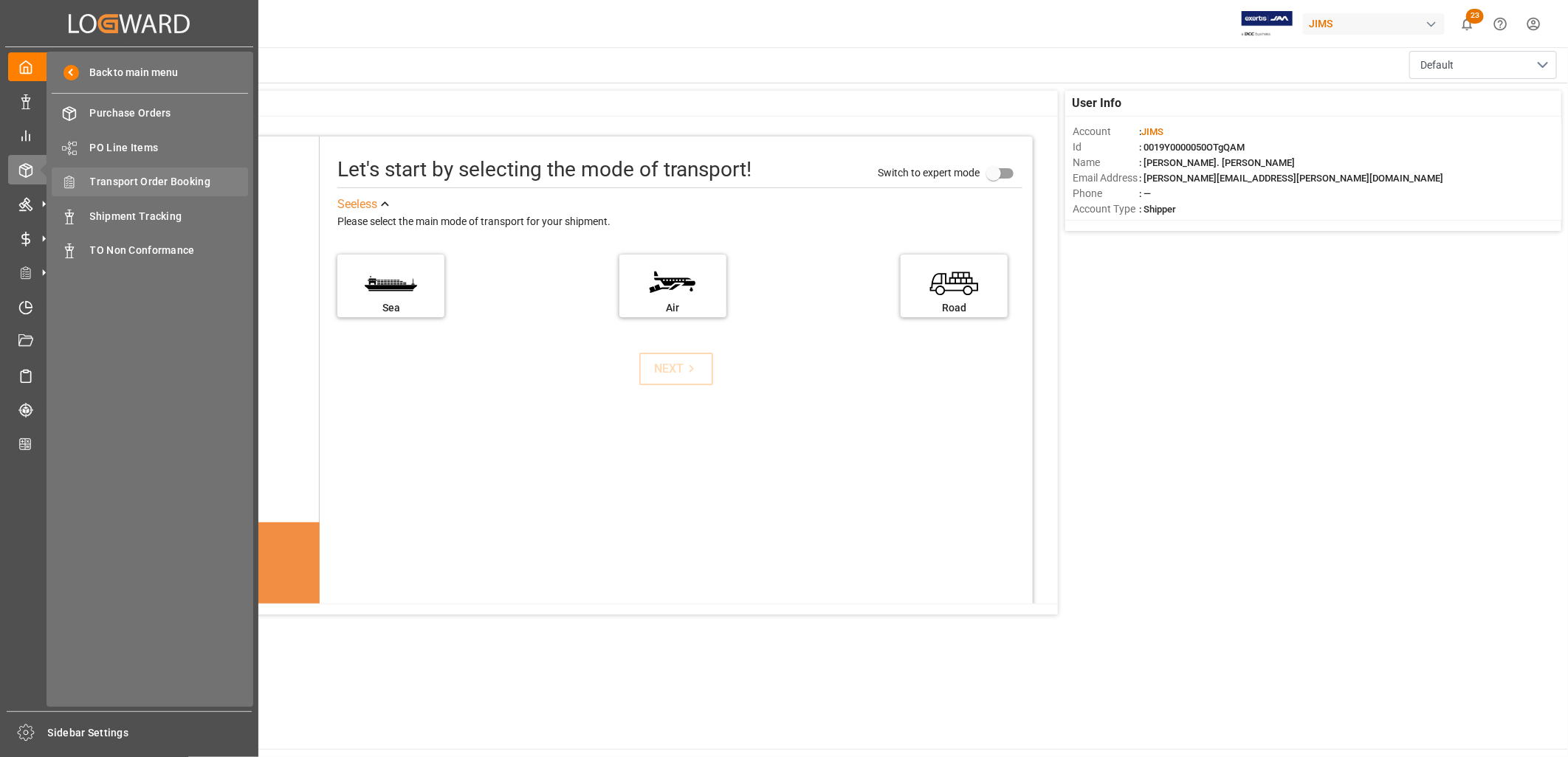
click at [144, 180] on span "Transport Order Booking" at bounding box center [170, 183] width 159 height 16
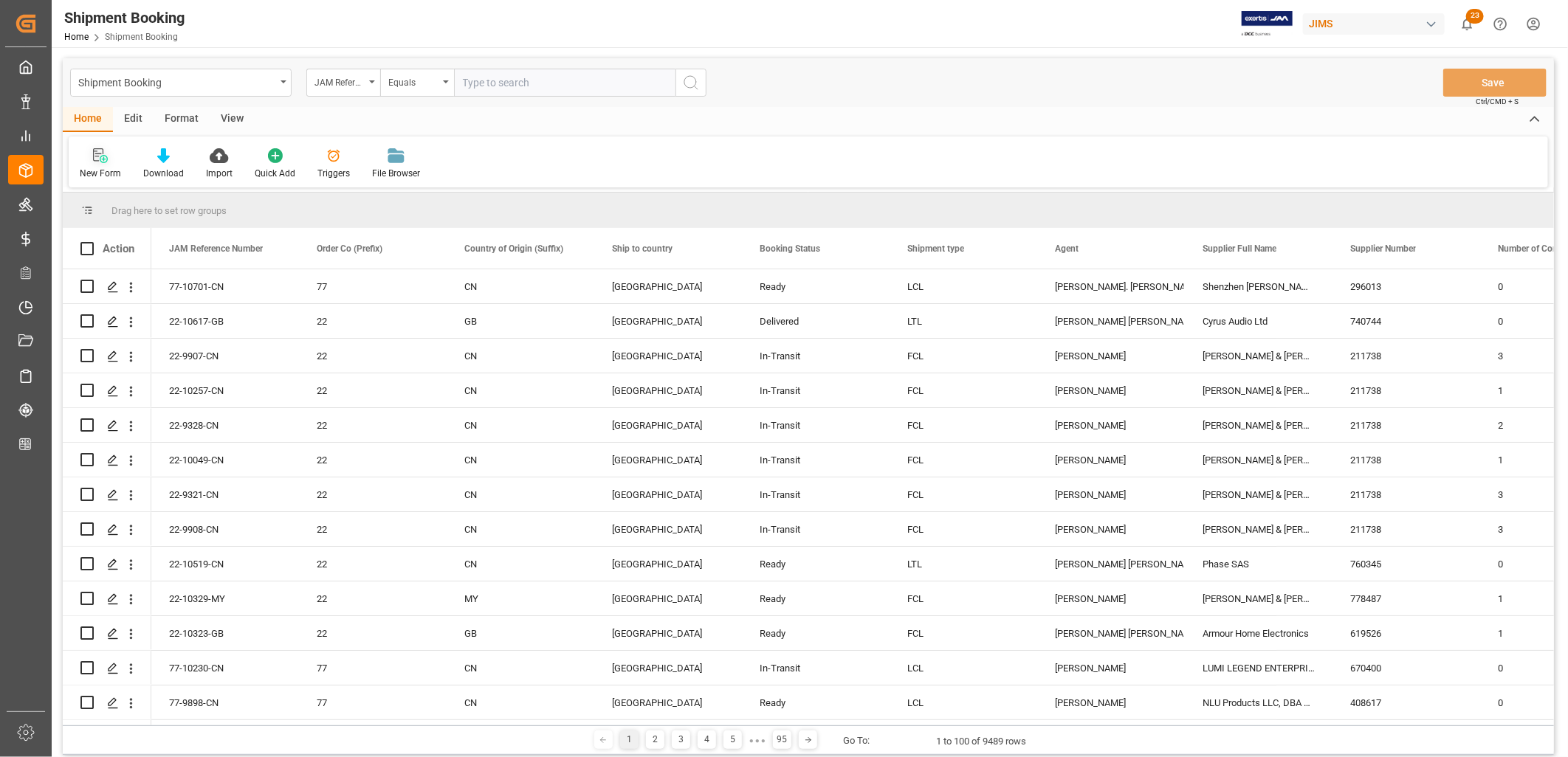
click at [106, 157] on icon at bounding box center [103, 159] width 8 height 8
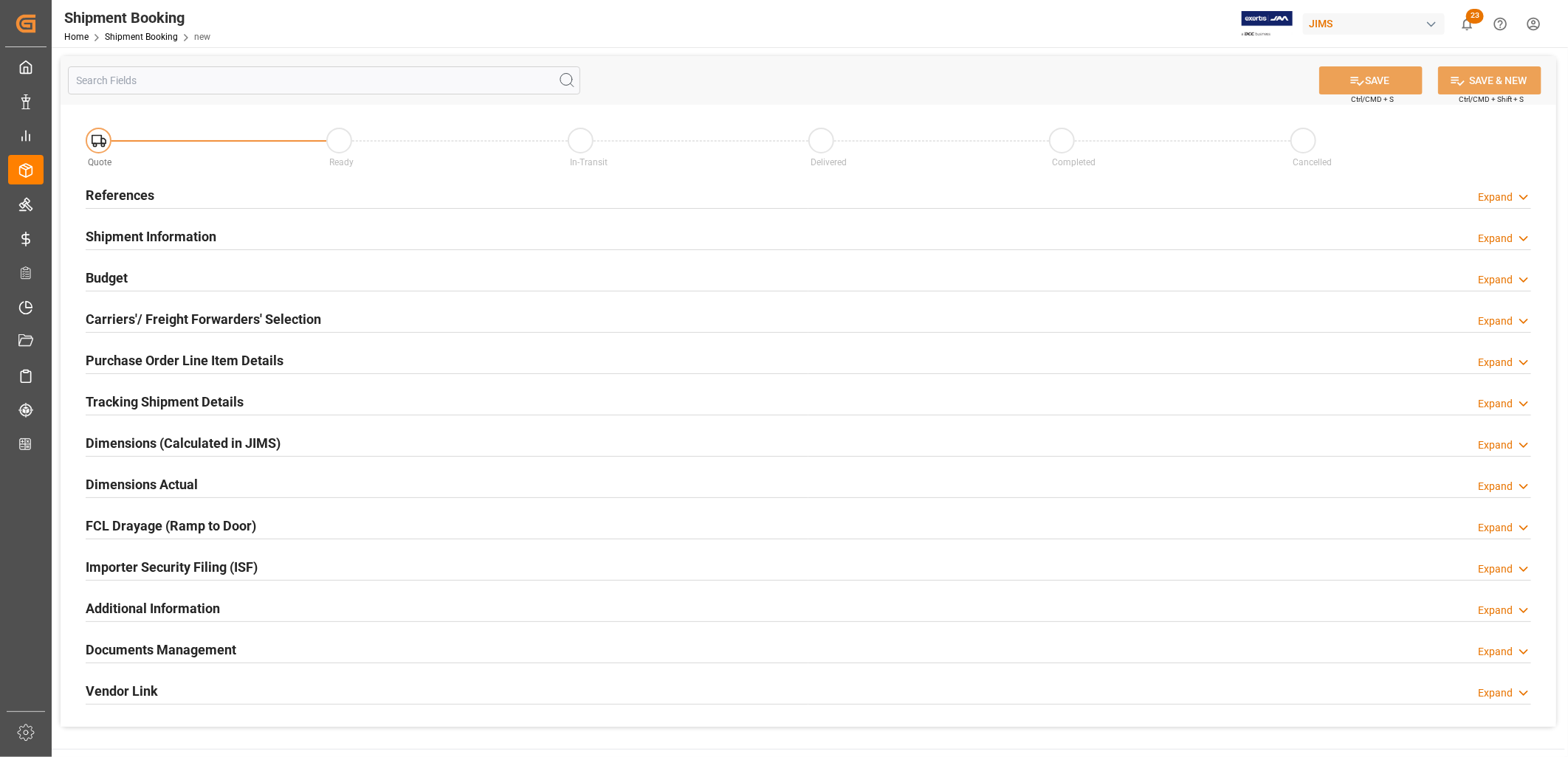
click at [146, 195] on h2 "References" at bounding box center [119, 195] width 68 height 20
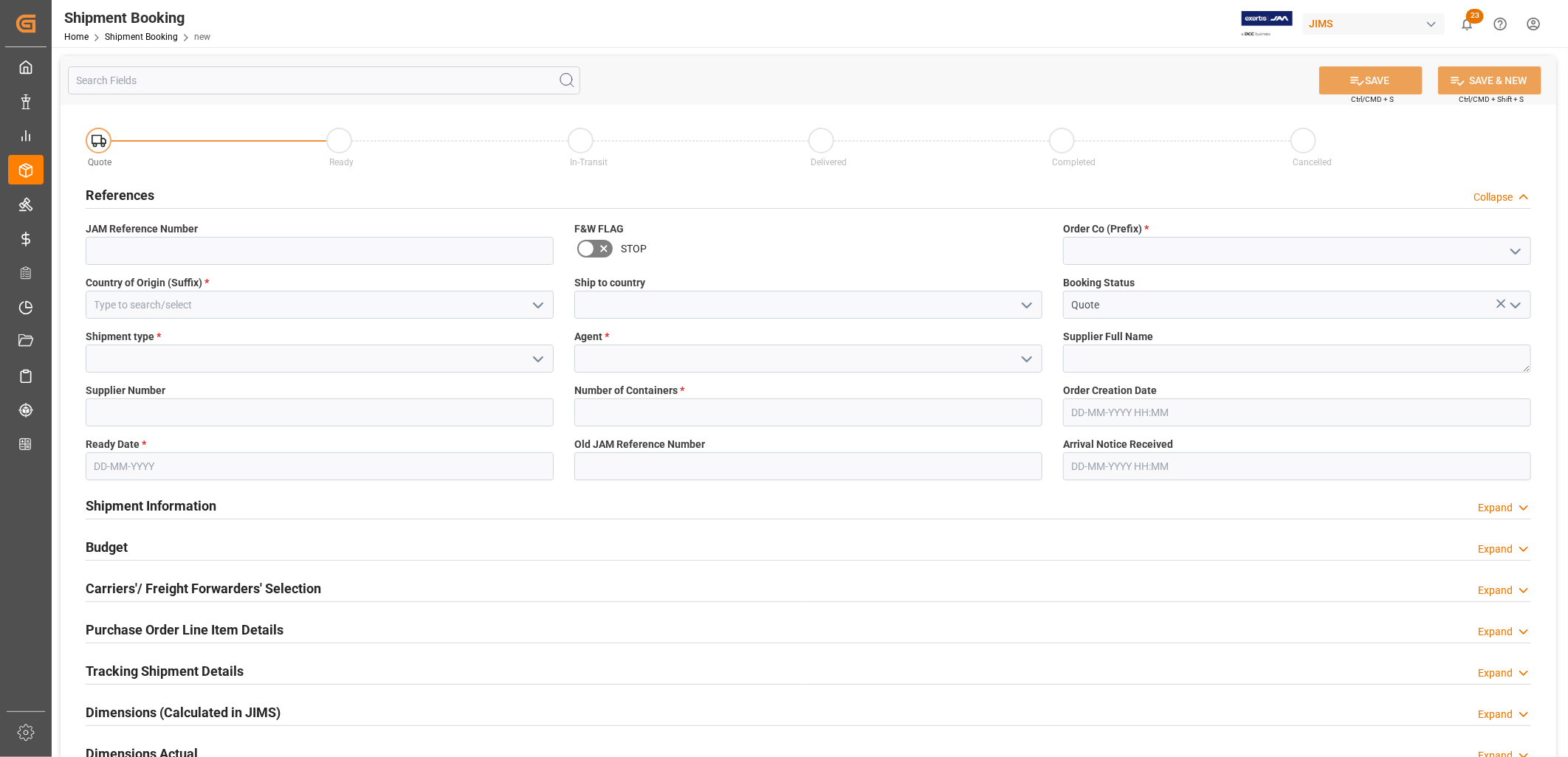
click at [1517, 249] on icon "open menu" at bounding box center [1515, 252] width 18 height 18
click at [1079, 285] on div "22" at bounding box center [1297, 283] width 466 height 33
type input "22"
click at [1029, 303] on icon "open menu" at bounding box center [1027, 306] width 18 height 18
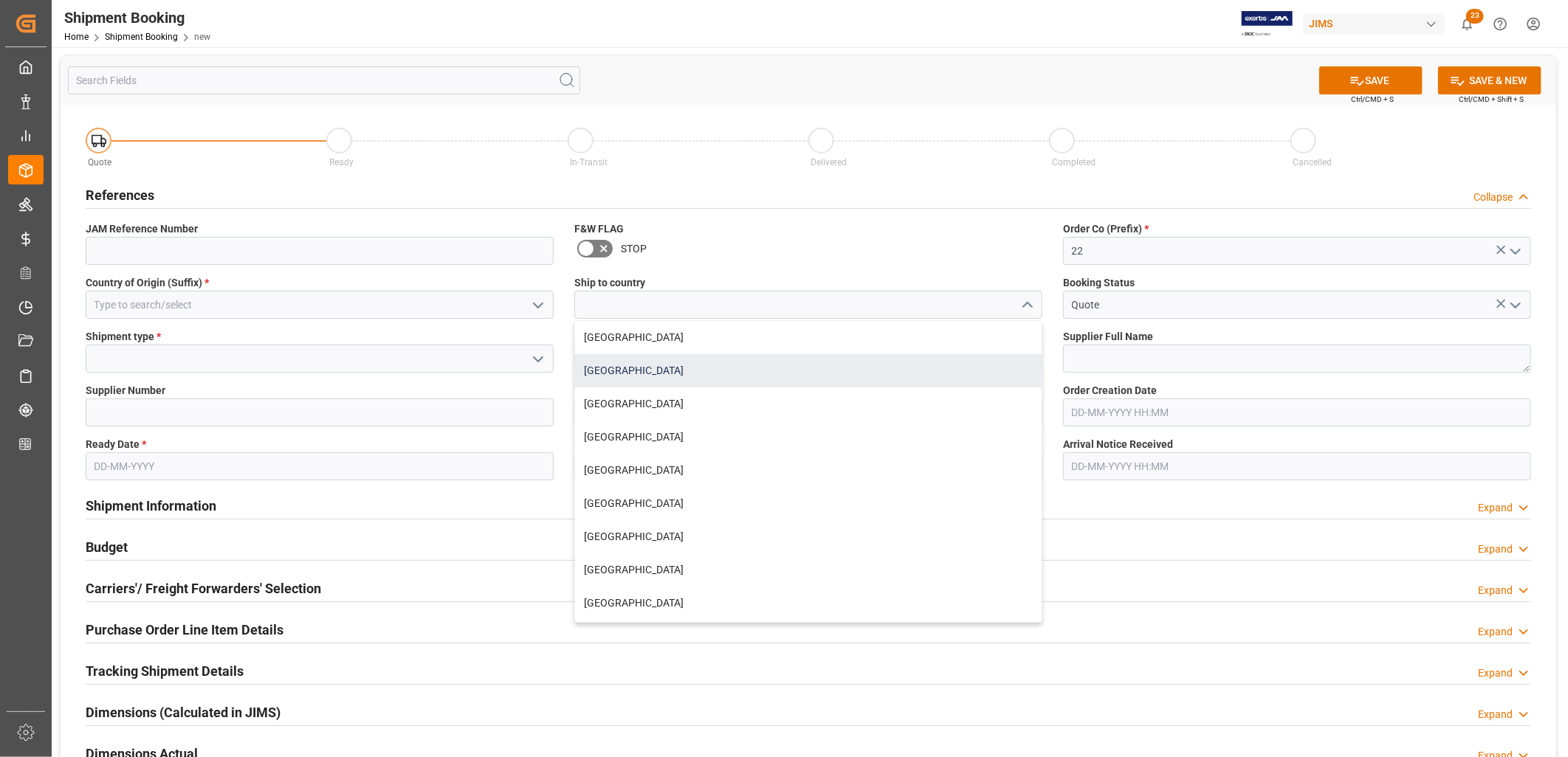
click at [644, 370] on div "[GEOGRAPHIC_DATA]" at bounding box center [808, 370] width 466 height 33
type input "[GEOGRAPHIC_DATA]"
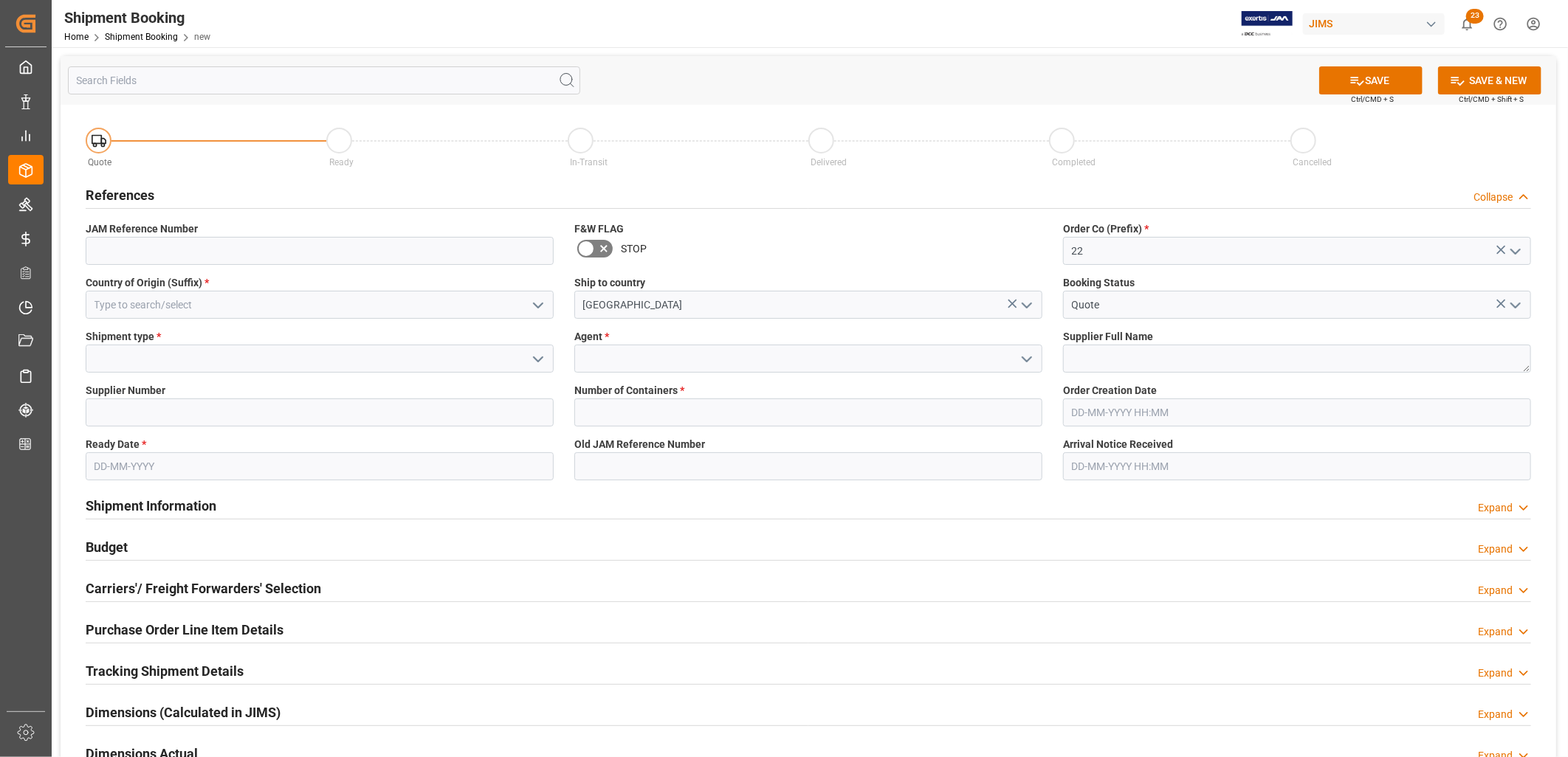
click at [538, 355] on icon "open menu" at bounding box center [538, 359] width 18 height 18
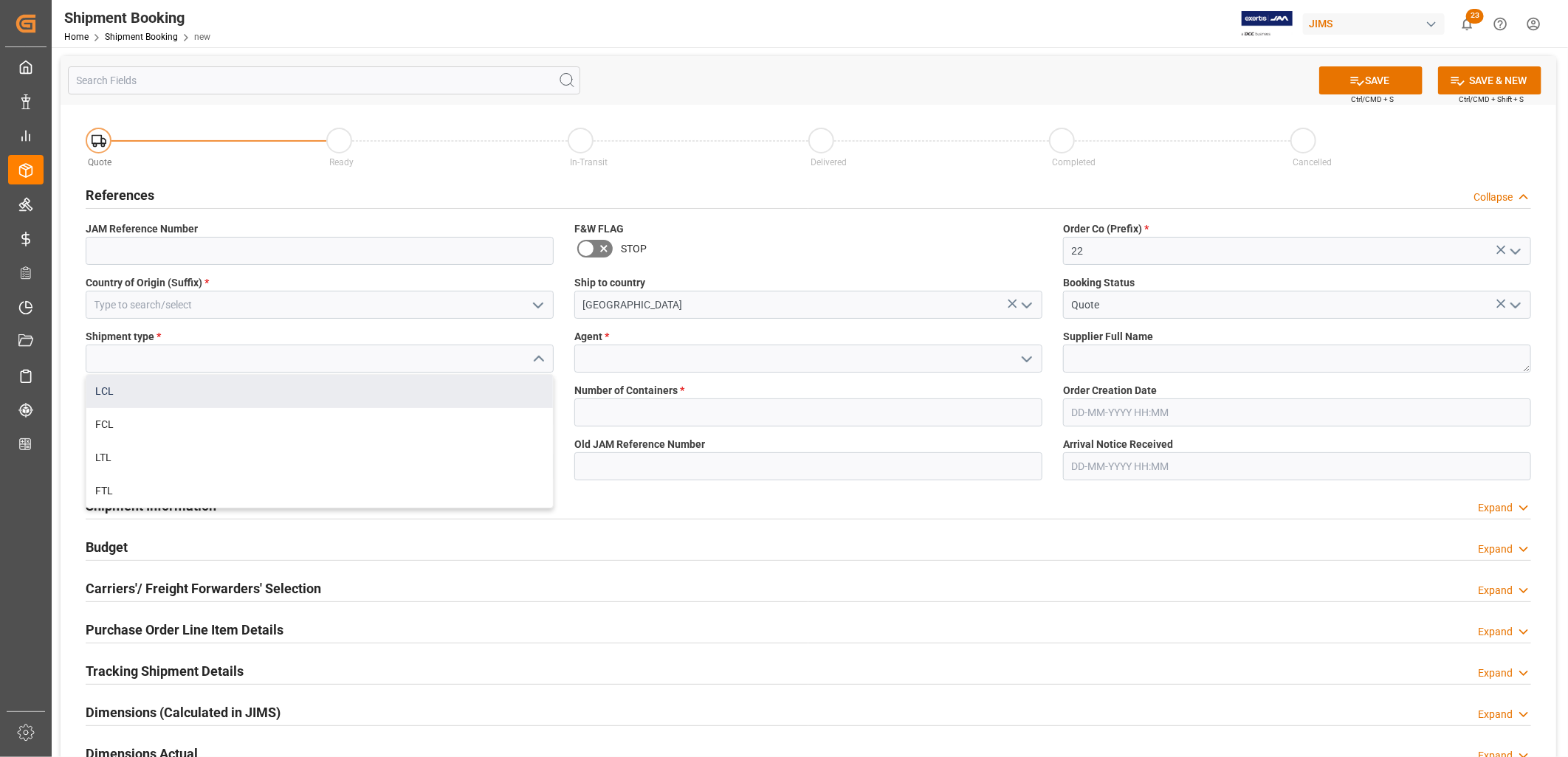
click at [102, 389] on div "LCL" at bounding box center [320, 391] width 466 height 33
type input "LCL"
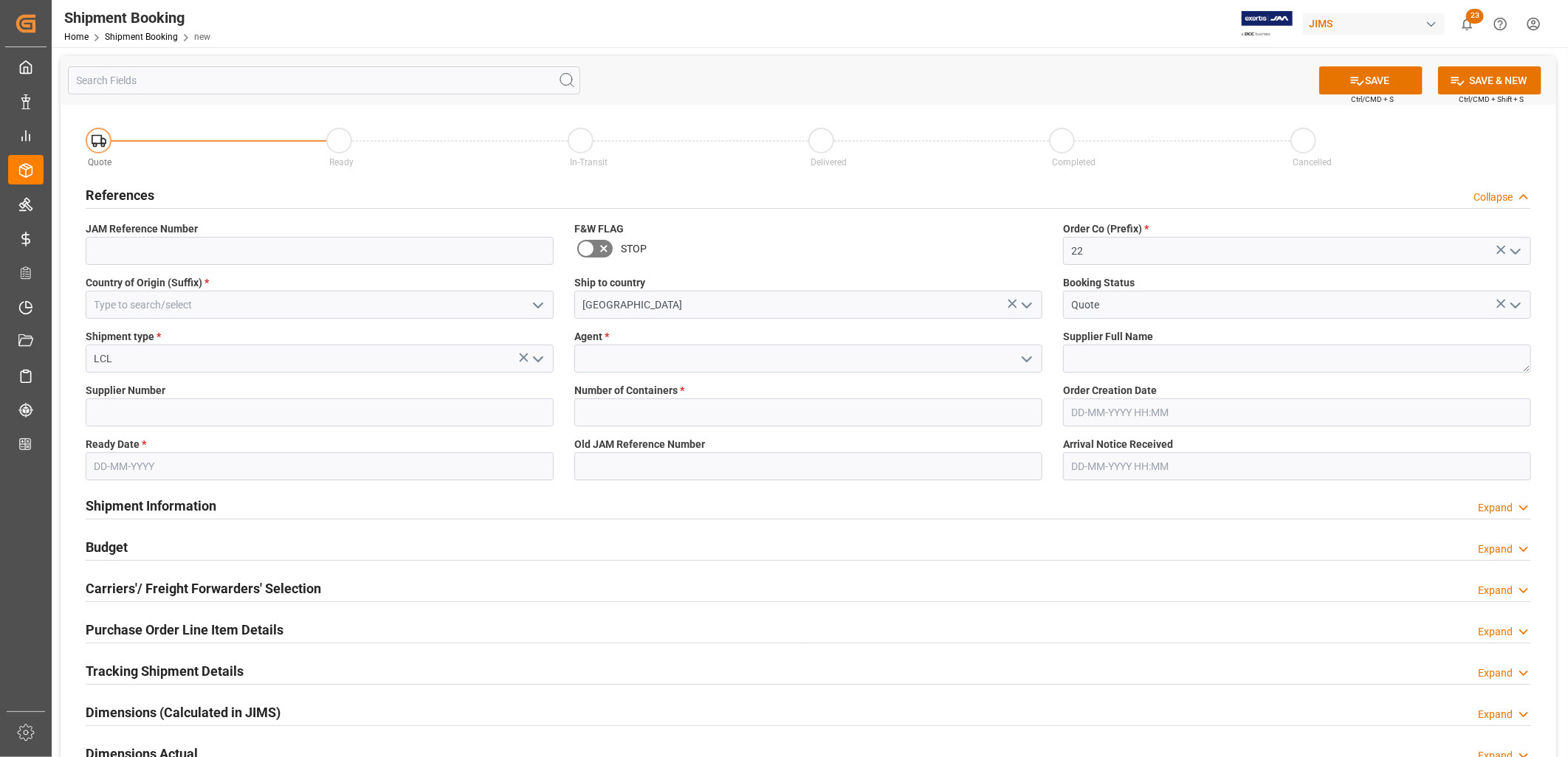
click at [1022, 359] on icon "open menu" at bounding box center [1027, 359] width 18 height 18
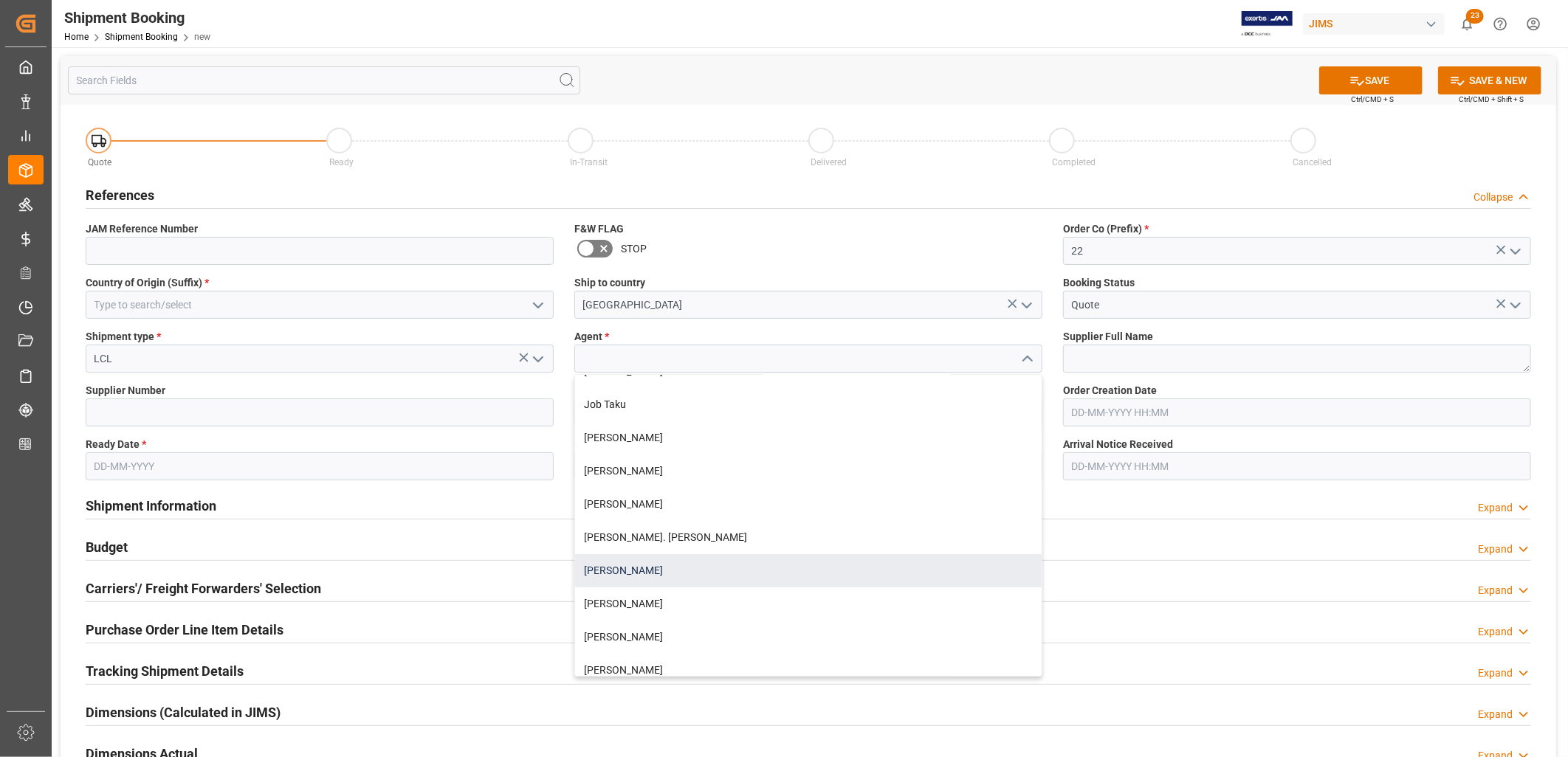
scroll to position [410, 0]
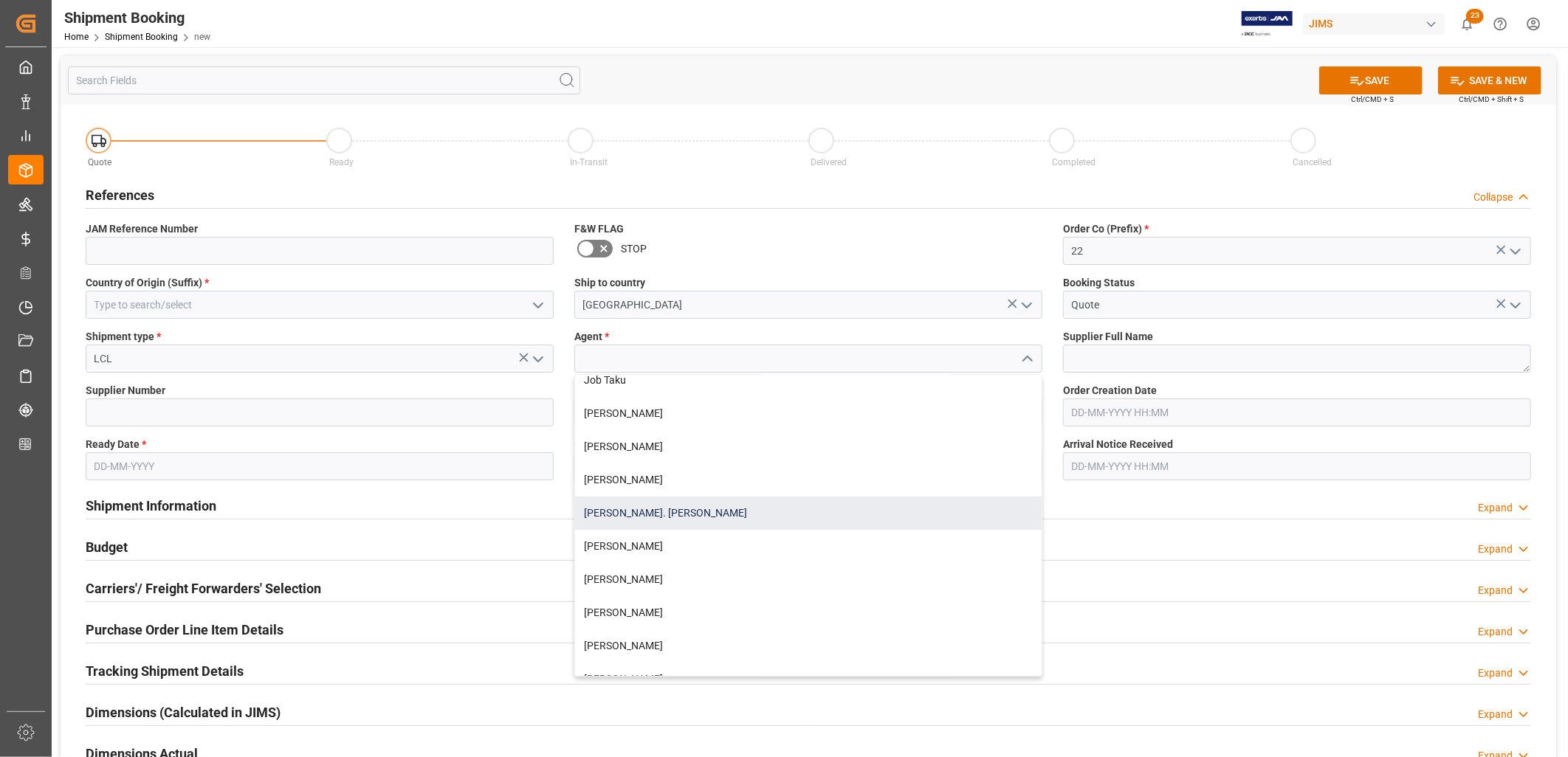
click at [636, 510] on div "[PERSON_NAME]. [PERSON_NAME]" at bounding box center [808, 513] width 466 height 33
type input "[PERSON_NAME]. [PERSON_NAME]"
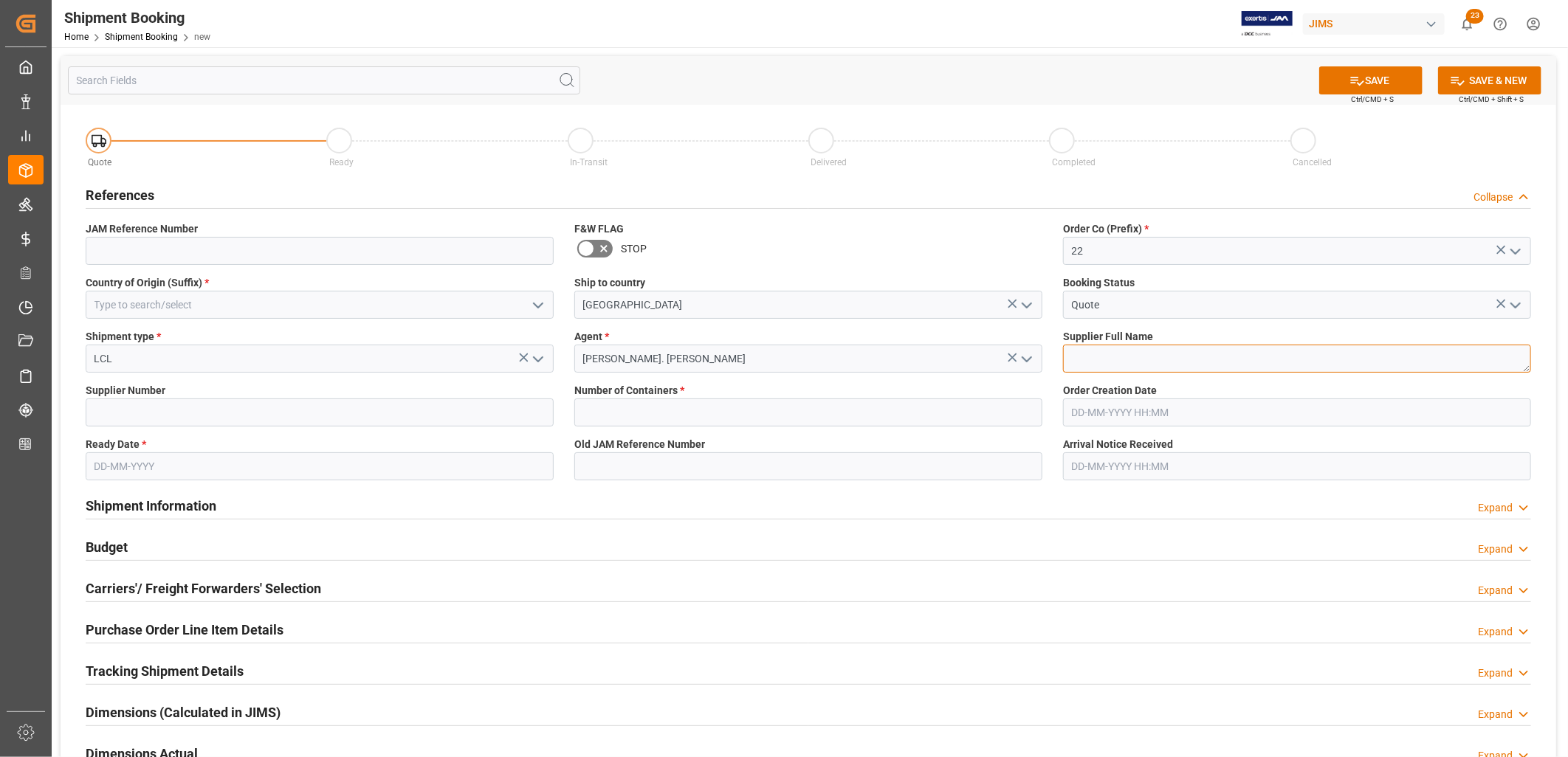
click at [1085, 360] on textarea at bounding box center [1297, 358] width 468 height 28
type textarea "Cortek Corporation Indonesia"
click at [144, 414] on input at bounding box center [320, 413] width 468 height 28
type input "382886"
click at [592, 411] on input "text" at bounding box center [809, 413] width 468 height 28
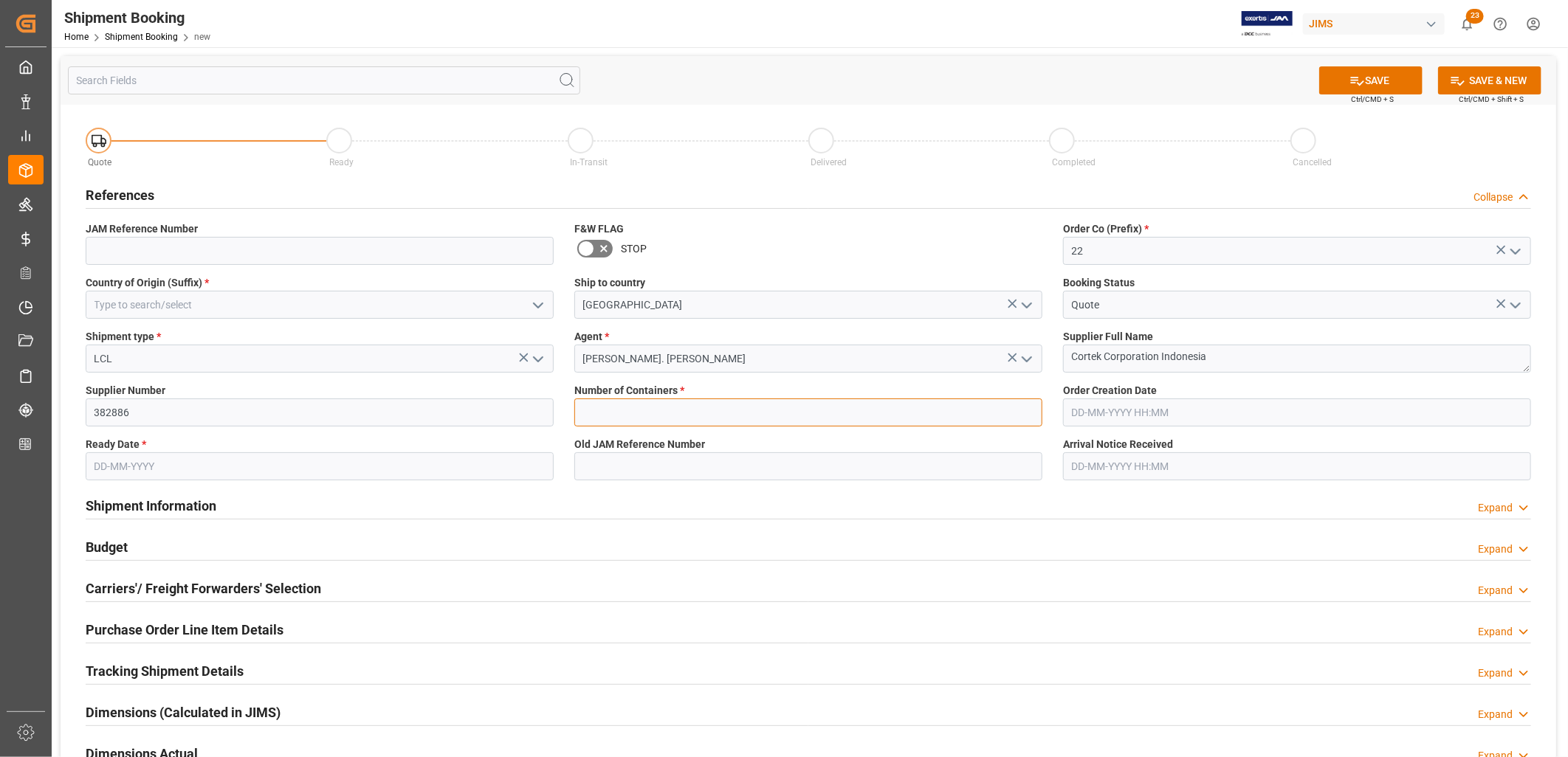
type input "0"
type input "CN"
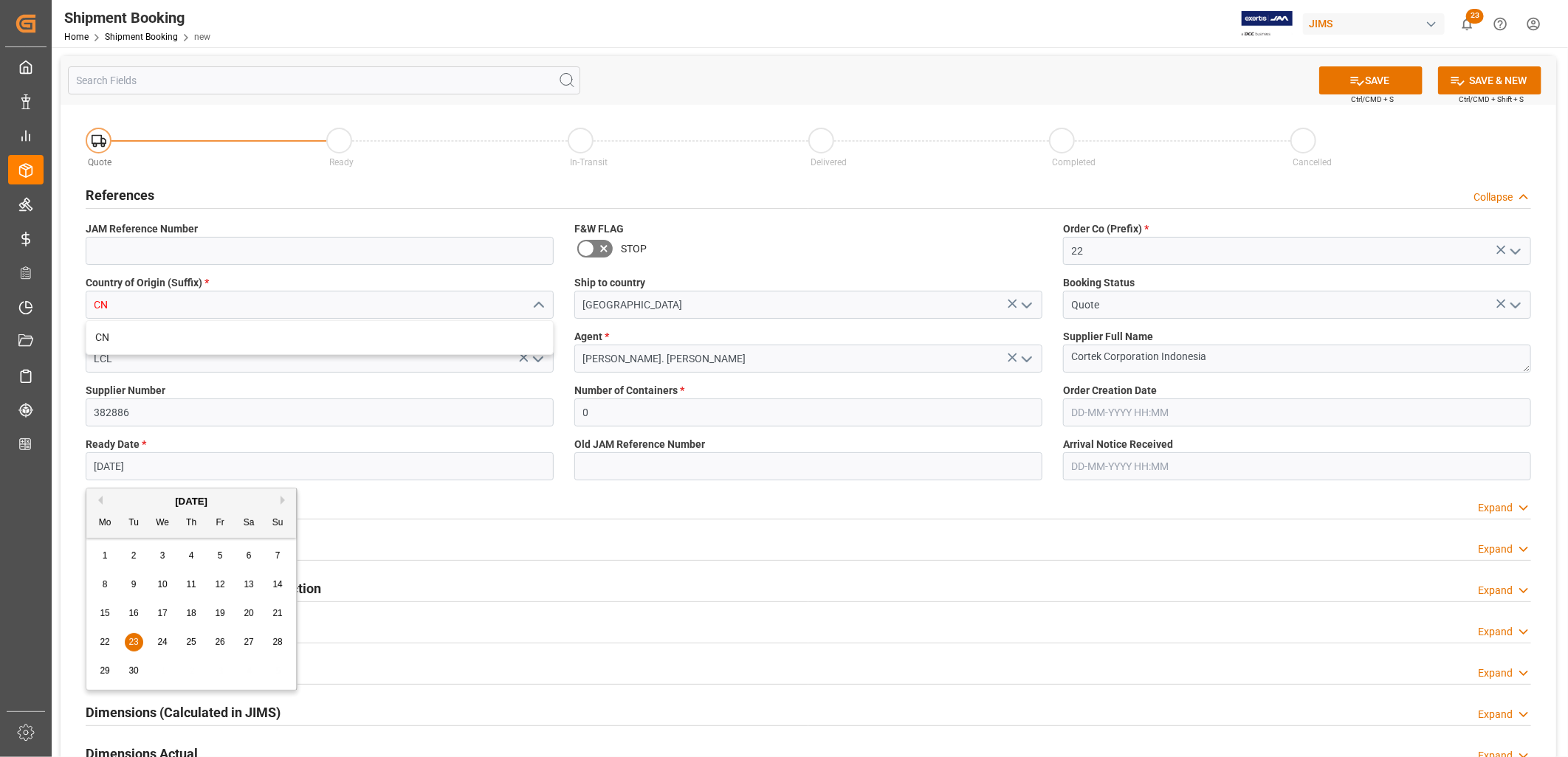
click at [166, 468] on input "23-09-2025" at bounding box center [320, 466] width 468 height 28
click at [129, 555] on div "2" at bounding box center [134, 557] width 19 height 18
type input "[DATE]"
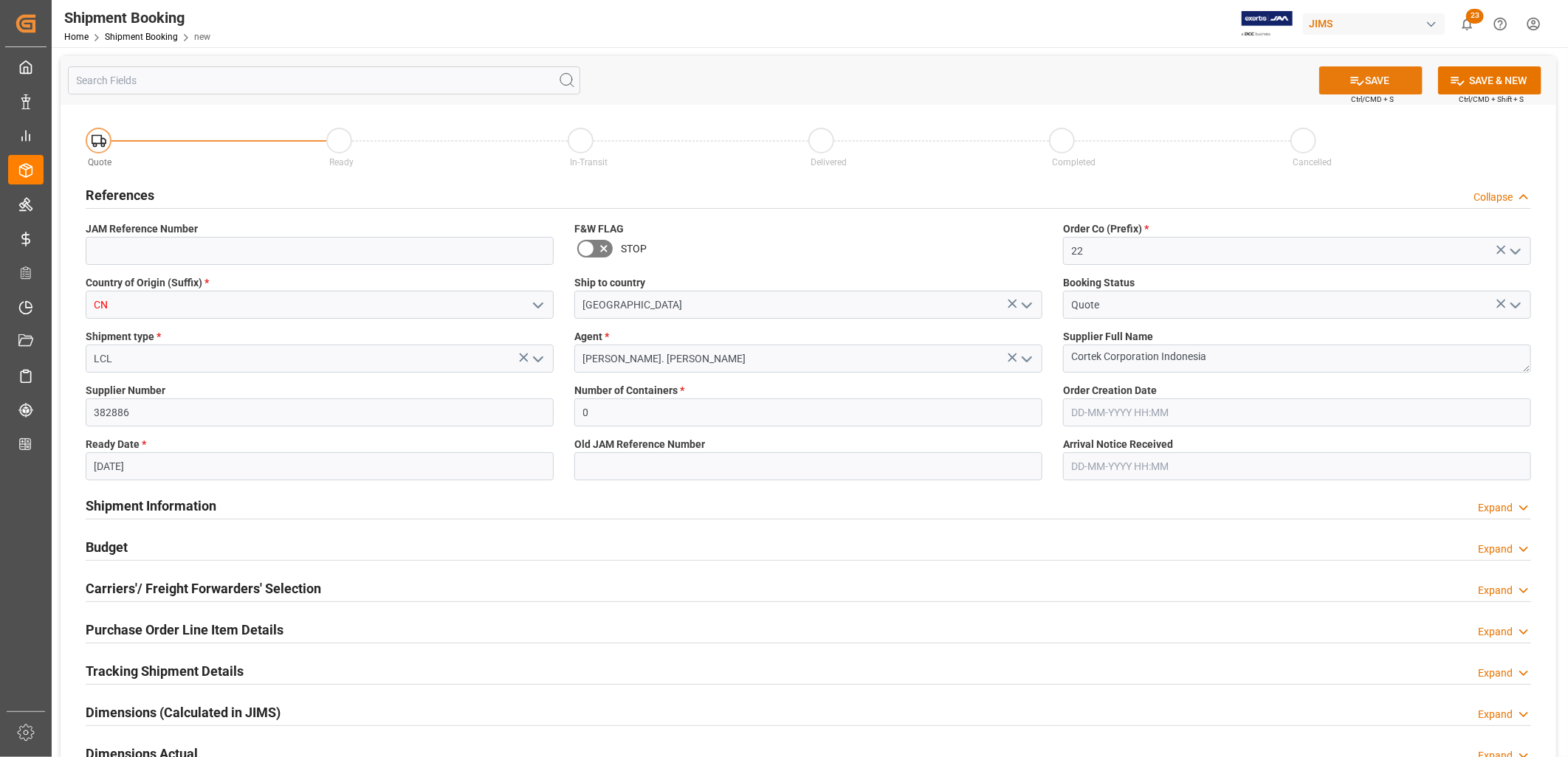
click at [1381, 77] on button "SAVE" at bounding box center [1371, 80] width 103 height 28
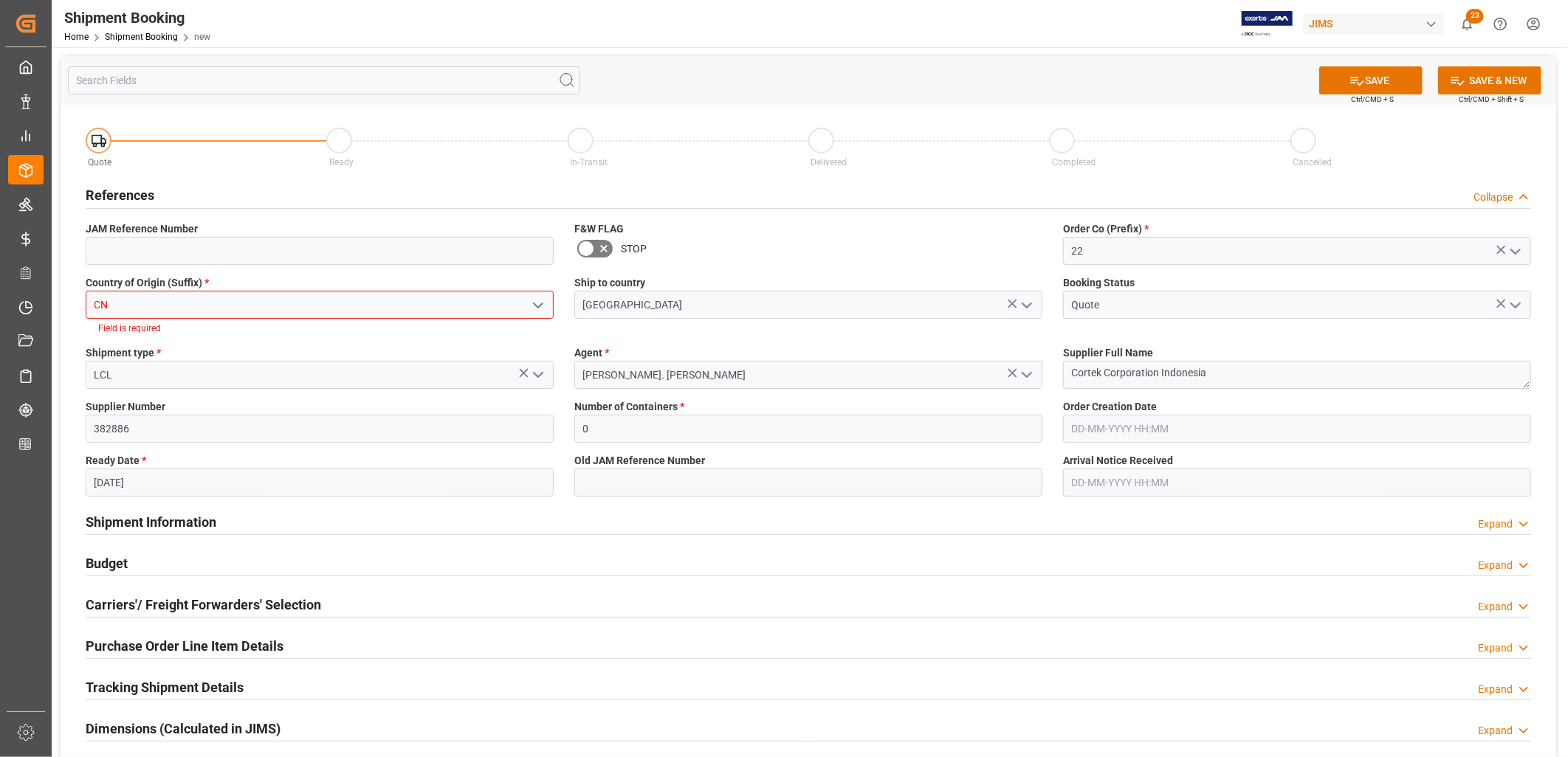
click at [161, 313] on input "CN" at bounding box center [320, 305] width 468 height 28
type input "C"
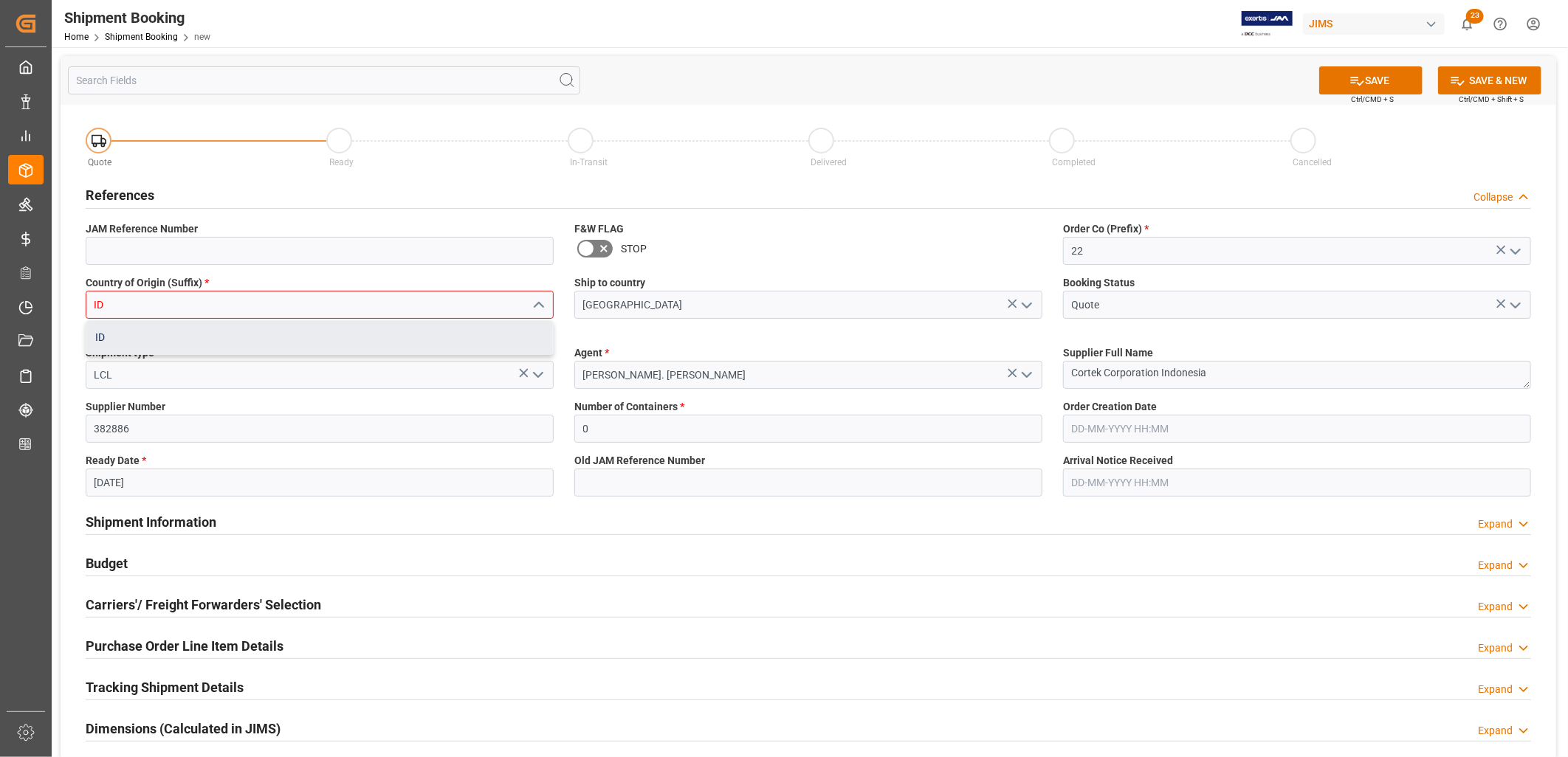
click at [101, 338] on div "ID" at bounding box center [320, 337] width 466 height 33
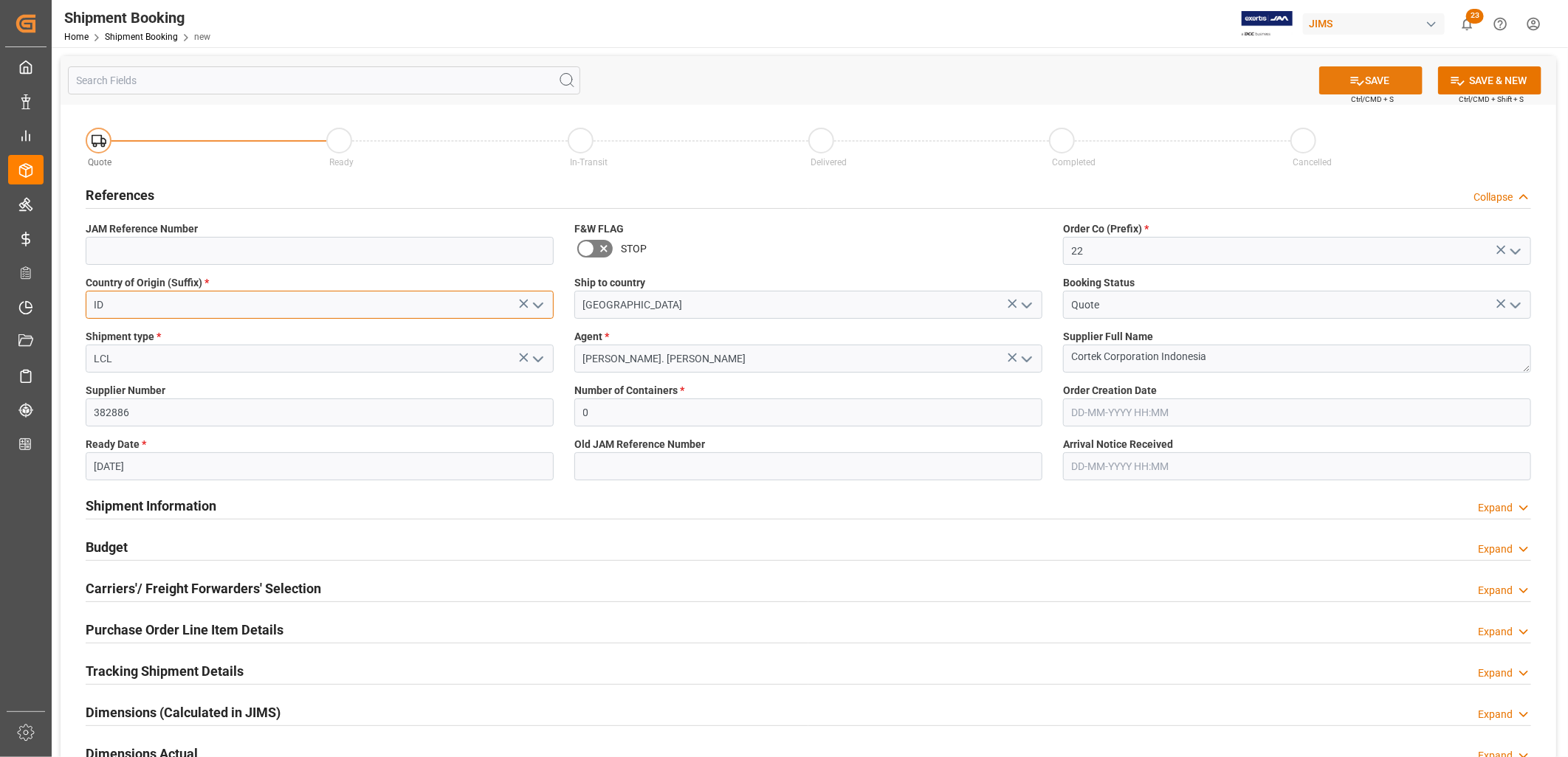
type input "ID"
click at [1383, 72] on button "SAVE" at bounding box center [1371, 80] width 103 height 28
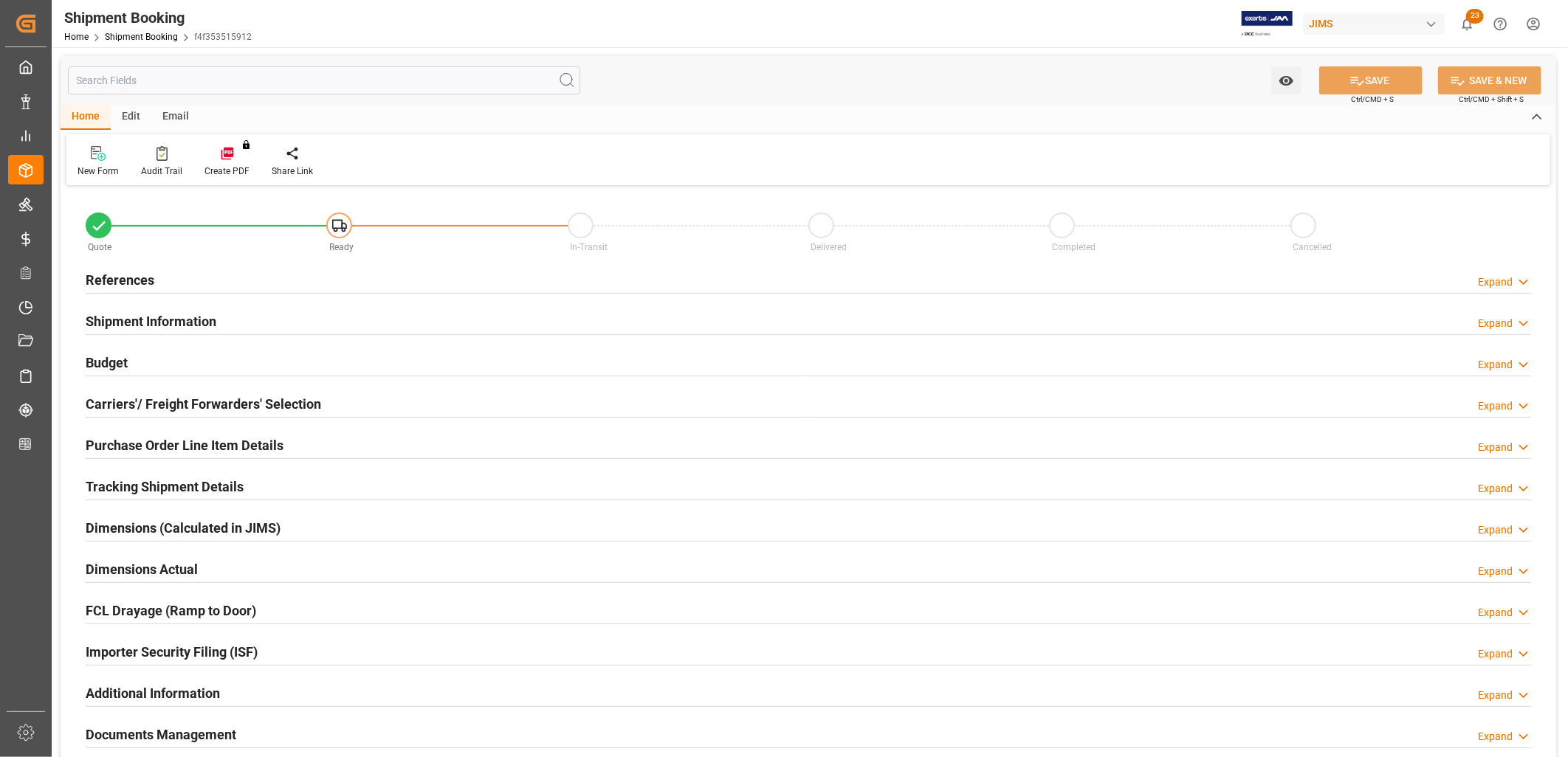
type input "0"
type input "[DATE]"
click at [122, 275] on h2 "References" at bounding box center [119, 280] width 68 height 20
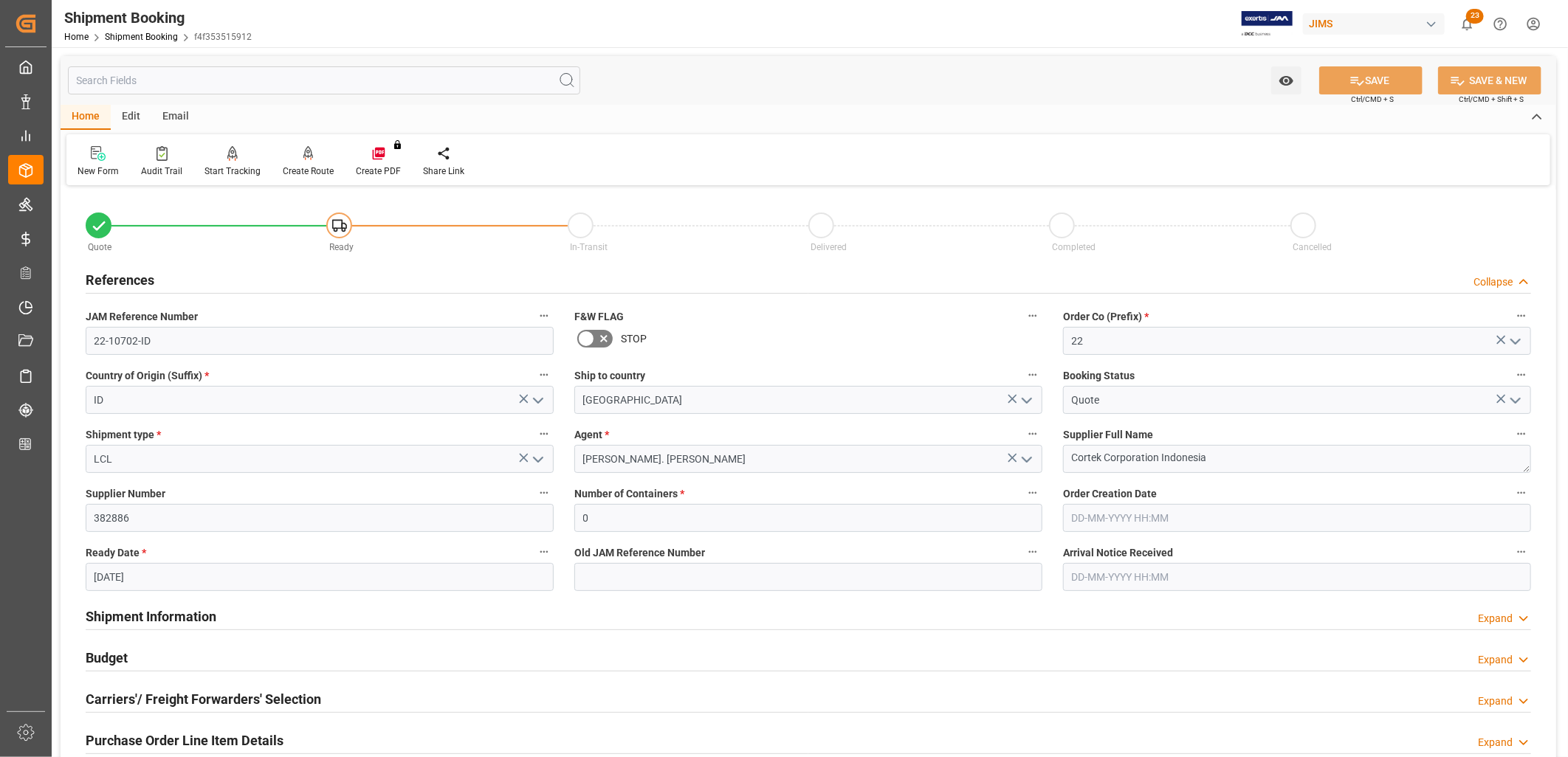
click at [536, 453] on icon "open menu" at bounding box center [538, 459] width 18 height 18
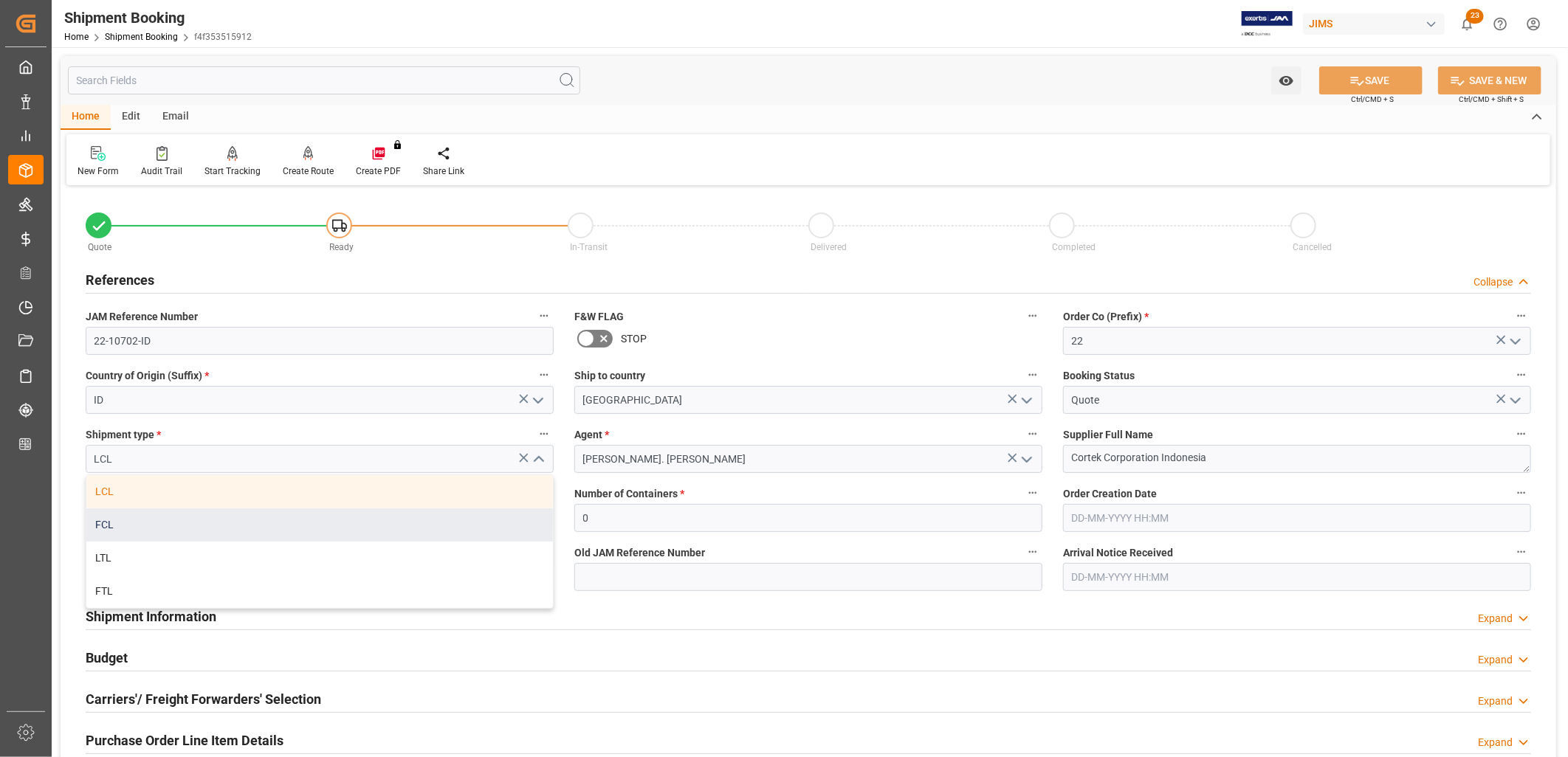
click at [106, 525] on div "FCL" at bounding box center [320, 525] width 466 height 33
type input "FCL"
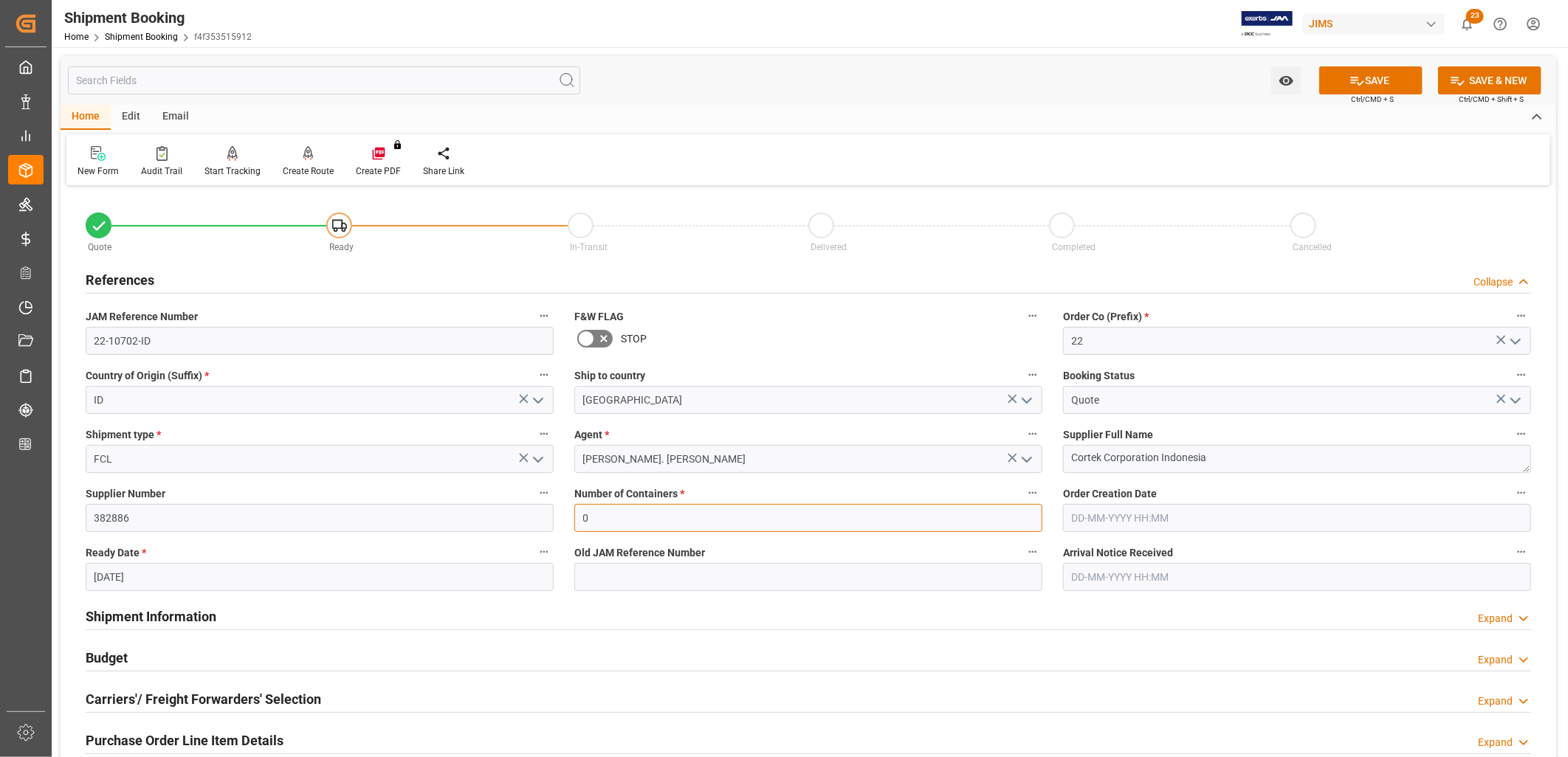
click at [868, 514] on input "0" at bounding box center [809, 518] width 468 height 28
drag, startPoint x: 592, startPoint y: 526, endPoint x: 570, endPoint y: 515, distance: 24.6
click at [570, 515] on div "Number of Containers * 0" at bounding box center [808, 508] width 488 height 60
type input "1"
click at [1382, 79] on button "SAVE" at bounding box center [1371, 80] width 103 height 28
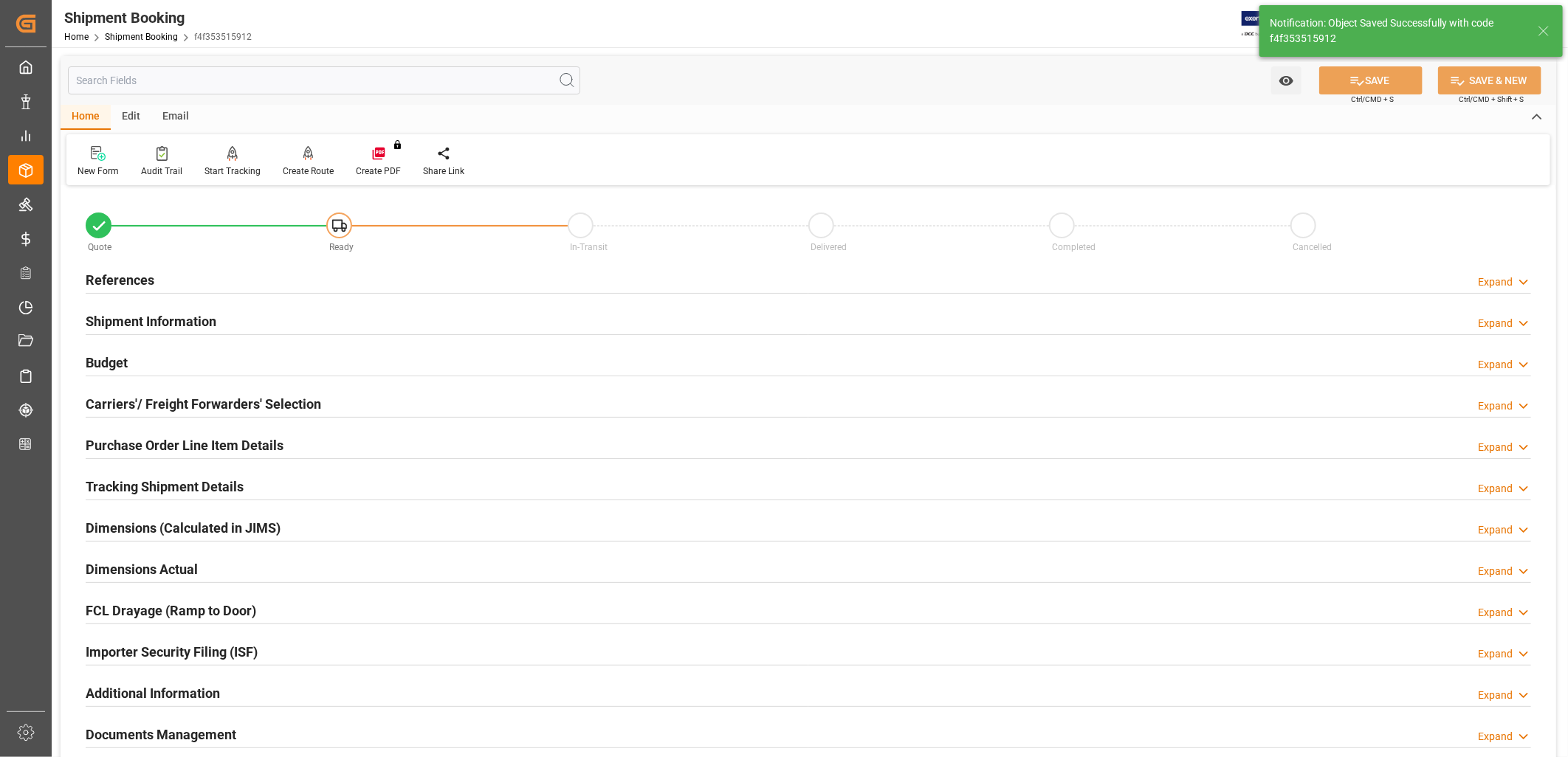
type input "Ready"
click at [114, 281] on h2 "References" at bounding box center [119, 280] width 68 height 20
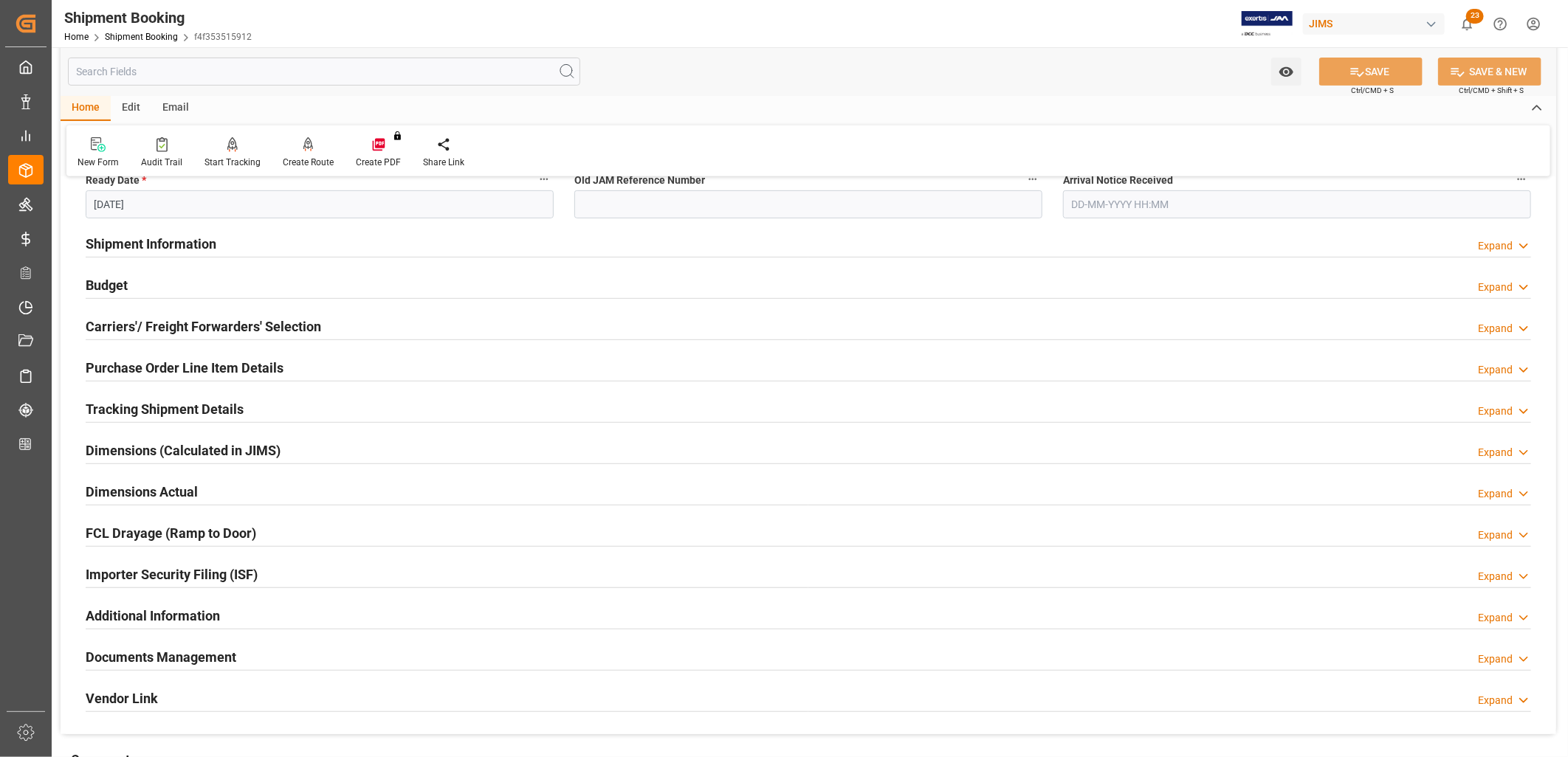
scroll to position [491, 0]
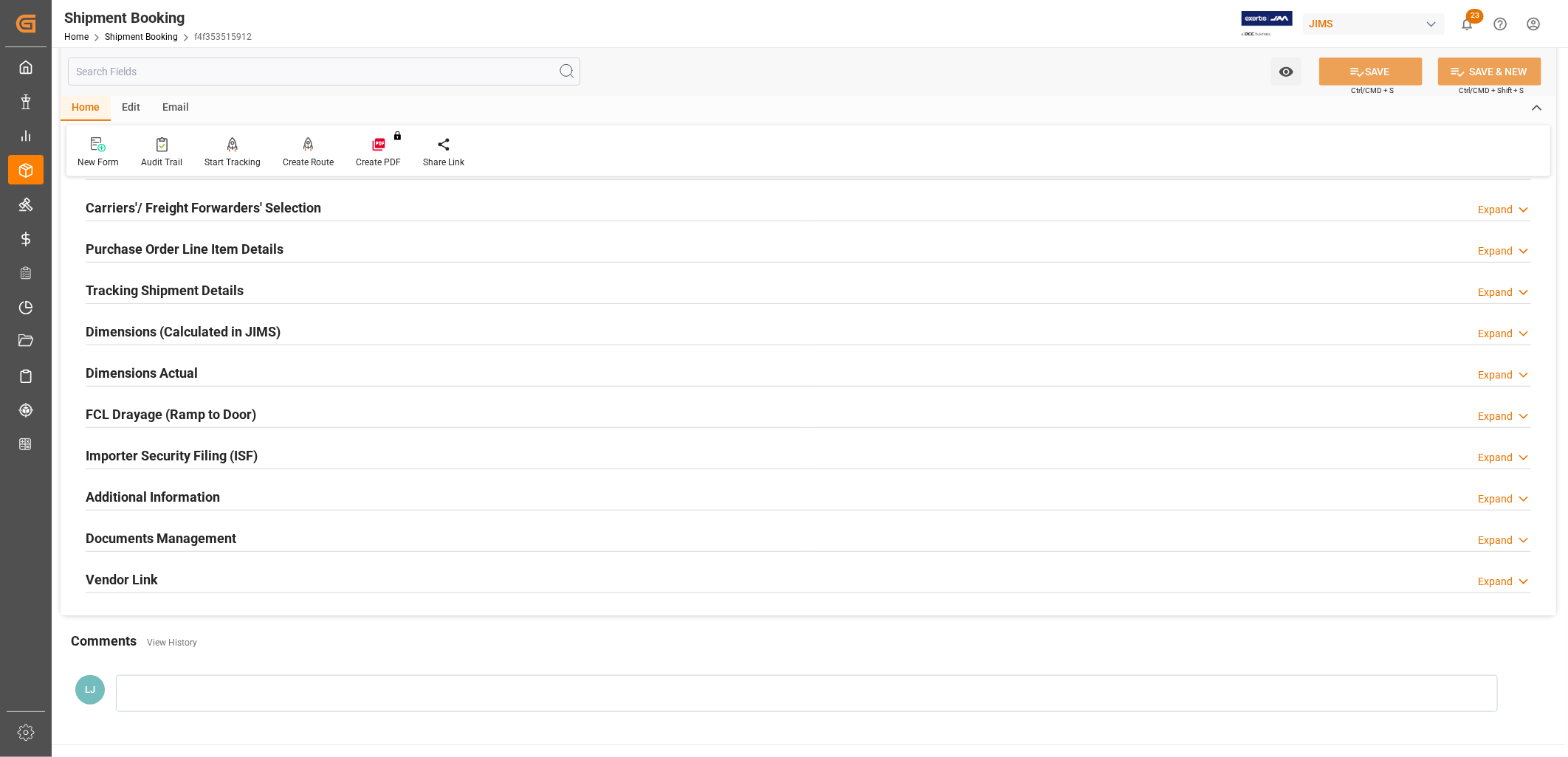
click at [195, 528] on div "Documents Management" at bounding box center [161, 537] width 151 height 28
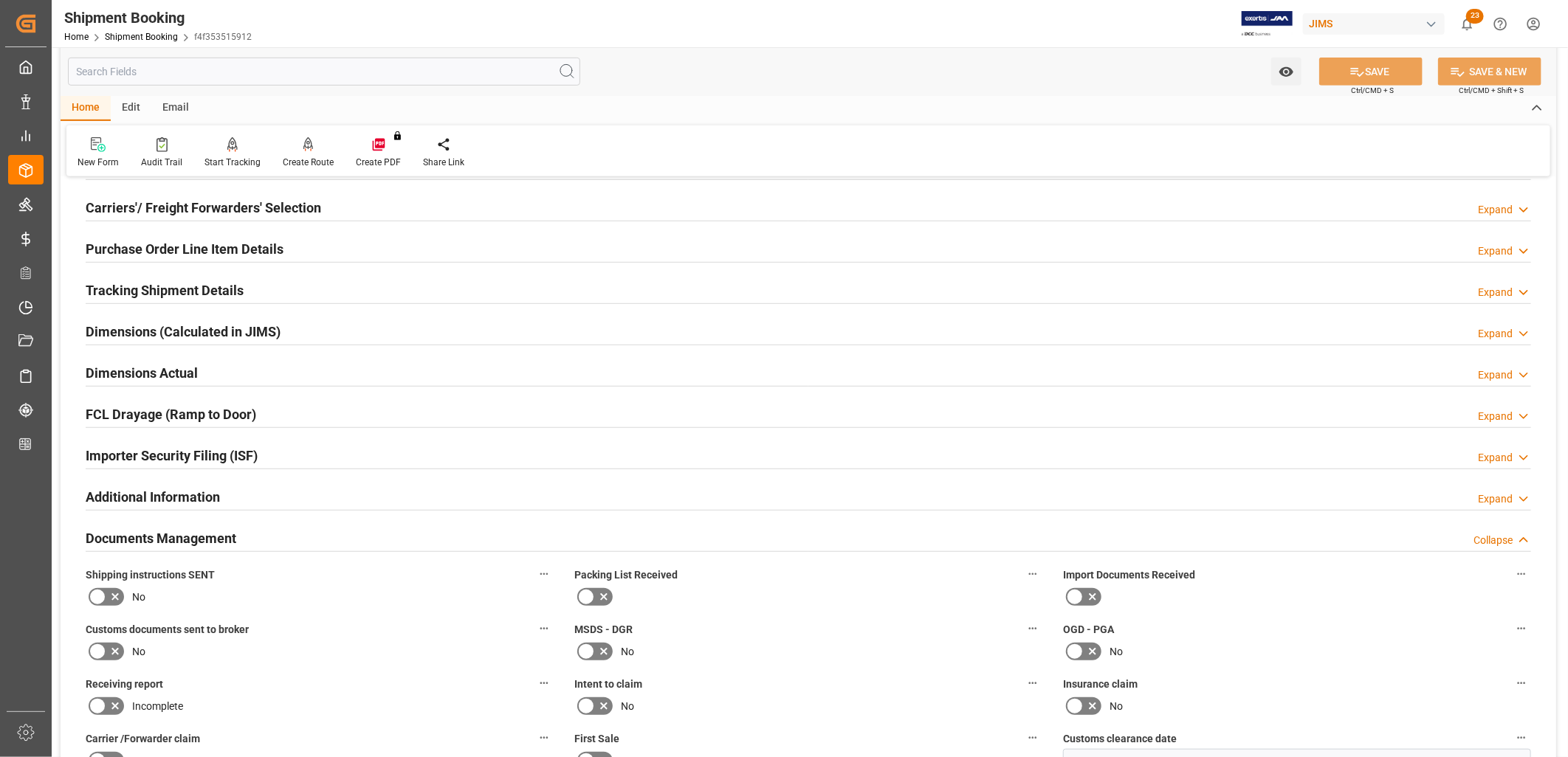
click at [96, 598] on icon at bounding box center [97, 597] width 18 height 18
click at [0, 0] on input "checkbox" at bounding box center [0, 0] width 0 height 0
click at [585, 589] on icon at bounding box center [587, 597] width 18 height 18
click at [0, 0] on input "checkbox" at bounding box center [0, 0] width 0 height 0
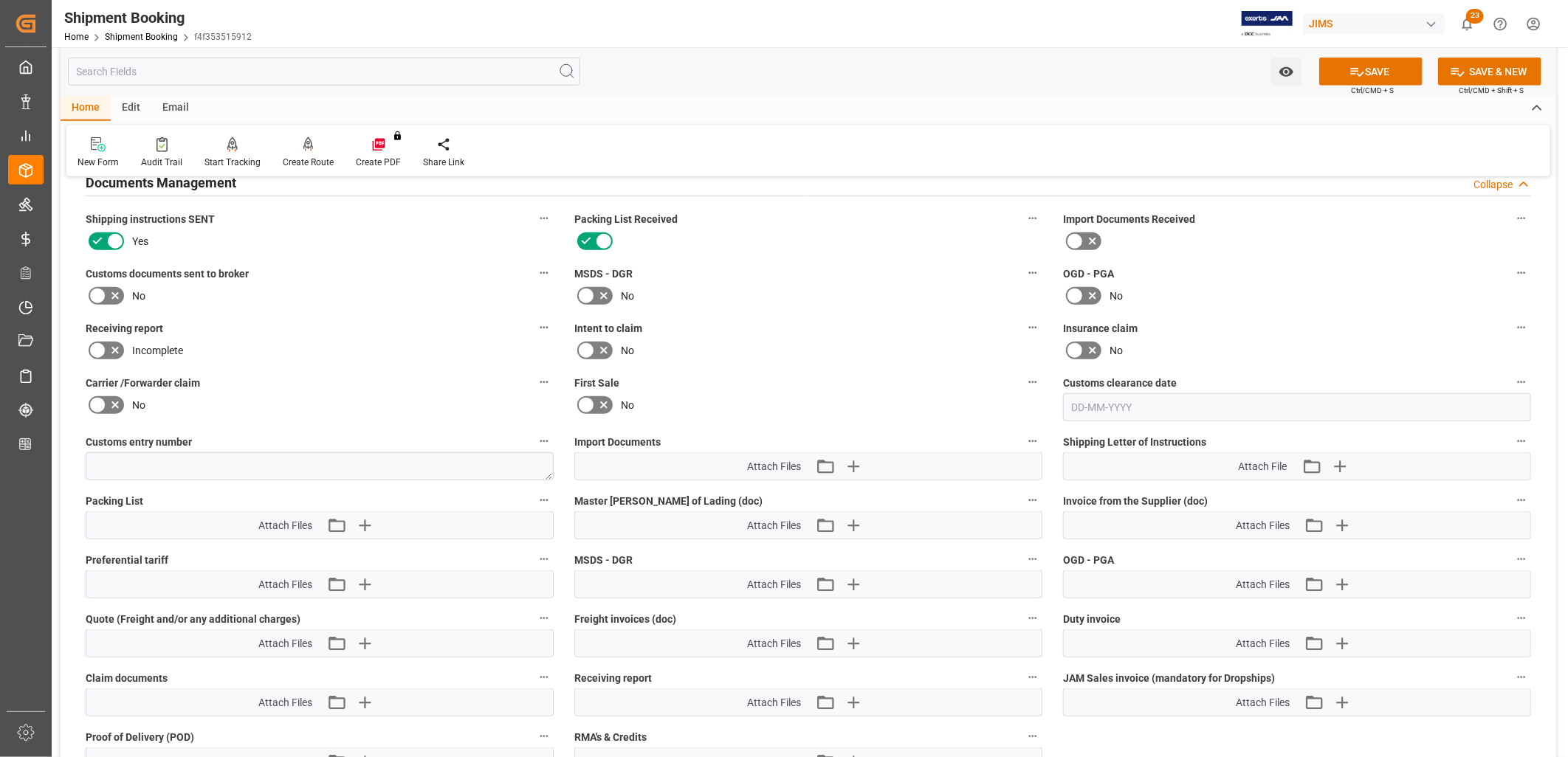
scroll to position [984, 0]
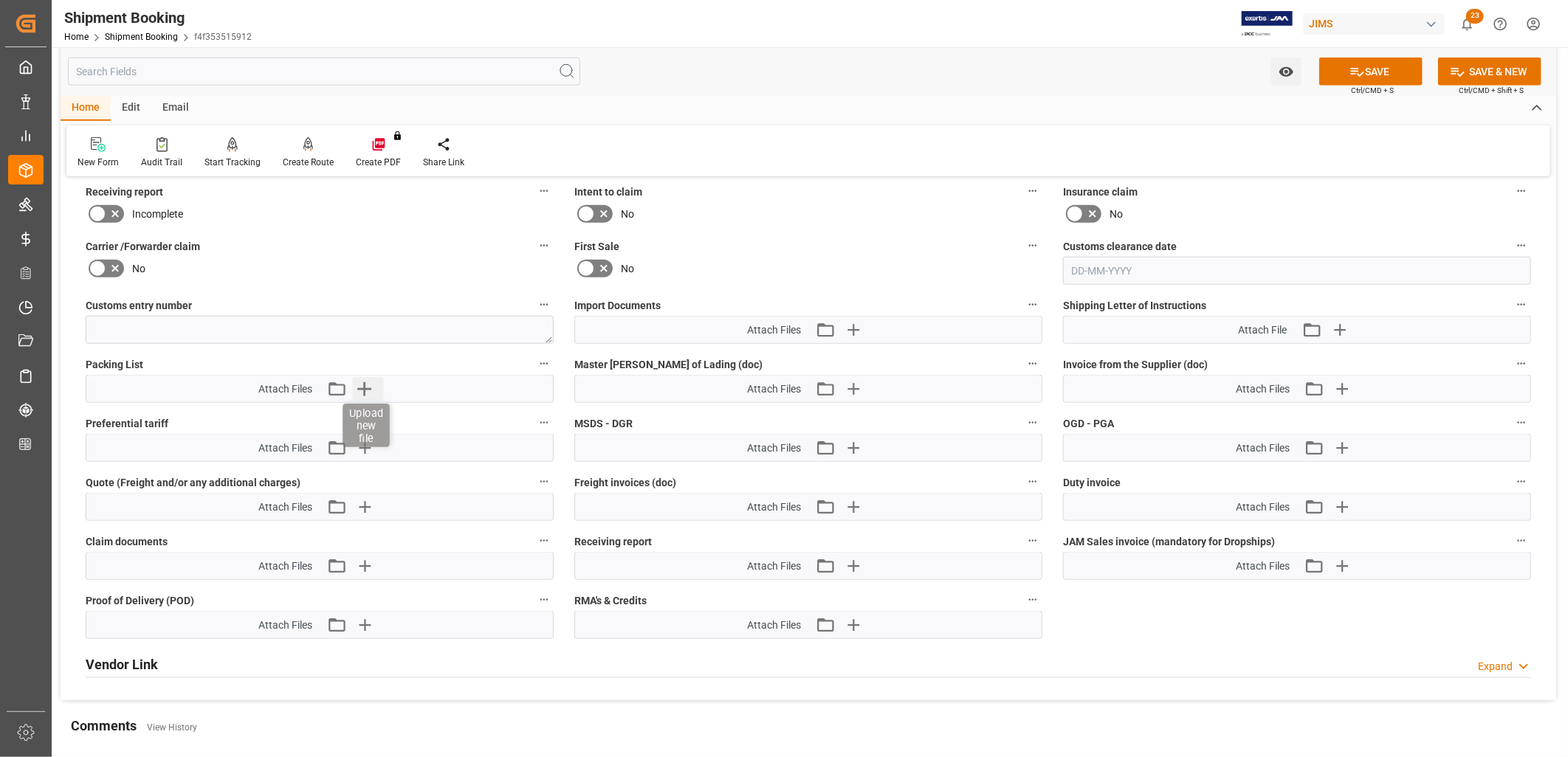
click at [361, 385] on icon "button" at bounding box center [364, 389] width 14 height 14
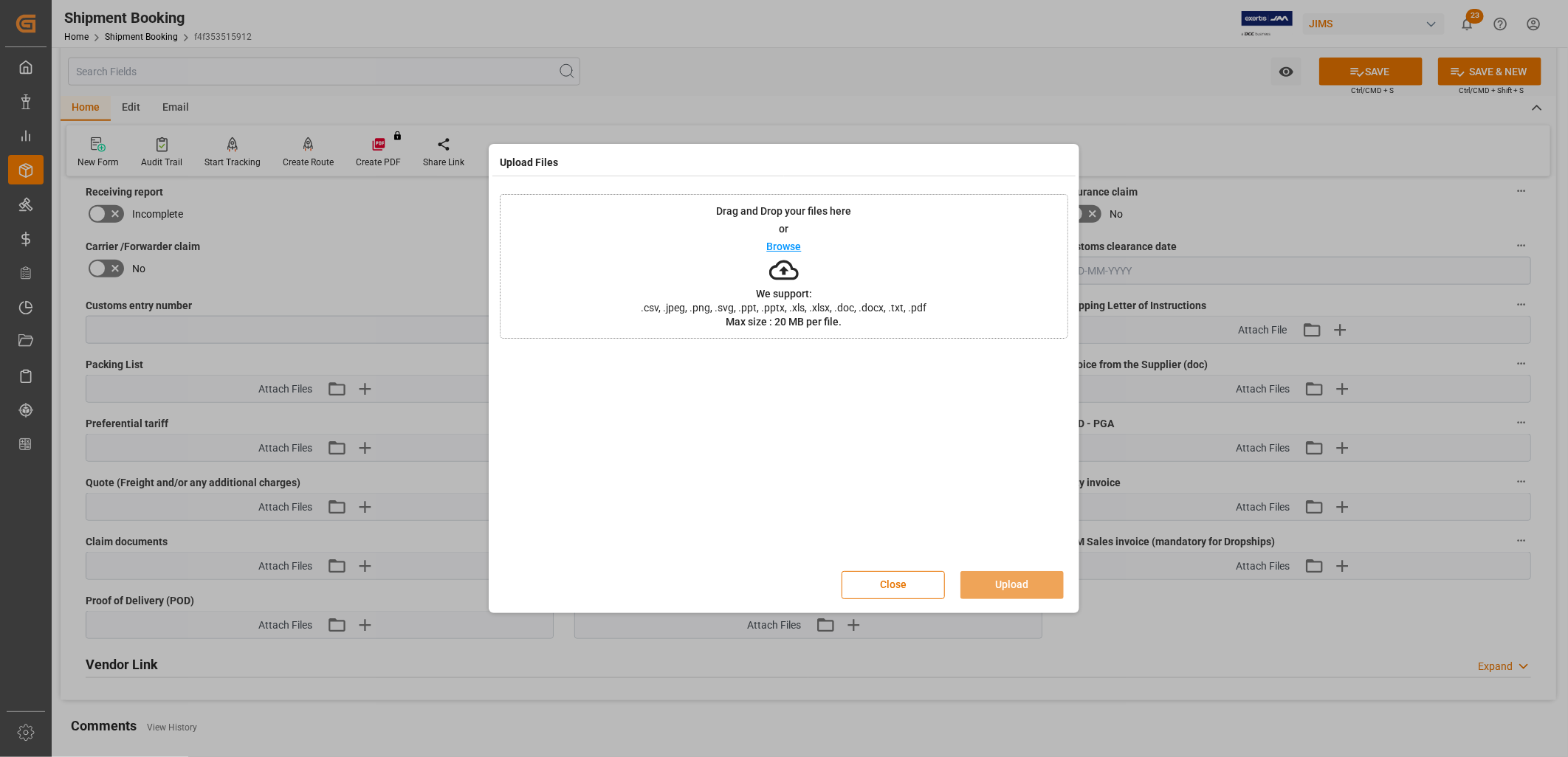
click at [777, 248] on p "Browse" at bounding box center [784, 246] width 35 height 10
click at [1000, 577] on button "Upload" at bounding box center [1012, 585] width 103 height 28
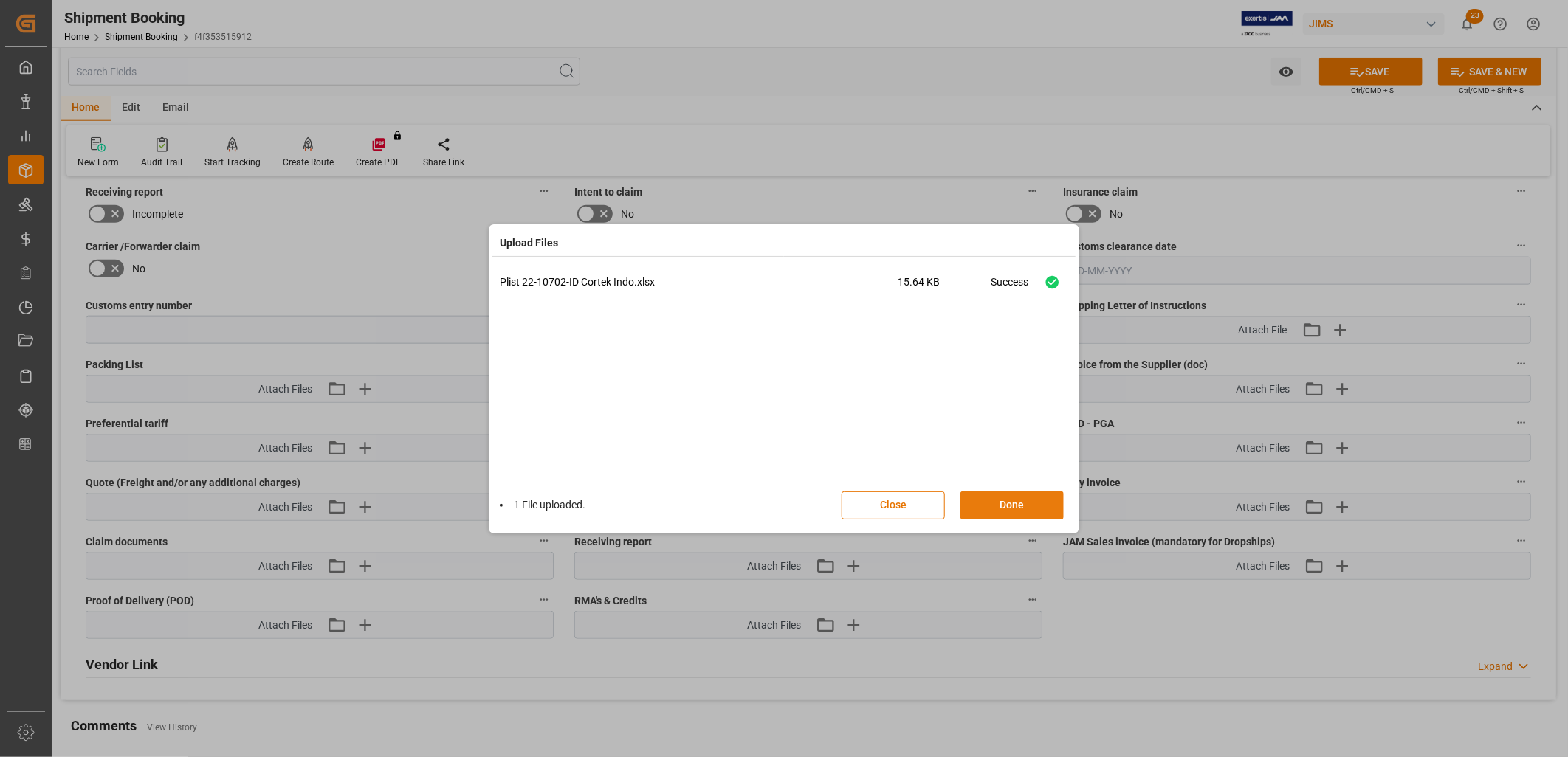
click at [1007, 509] on button "Done" at bounding box center [1012, 505] width 103 height 28
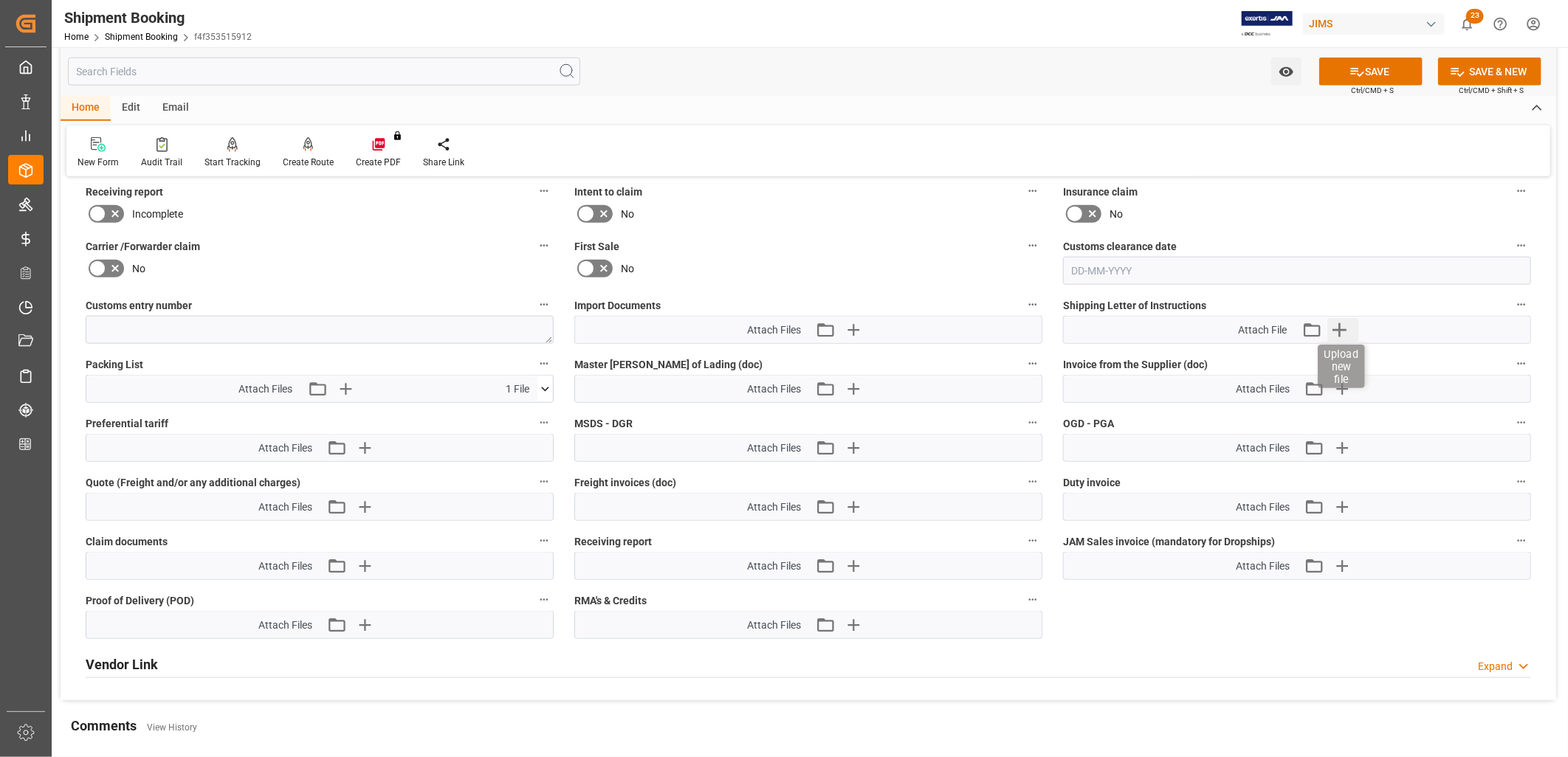
click at [1342, 323] on icon "button" at bounding box center [1339, 330] width 24 height 24
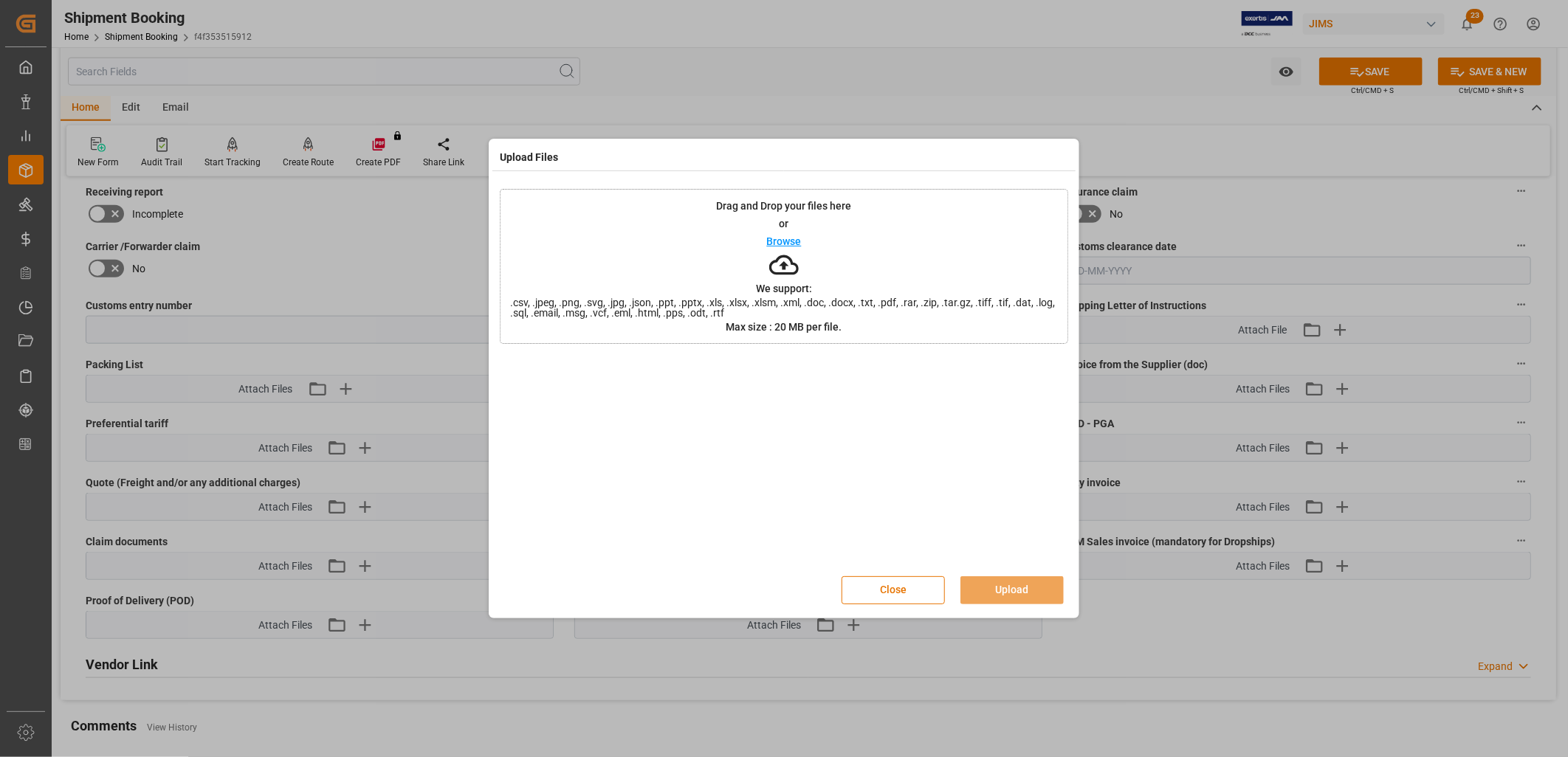
click at [782, 239] on p "Browse" at bounding box center [784, 241] width 35 height 10
click at [1020, 585] on button "Upload" at bounding box center [1012, 590] width 103 height 28
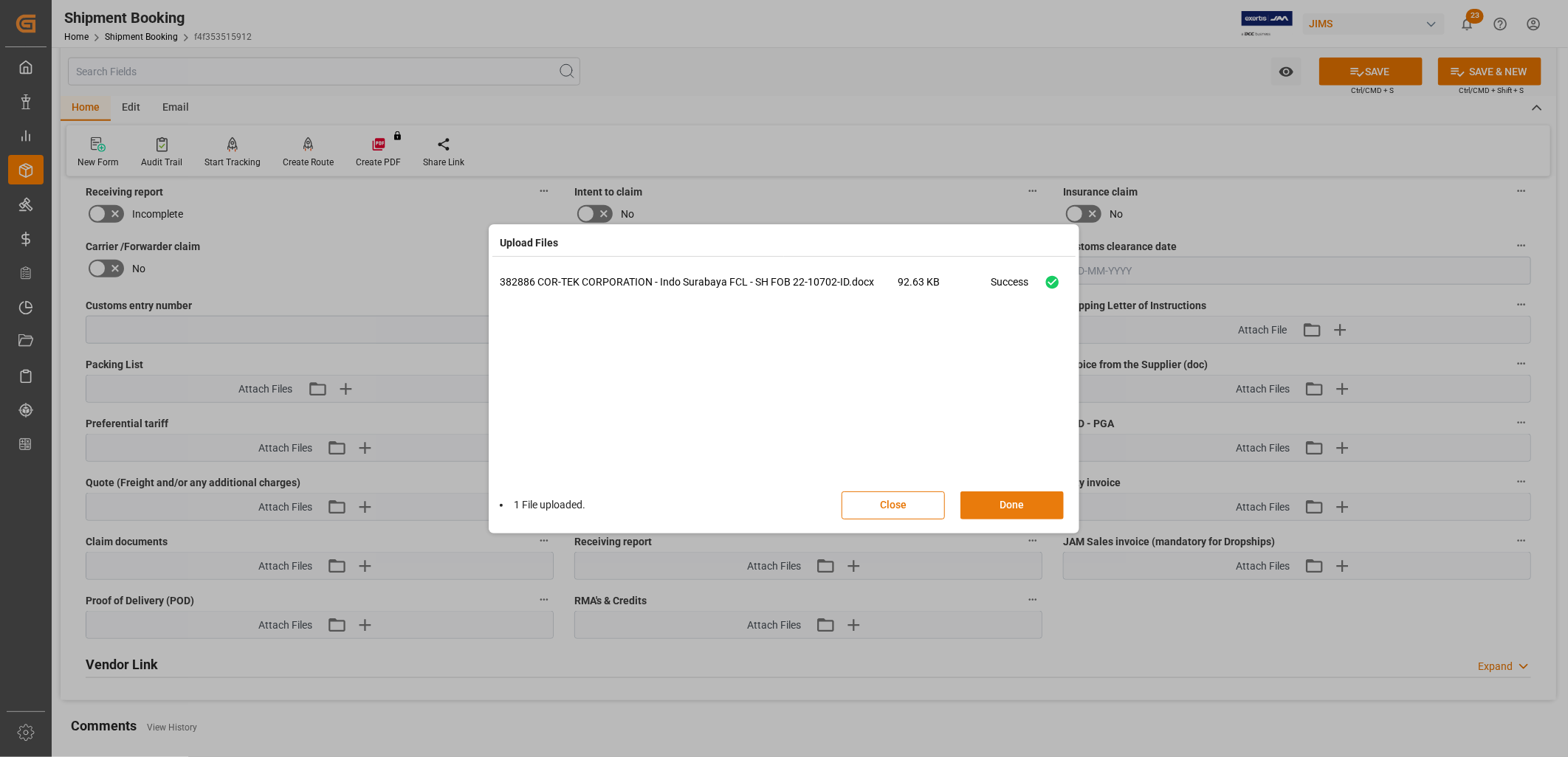
click at [1028, 500] on button "Done" at bounding box center [1012, 505] width 103 height 28
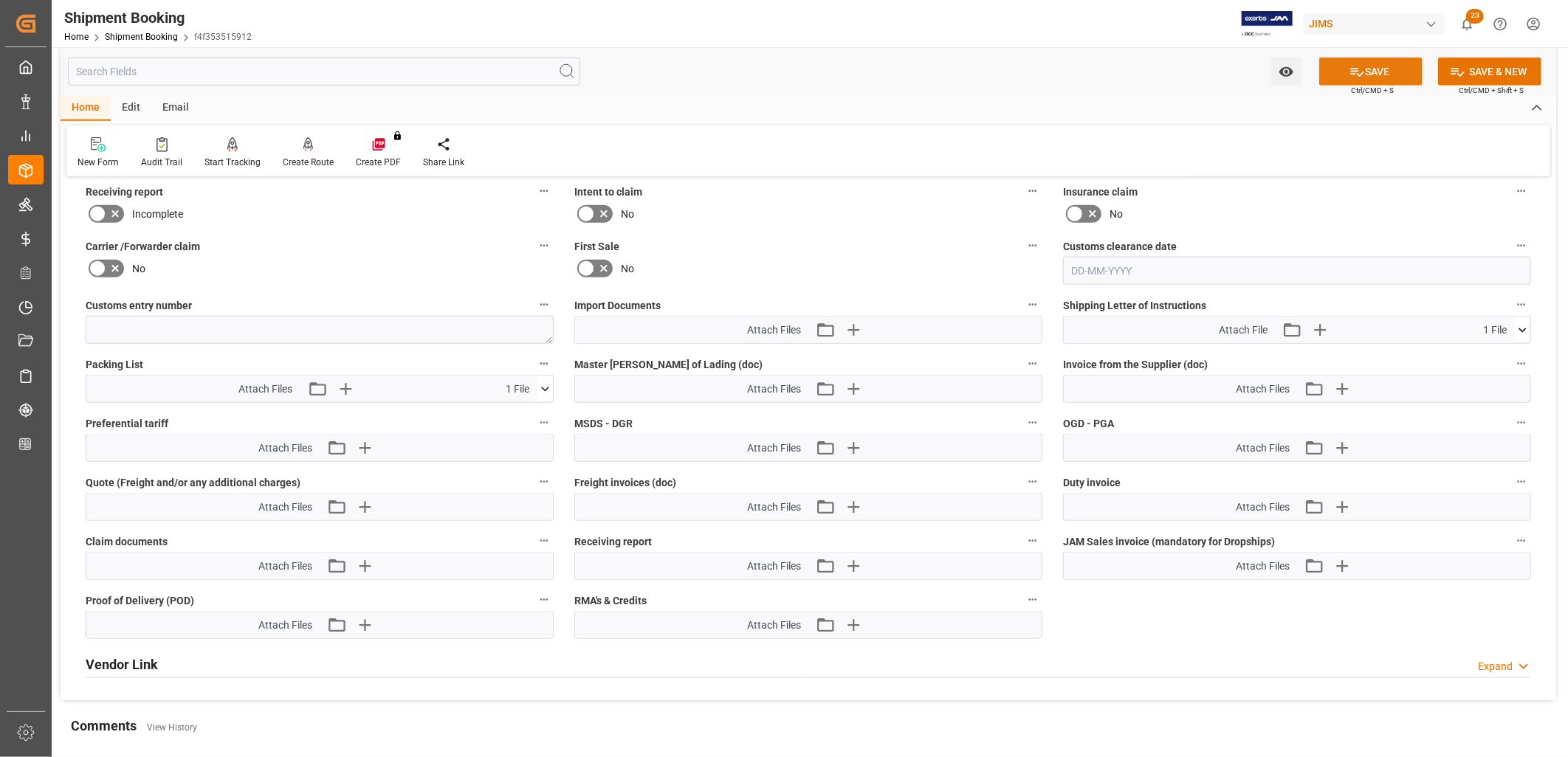
click at [1370, 71] on button "SAVE" at bounding box center [1371, 71] width 103 height 28
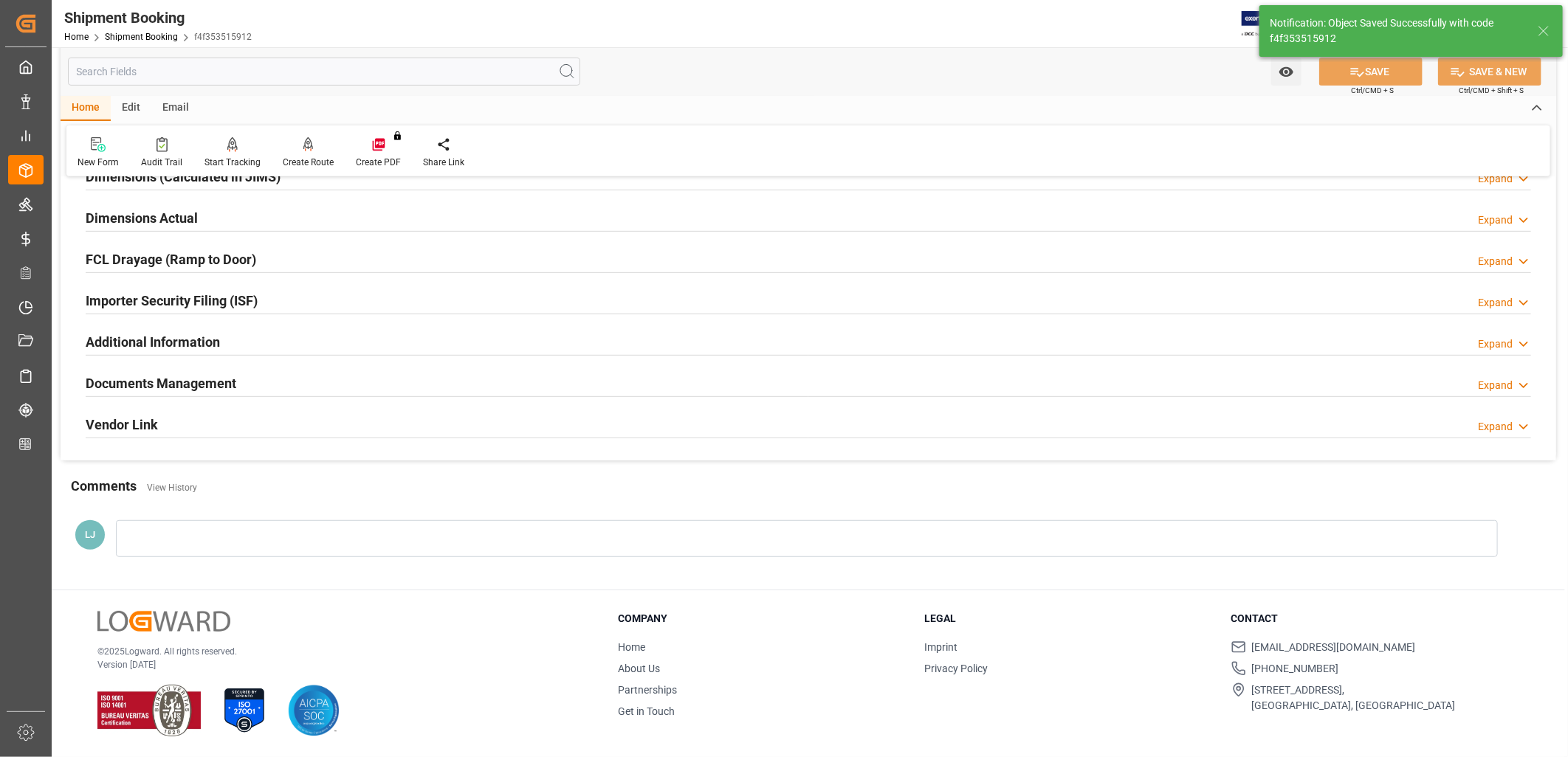
scroll to position [351, 0]
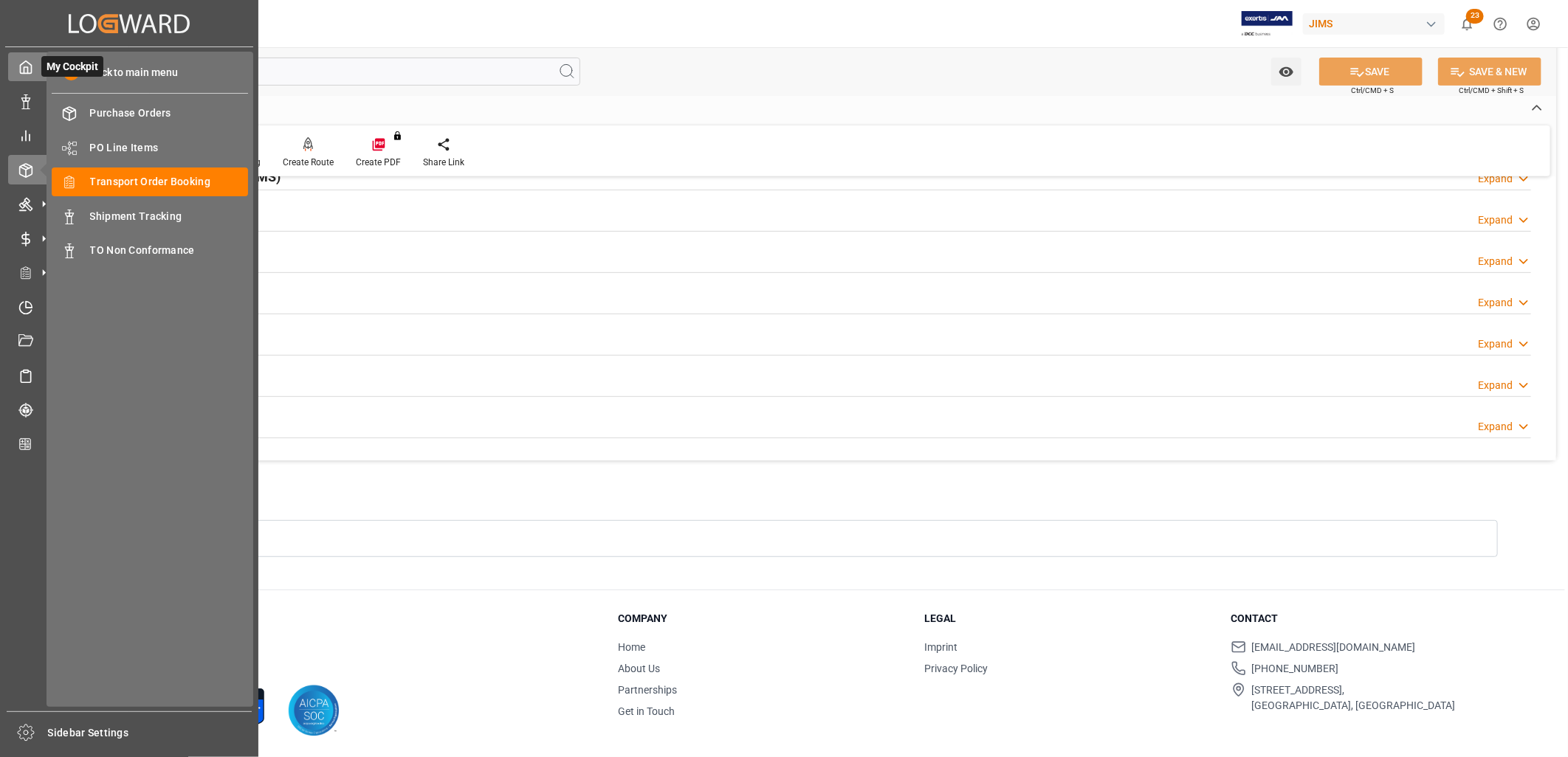
click at [25, 70] on icon at bounding box center [26, 66] width 15 height 15
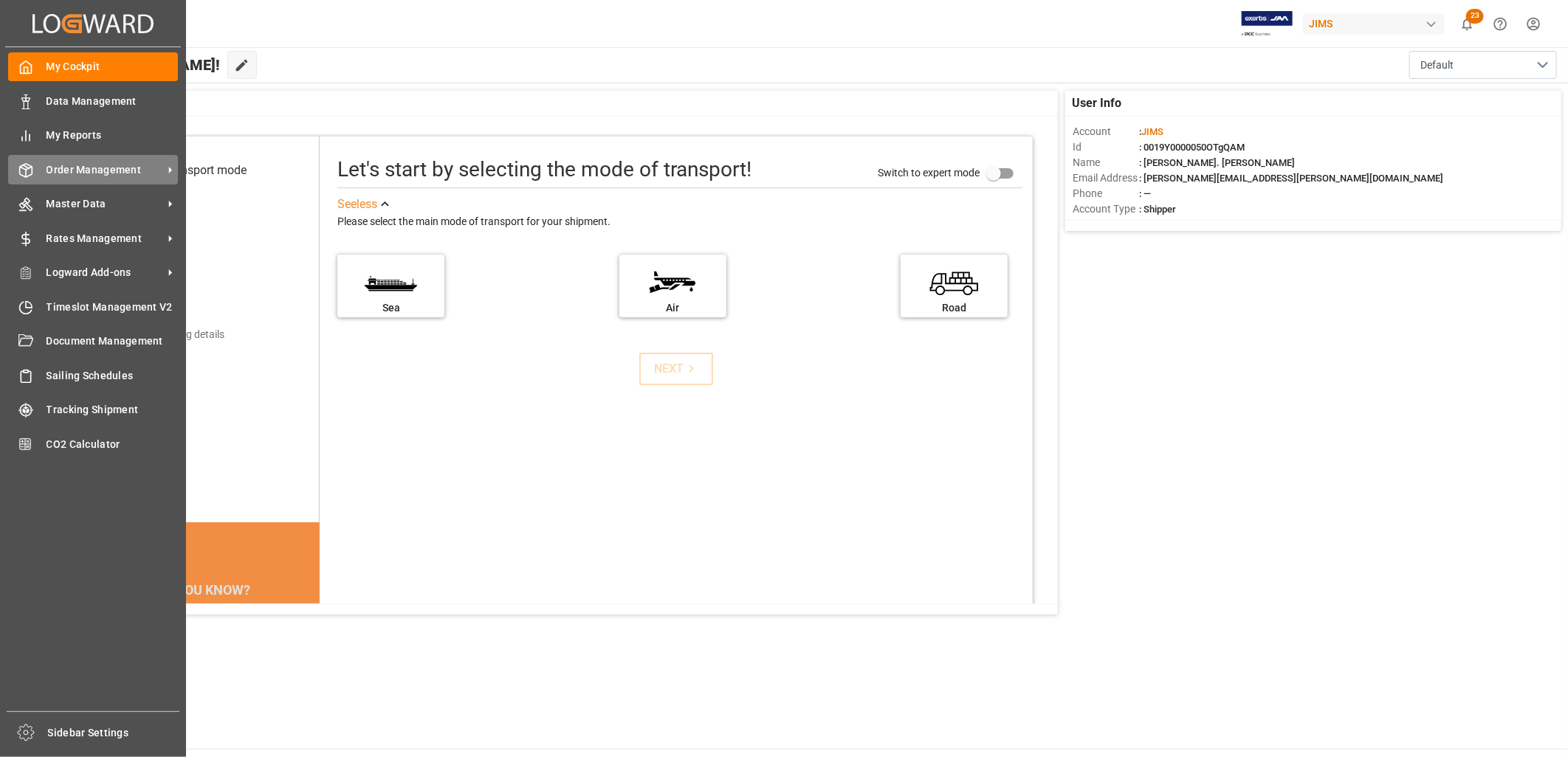
click at [96, 163] on span "Order Management" at bounding box center [105, 171] width 117 height 16
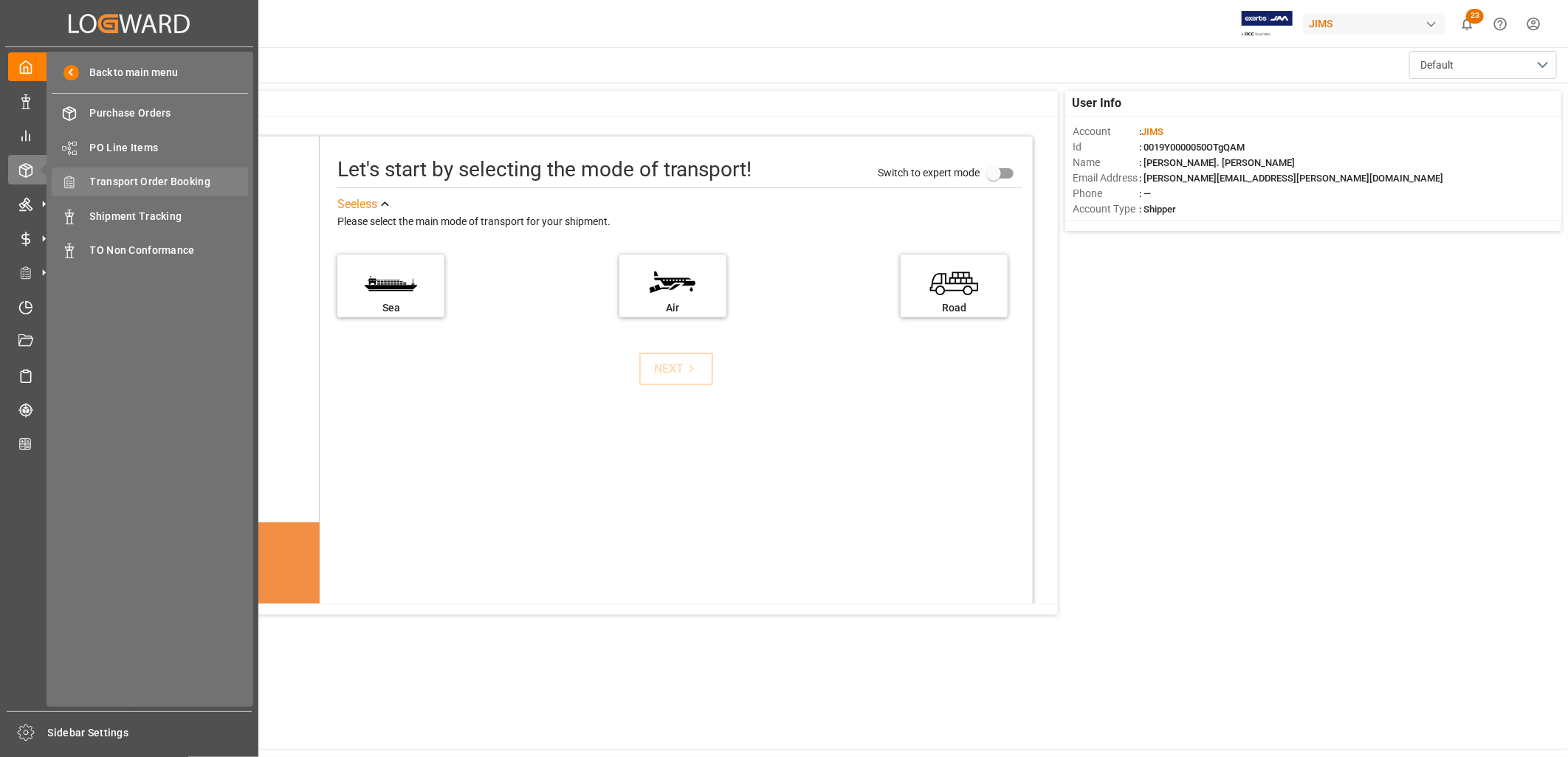
click at [194, 175] on span "Transport Order Booking" at bounding box center [170, 183] width 159 height 16
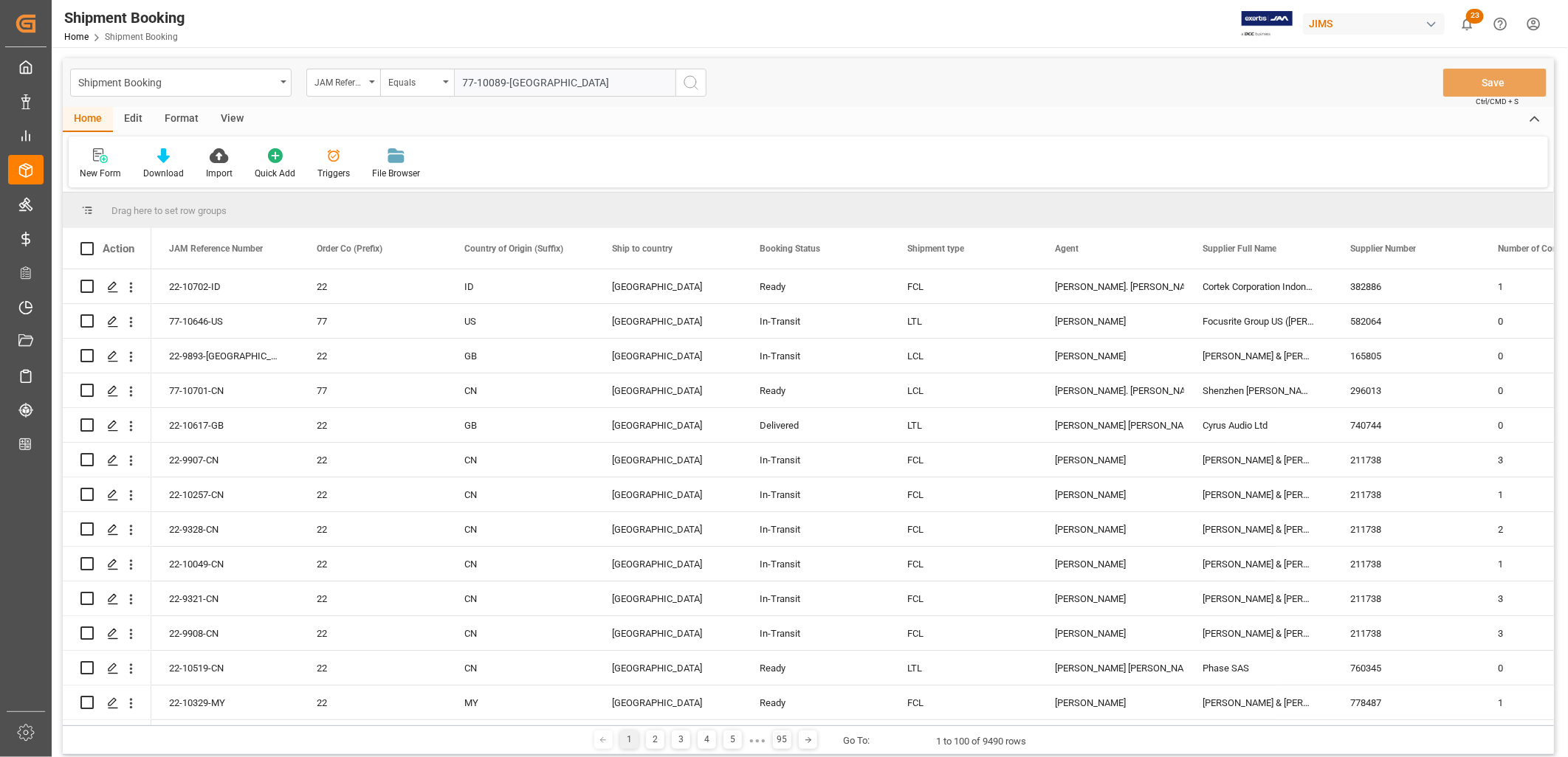
type input "77-10089-[GEOGRAPHIC_DATA]"
click at [694, 79] on icon "search button" at bounding box center [691, 82] width 18 height 18
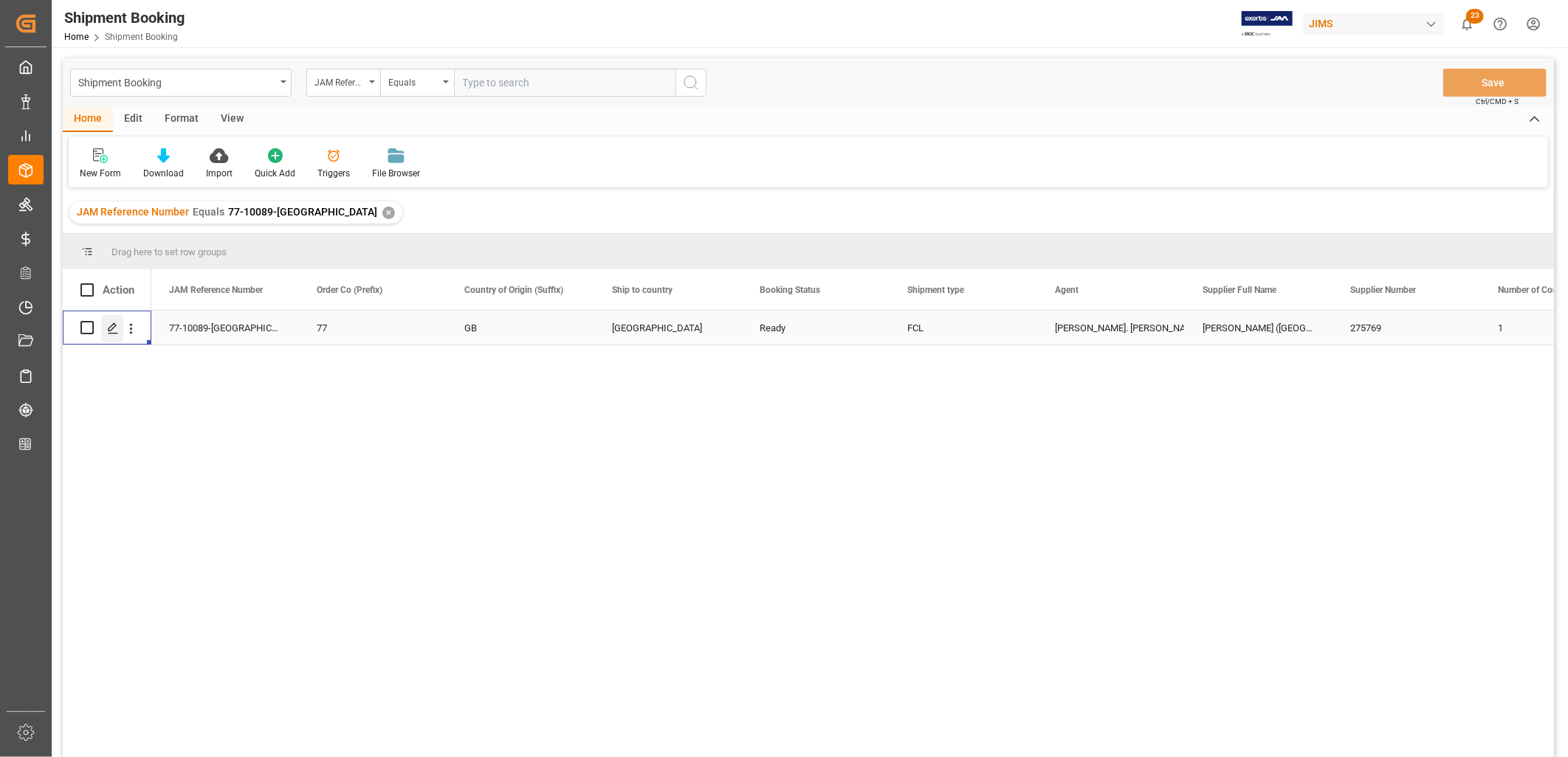
click at [112, 327] on icon "Press SPACE to select this row." at bounding box center [113, 328] width 12 height 12
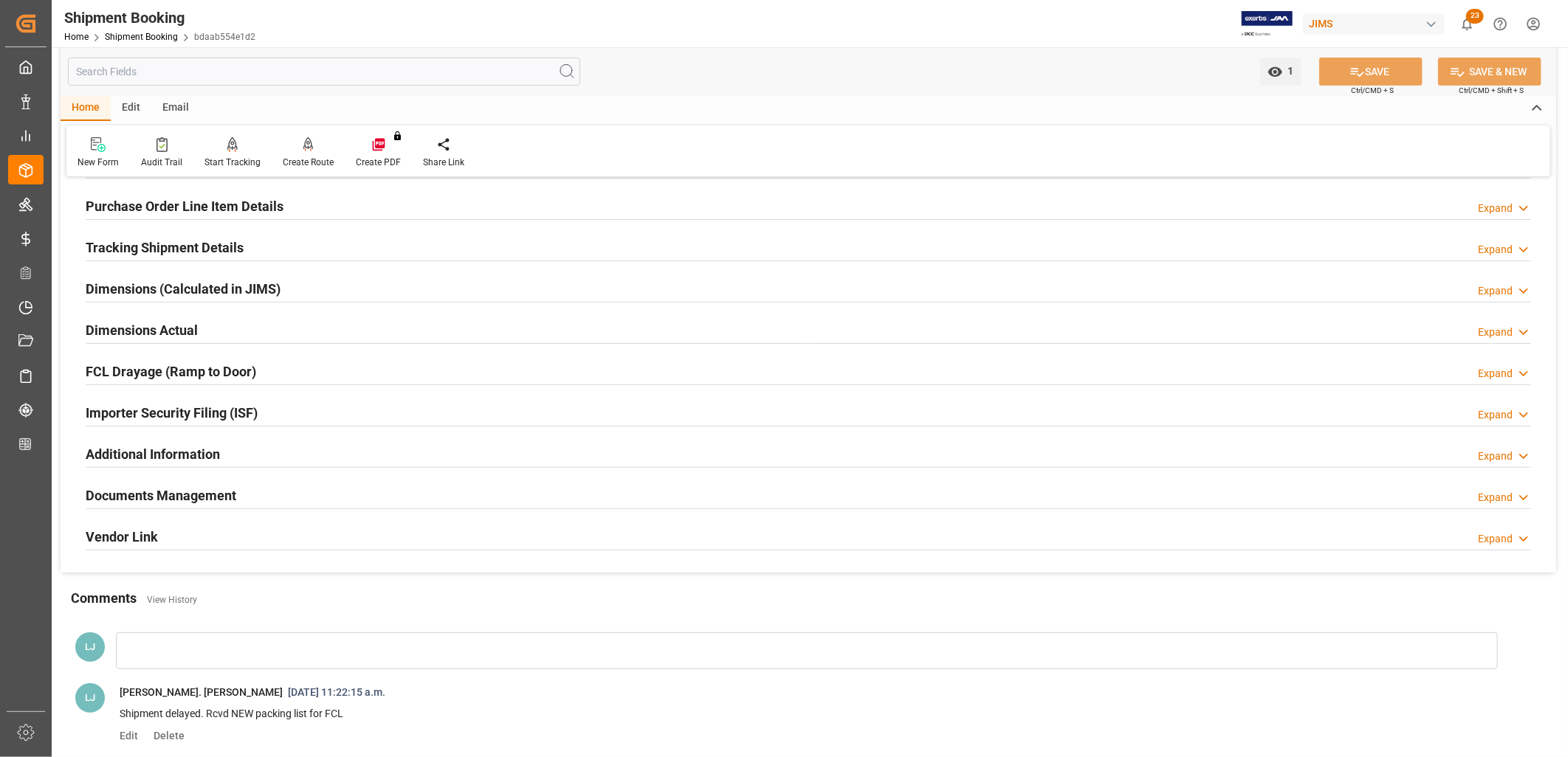
scroll to position [246, 0]
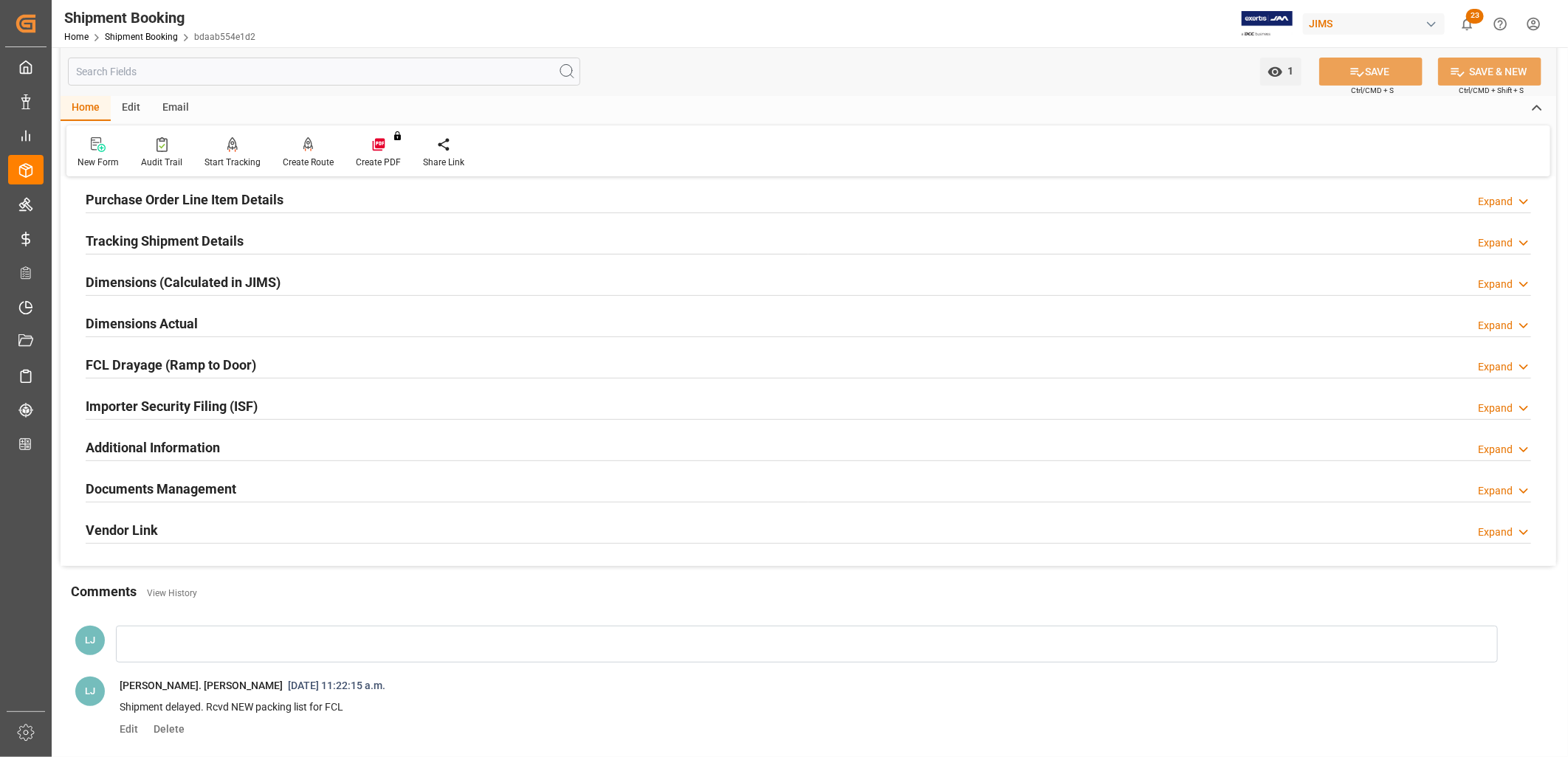
click at [192, 488] on h2 "Documents Management" at bounding box center [161, 489] width 151 height 20
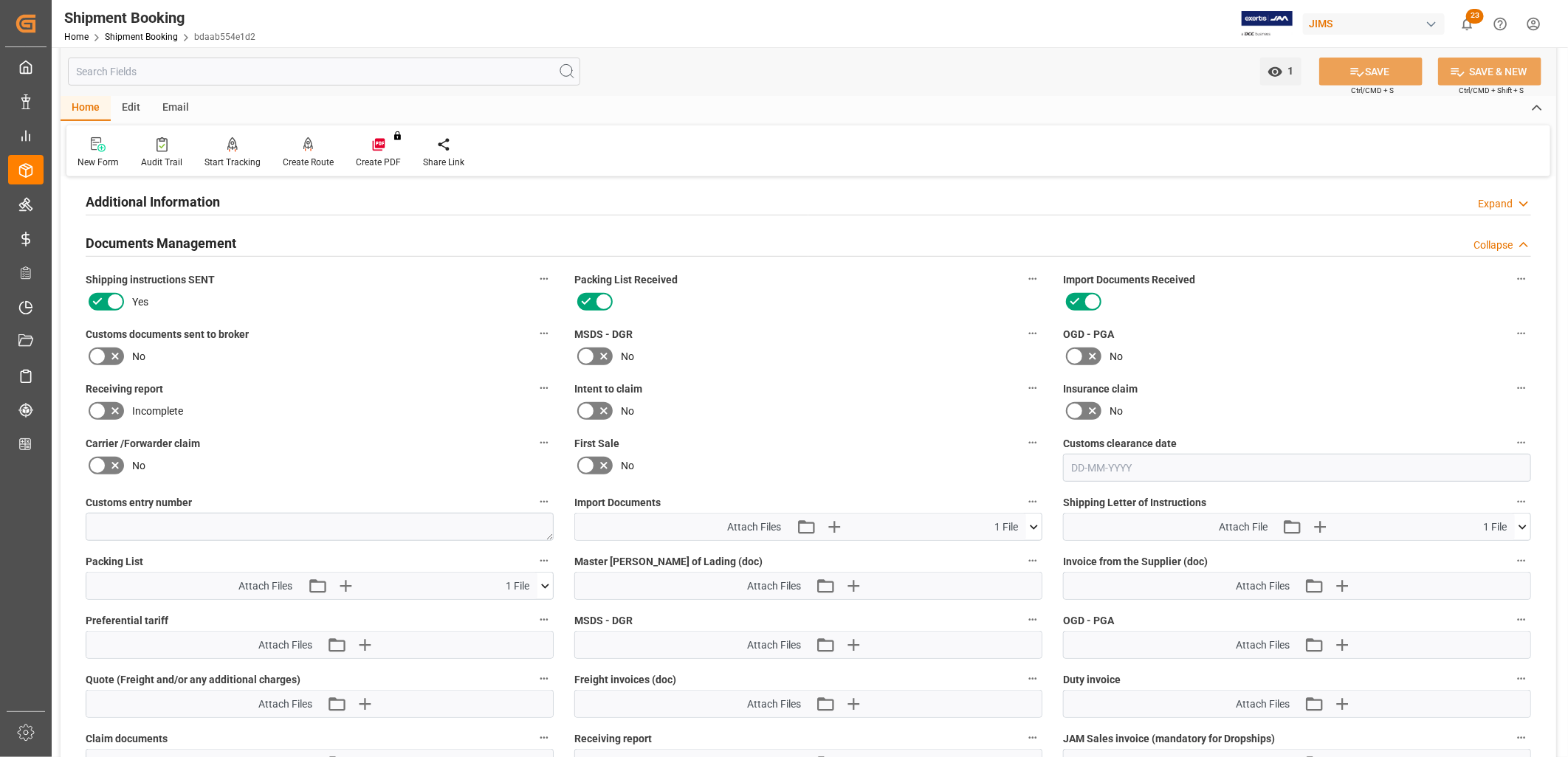
scroll to position [573, 0]
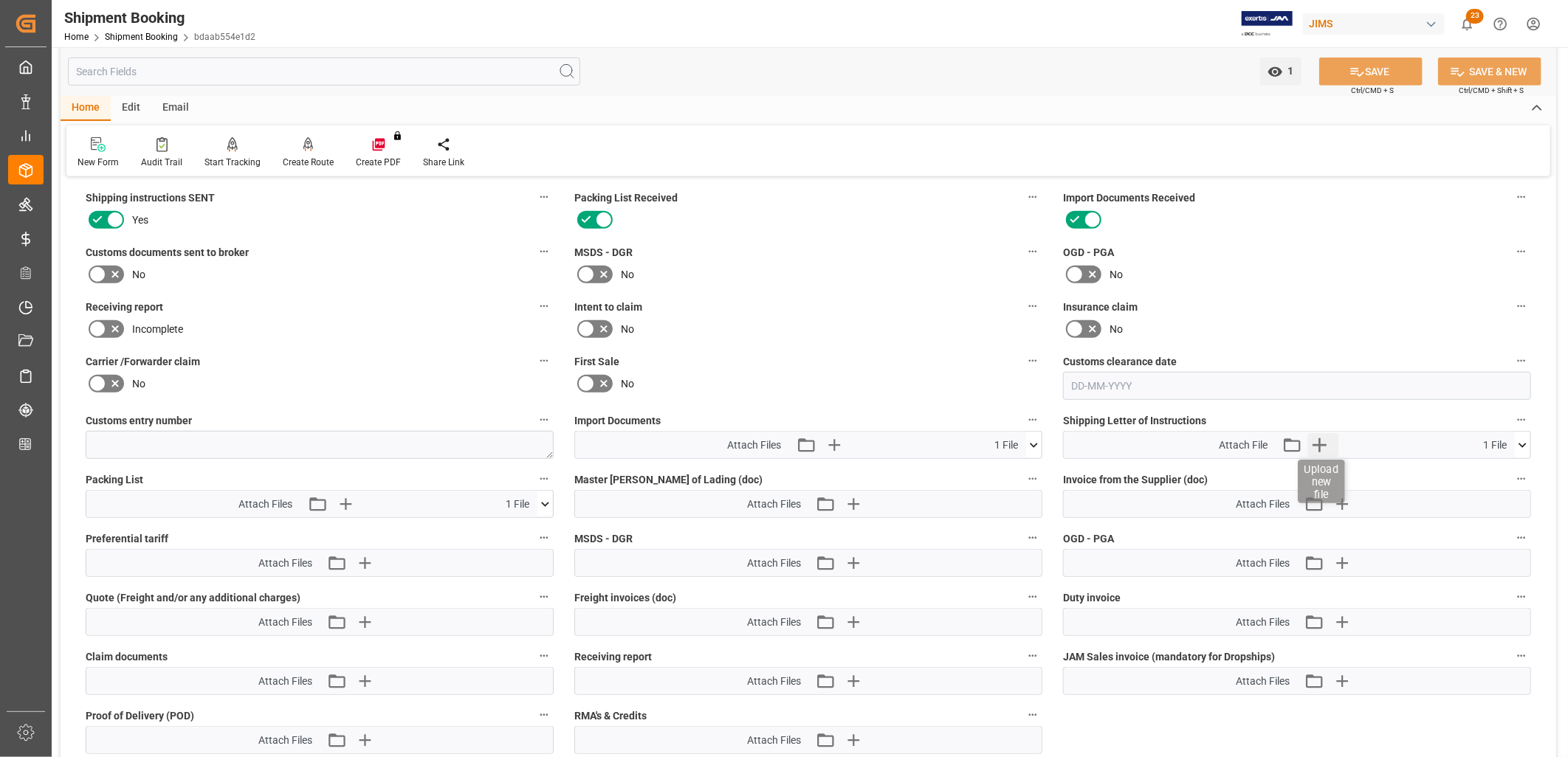
click at [1321, 441] on icon "button" at bounding box center [1320, 445] width 14 height 14
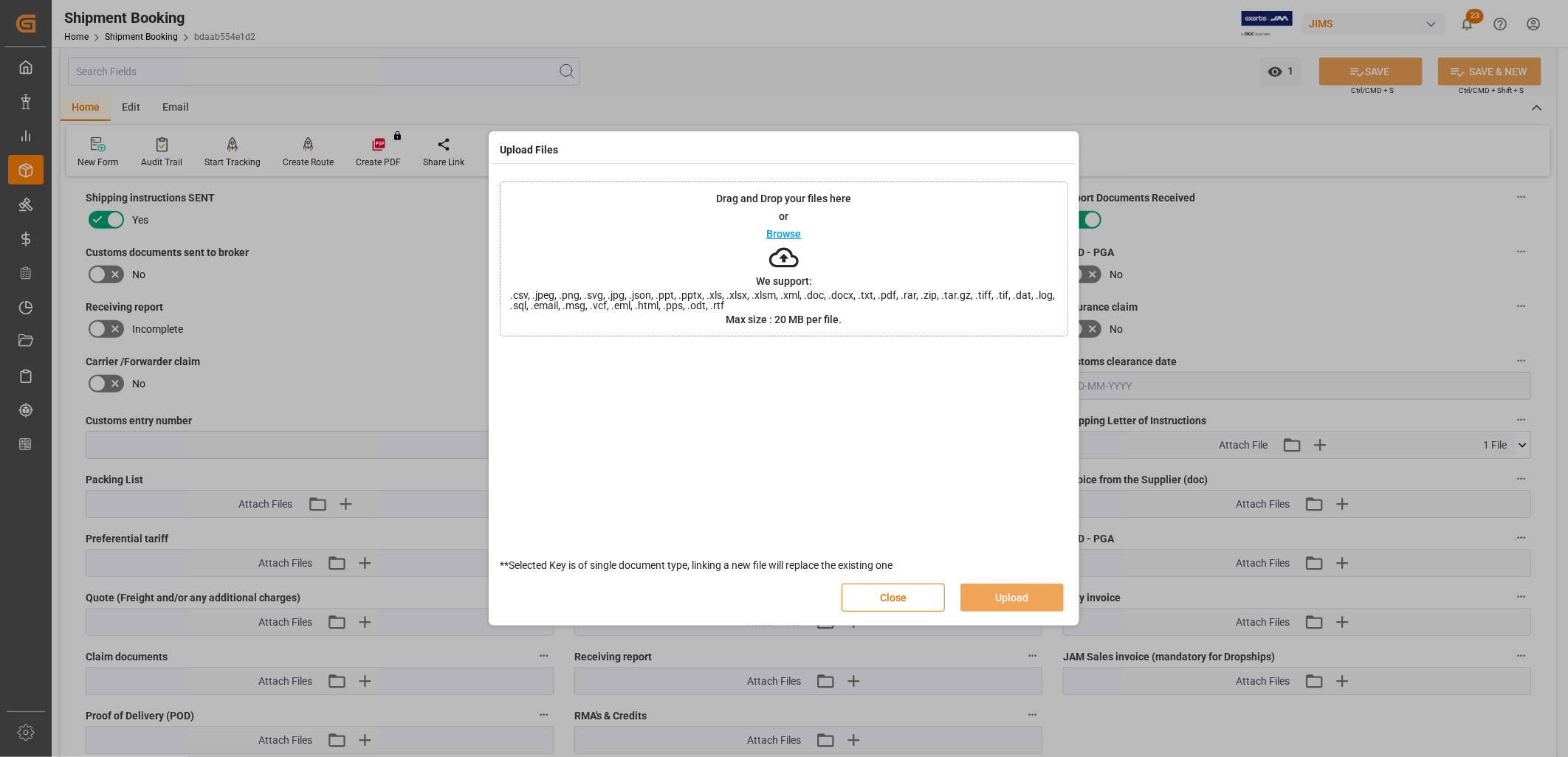
click at [794, 237] on p "Browse" at bounding box center [784, 234] width 35 height 10
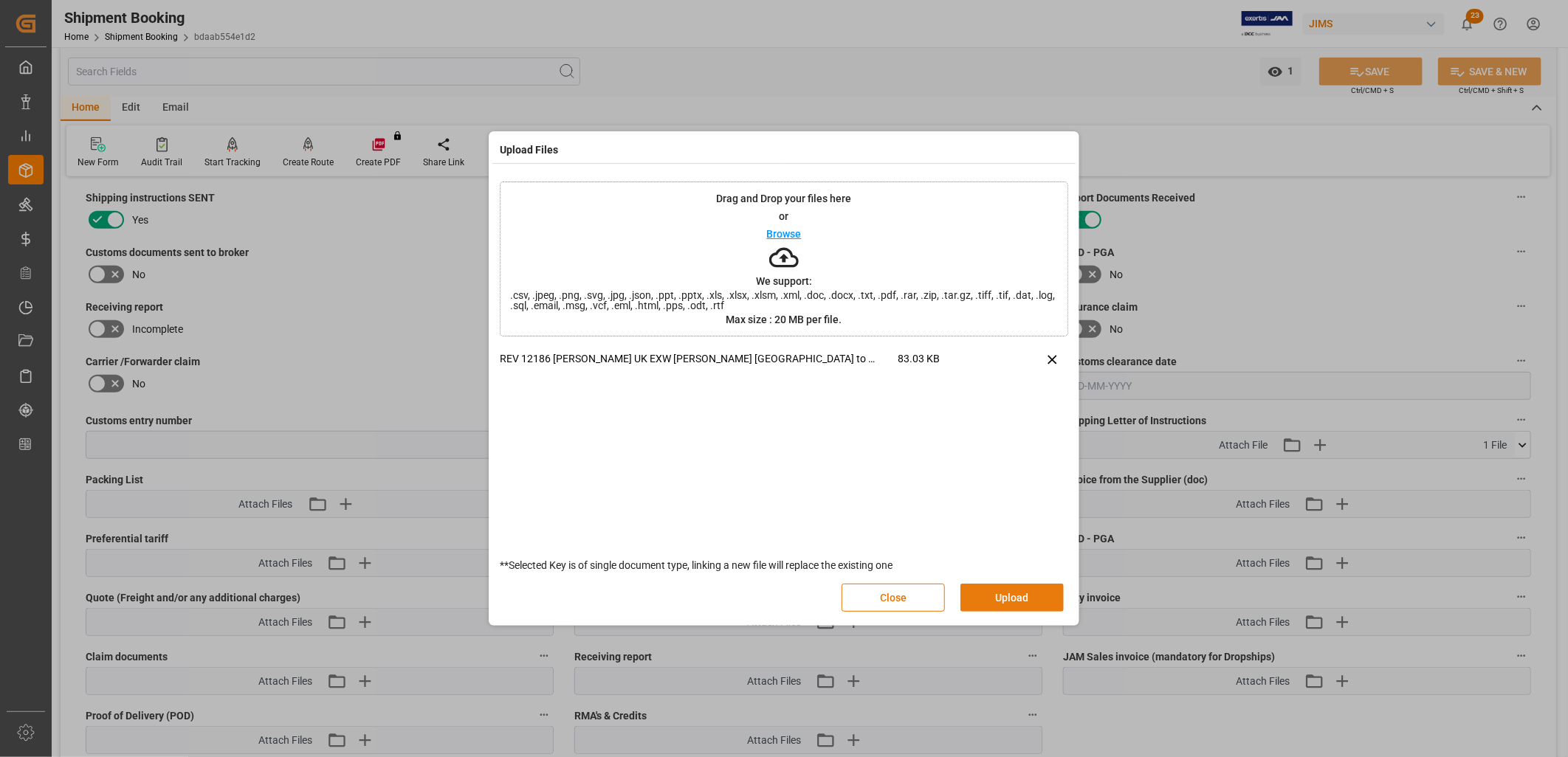
click at [1010, 594] on button "Upload" at bounding box center [1012, 597] width 103 height 28
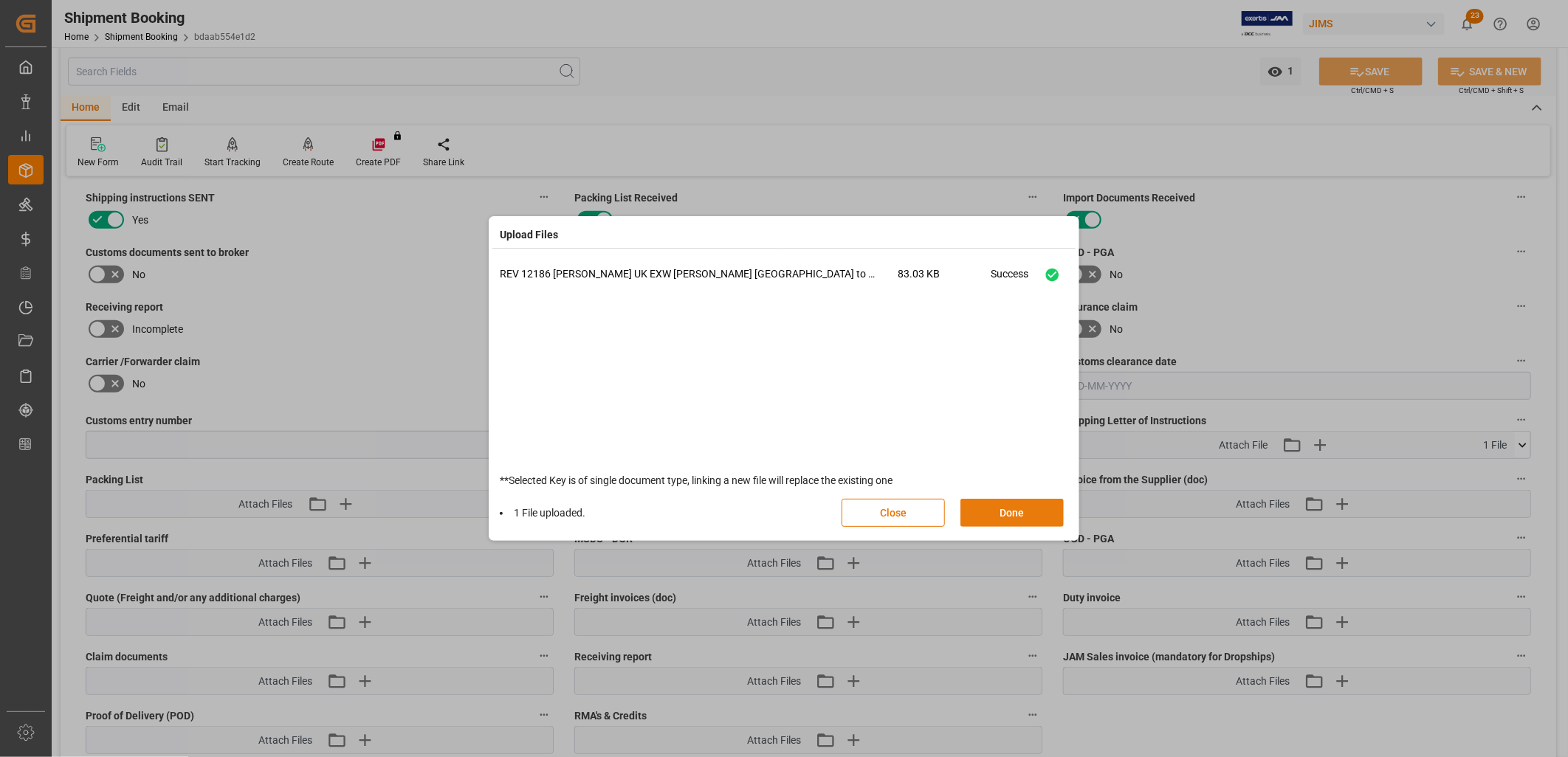
click at [1035, 515] on button "Done" at bounding box center [1012, 513] width 103 height 28
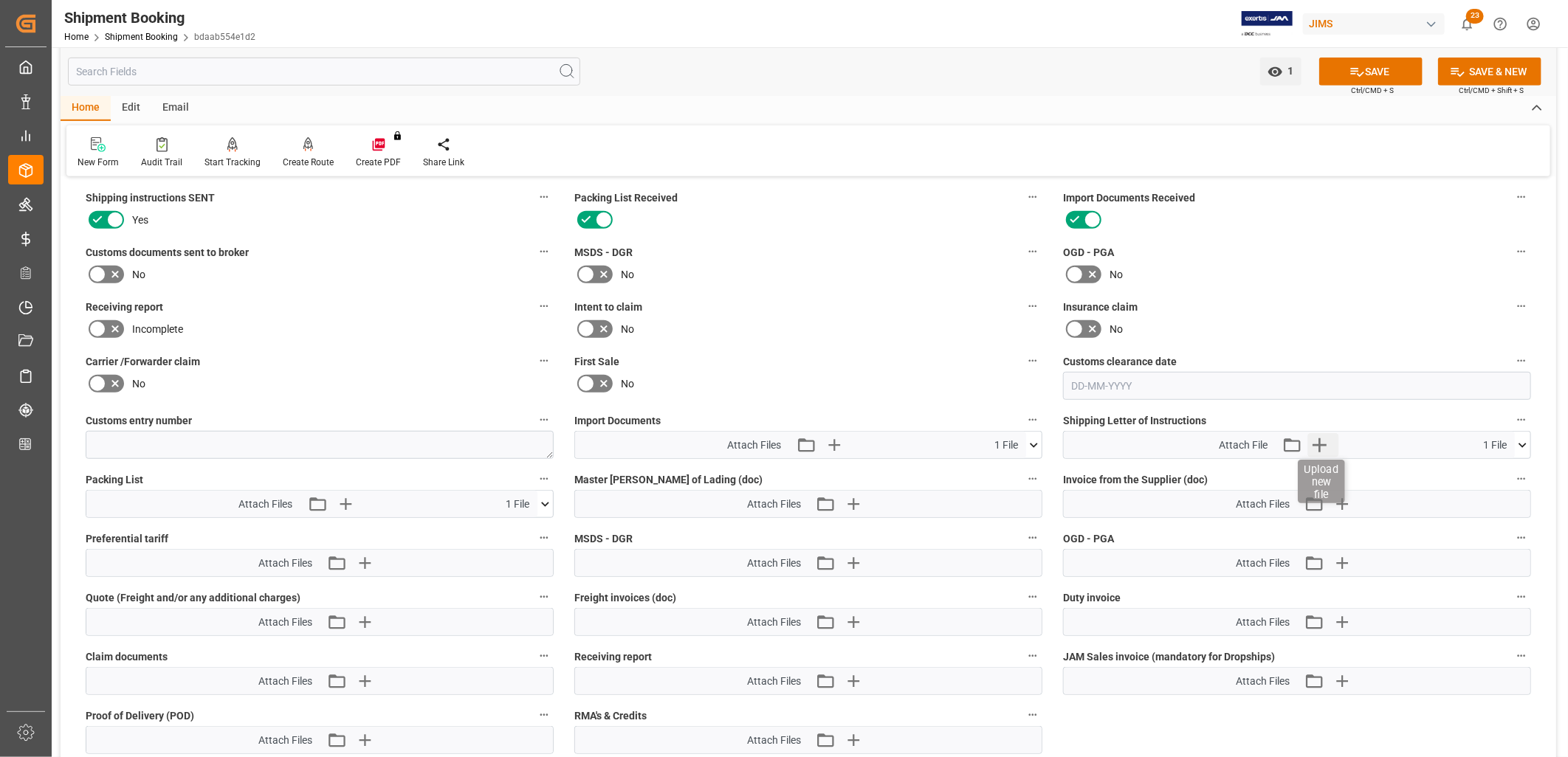
click at [1319, 439] on icon "button" at bounding box center [1320, 445] width 14 height 14
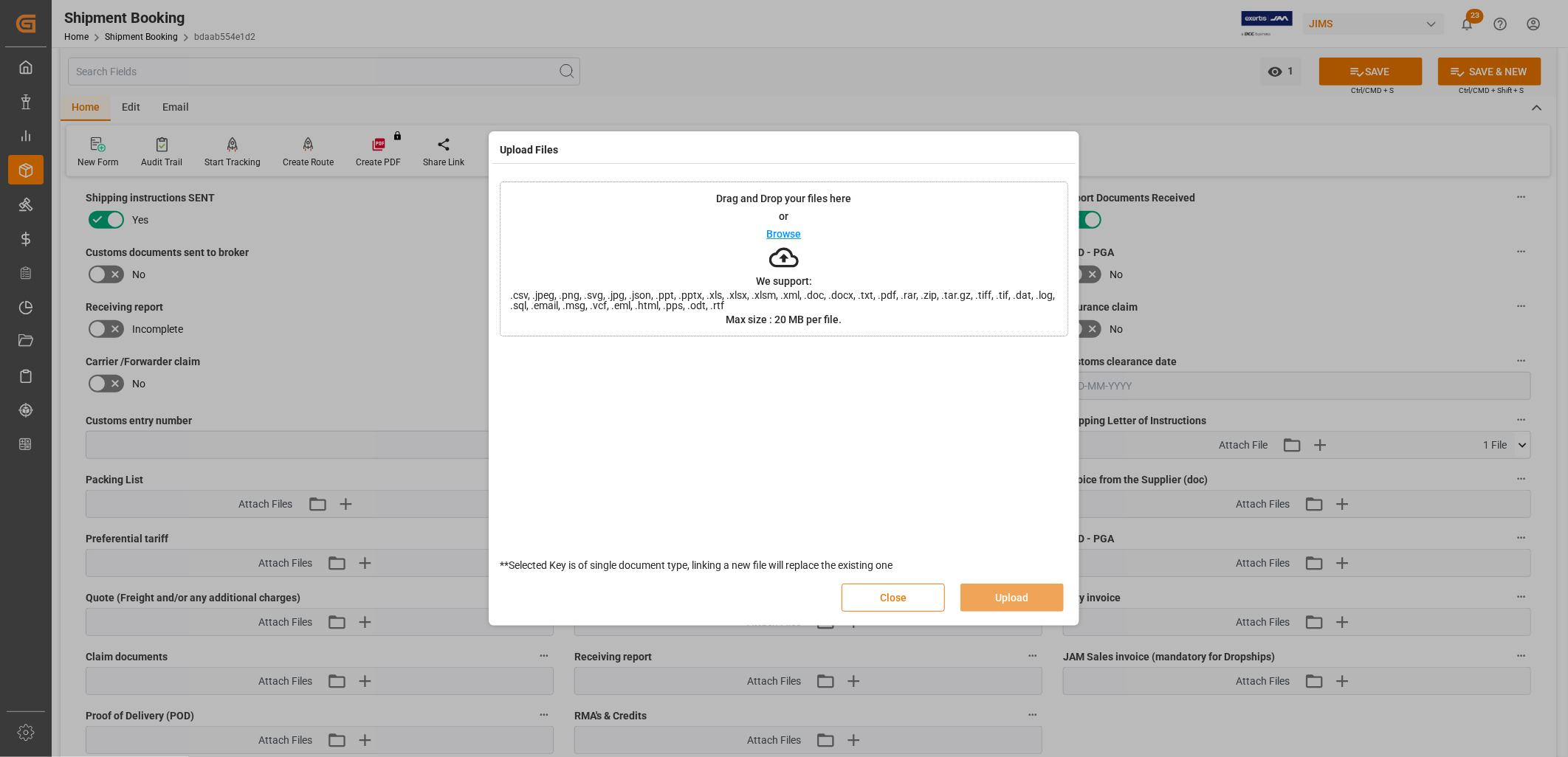
click at [895, 600] on button "Close" at bounding box center [893, 597] width 103 height 28
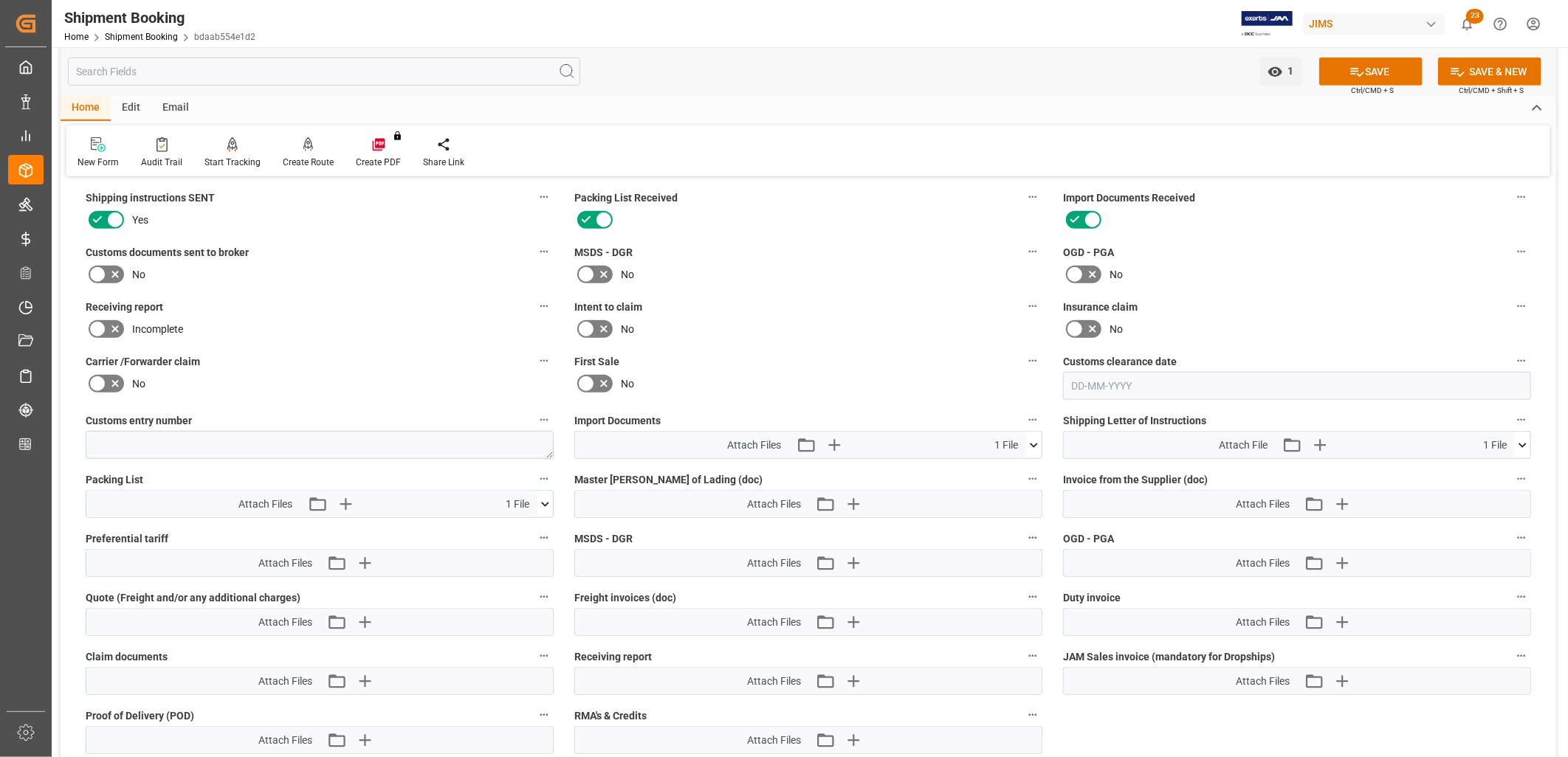
click at [1523, 442] on icon at bounding box center [1522, 445] width 16 height 16
click at [1490, 467] on icon at bounding box center [1484, 473] width 12 height 12
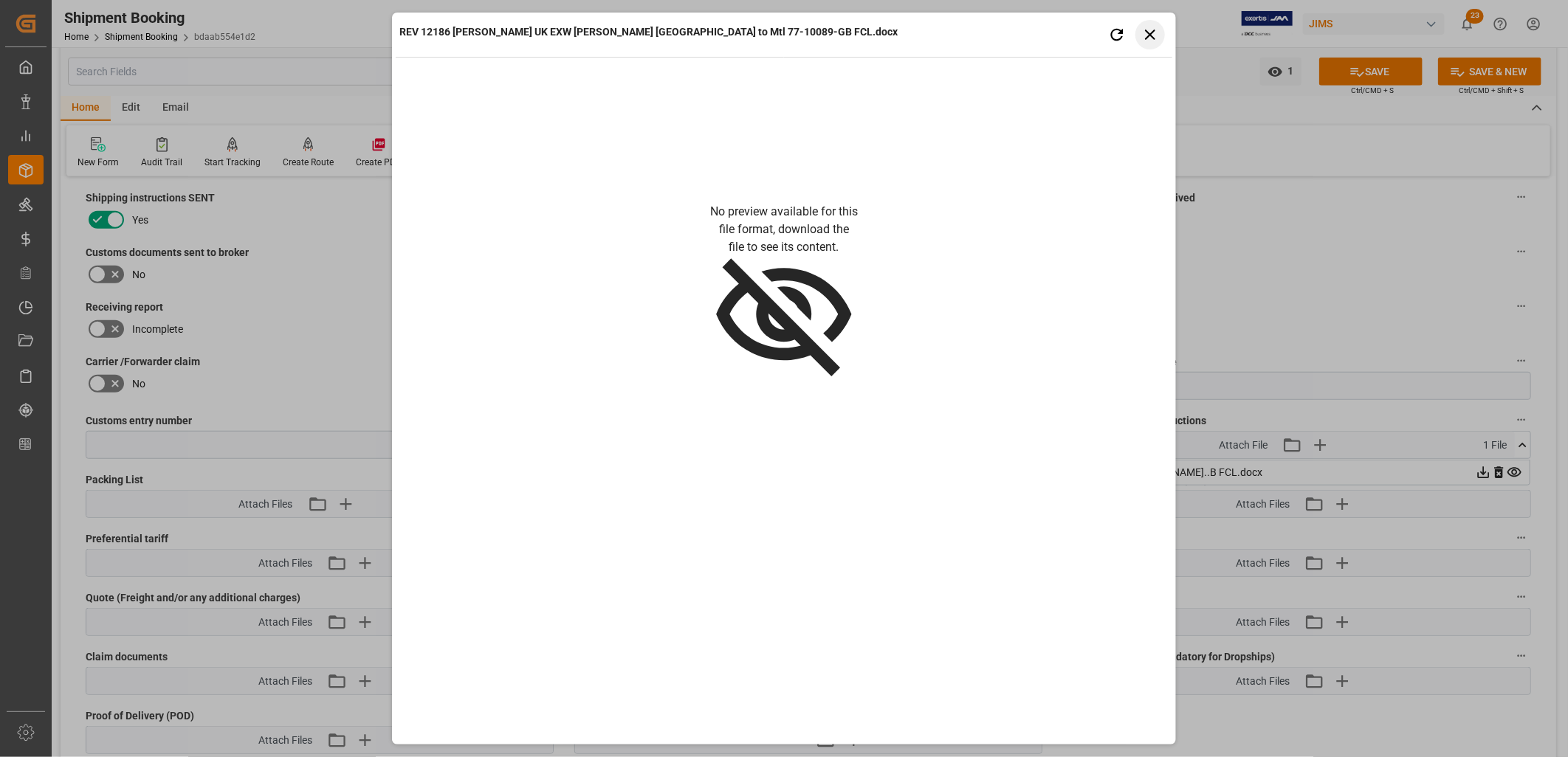
click at [1153, 32] on icon "button" at bounding box center [1150, 34] width 19 height 19
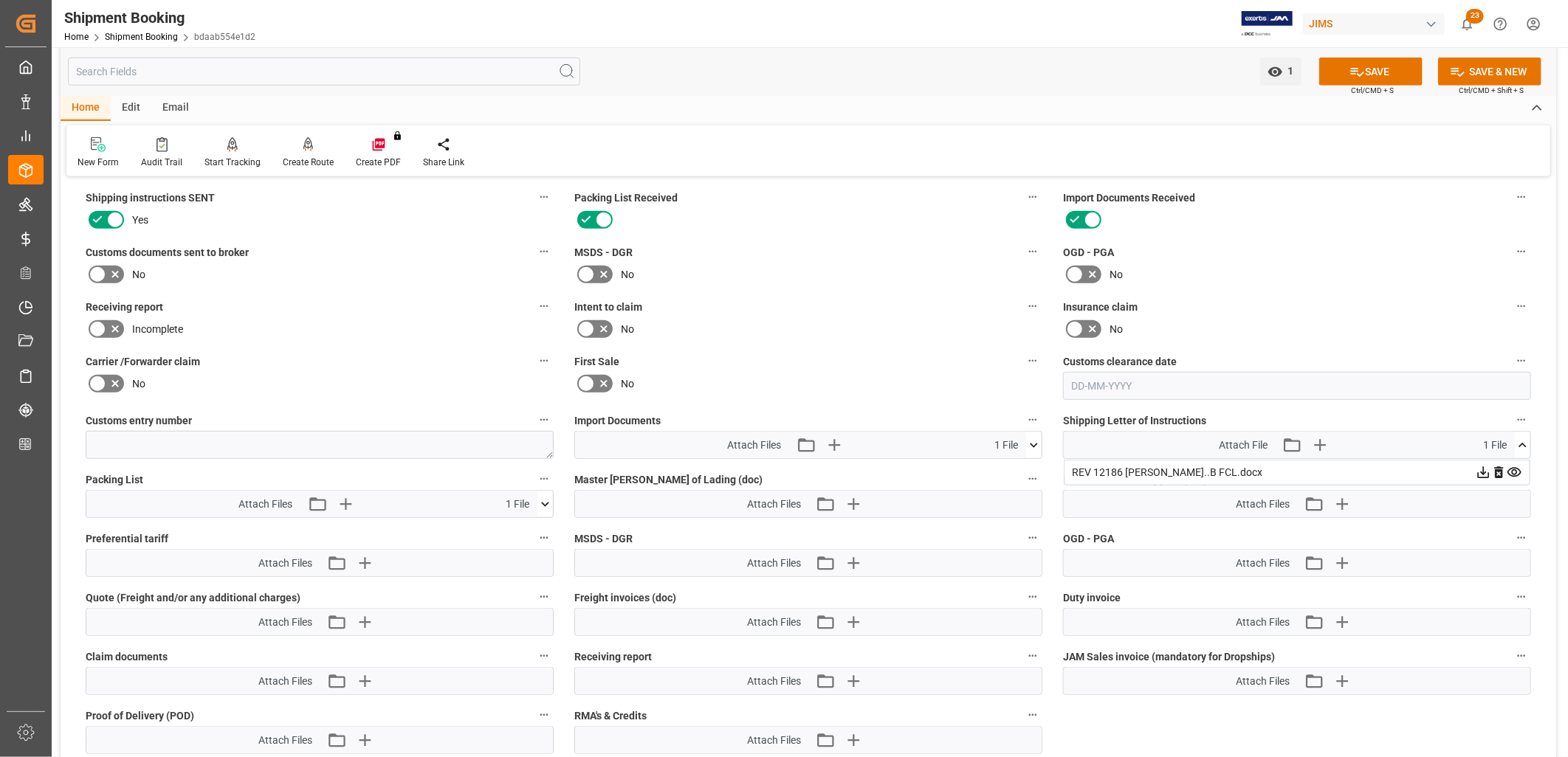
click at [1482, 465] on icon at bounding box center [1484, 473] width 16 height 16
click at [1383, 64] on button "SAVE" at bounding box center [1371, 71] width 103 height 28
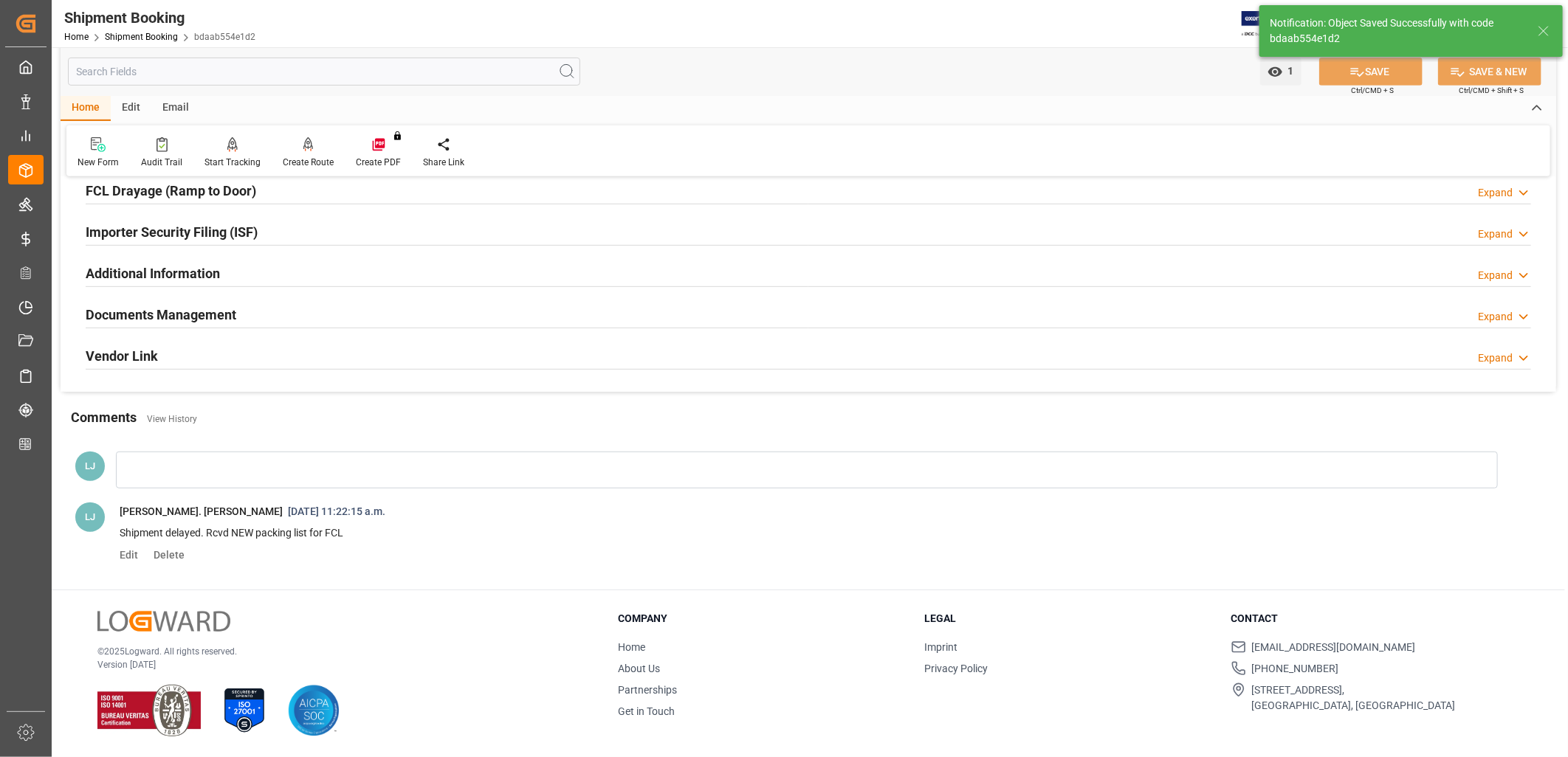
scroll to position [421, 0]
click at [197, 315] on h2 "Documents Management" at bounding box center [161, 315] width 151 height 20
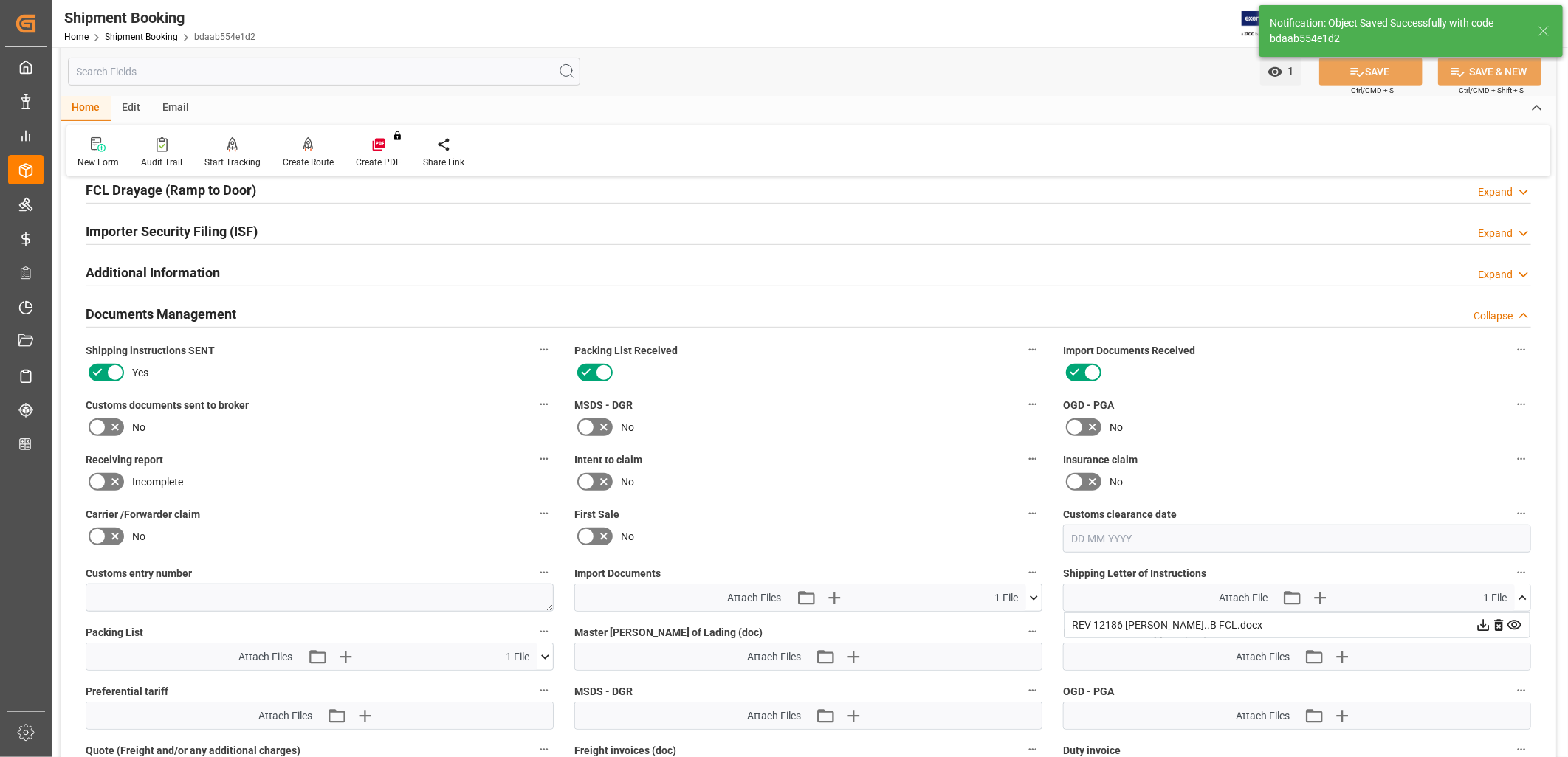
scroll to position [573, 0]
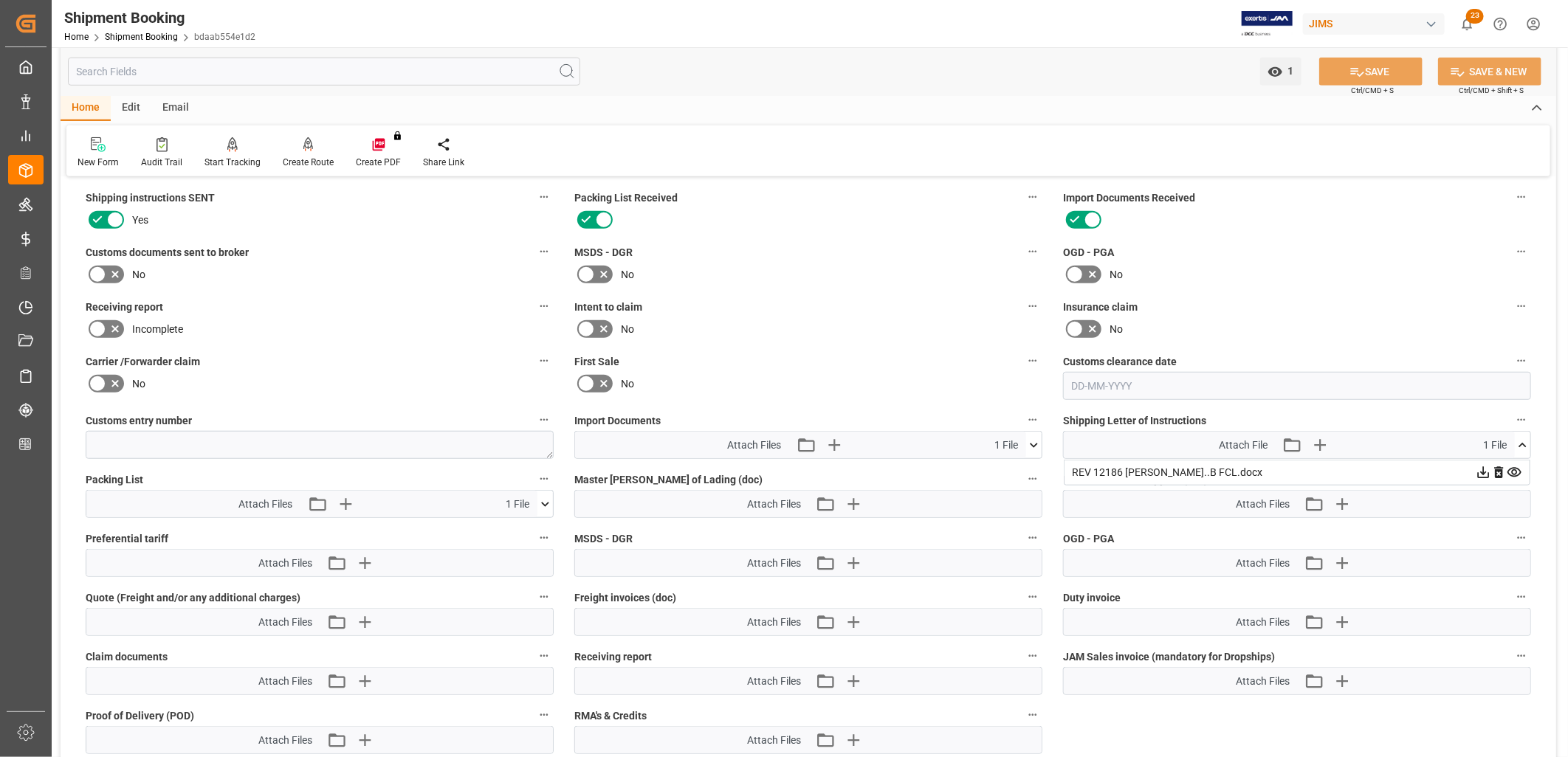
click at [1522, 442] on icon at bounding box center [1522, 444] width 8 height 4
click at [1525, 441] on icon at bounding box center [1522, 445] width 16 height 16
click at [1480, 469] on icon at bounding box center [1484, 473] width 16 height 16
click at [1178, 524] on div "OGD - PGA Attach Files Attach existing file Upload new file" at bounding box center [1297, 553] width 488 height 60
click at [1520, 440] on icon at bounding box center [1522, 445] width 16 height 16
